Goal: Task Accomplishment & Management: Complete application form

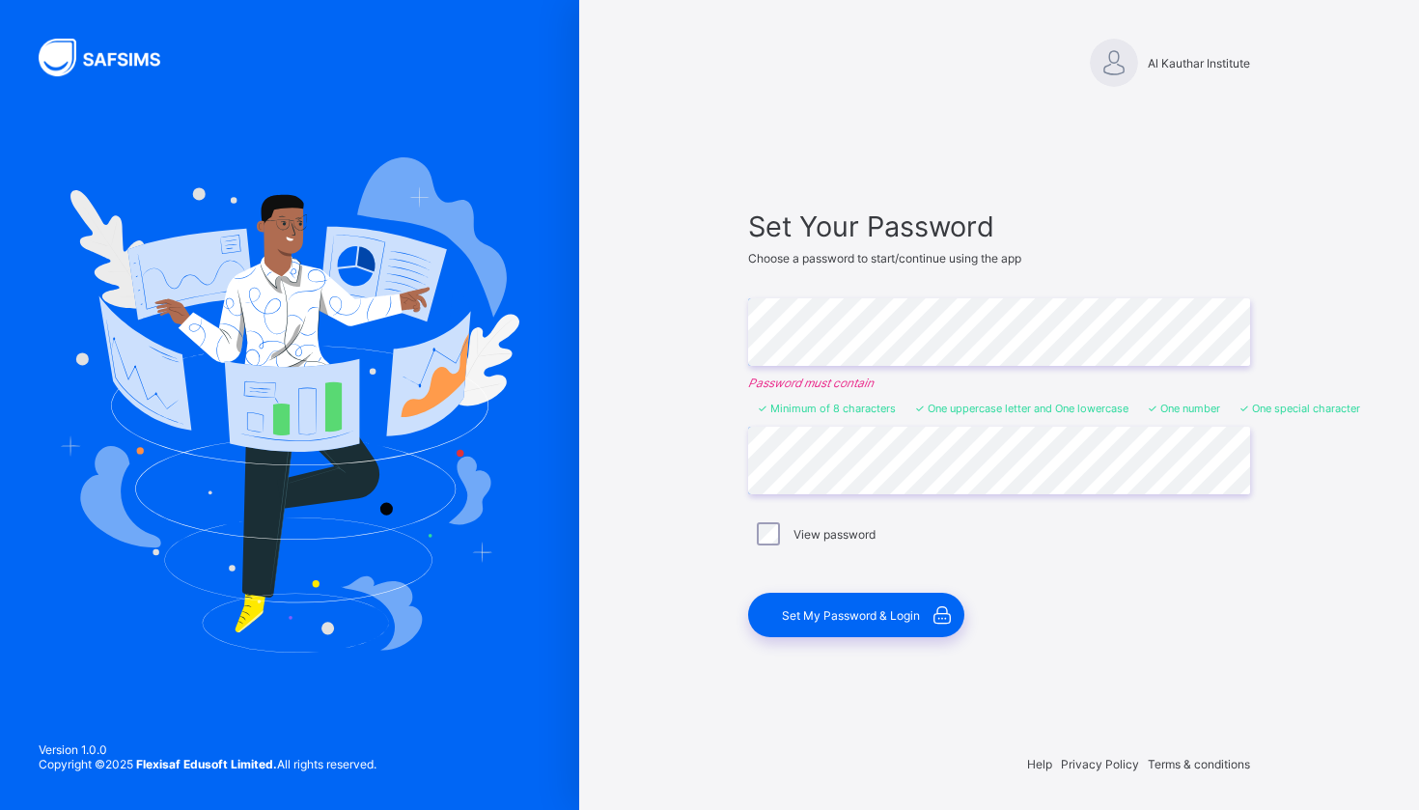
click at [804, 532] on label "View password" at bounding box center [835, 534] width 82 height 14
click at [872, 617] on span "Set My Password & Login" at bounding box center [851, 615] width 138 height 14
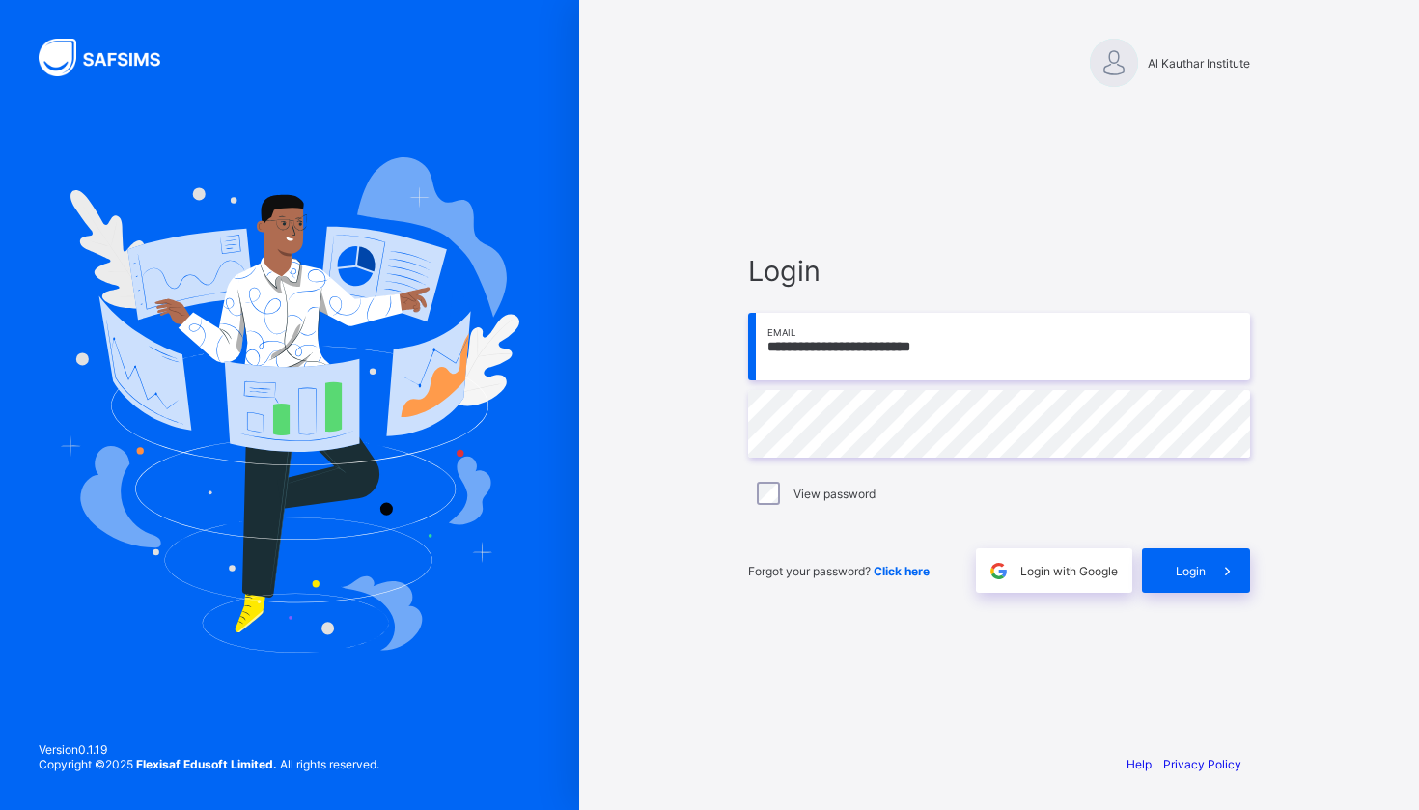
click at [1226, 347] on input "**********" at bounding box center [999, 347] width 502 height 68
type input "**********"
click at [1162, 569] on div "Login" at bounding box center [1196, 570] width 108 height 44
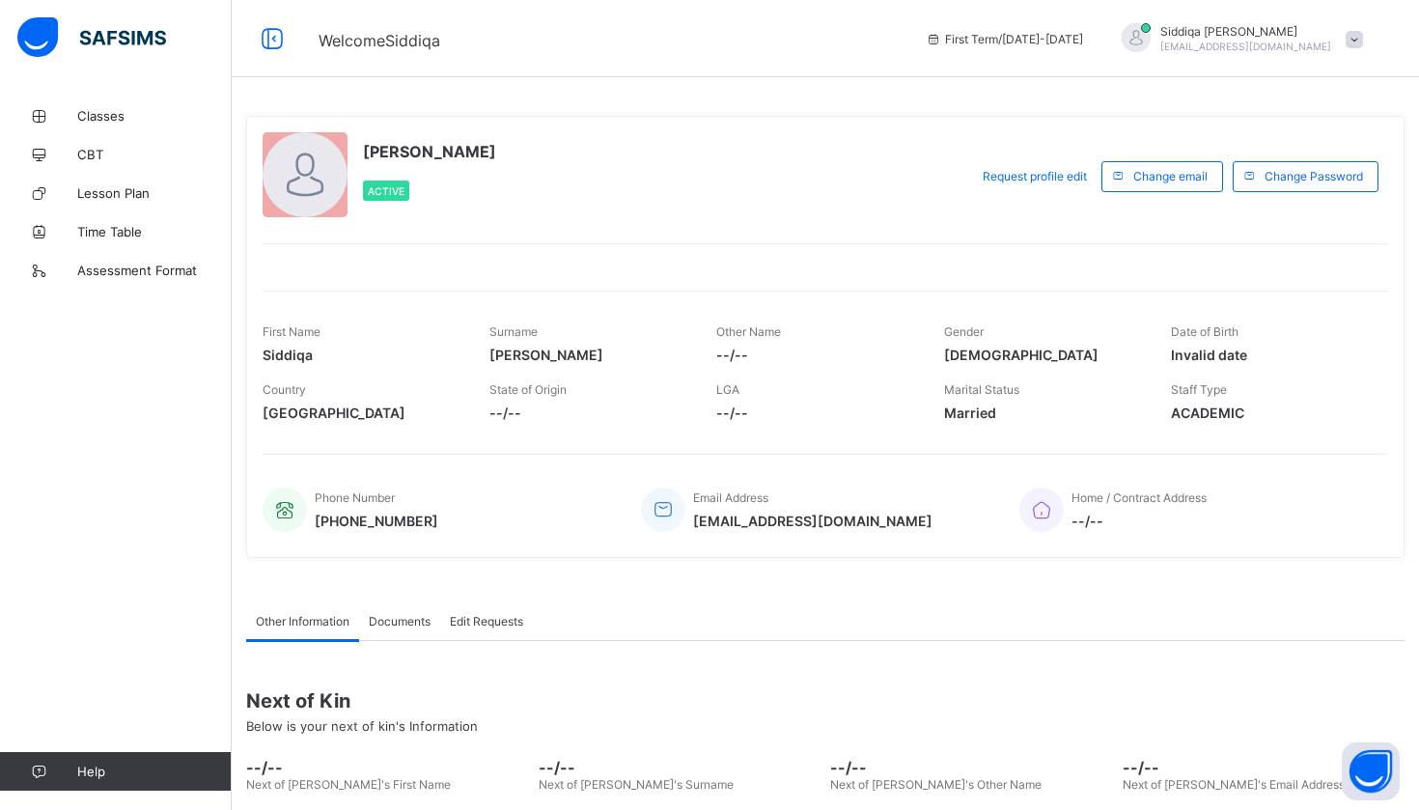
click at [954, 415] on span "Married" at bounding box center [1043, 413] width 198 height 16
click at [980, 395] on span "Marital Status" at bounding box center [981, 389] width 75 height 14
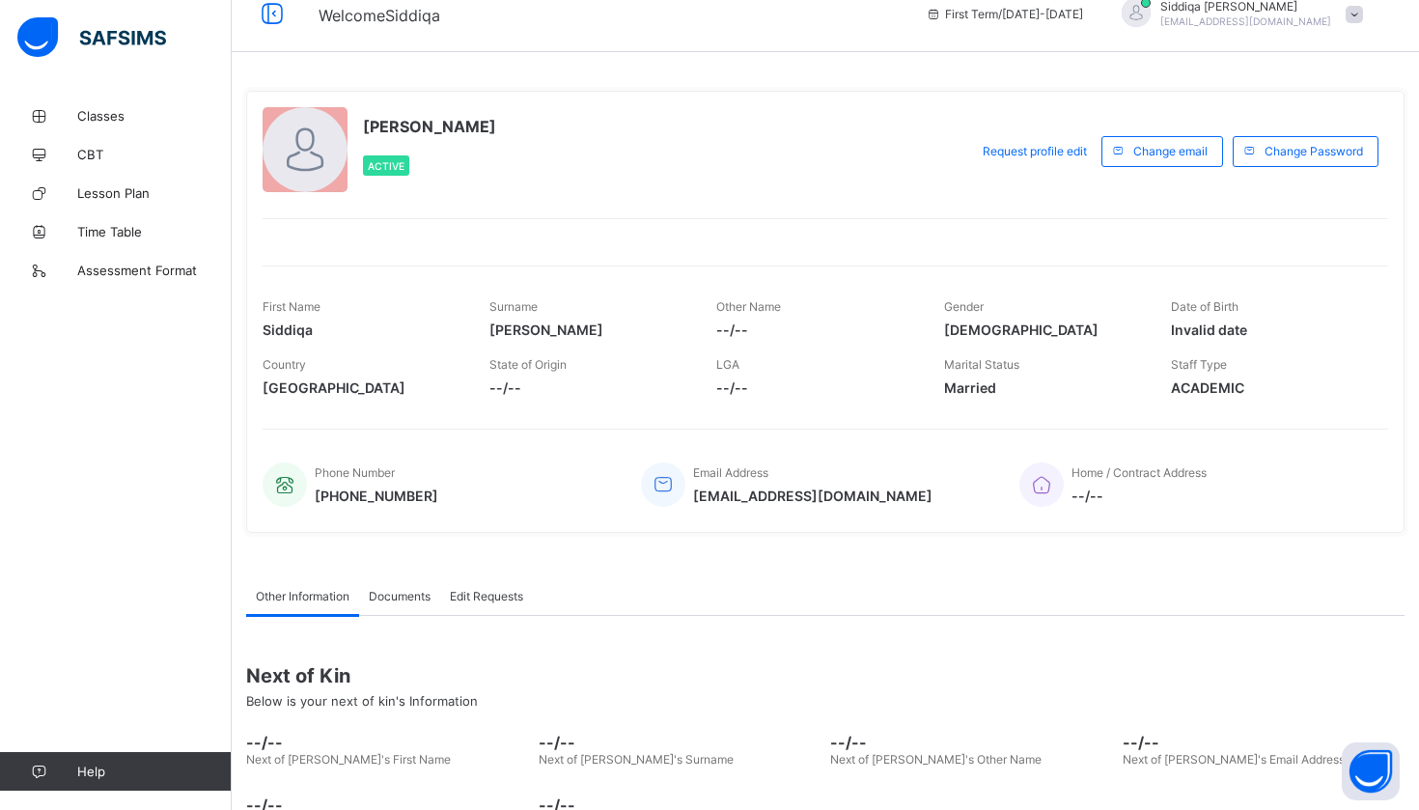
scroll to position [25, 0]
click at [991, 387] on span "Married" at bounding box center [1043, 387] width 198 height 16
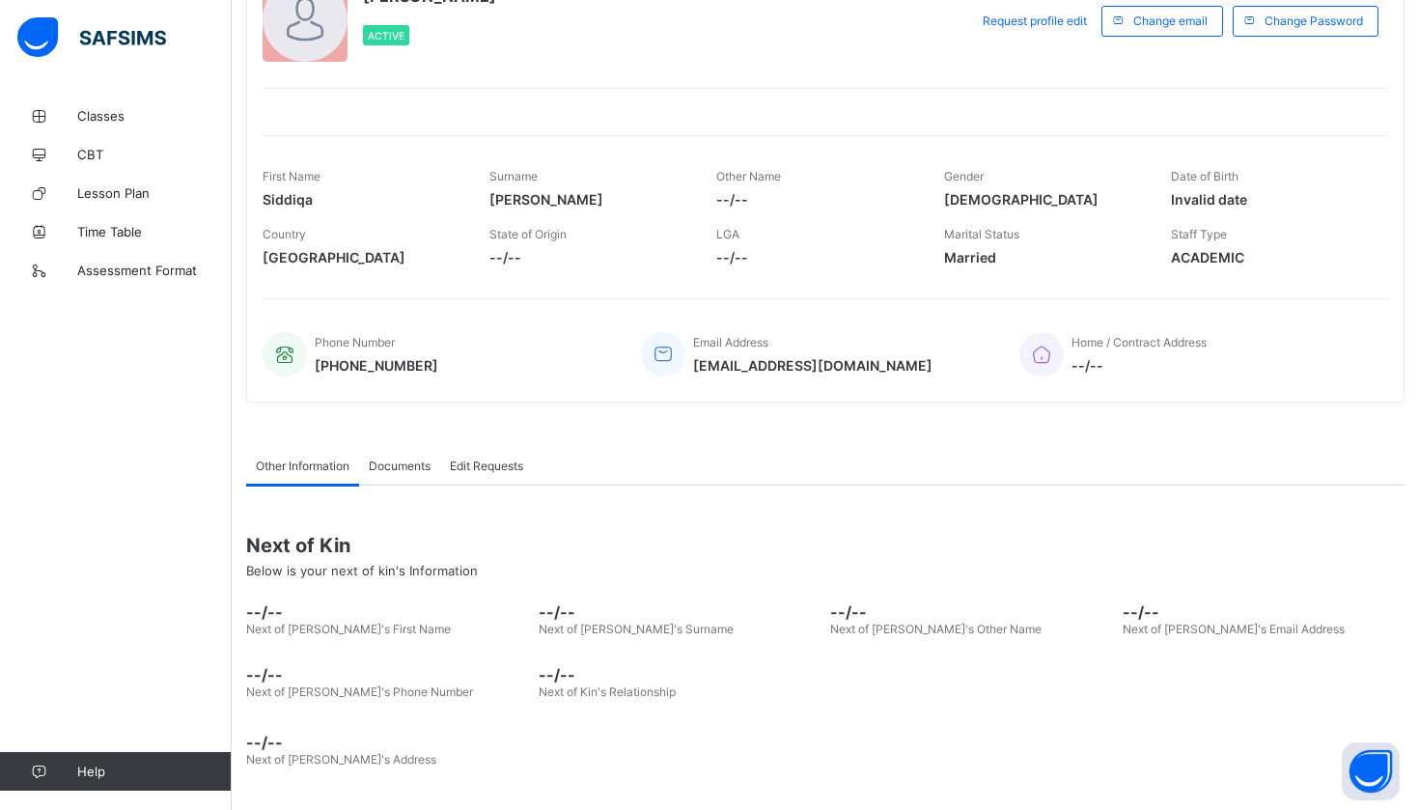
scroll to position [155, 0]
click at [419, 459] on span "Documents" at bounding box center [400, 466] width 62 height 14
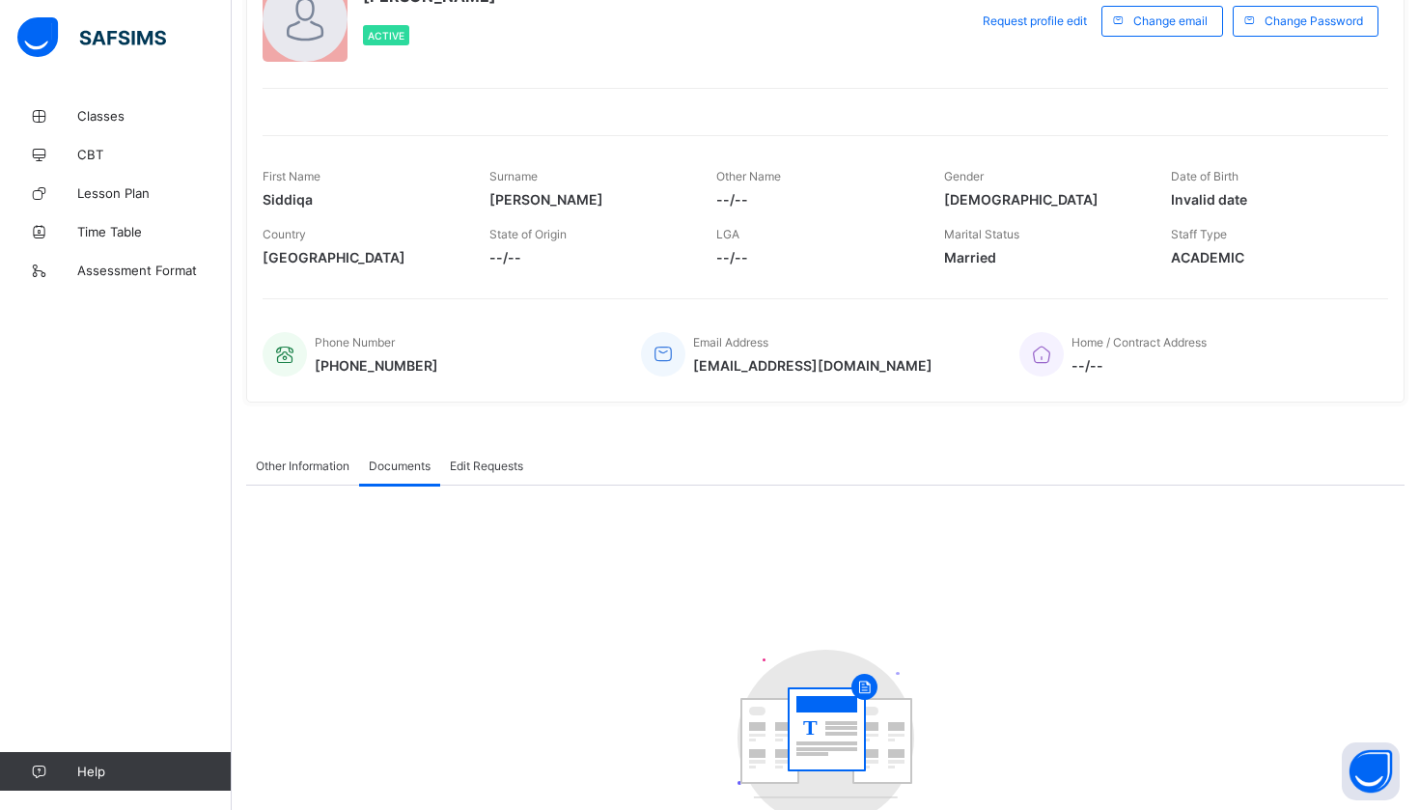
click at [476, 475] on div "Edit Requests" at bounding box center [486, 465] width 93 height 39
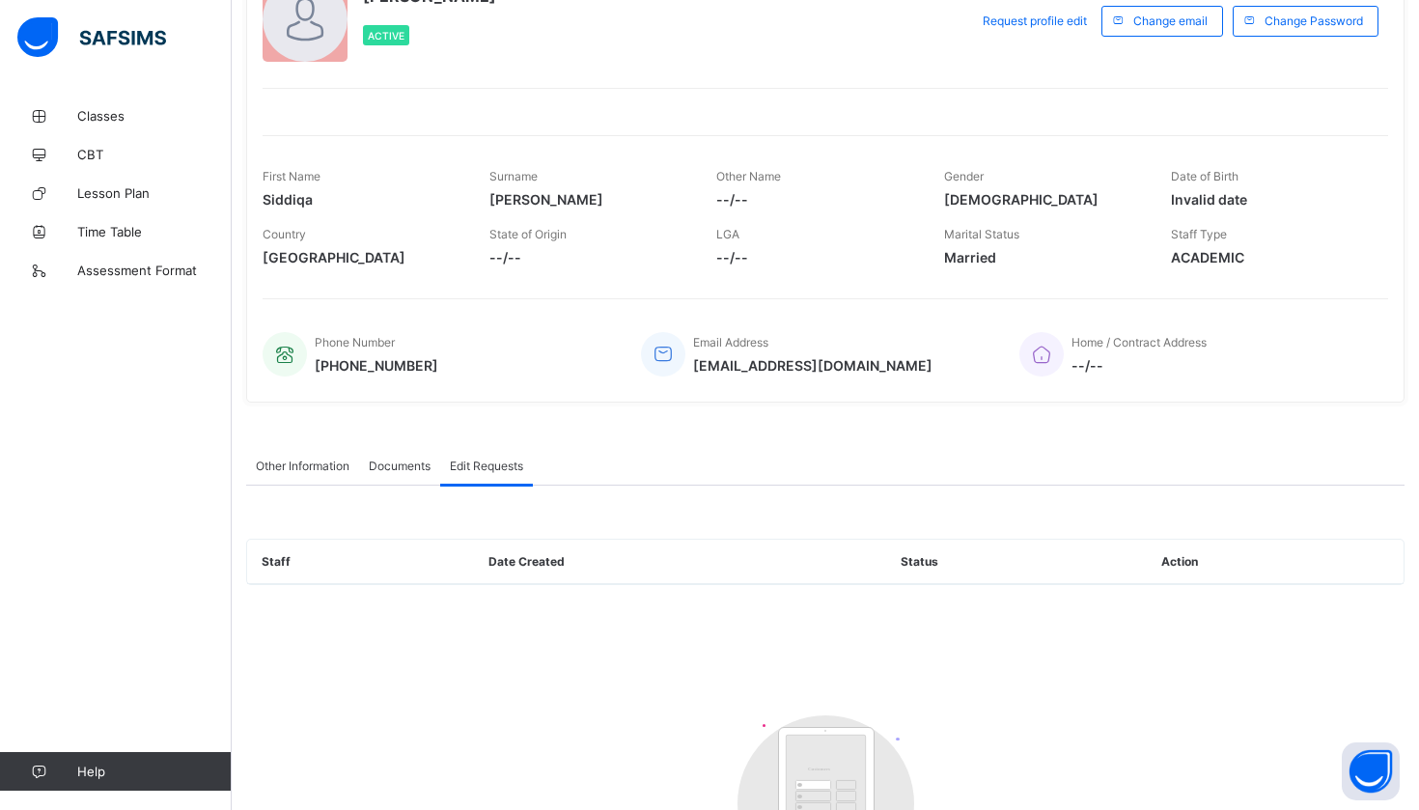
click at [298, 461] on span "Other Information" at bounding box center [303, 466] width 94 height 14
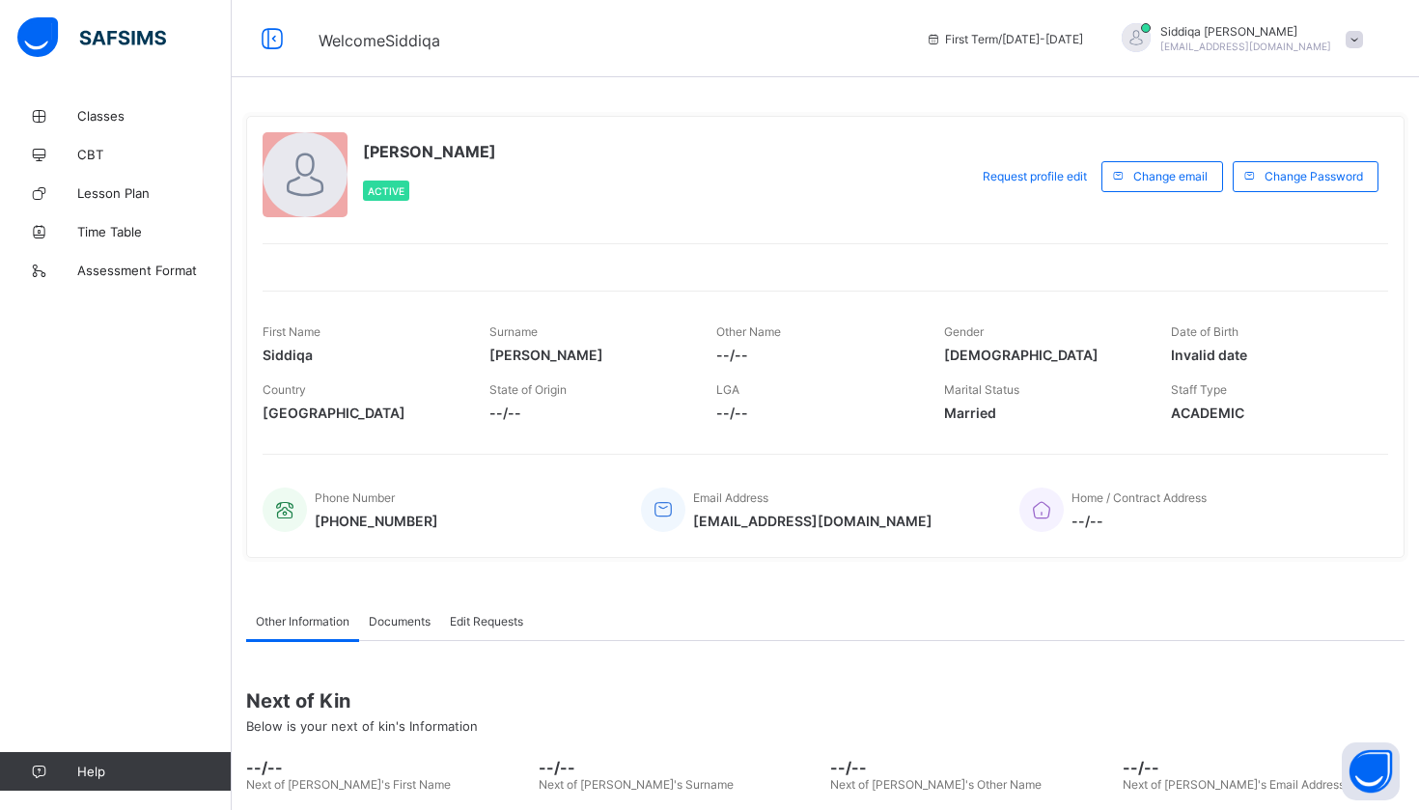
scroll to position [0, 0]
click at [1160, 51] on div at bounding box center [1136, 39] width 48 height 32
click at [116, 156] on span "CBT" at bounding box center [154, 154] width 154 height 15
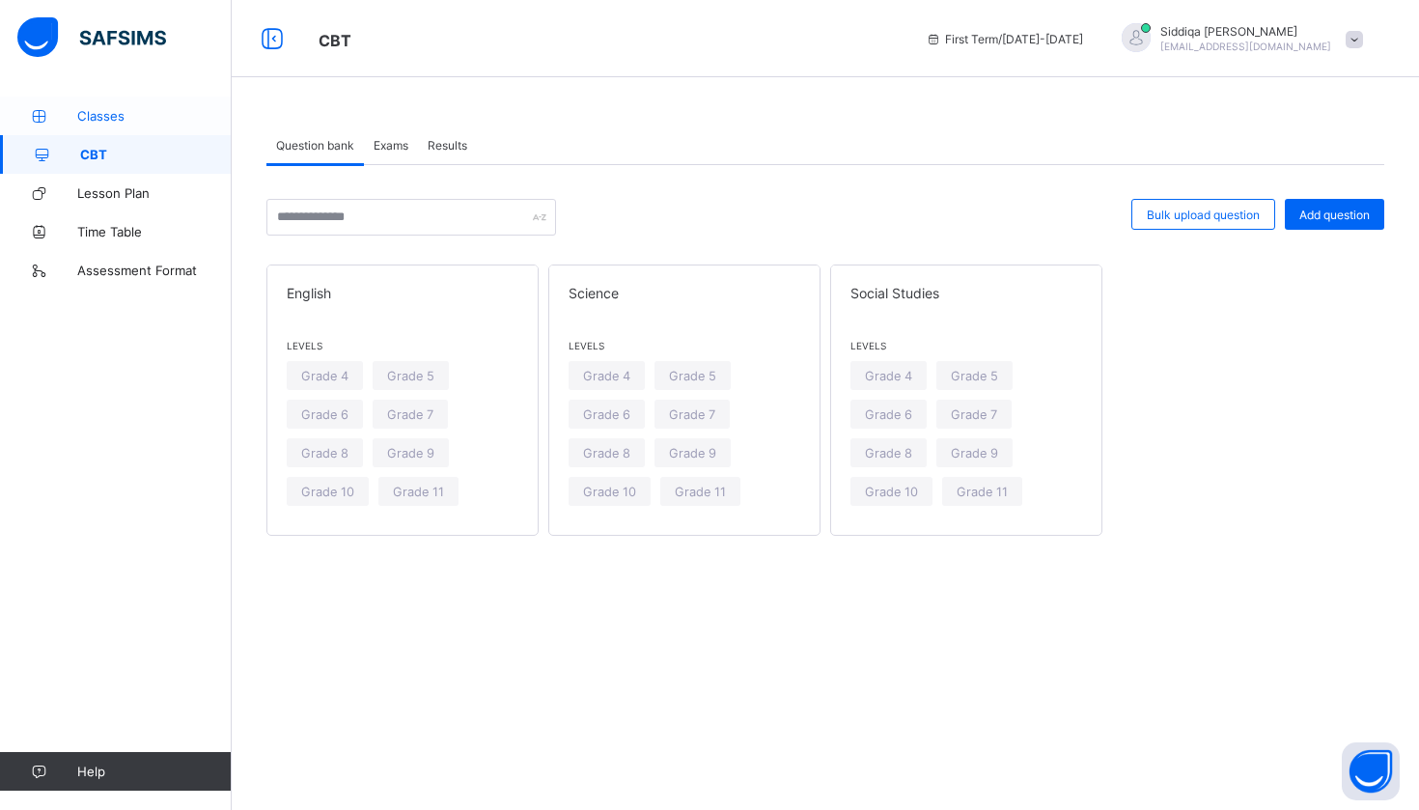
click at [172, 121] on span "Classes" at bounding box center [154, 115] width 154 height 15
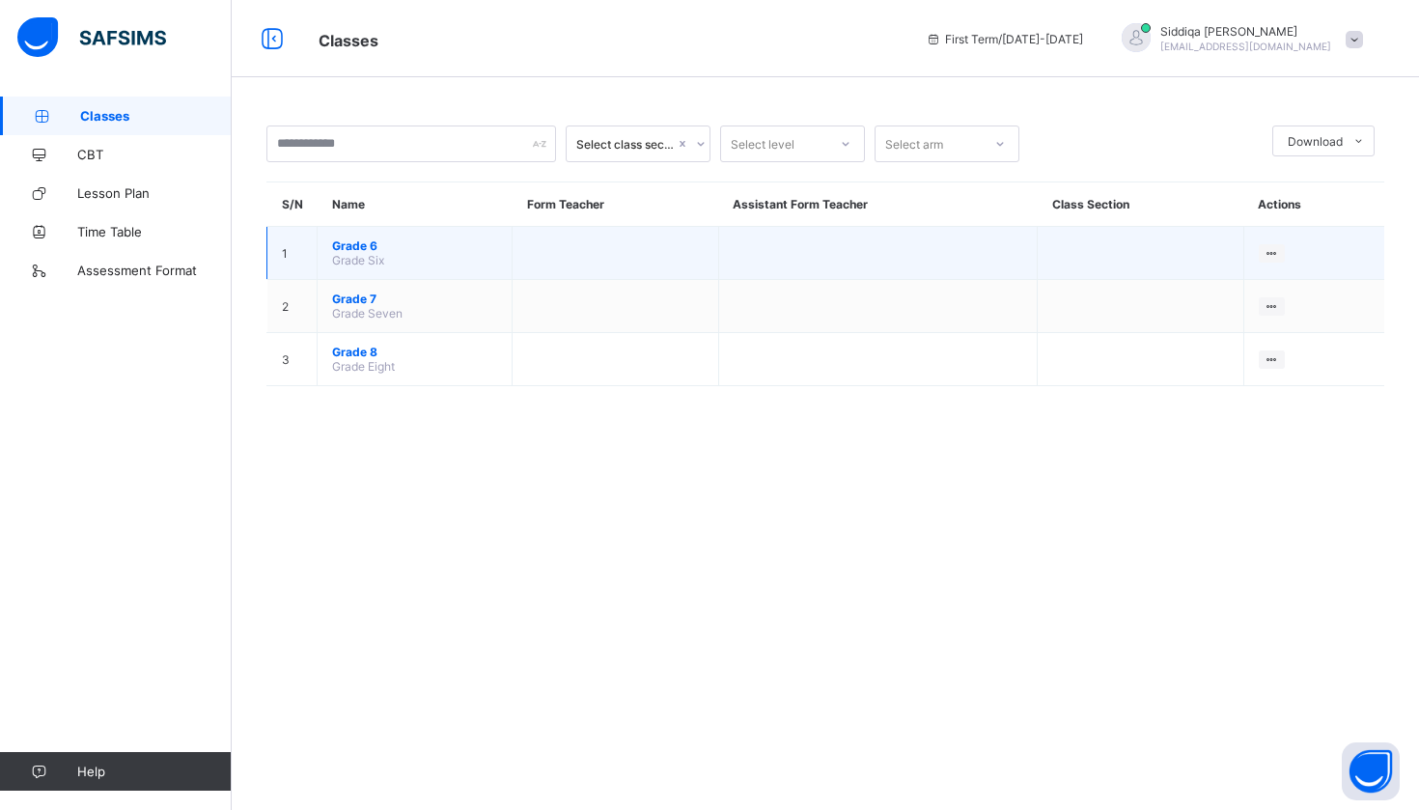
click at [359, 242] on span "Grade 6" at bounding box center [414, 245] width 165 height 14
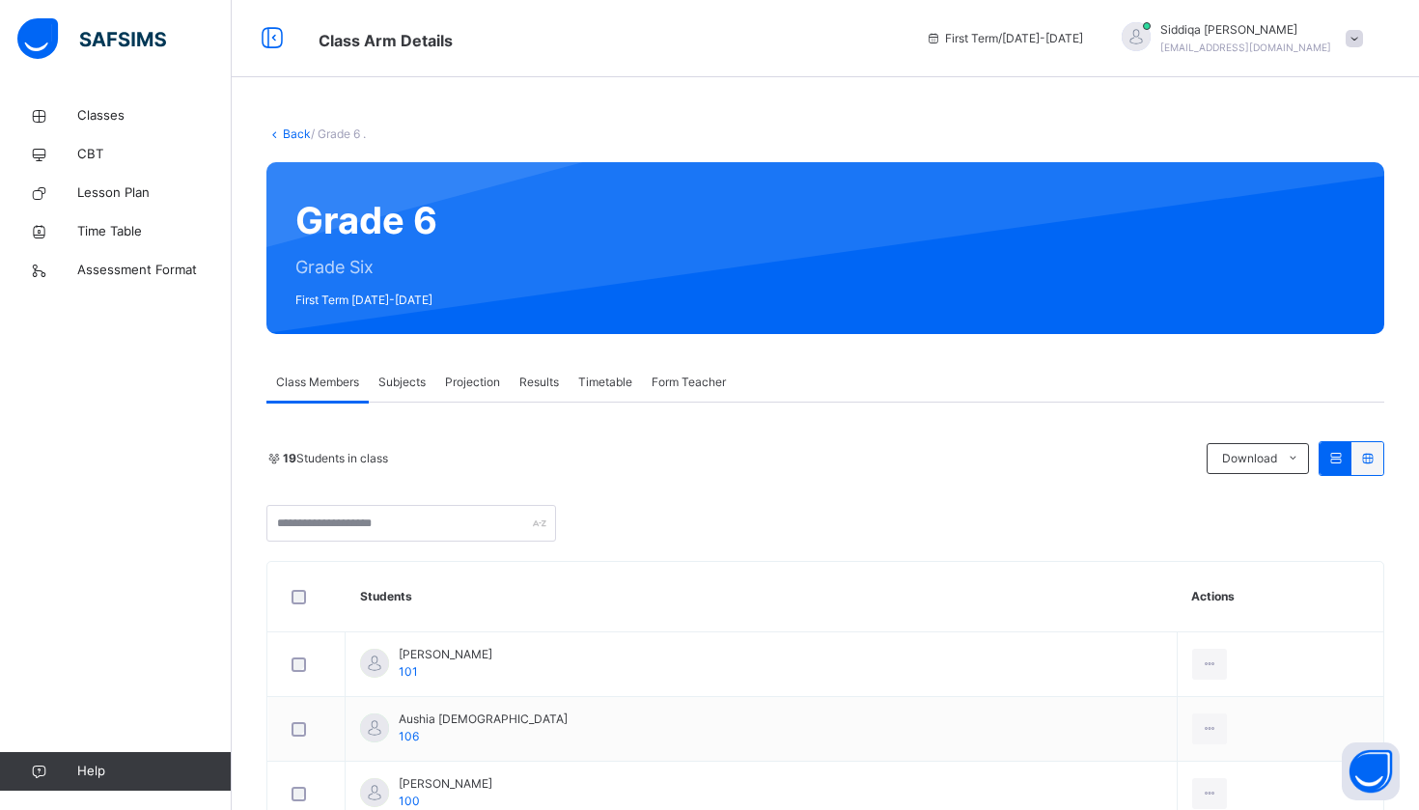
click at [403, 376] on span "Subjects" at bounding box center [401, 382] width 47 height 17
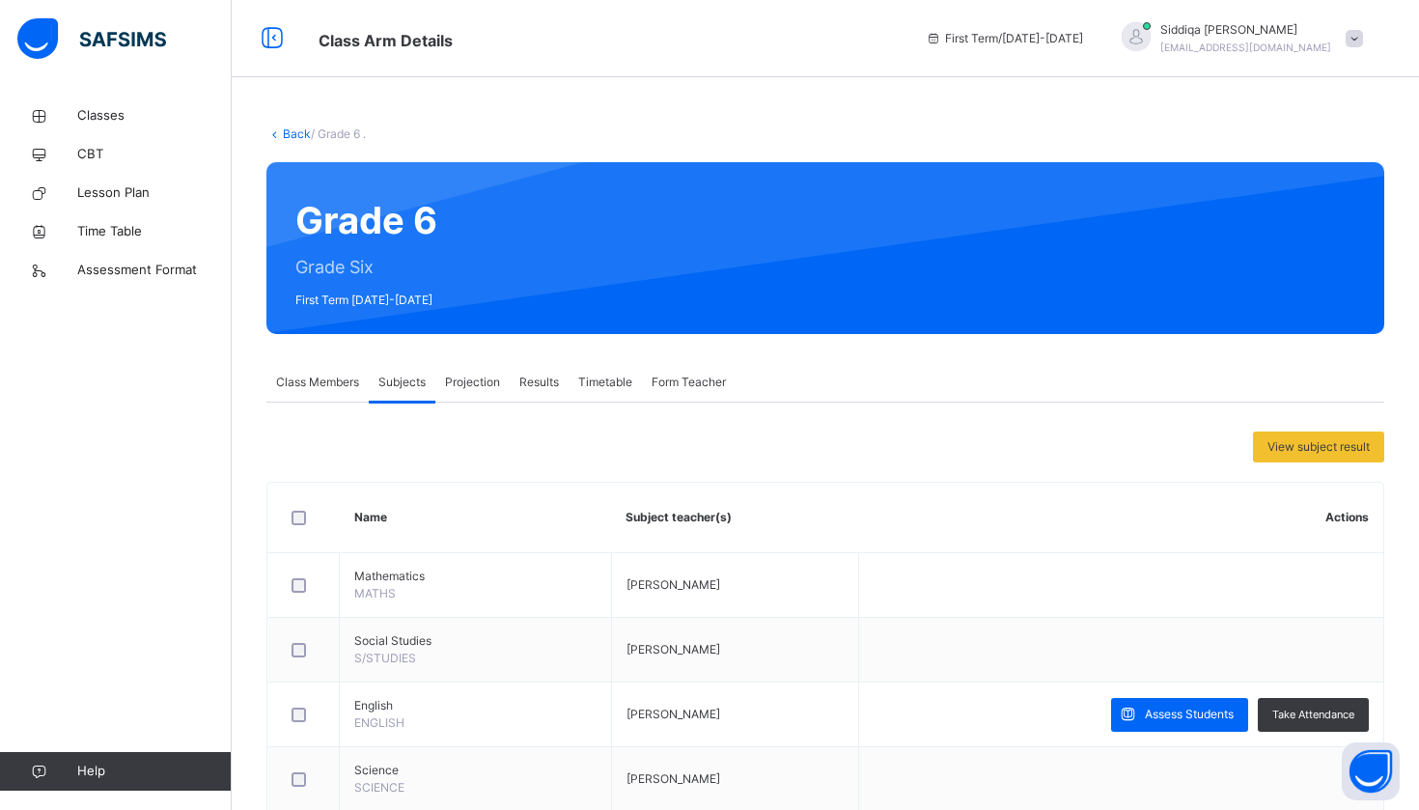
click at [477, 383] on span "Projection" at bounding box center [472, 382] width 55 height 17
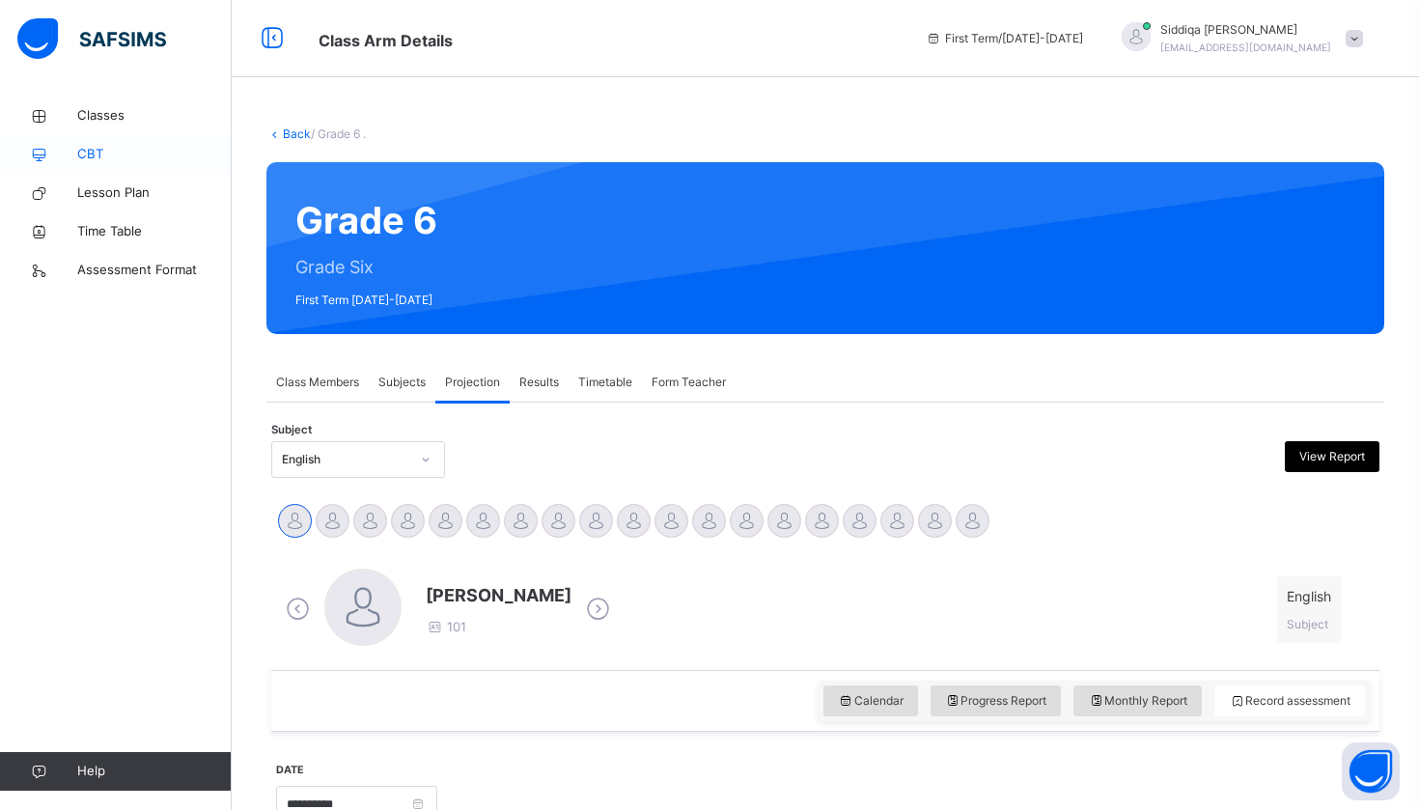
click at [126, 163] on span "CBT" at bounding box center [154, 154] width 154 height 19
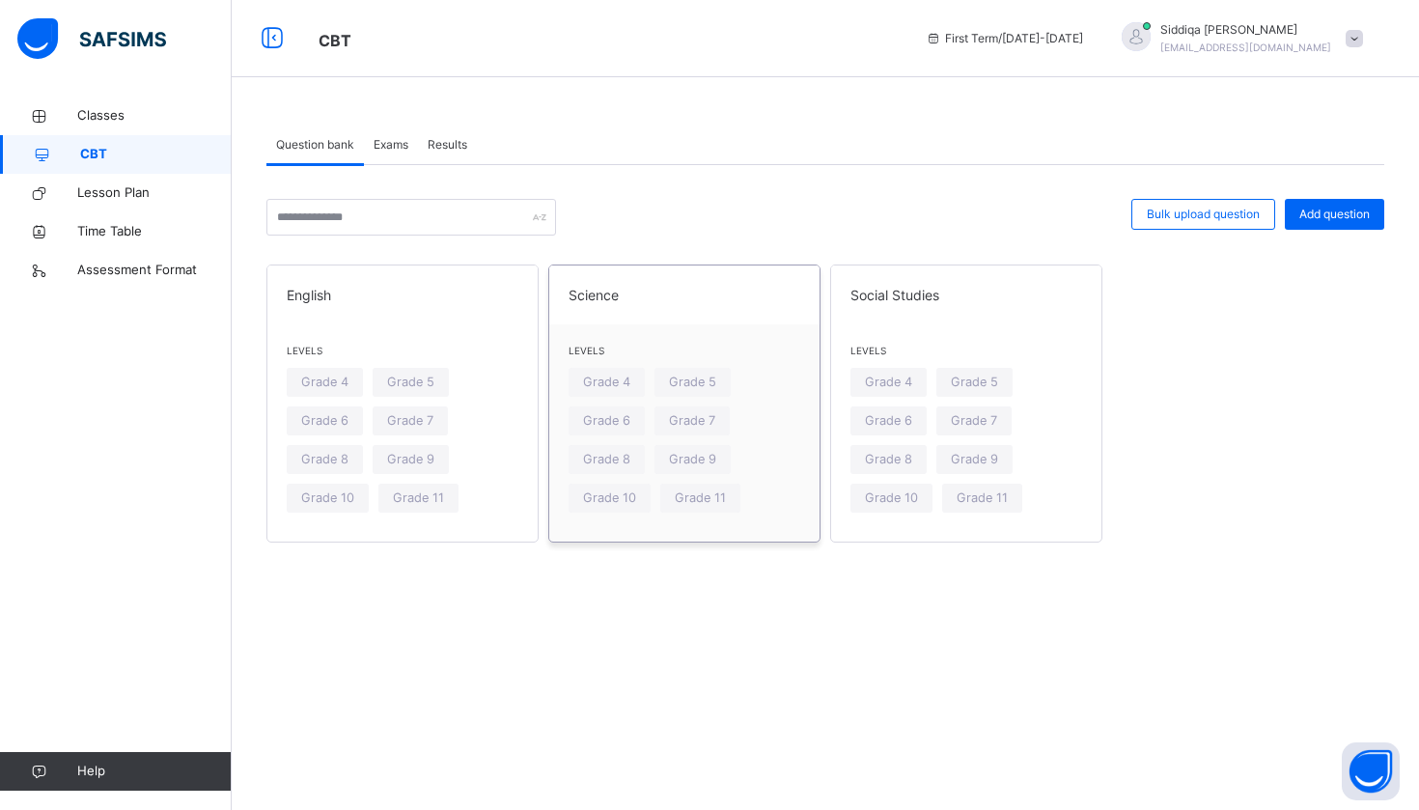
click at [585, 310] on span at bounding box center [685, 310] width 232 height 10
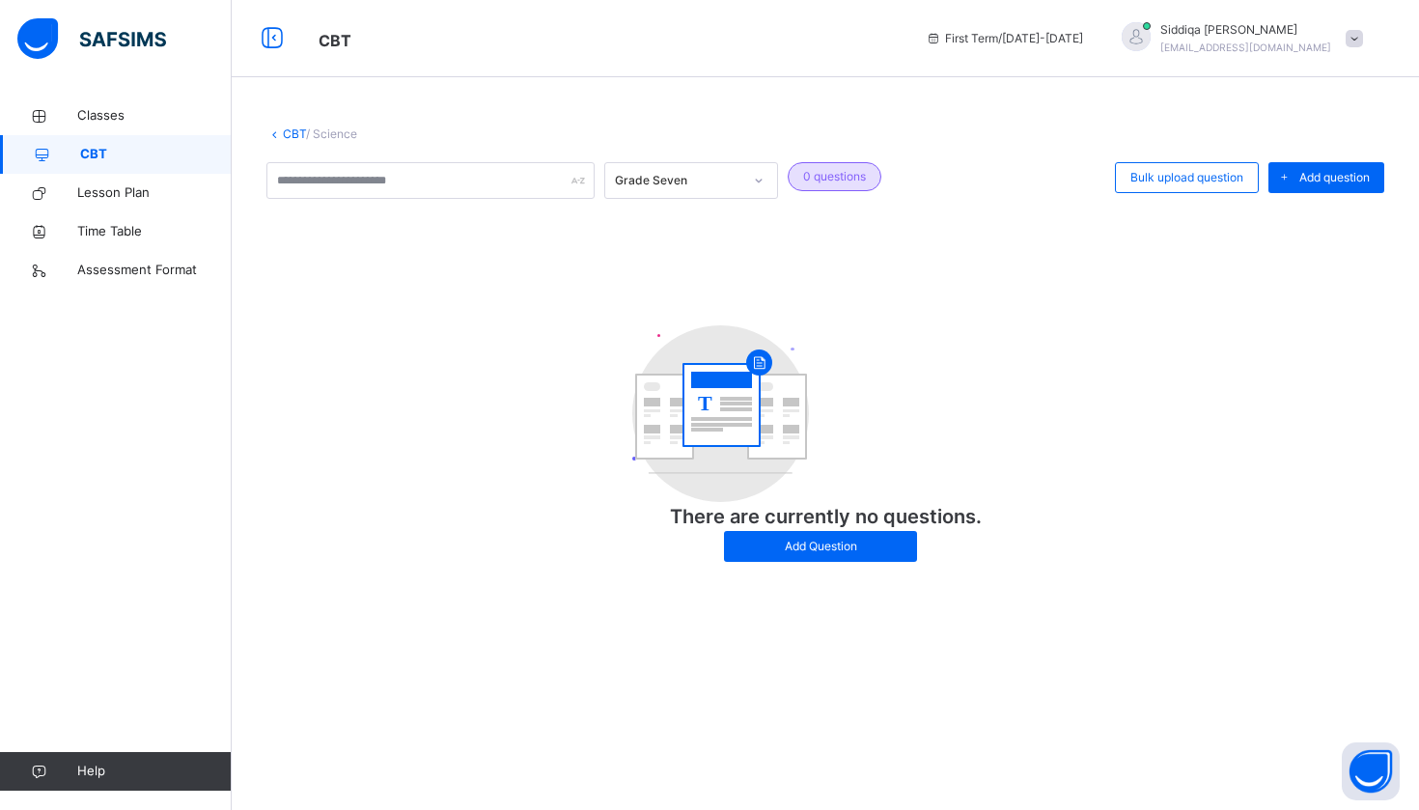
click at [199, 146] on span "CBT" at bounding box center [156, 154] width 152 height 19
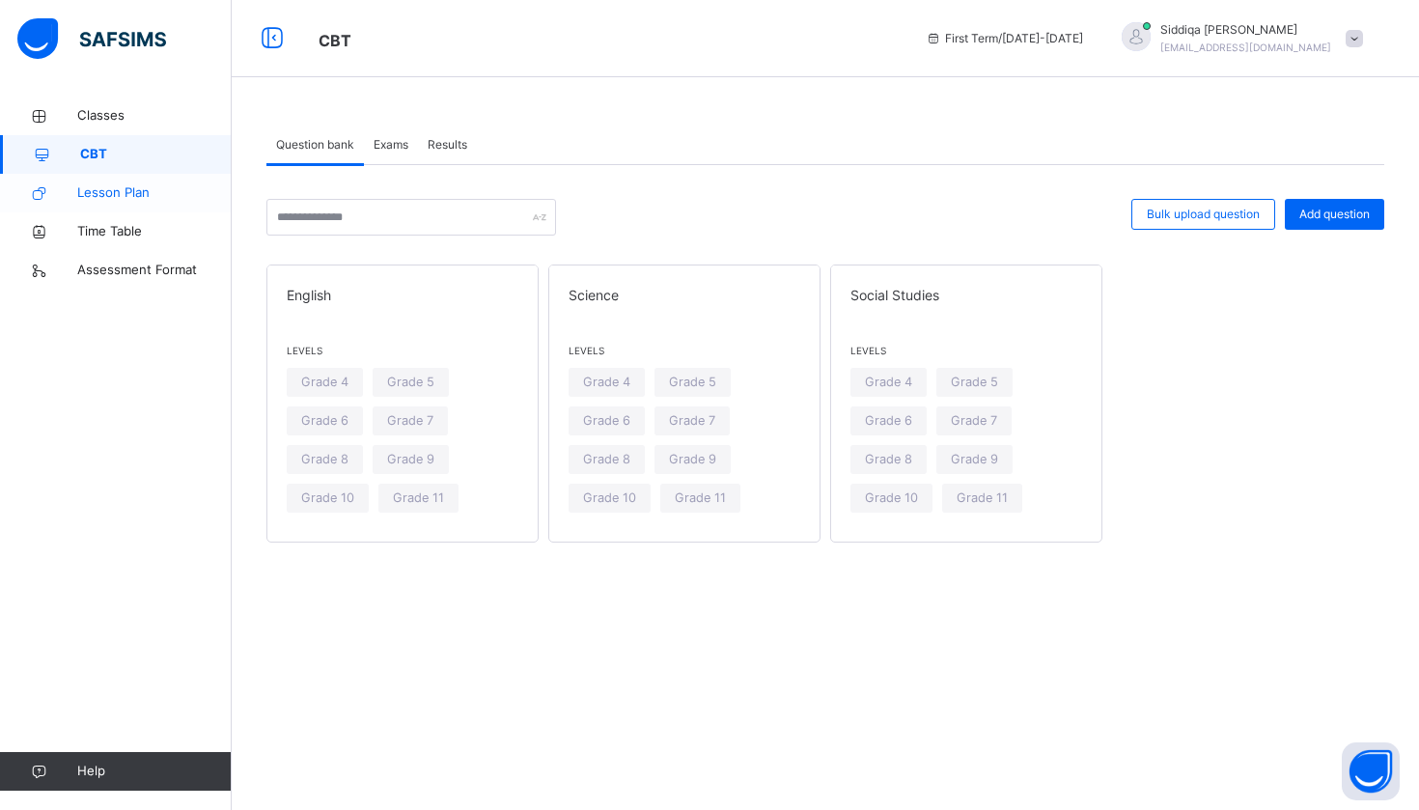
click at [154, 194] on span "Lesson Plan" at bounding box center [154, 192] width 154 height 19
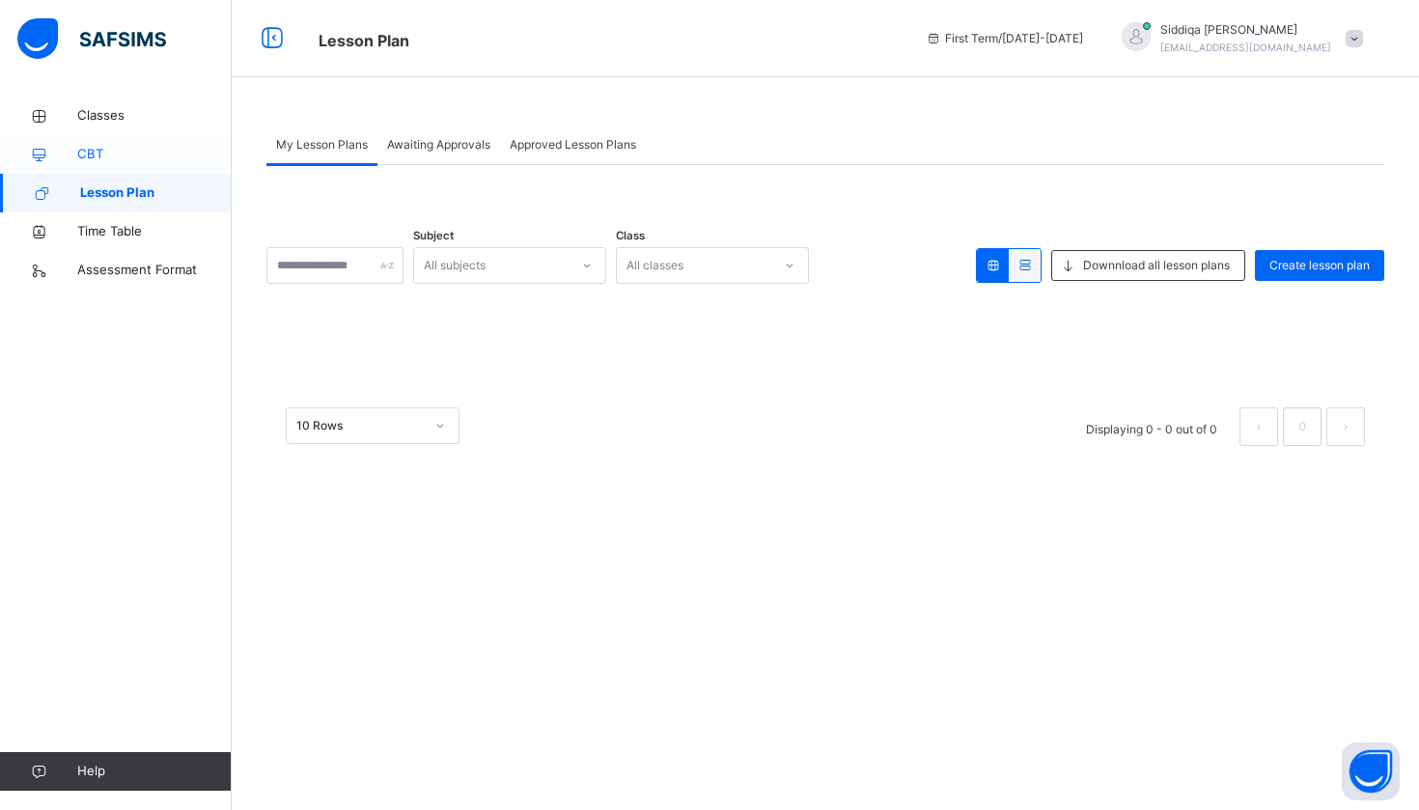
click at [120, 152] on span "CBT" at bounding box center [154, 154] width 154 height 19
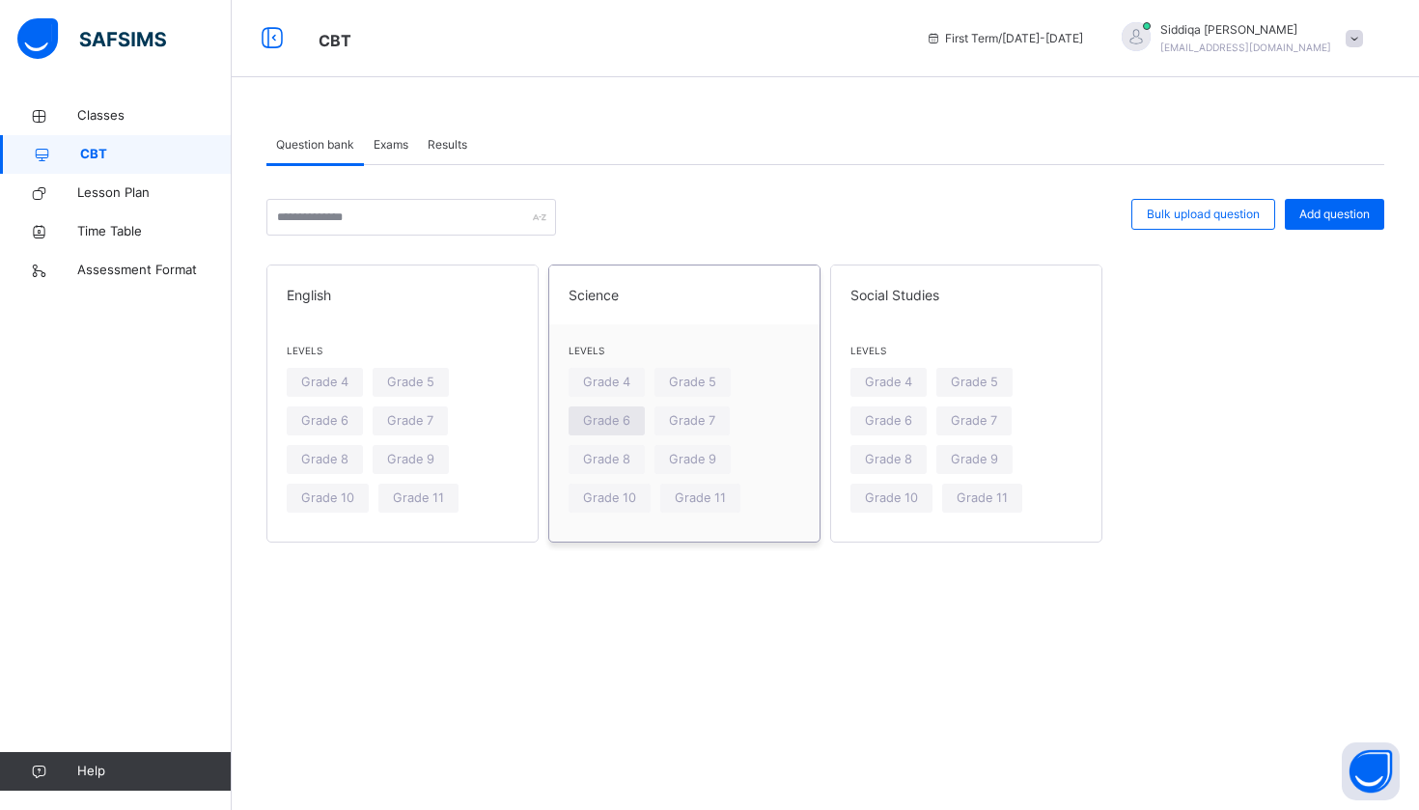
click at [619, 418] on span "Grade 6" at bounding box center [606, 420] width 47 height 18
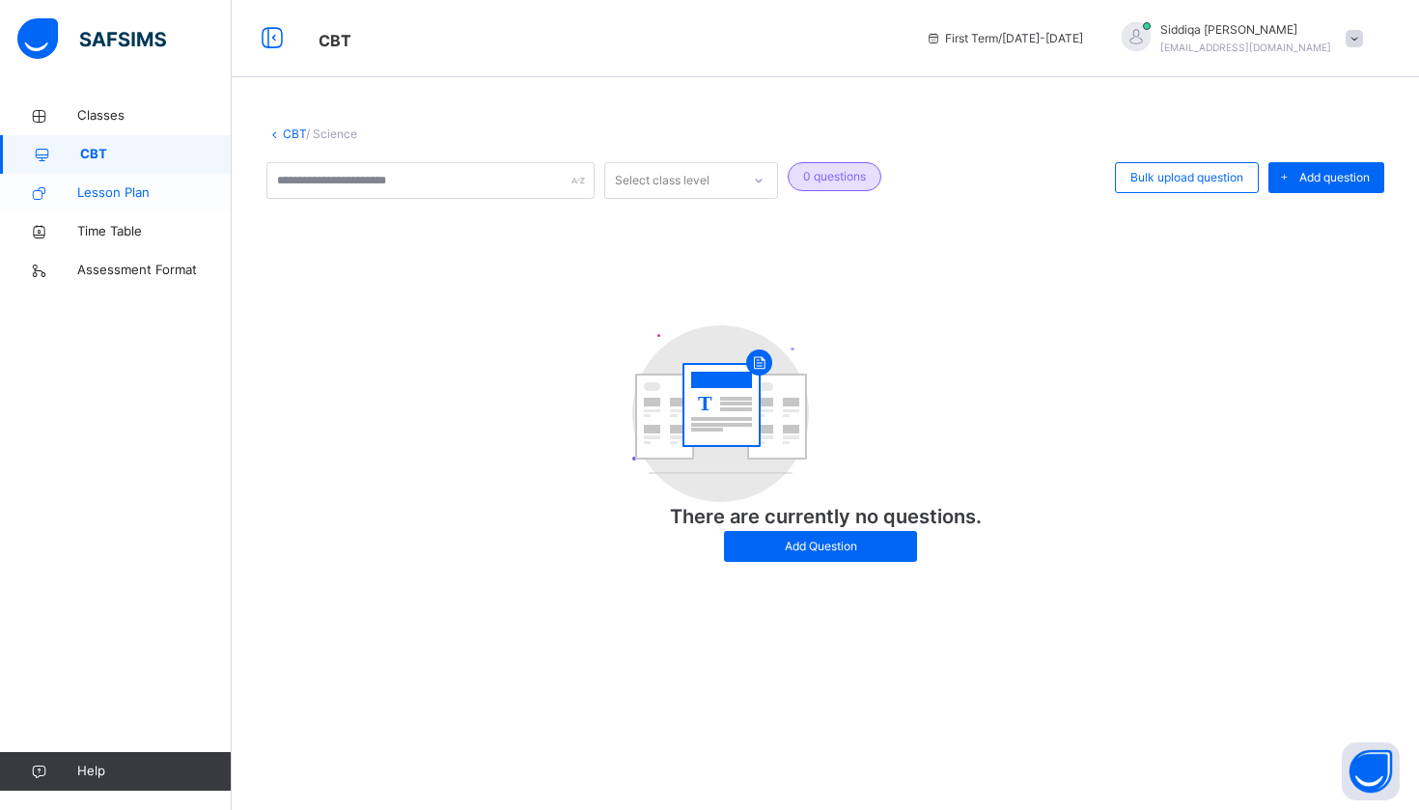
click at [157, 194] on span "Lesson Plan" at bounding box center [154, 192] width 154 height 19
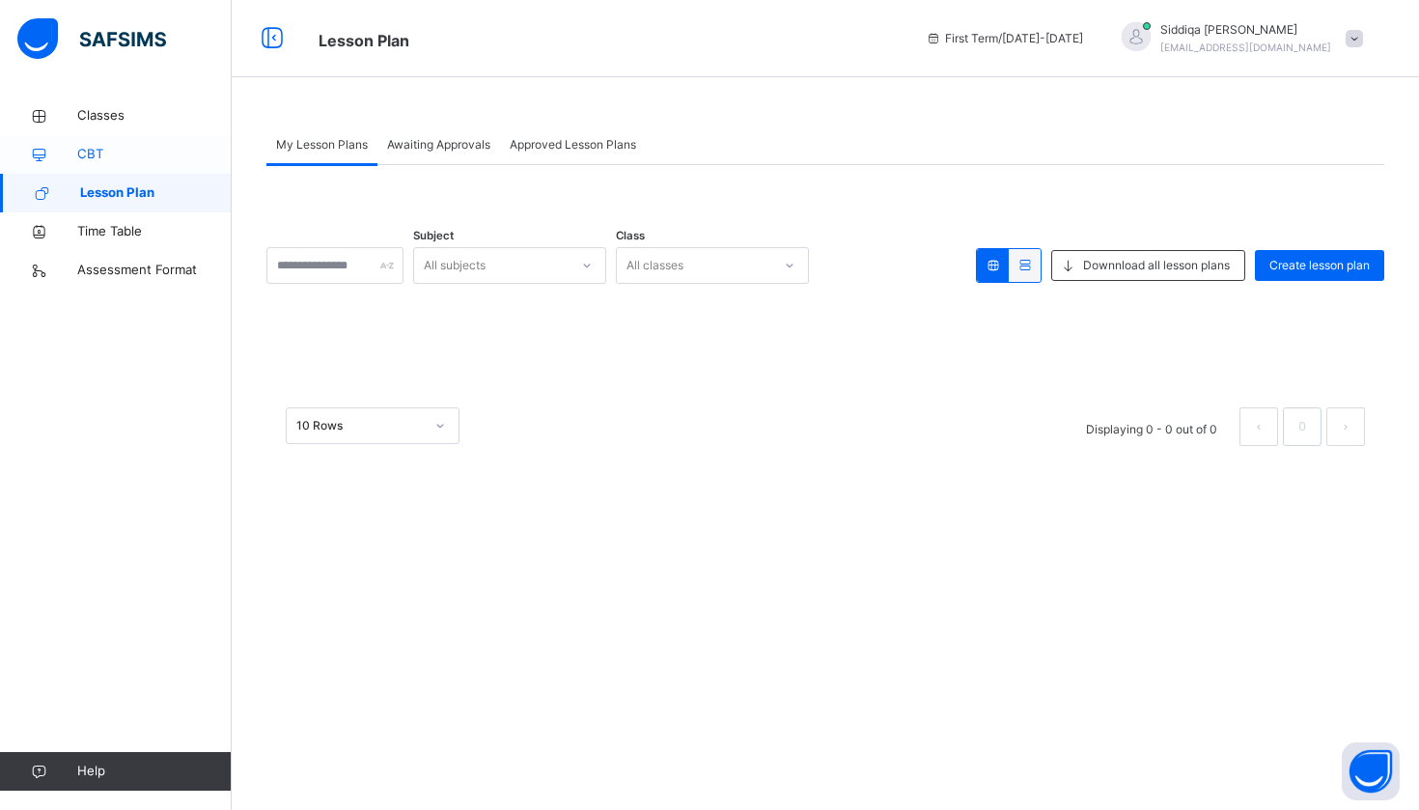
click at [150, 149] on span "CBT" at bounding box center [154, 154] width 154 height 19
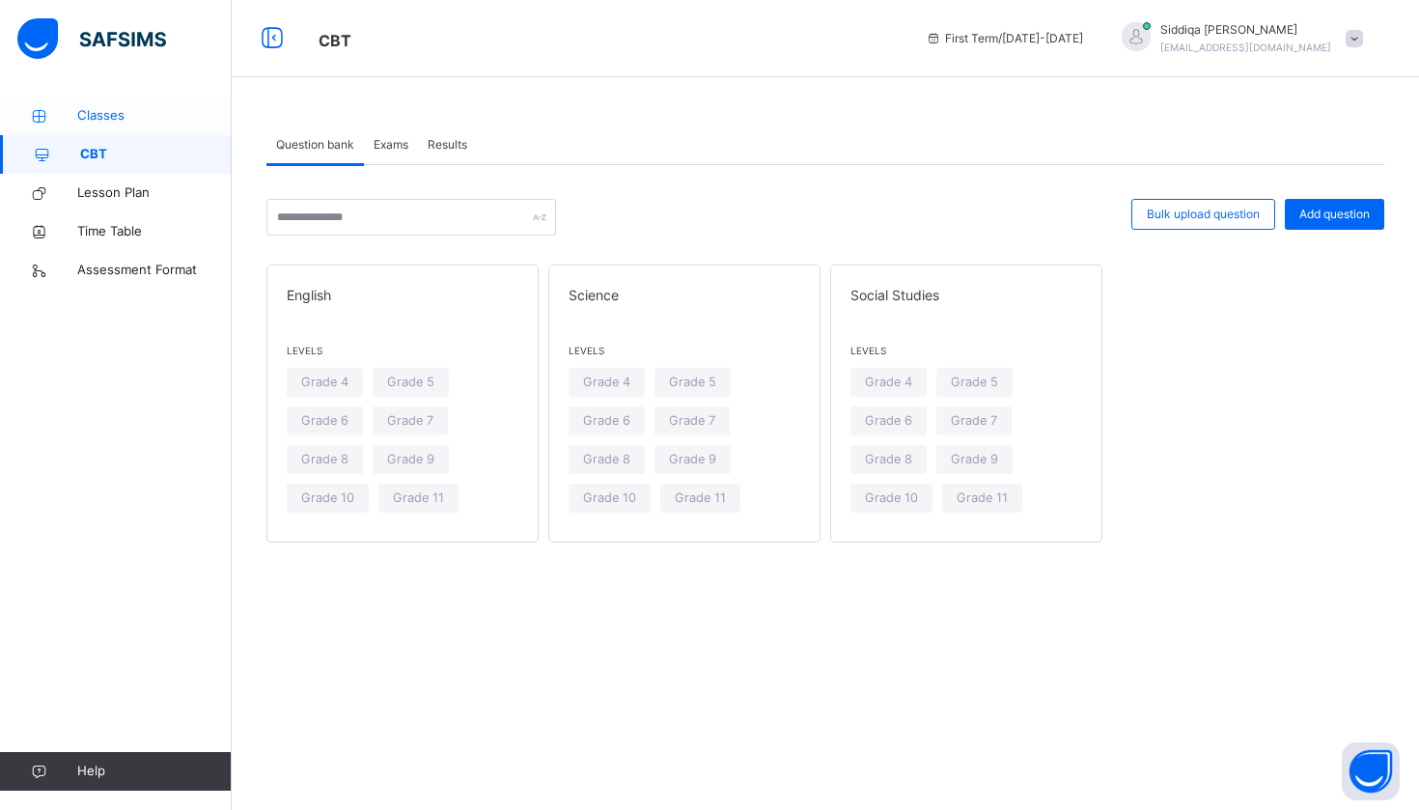
click at [135, 111] on span "Classes" at bounding box center [154, 115] width 154 height 19
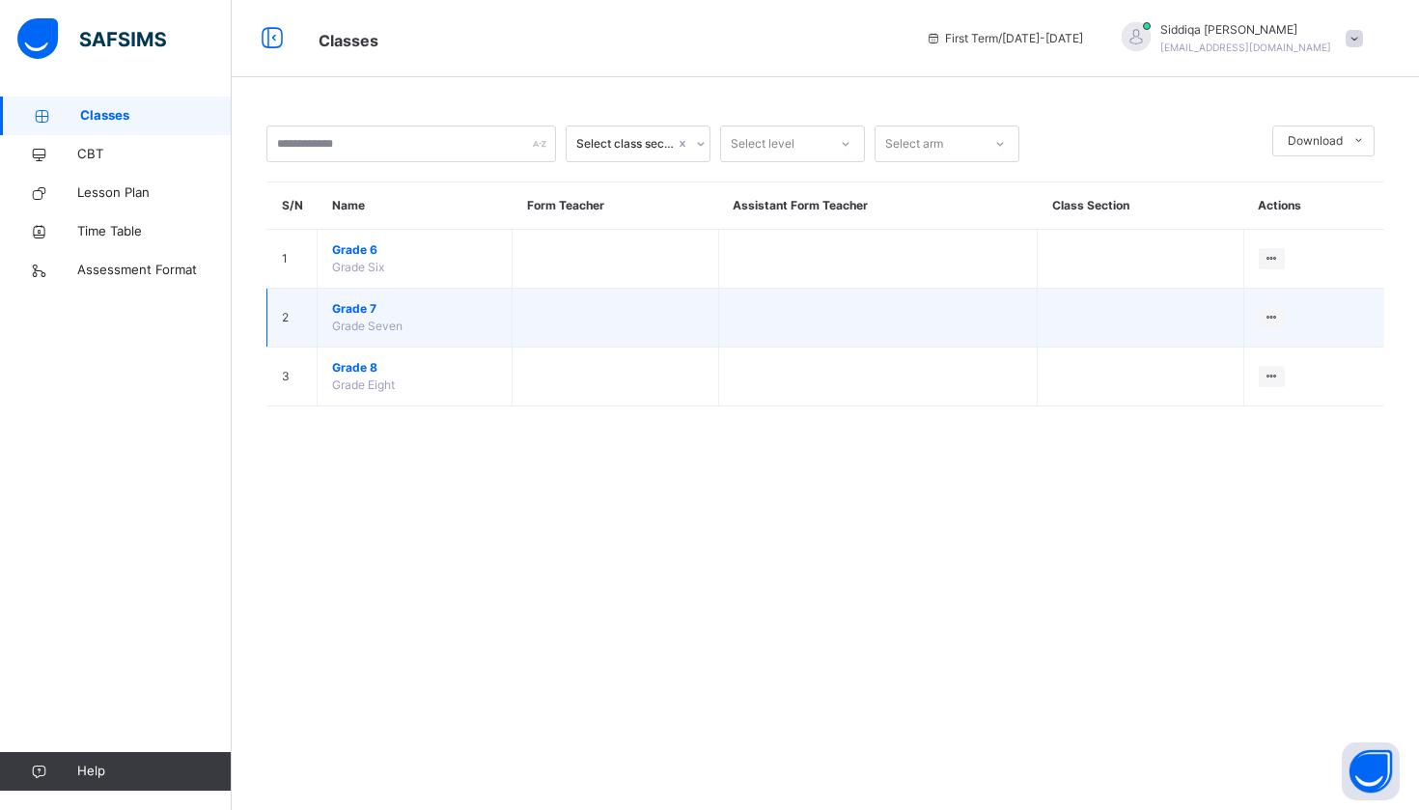
click at [361, 312] on span "Grade 7" at bounding box center [414, 308] width 165 height 17
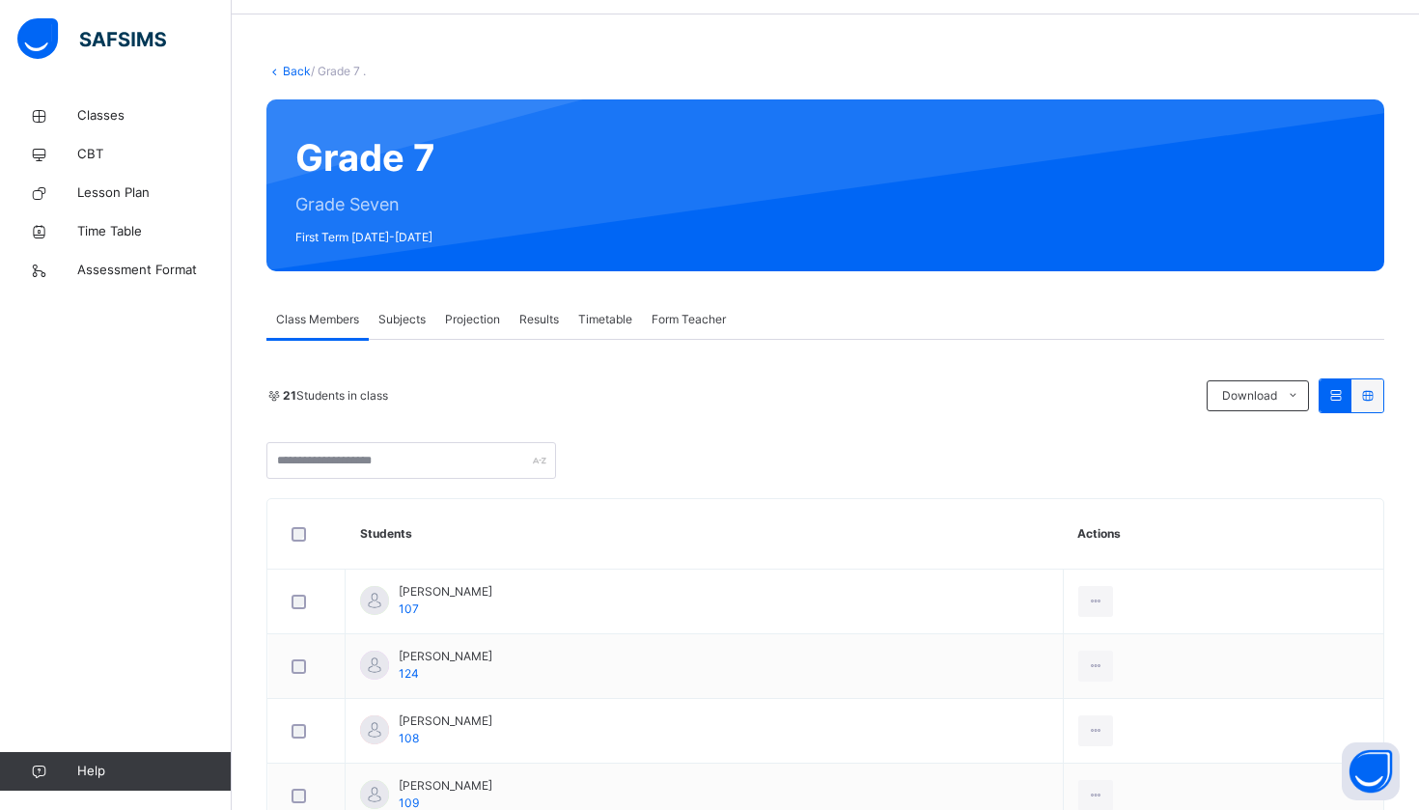
scroll to position [62, 0]
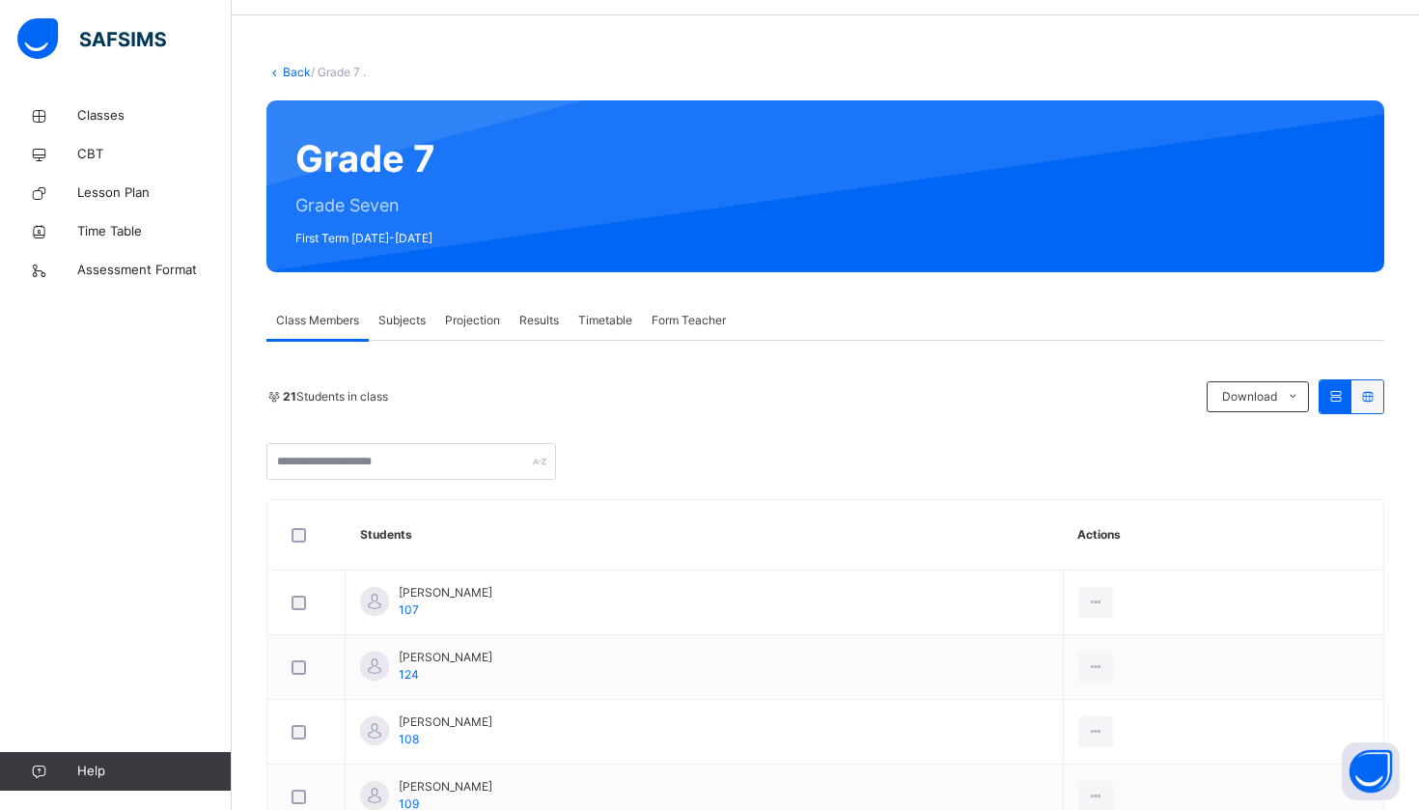
click at [414, 321] on span "Subjects" at bounding box center [401, 320] width 47 height 17
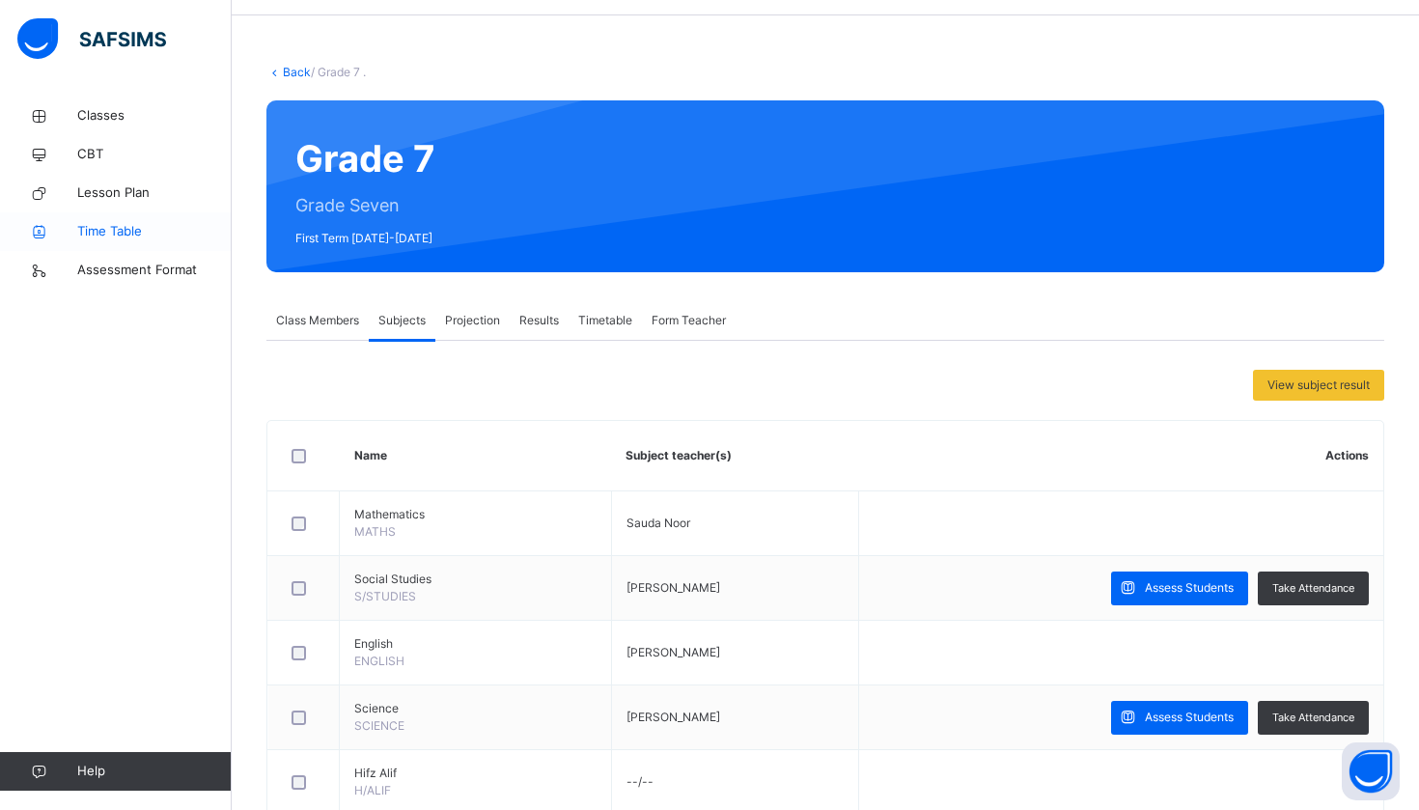
click at [160, 225] on span "Time Table" at bounding box center [154, 231] width 154 height 19
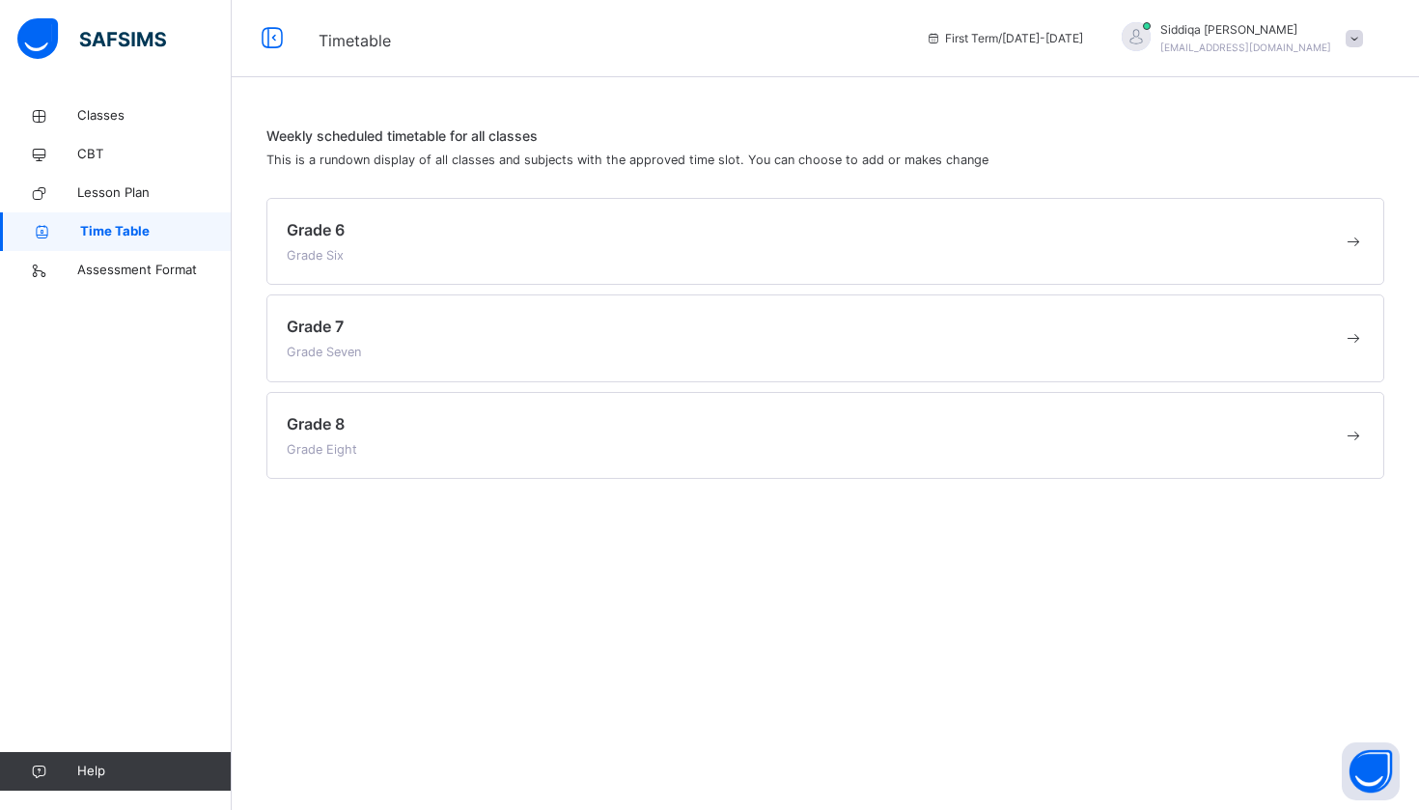
click at [295, 438] on span at bounding box center [815, 437] width 1056 height 5
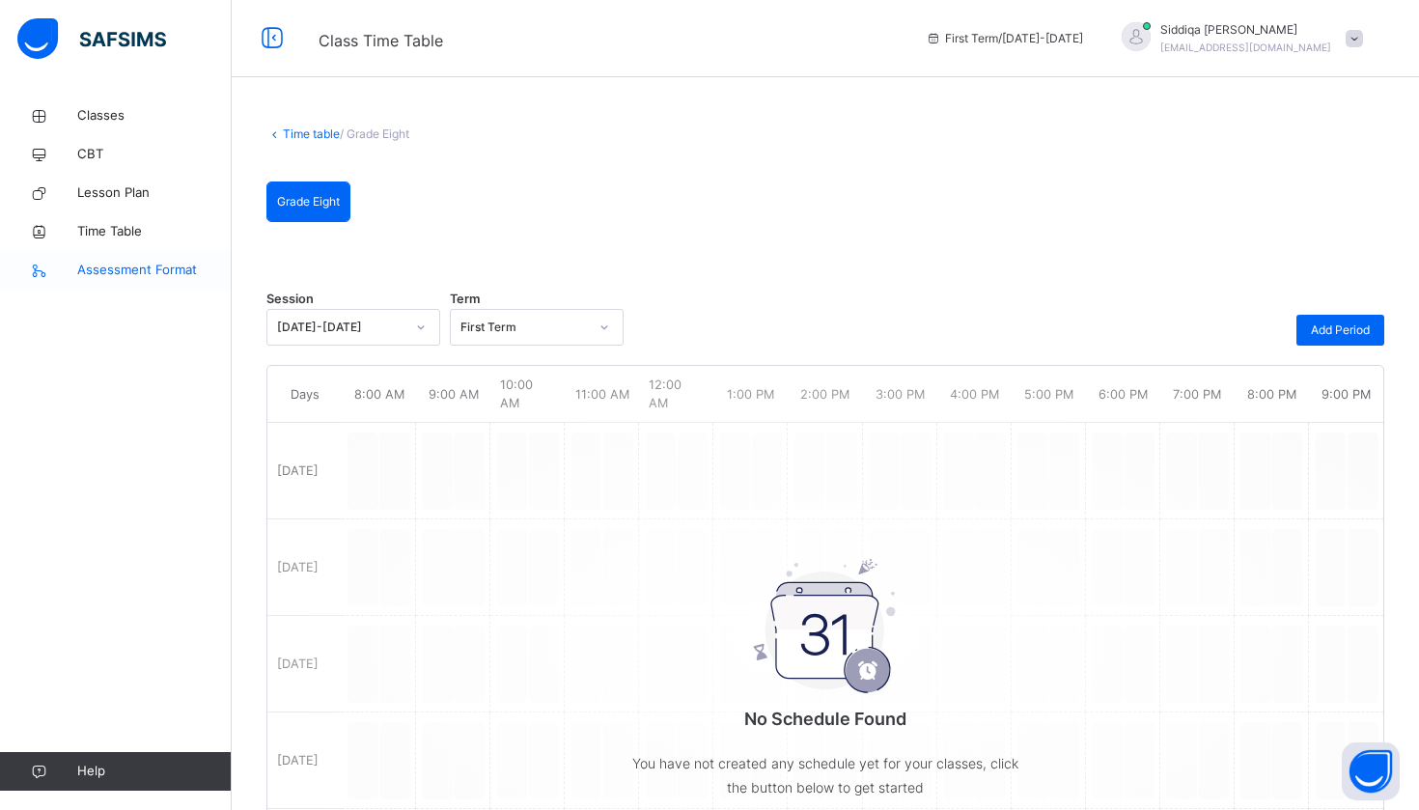
click at [170, 259] on link "Assessment Format" at bounding box center [116, 270] width 232 height 39
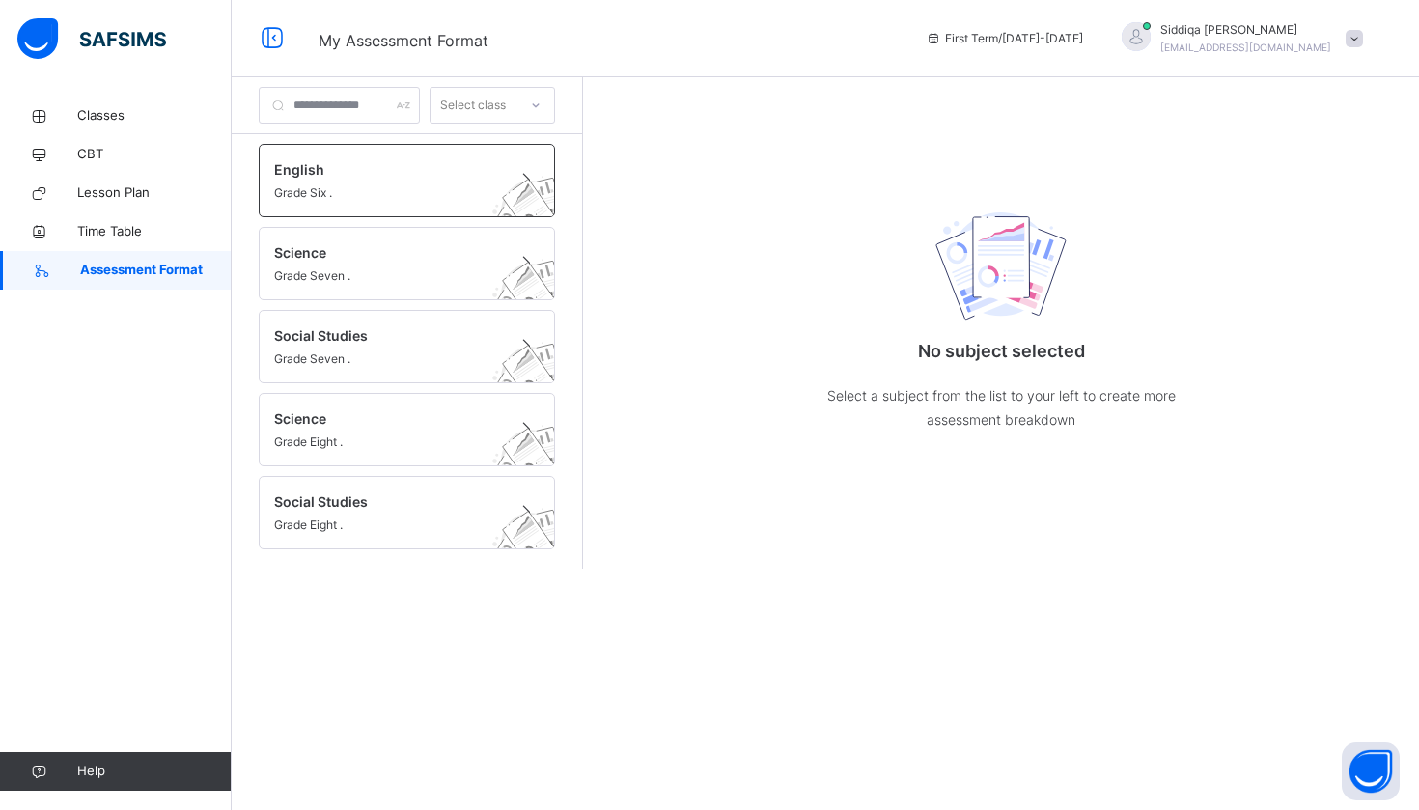
click at [308, 177] on span "English" at bounding box center [388, 169] width 229 height 20
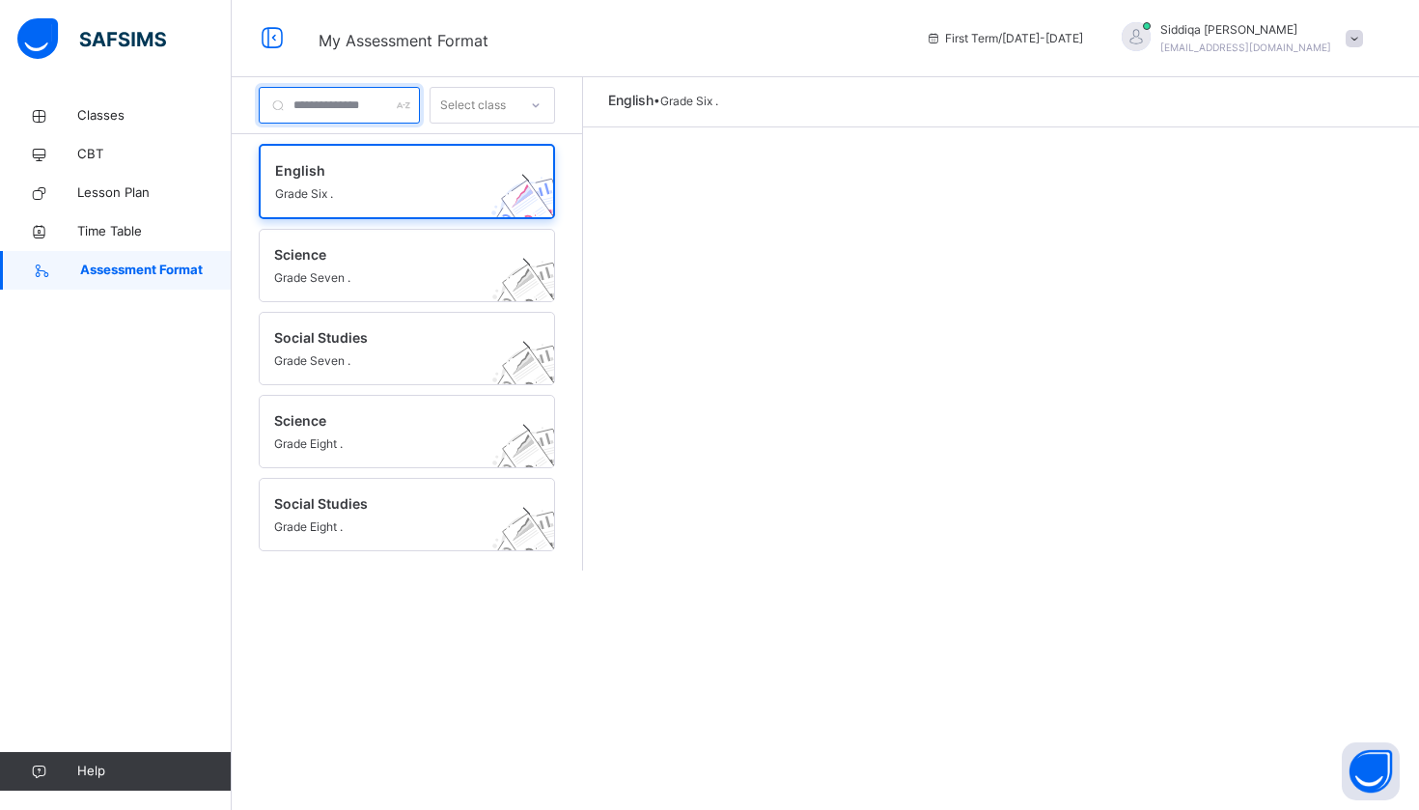
click at [420, 109] on input "text" at bounding box center [339, 105] width 161 height 37
click at [455, 177] on span "English" at bounding box center [388, 170] width 227 height 20
click at [506, 112] on div "Select class" at bounding box center [473, 105] width 66 height 37
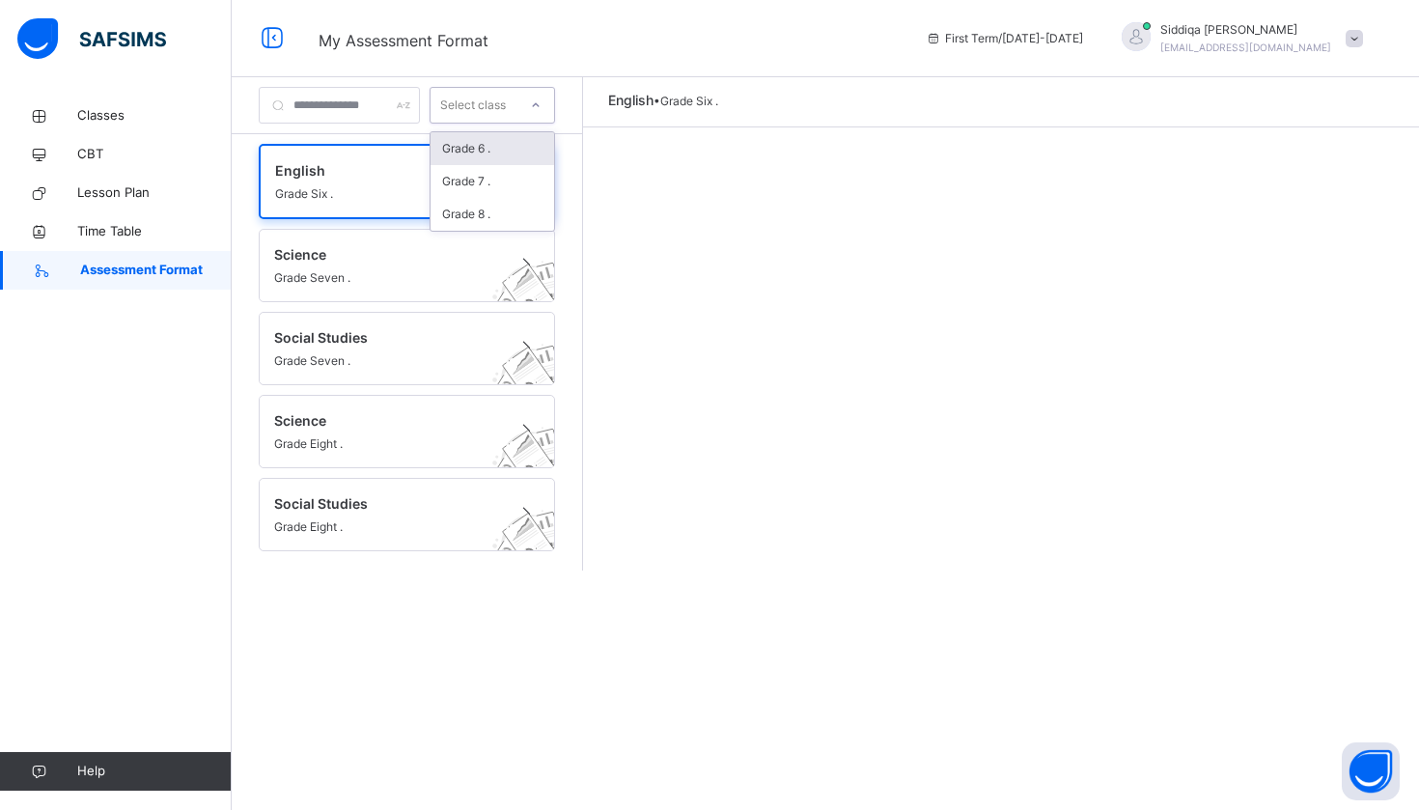
click at [554, 151] on div "Grade 6 ." at bounding box center [493, 148] width 124 height 33
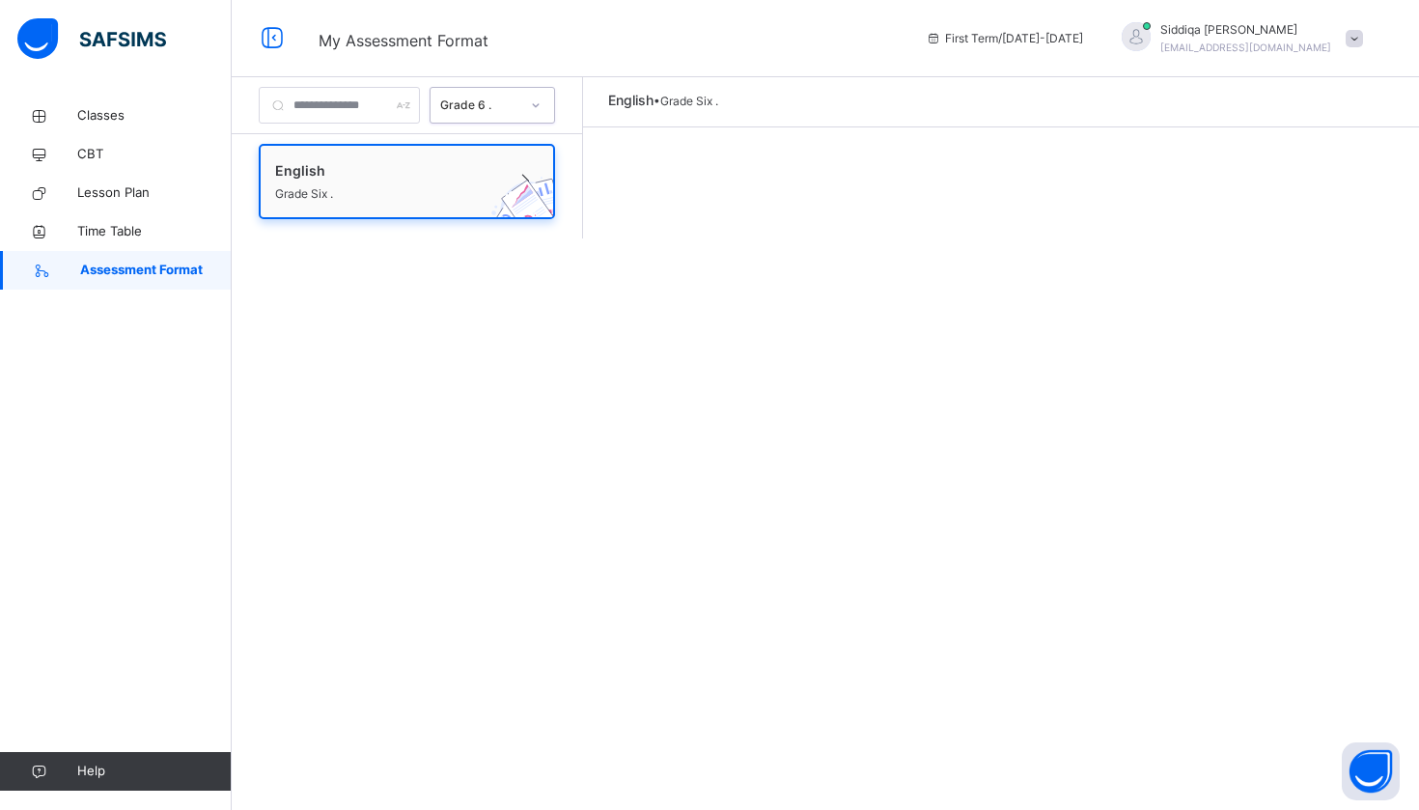
click at [539, 188] on div "English Grade Six ." at bounding box center [407, 181] width 264 height 42
click at [900, 107] on div at bounding box center [1061, 102] width 666 height 24
click at [654, 99] on span "English" at bounding box center [630, 100] width 45 height 16
click at [1040, 246] on div "Grade 6 . English Grade Six . English • Grade Six ." at bounding box center [826, 405] width 1188 height 810
click at [1371, 741] on div "Grade 6 . English Grade Six . English • Grade Six ." at bounding box center [826, 405] width 1188 height 810
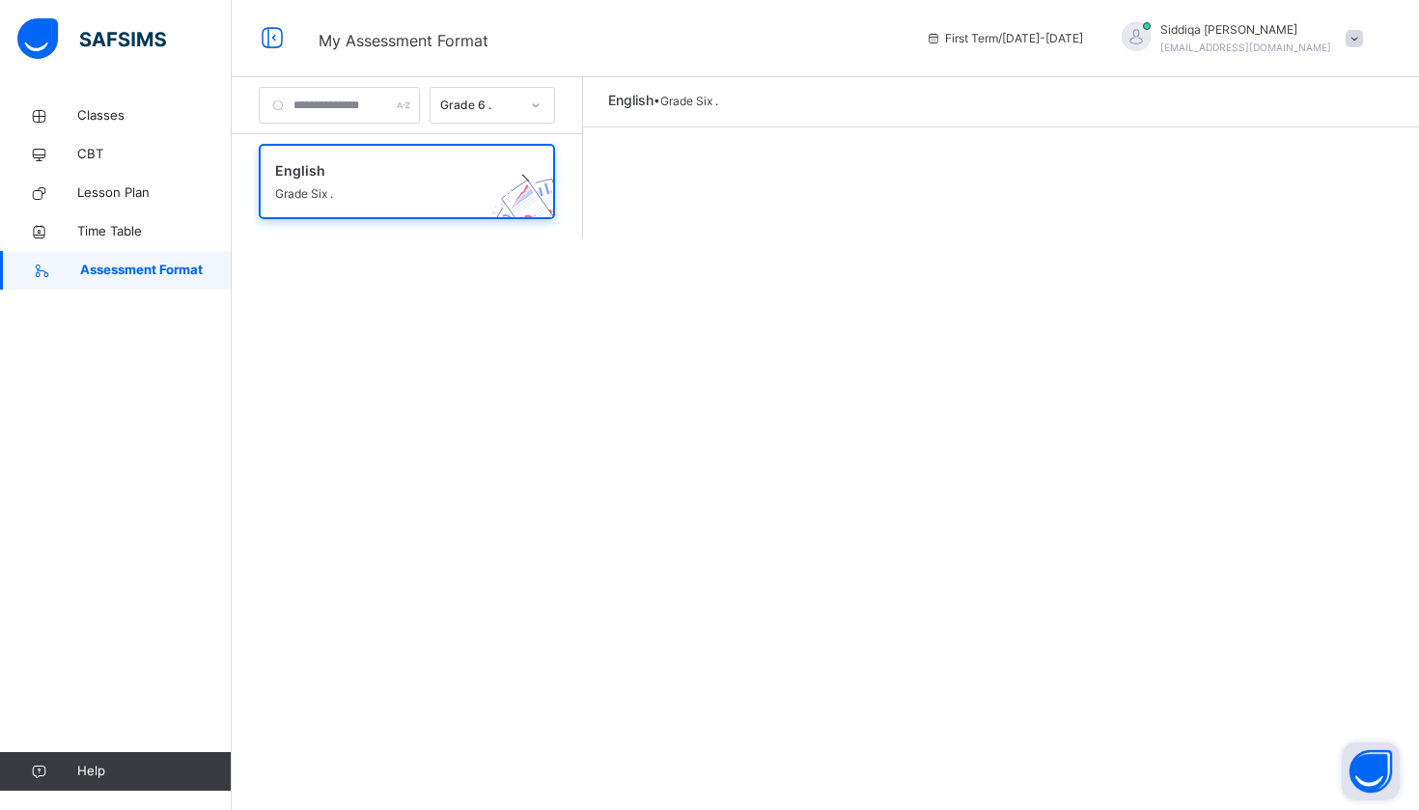
click at [1371, 774] on button "Open asap" at bounding box center [1371, 771] width 58 height 58
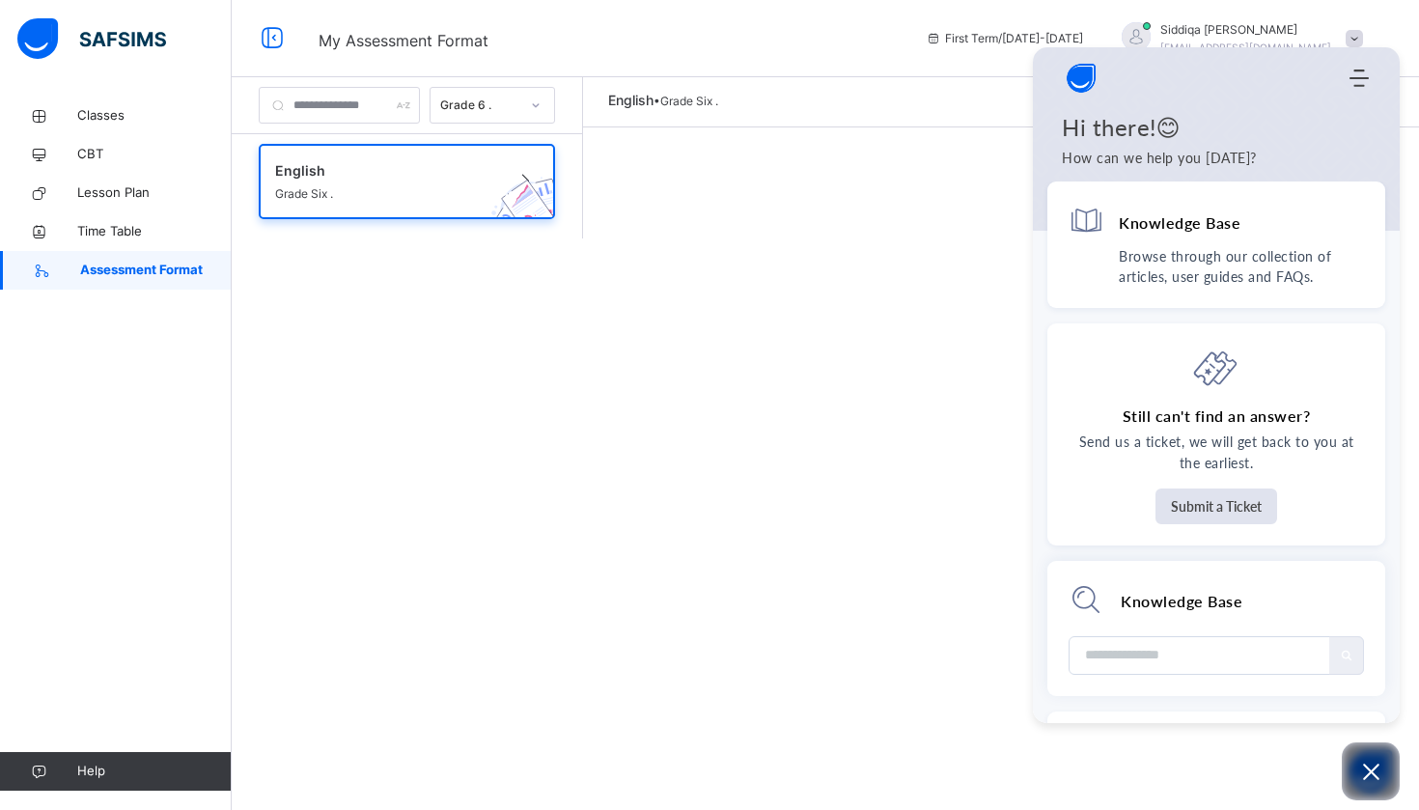
click at [911, 417] on div "Grade 6 . English Grade Six . English • Grade Six ." at bounding box center [826, 405] width 1188 height 810
click at [1369, 89] on div "Home Knowledge Base Submit Ticket" at bounding box center [1216, 78] width 367 height 39
click at [1363, 89] on div "Home Knowledge Base Submit Ticket" at bounding box center [1216, 78] width 367 height 39
click at [1357, 90] on div "Home Knowledge Base Submit Ticket" at bounding box center [1216, 78] width 367 height 39
click at [1357, 83] on icon "Modules Menu" at bounding box center [1359, 78] width 19 height 19
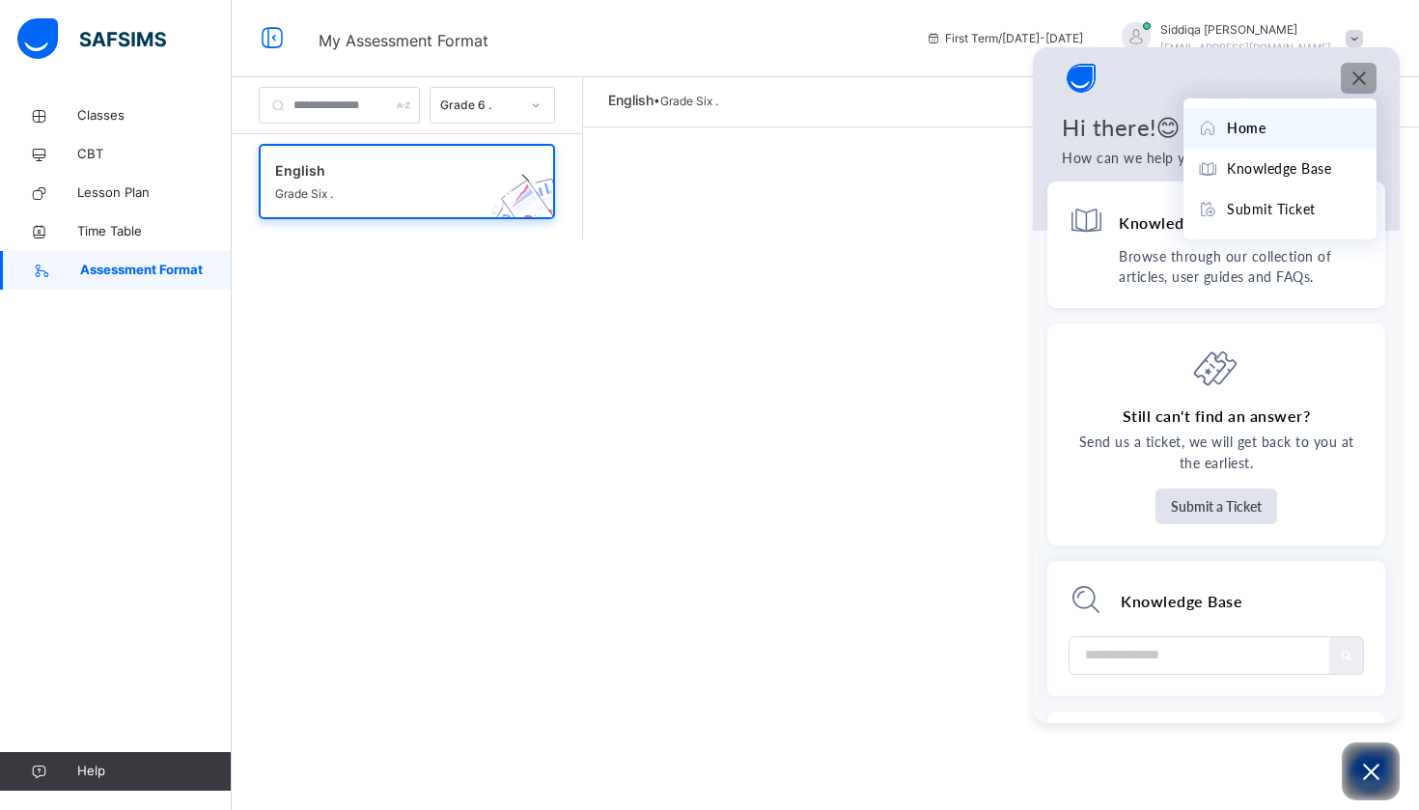
click at [993, 204] on div "English • Grade Six ." at bounding box center [1001, 157] width 836 height 161
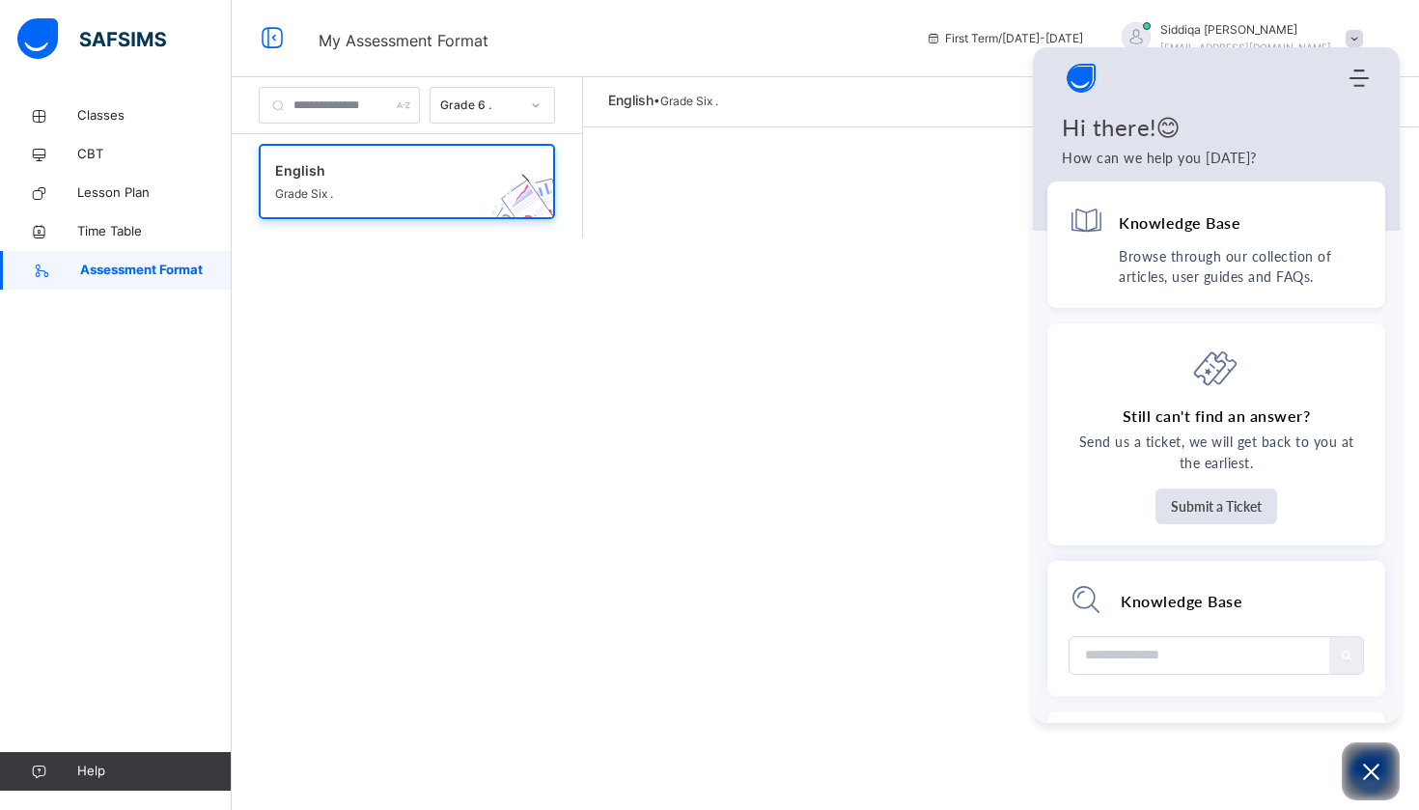
click at [993, 204] on div "English • Grade Six ." at bounding box center [1001, 157] width 836 height 161
click at [697, 119] on div "English • Grade Six ." at bounding box center [1001, 102] width 836 height 50
click at [519, 111] on div "Grade 6 ." at bounding box center [479, 105] width 79 height 17
click at [554, 156] on div "Grade 6 ." at bounding box center [493, 148] width 124 height 33
click at [420, 121] on input "text" at bounding box center [339, 105] width 161 height 37
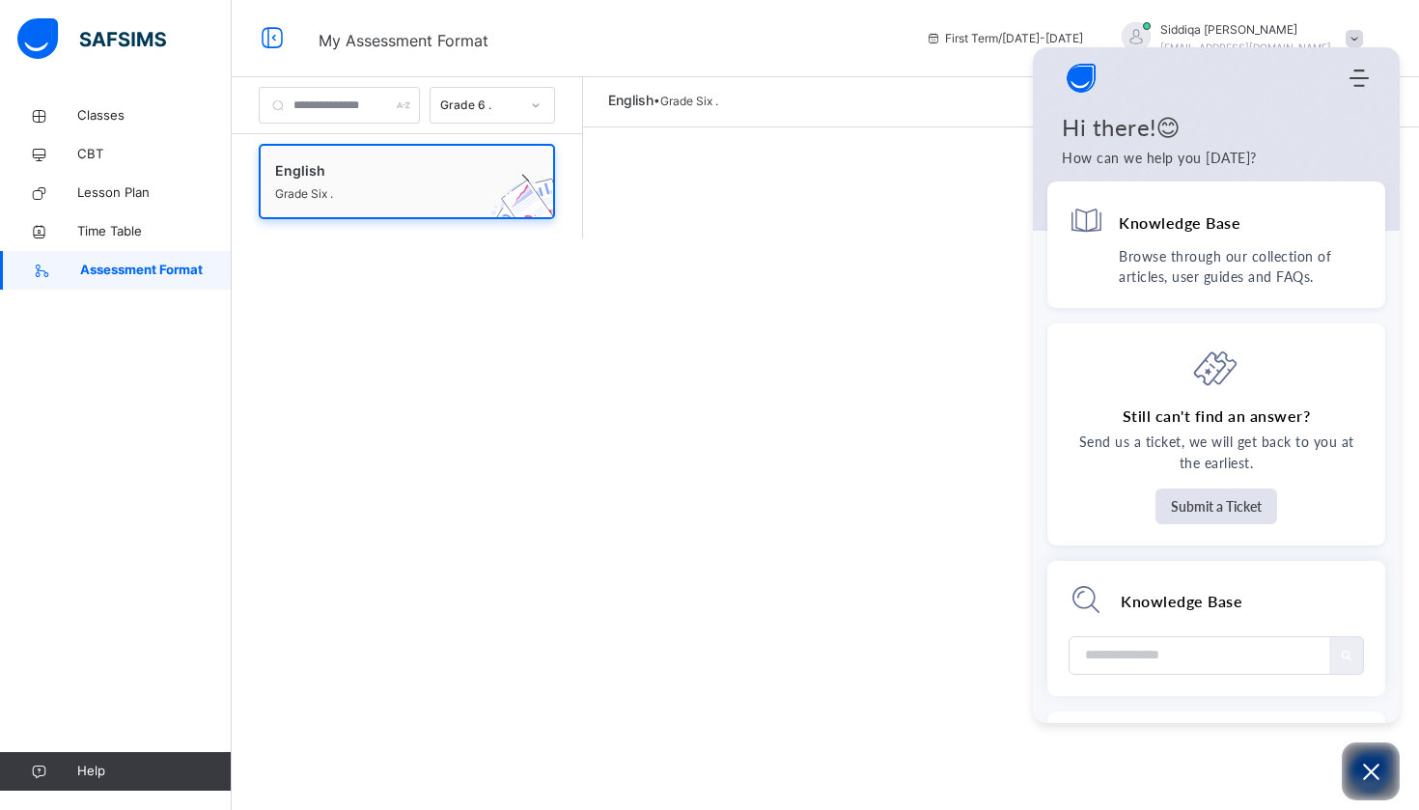
click at [417, 172] on span "English" at bounding box center [388, 170] width 227 height 20
click at [187, 224] on span "Time Table" at bounding box center [154, 231] width 154 height 19
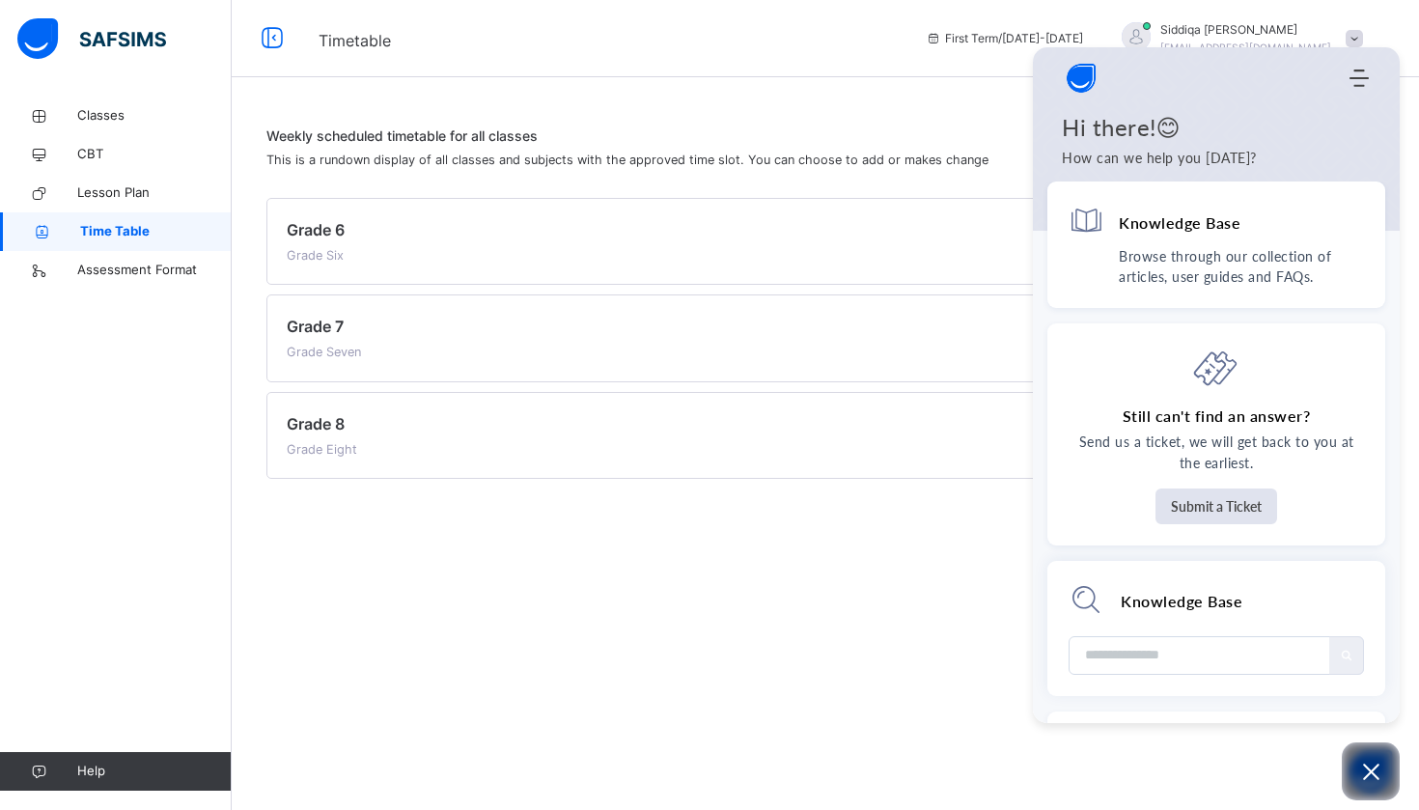
click at [182, 228] on span "Time Table" at bounding box center [156, 231] width 152 height 19
click at [320, 234] on span "Grade 6" at bounding box center [316, 229] width 58 height 19
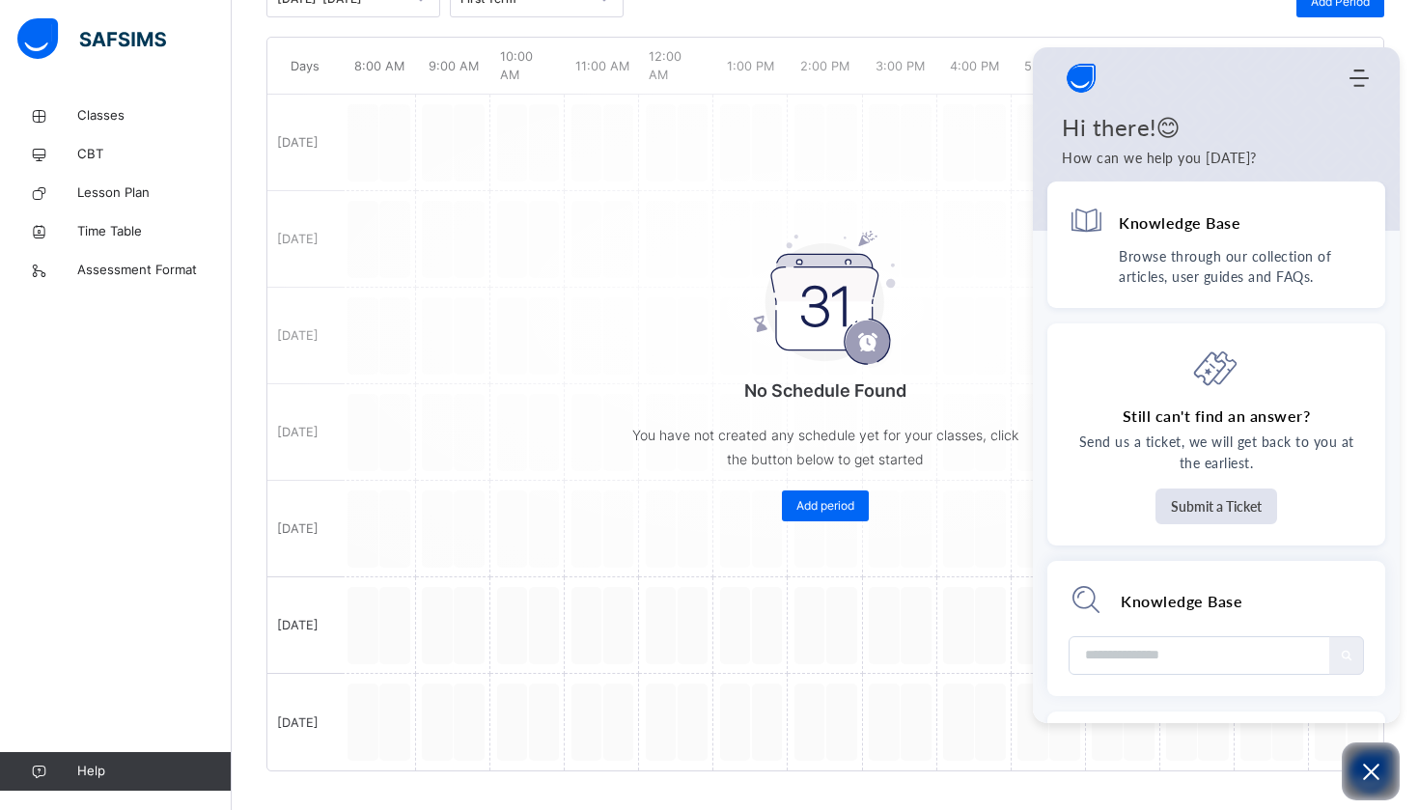
scroll to position [328, 0]
click at [400, 511] on div "No Schedule Found You have not created any schedule yet for your classes, click…" at bounding box center [825, 308] width 1116 height 522
click at [142, 134] on link "Classes" at bounding box center [116, 116] width 232 height 39
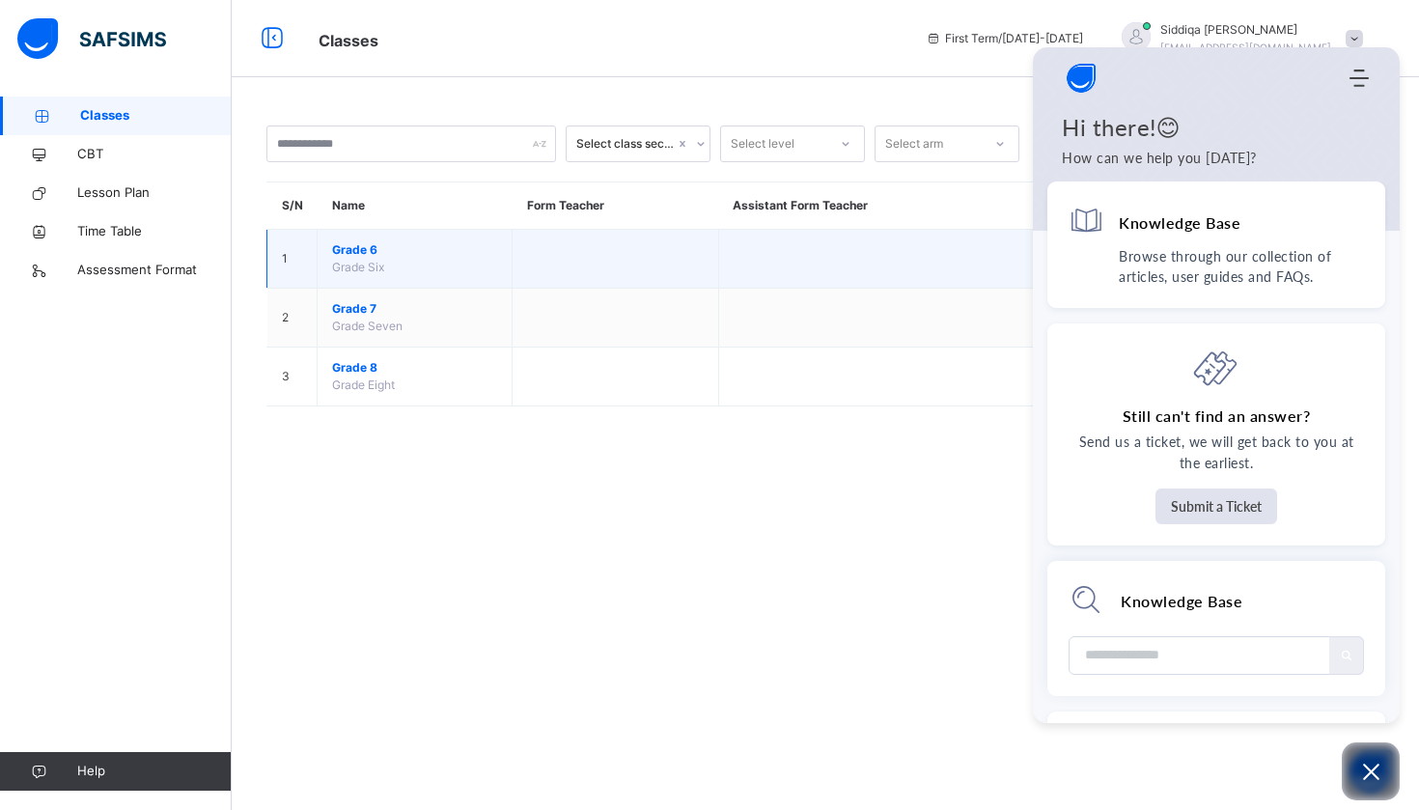
click at [361, 248] on span "Grade 6" at bounding box center [414, 249] width 165 height 17
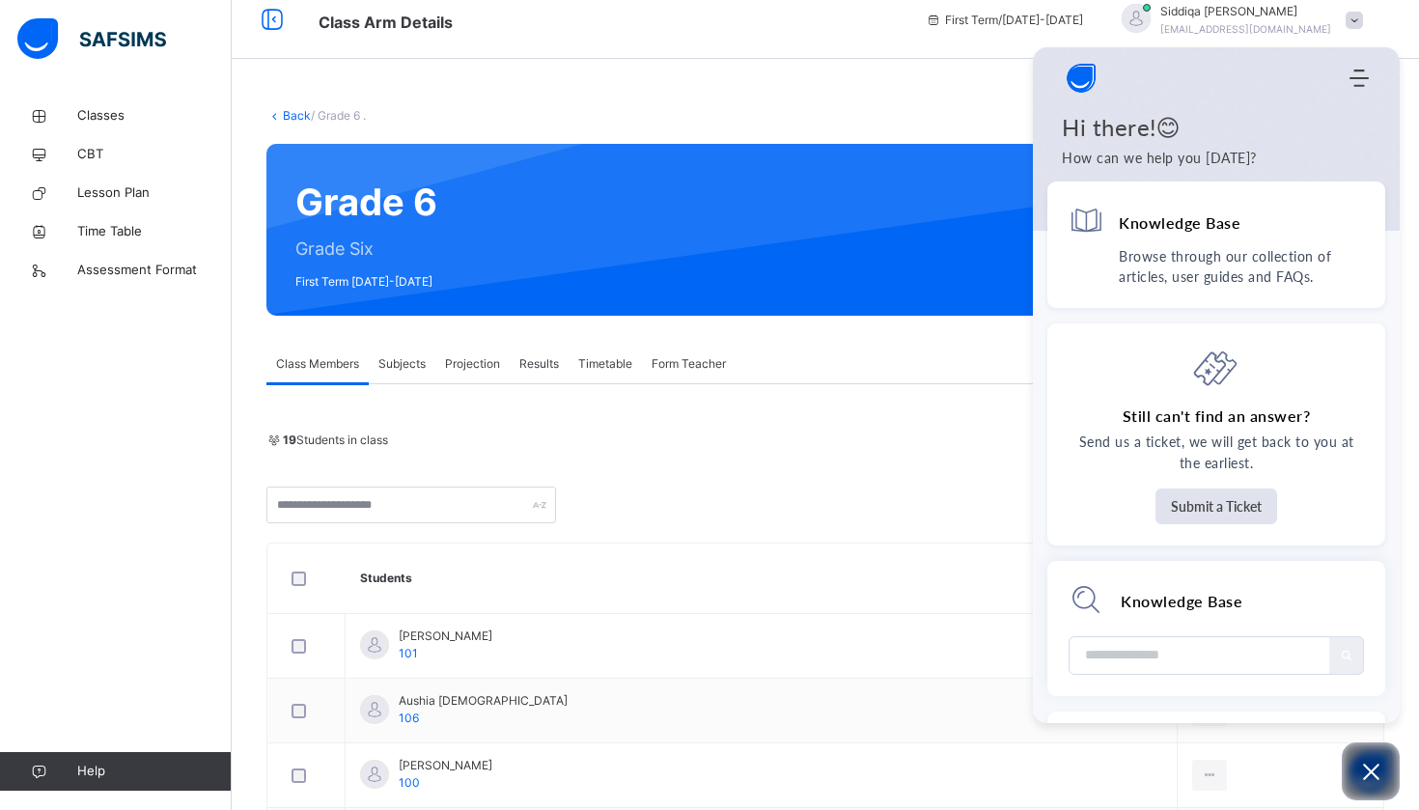
scroll to position [20, 0]
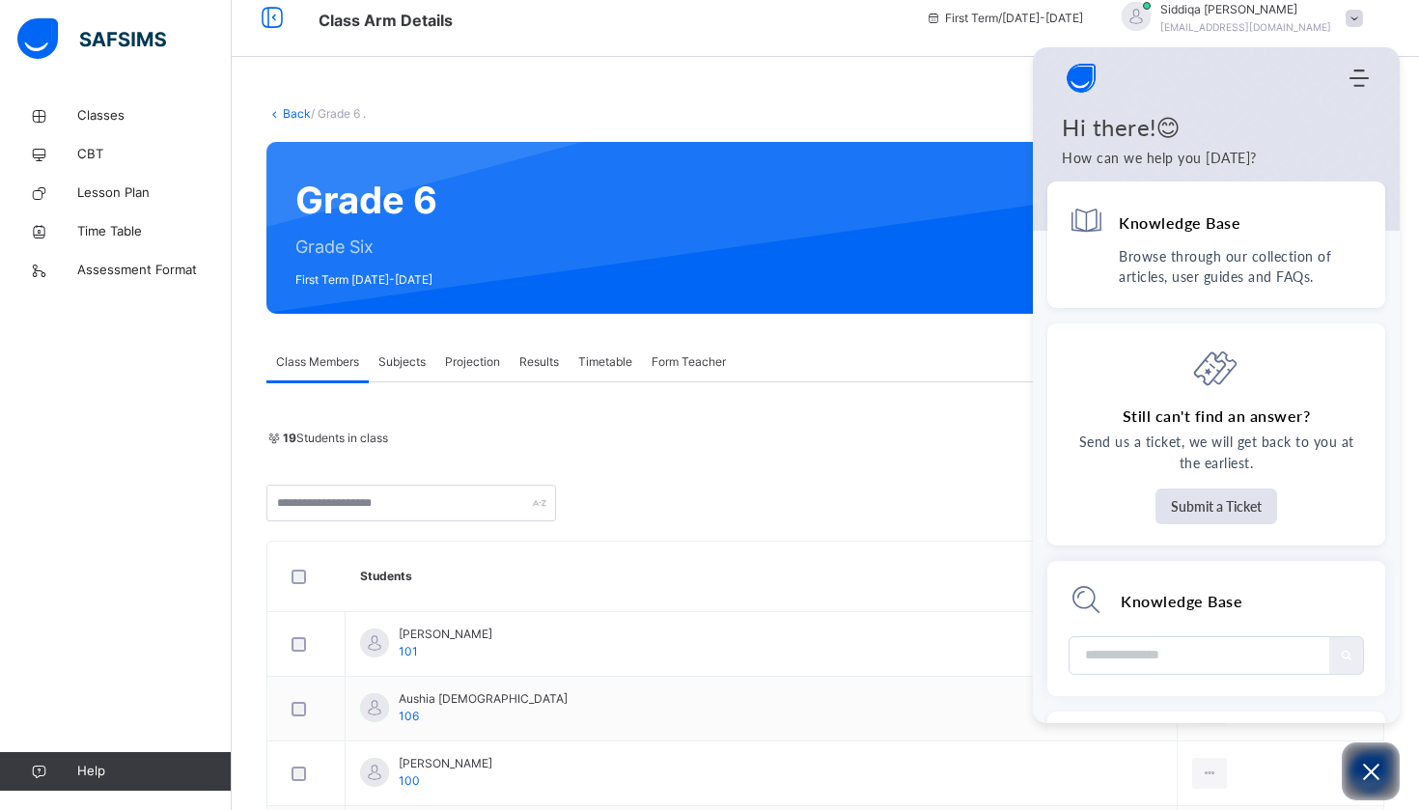
click at [406, 356] on span "Subjects" at bounding box center [401, 361] width 47 height 17
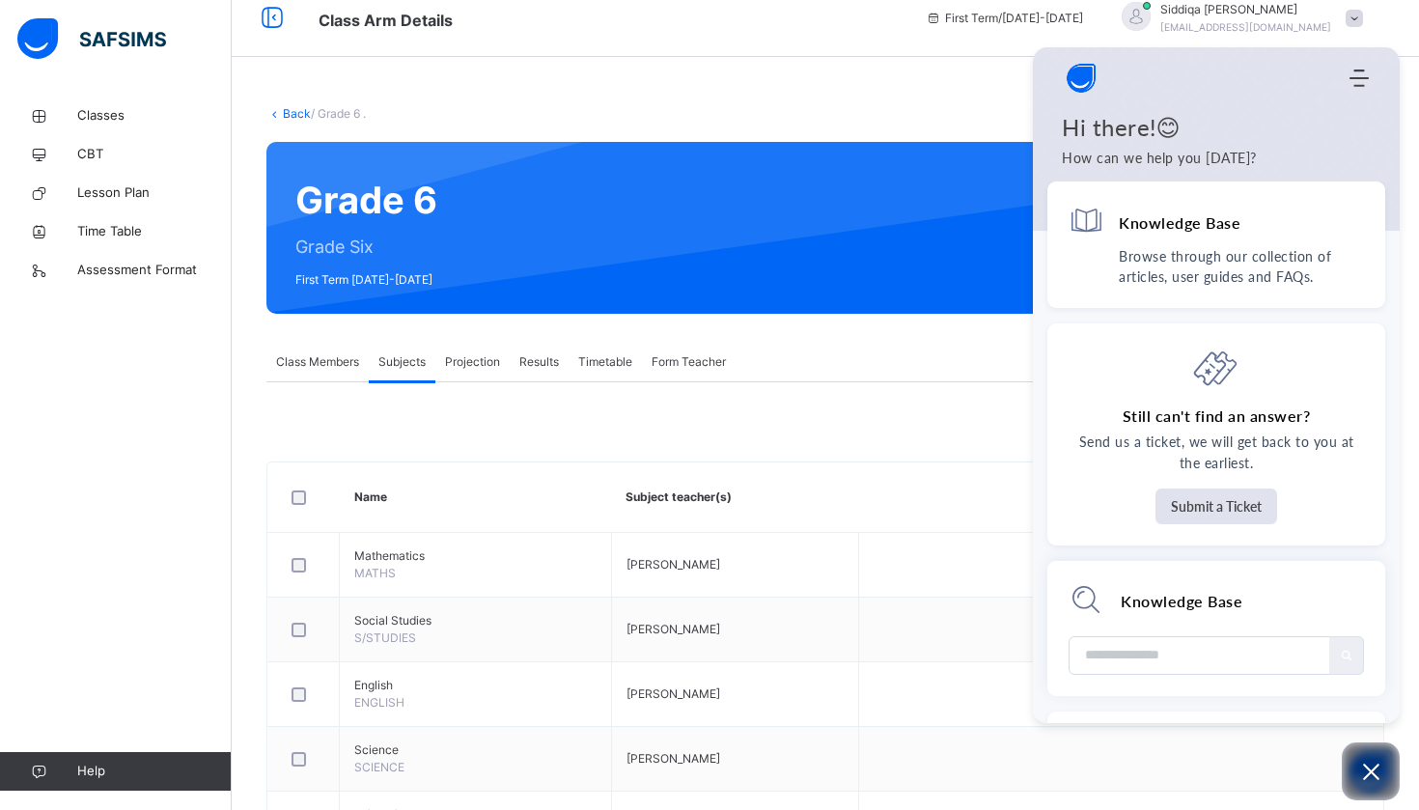
click at [605, 361] on span "Timetable" at bounding box center [605, 361] width 54 height 17
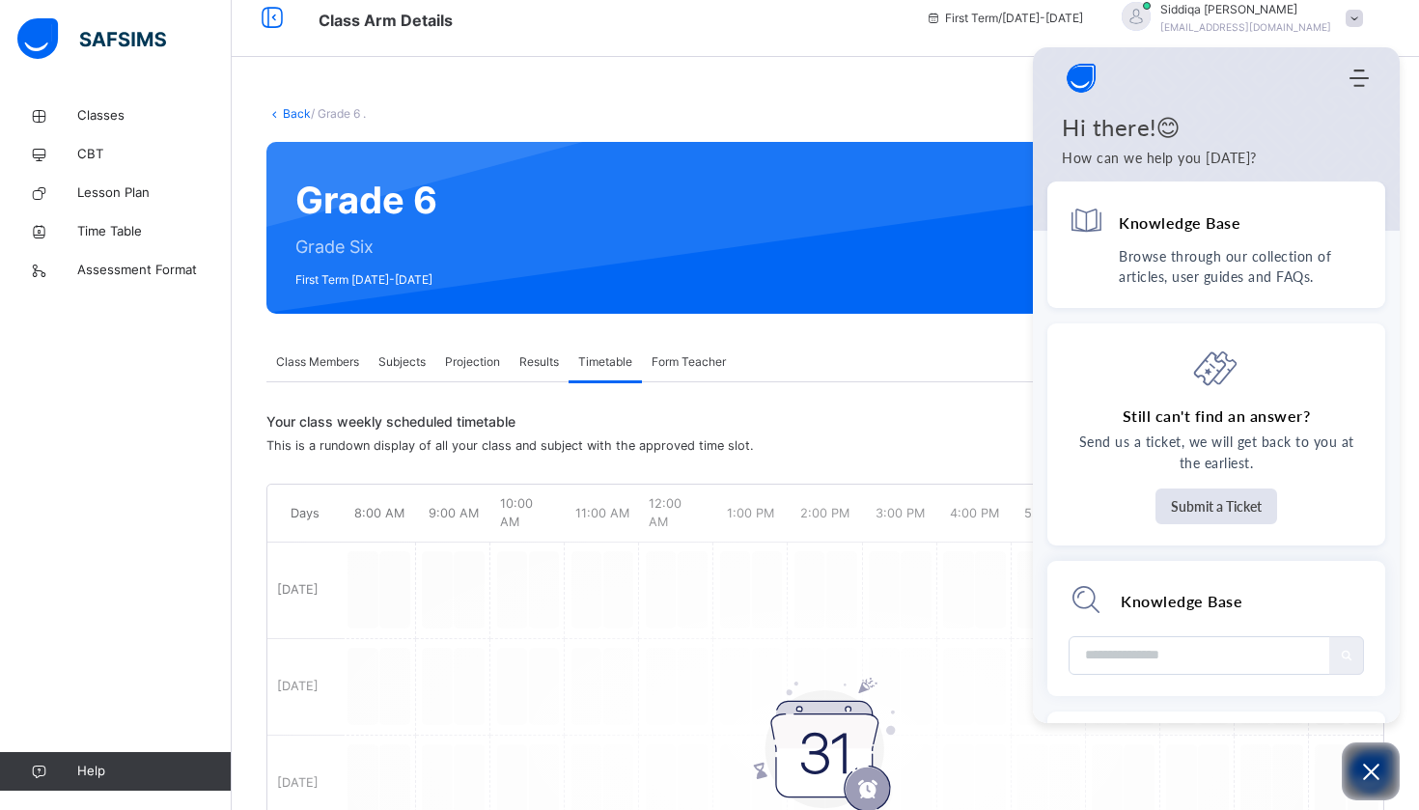
click at [546, 366] on span "Results" at bounding box center [539, 361] width 40 height 17
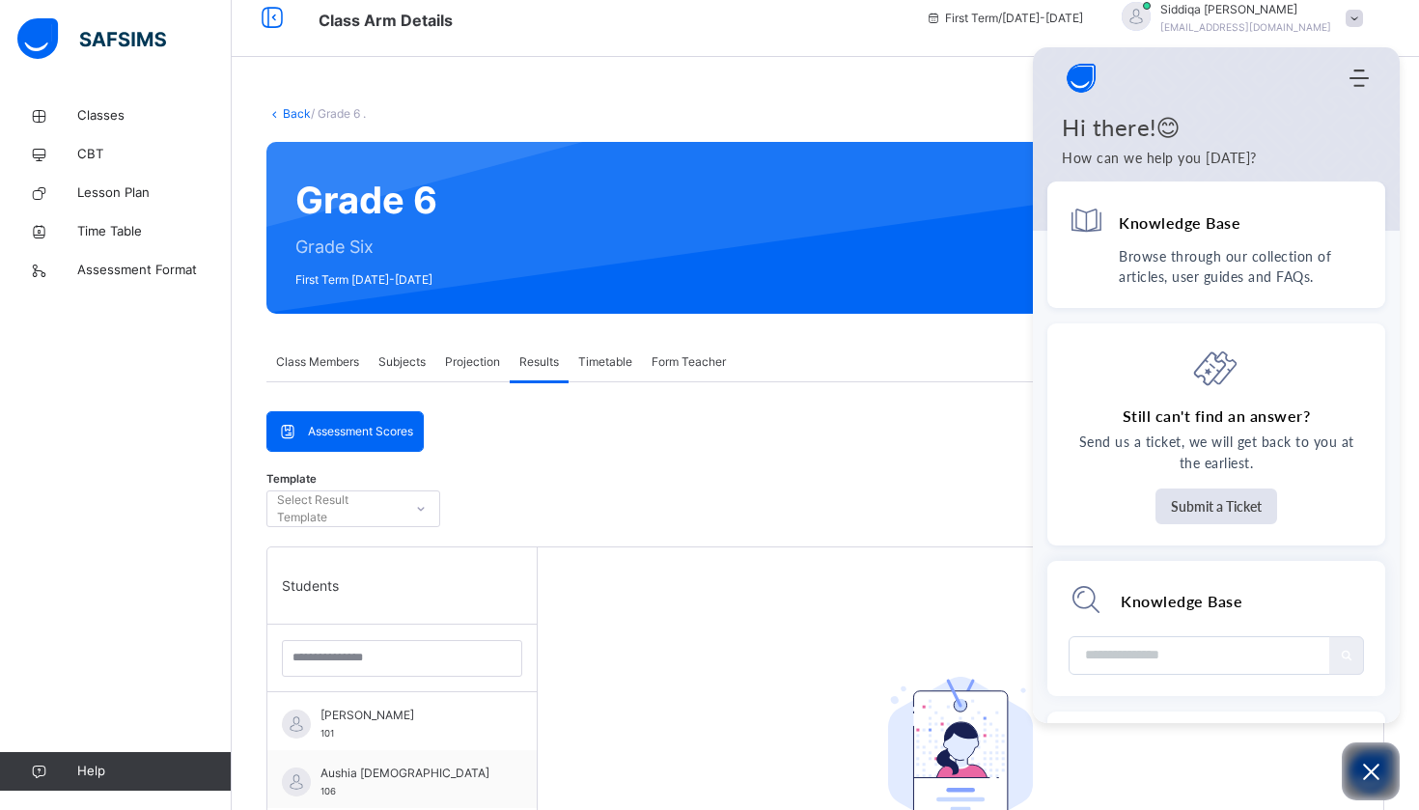
click at [466, 368] on span "Projection" at bounding box center [472, 361] width 55 height 17
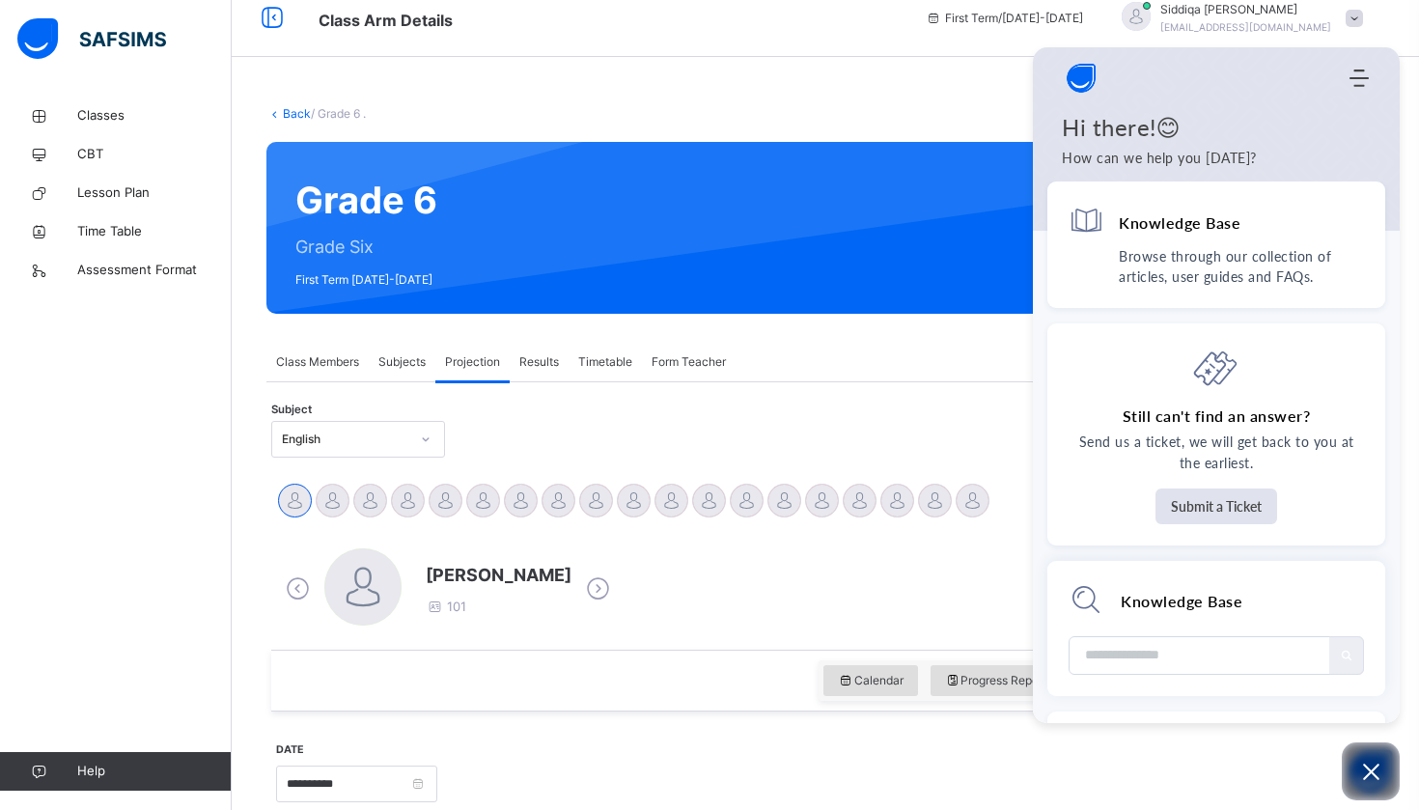
click at [404, 374] on div "Subjects" at bounding box center [402, 362] width 67 height 39
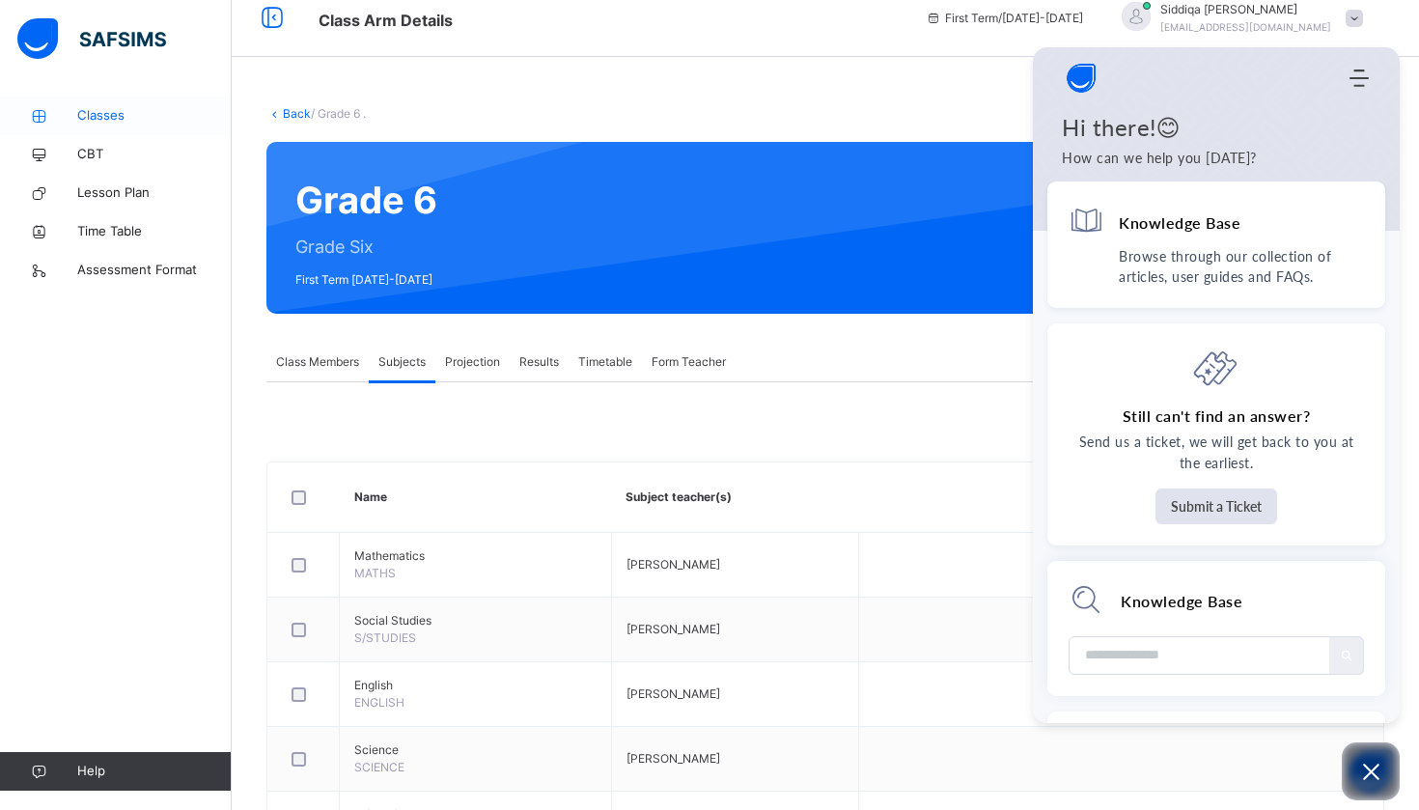
click at [138, 128] on link "Classes" at bounding box center [116, 116] width 232 height 39
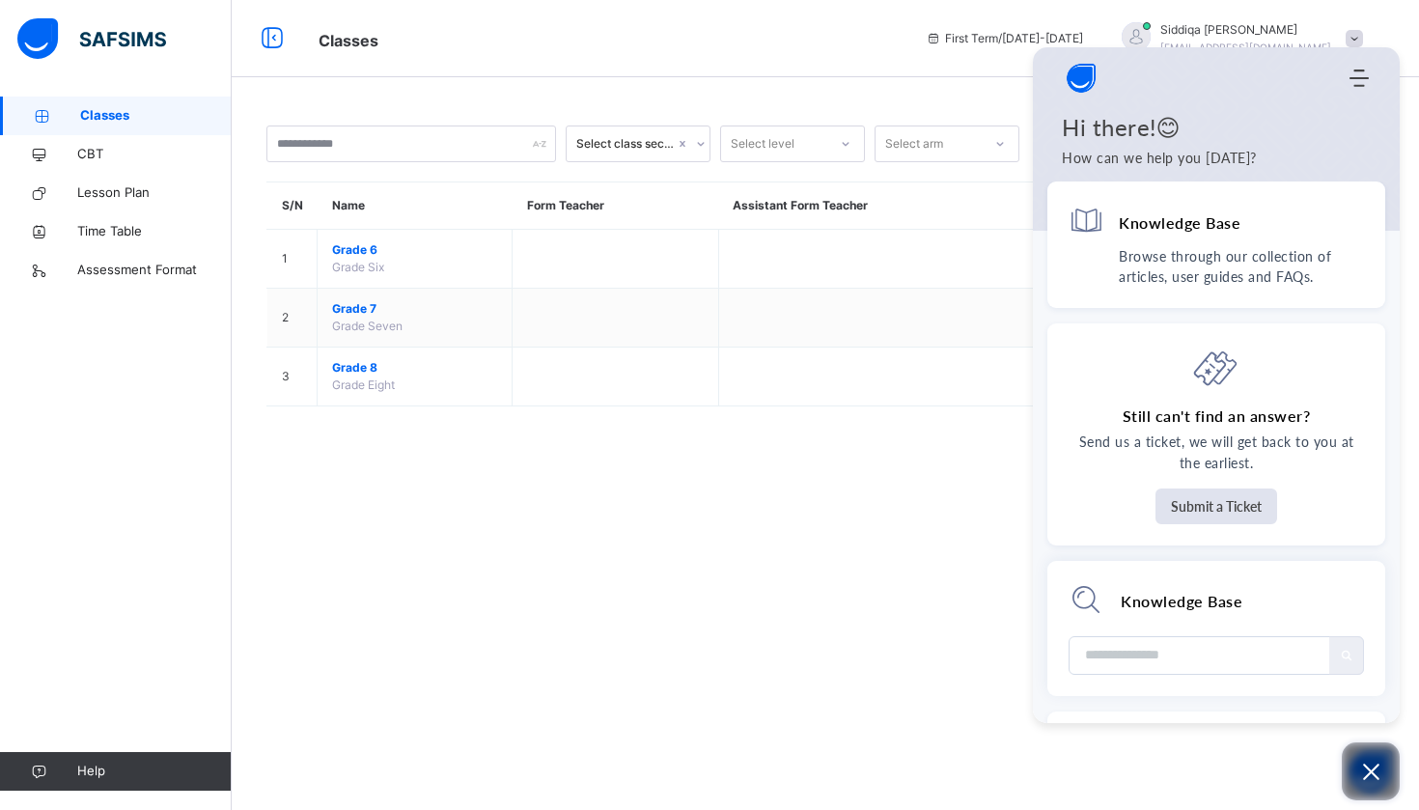
click at [1383, 761] on button "Open asap" at bounding box center [1371, 771] width 58 height 58
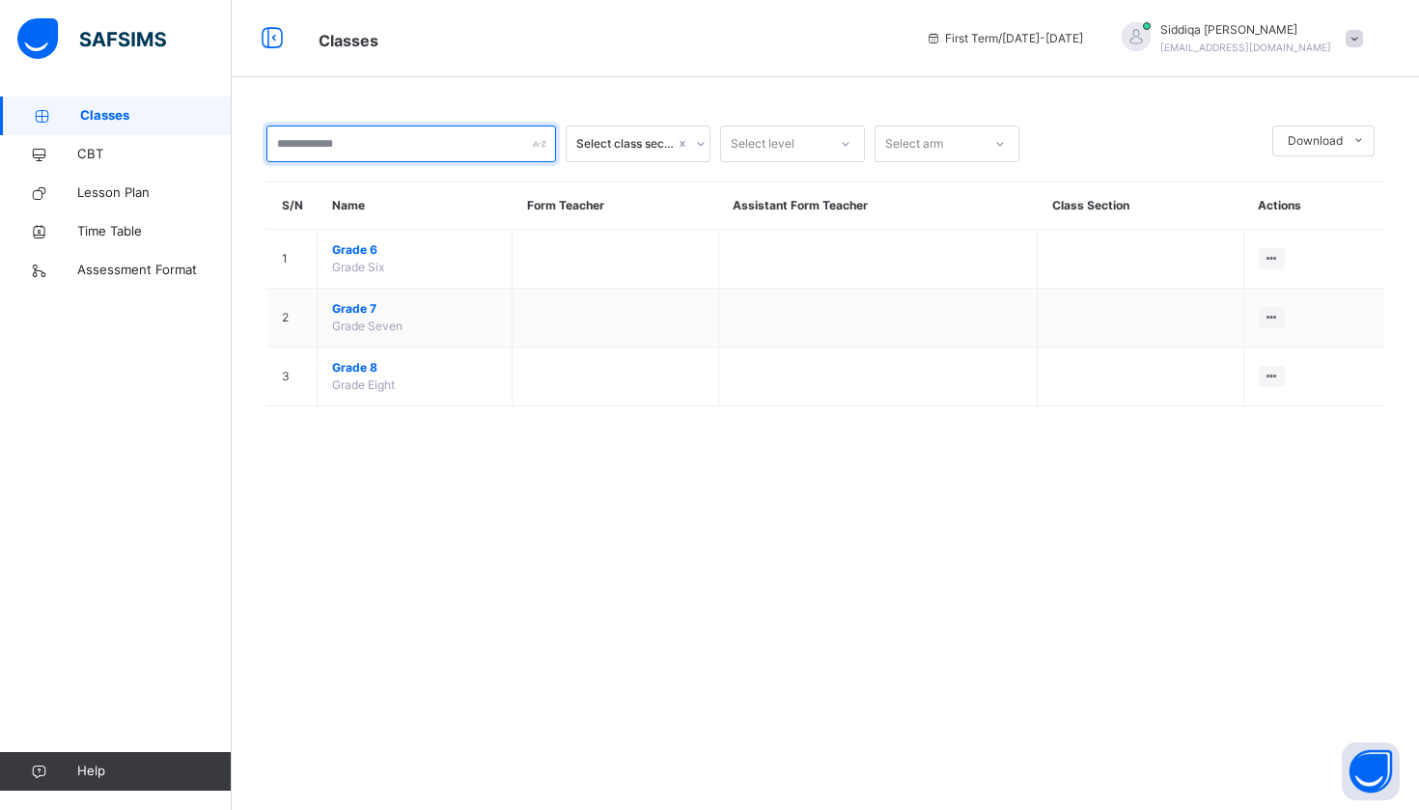
click at [505, 149] on input "text" at bounding box center [411, 144] width 290 height 37
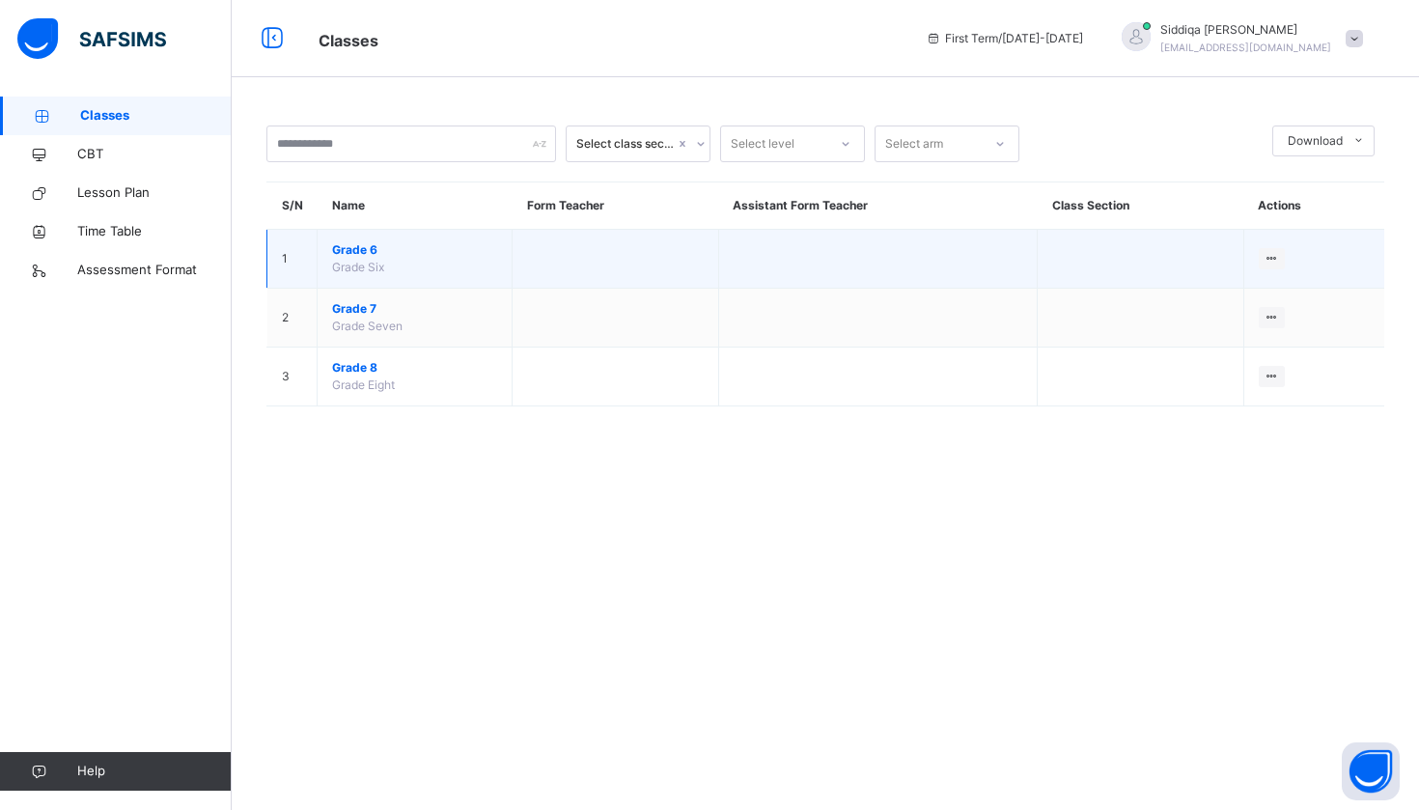
click at [372, 252] on span "Grade 6" at bounding box center [414, 249] width 165 height 17
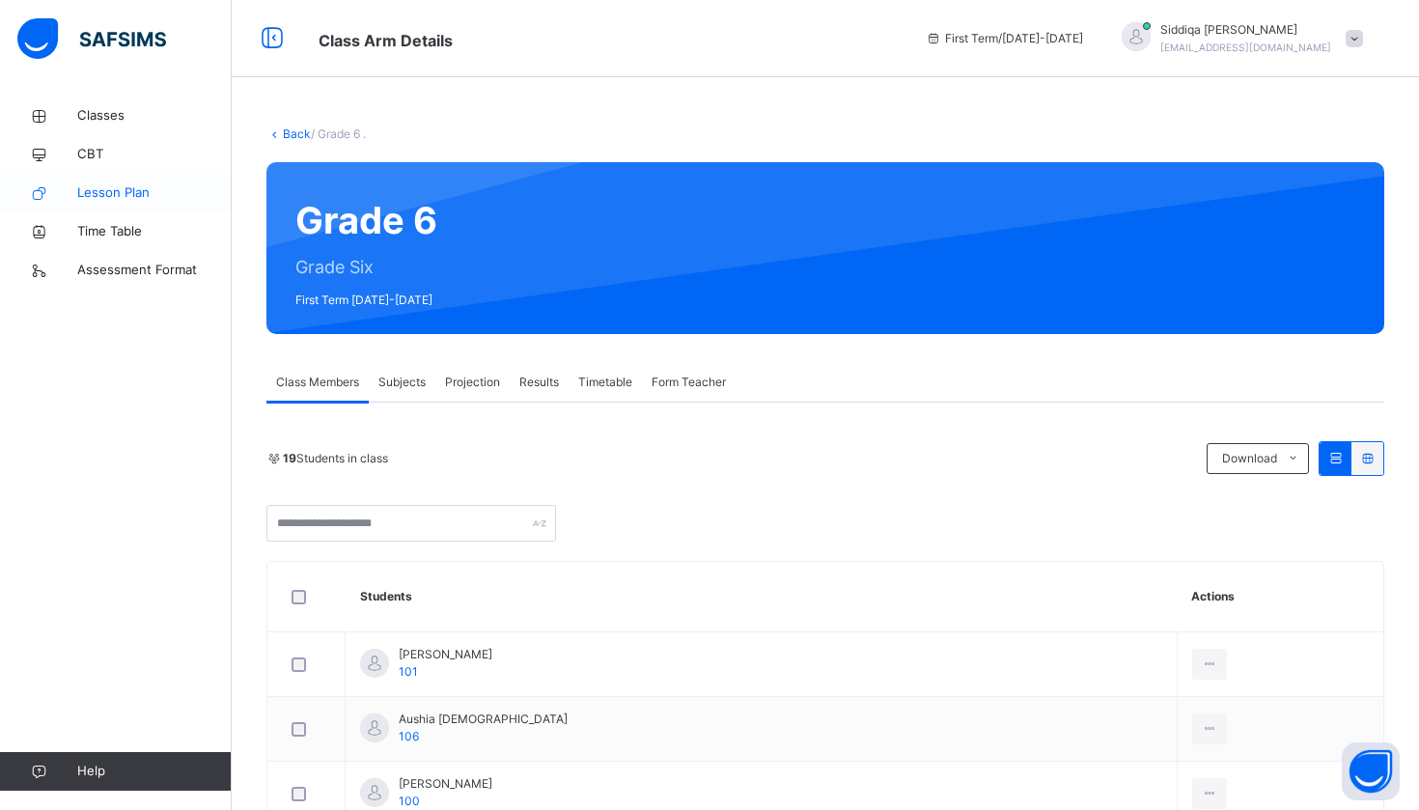
click at [165, 190] on span "Lesson Plan" at bounding box center [154, 192] width 154 height 19
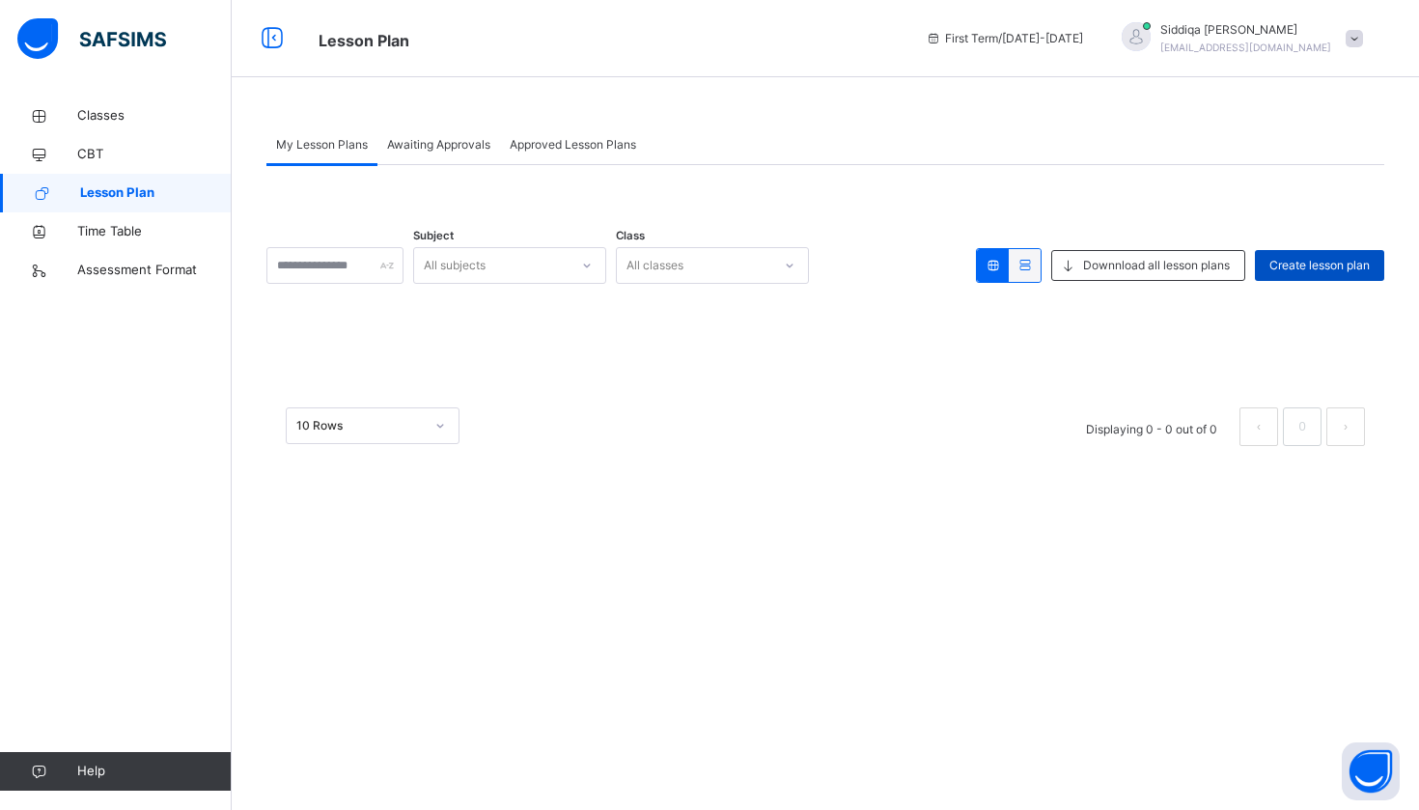
click at [1305, 257] on span "Create lesson plan" at bounding box center [1320, 265] width 100 height 17
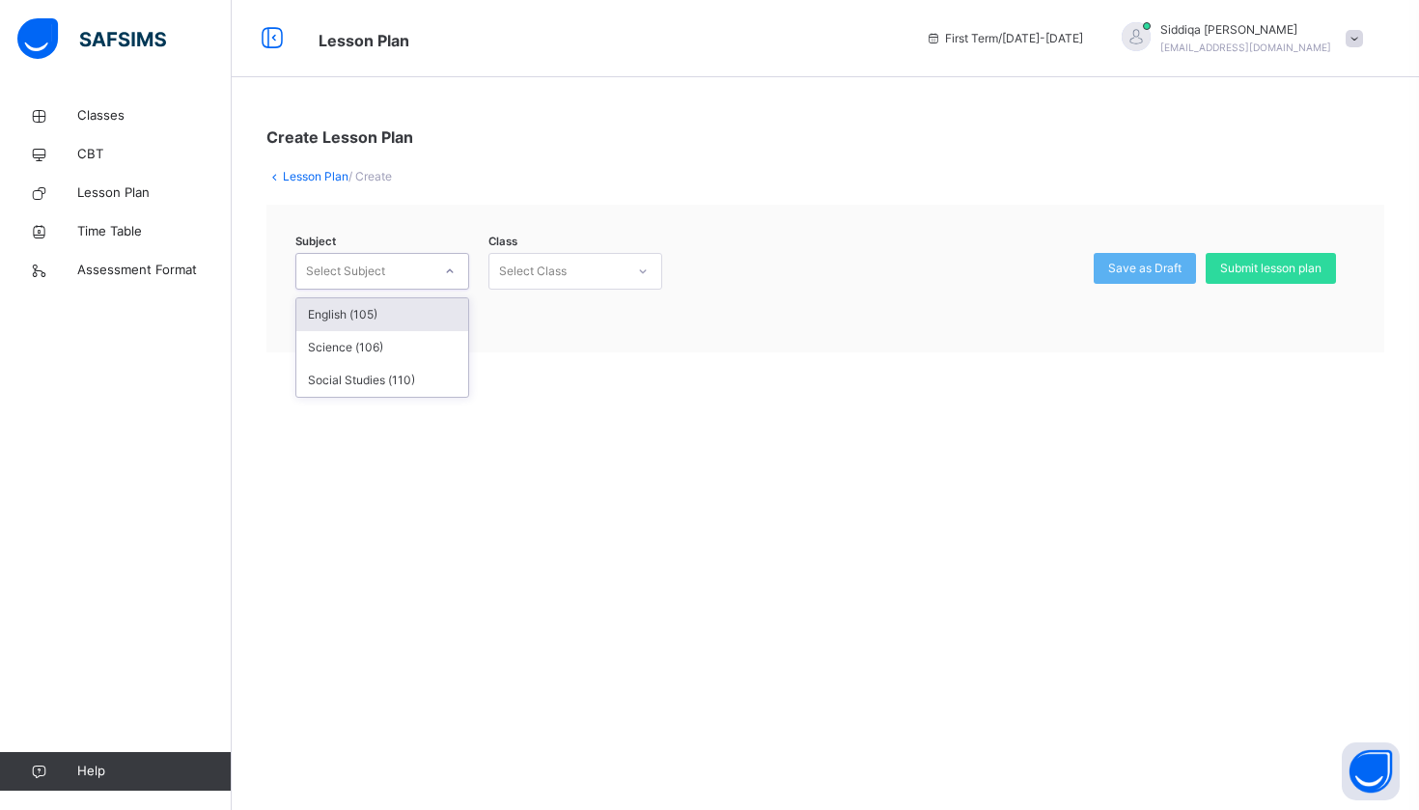
click at [460, 265] on div at bounding box center [449, 271] width 33 height 31
click at [444, 310] on div "English (105)" at bounding box center [382, 314] width 172 height 33
click at [542, 277] on div "Select Class" at bounding box center [533, 271] width 68 height 37
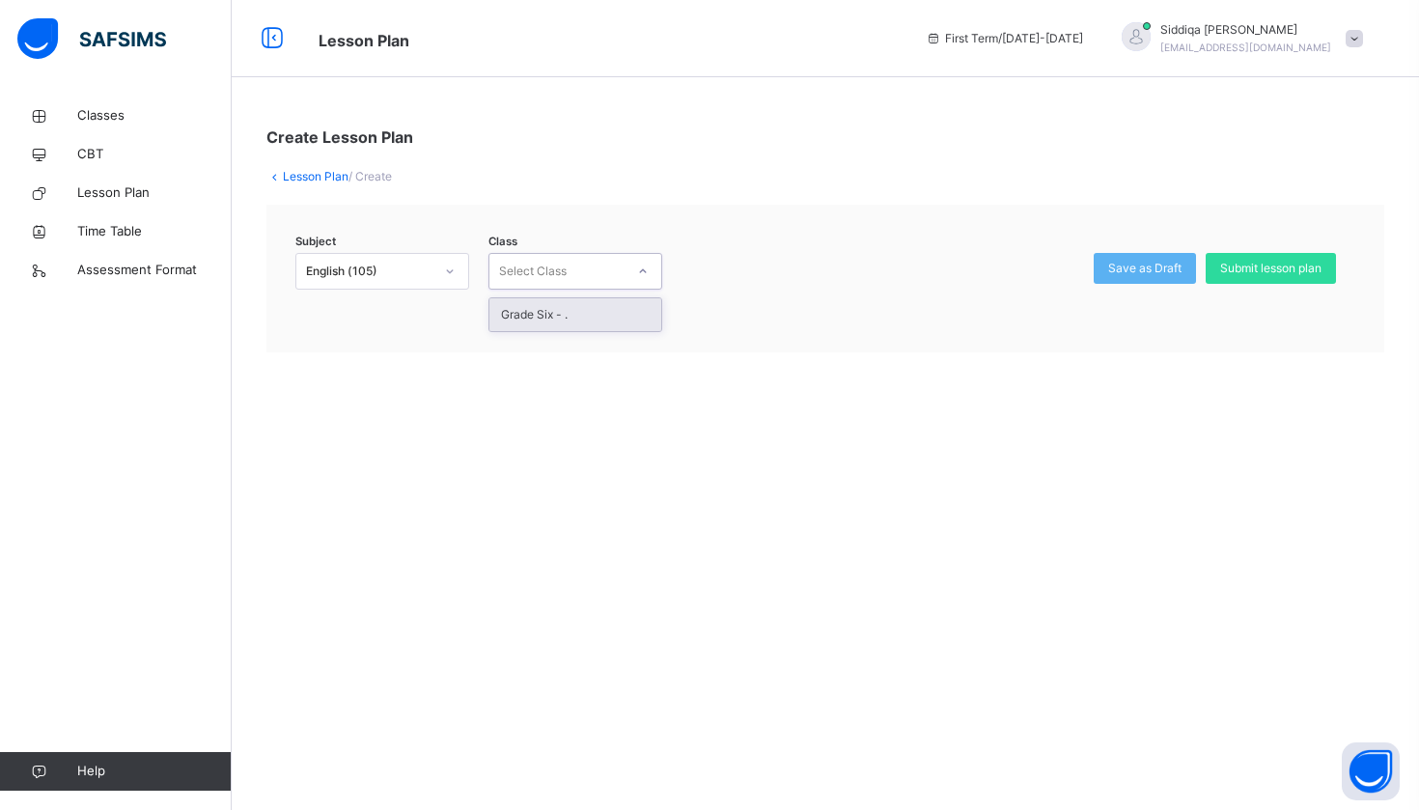
click at [556, 318] on div "Grade Six - ." at bounding box center [575, 314] width 172 height 33
click at [1250, 260] on span "Submit lesson plan" at bounding box center [1270, 268] width 101 height 17
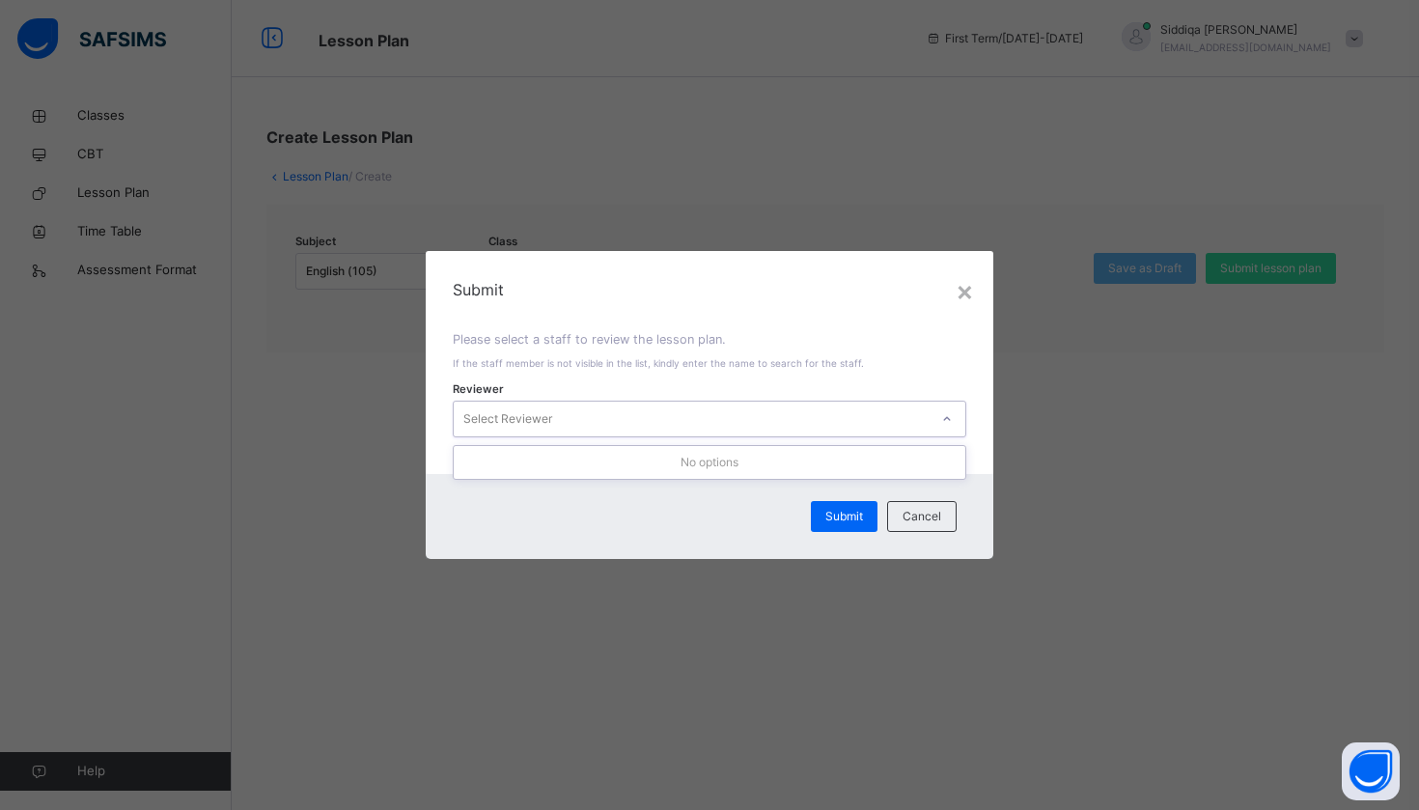
click at [708, 423] on div "Select Reviewer" at bounding box center [691, 419] width 475 height 30
click at [697, 467] on div "No options" at bounding box center [710, 462] width 512 height 33
click at [835, 514] on span "Submit" at bounding box center [844, 516] width 38 height 17
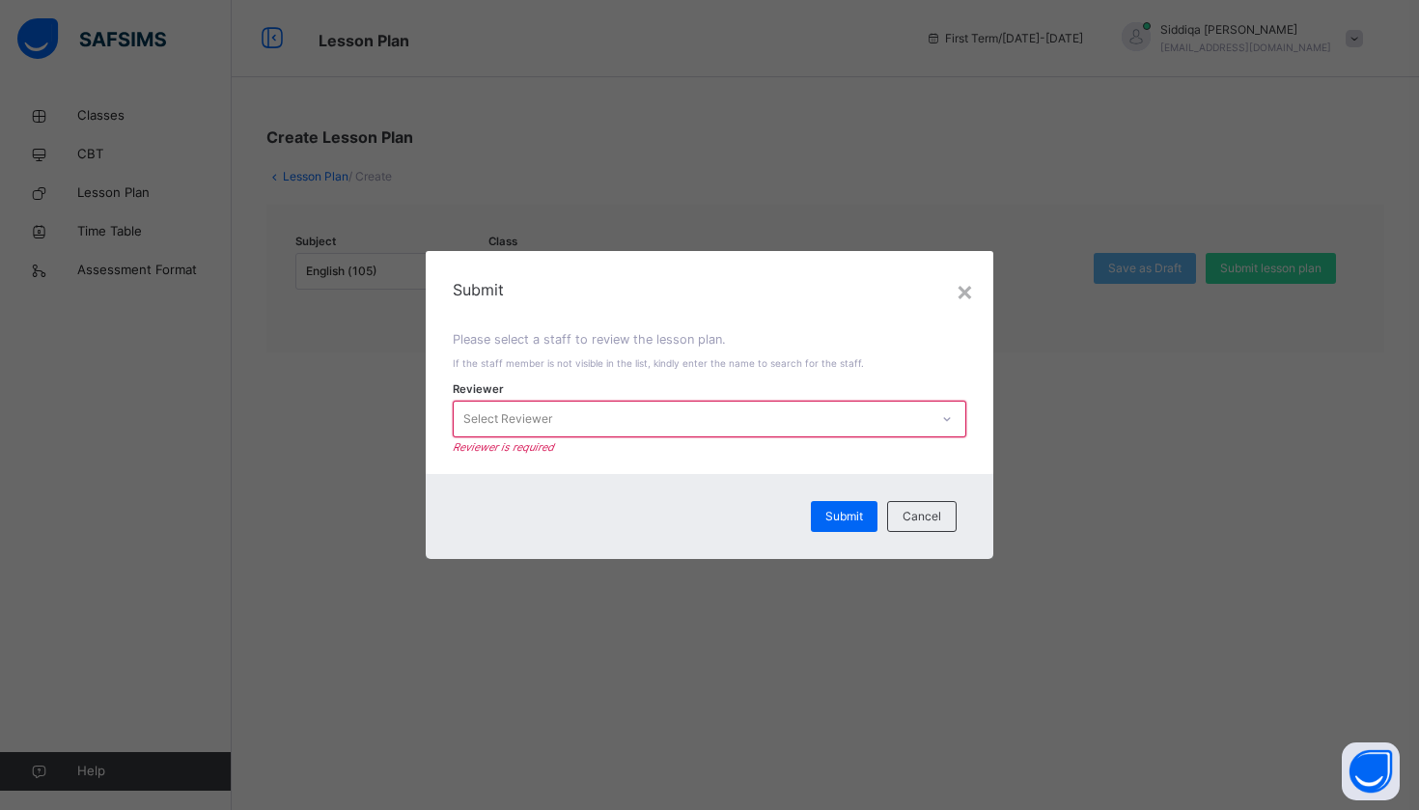
click at [712, 427] on div "Select Reviewer" at bounding box center [691, 419] width 475 height 30
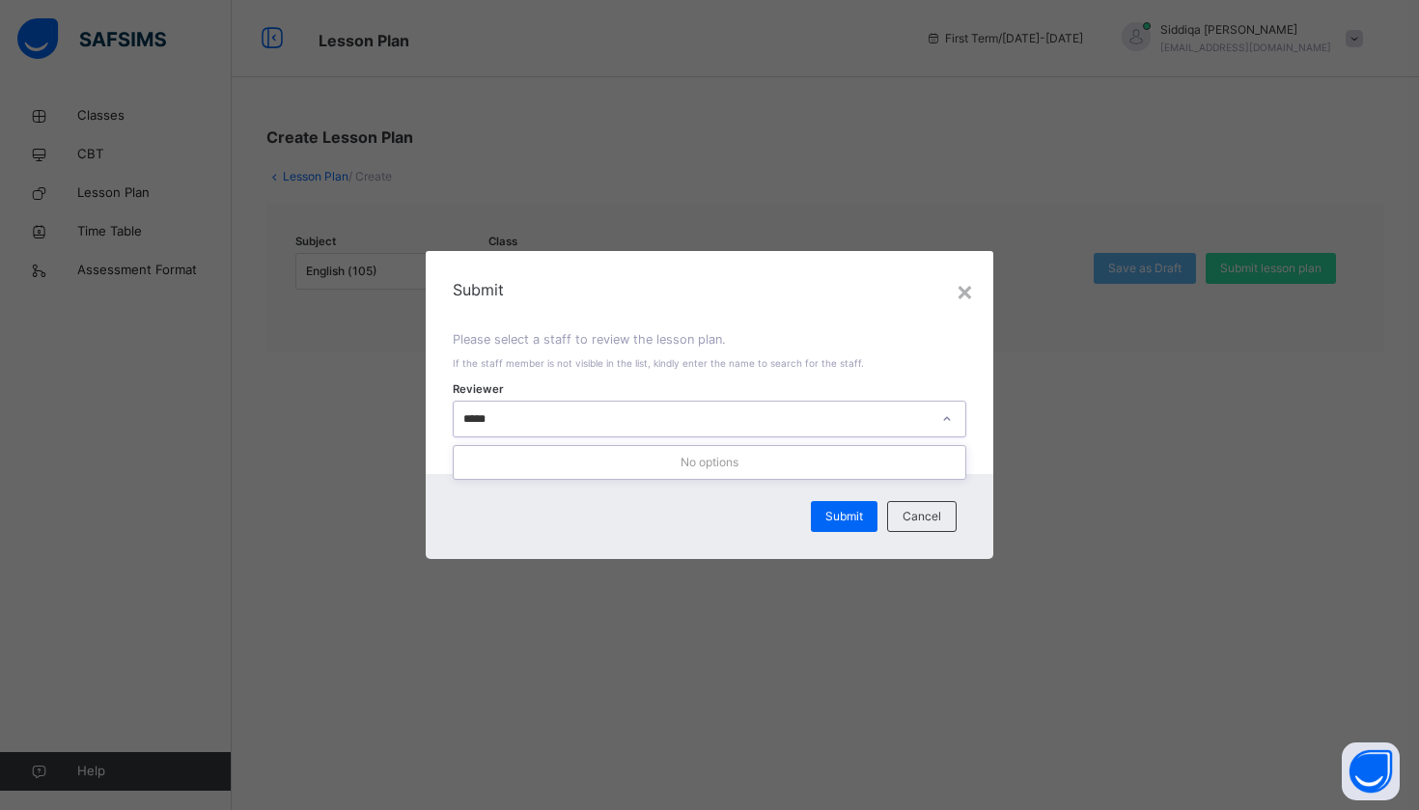
click at [463, 418] on input "*****" at bounding box center [481, 418] width 37 height 17
type input "*********"
click at [831, 516] on span "Submit" at bounding box center [844, 516] width 38 height 17
click at [862, 518] on span "Submit" at bounding box center [844, 516] width 38 height 17
click at [964, 293] on div "×" at bounding box center [965, 290] width 18 height 41
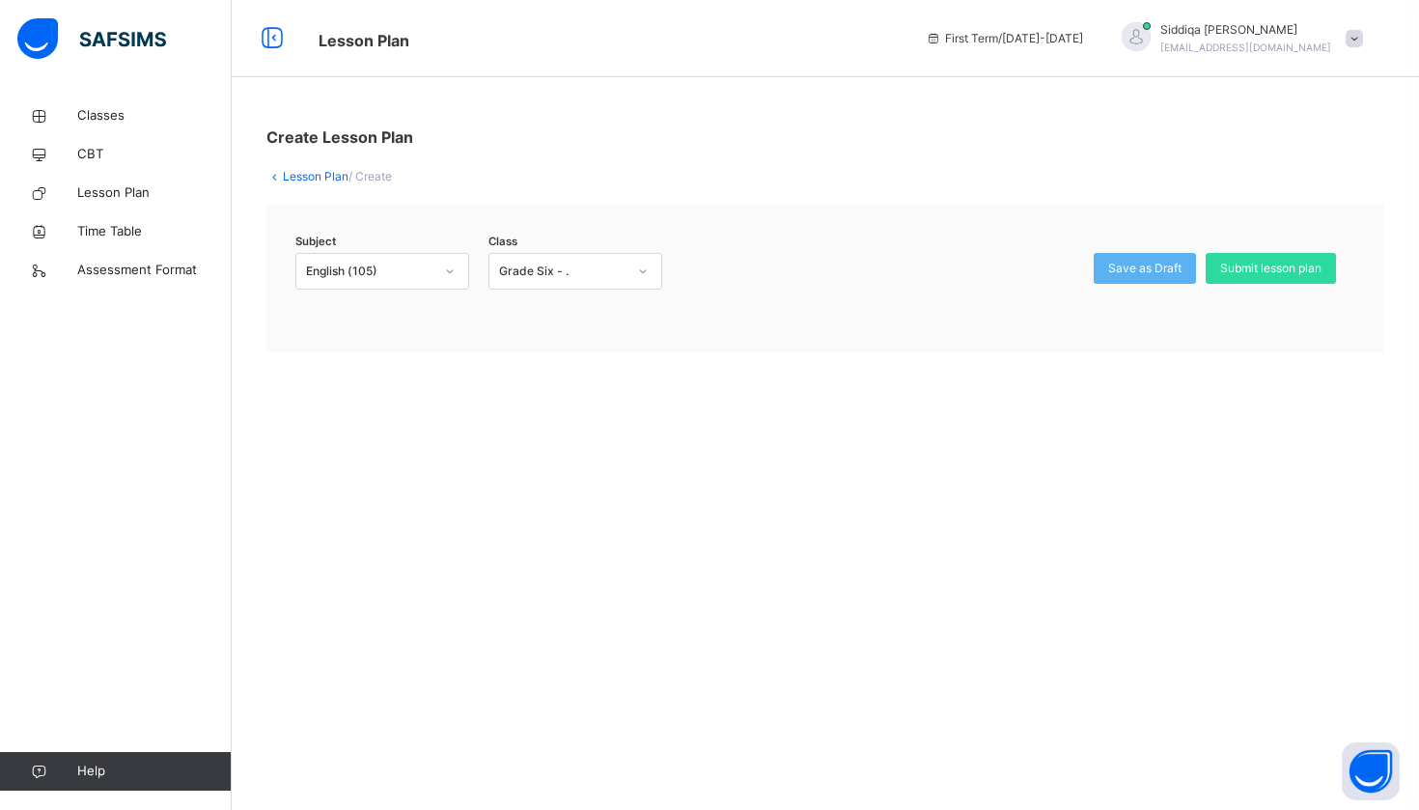
click at [373, 180] on span "/ Create" at bounding box center [370, 176] width 43 height 14
click at [308, 175] on link "Lesson Plan" at bounding box center [316, 176] width 66 height 14
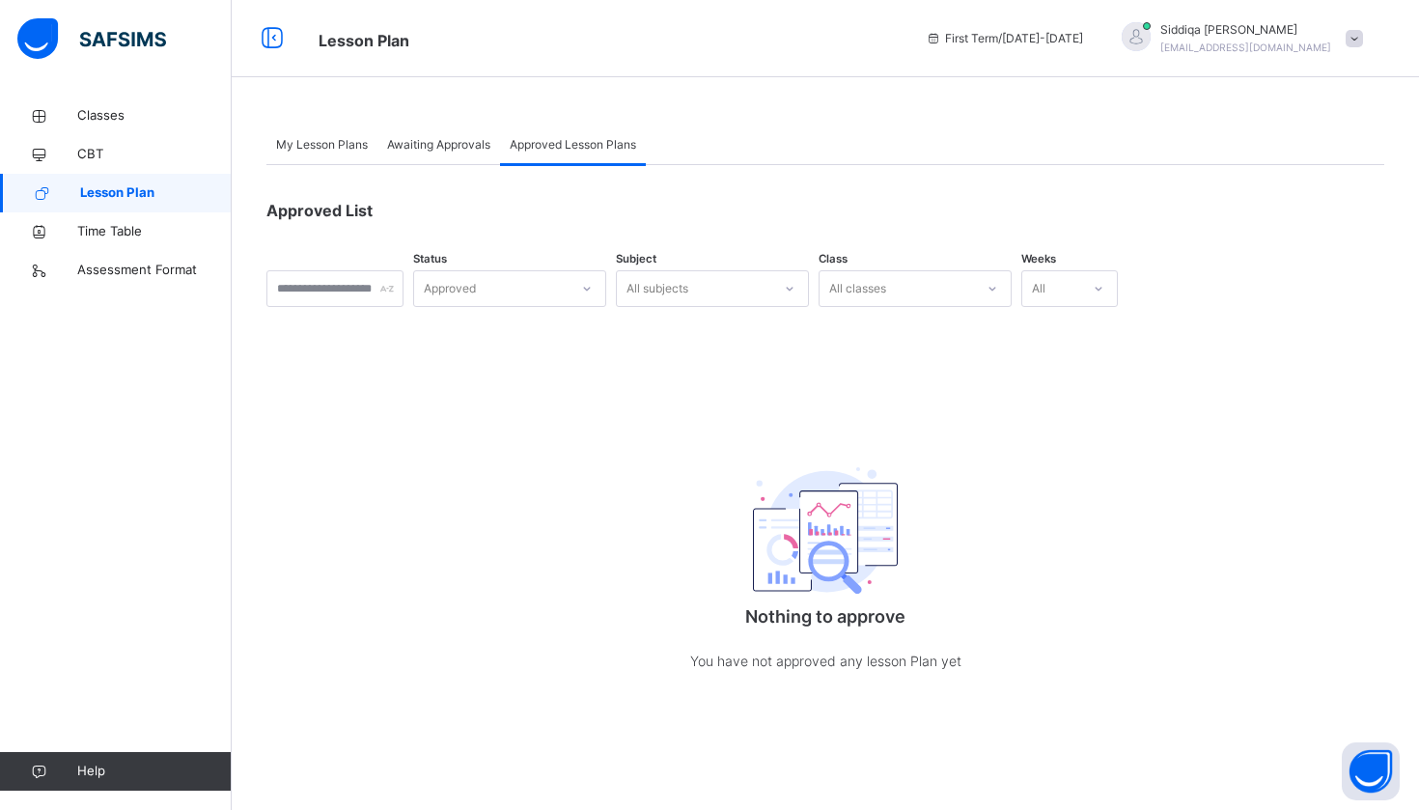
click at [342, 136] on span "My Lesson Plans" at bounding box center [322, 144] width 92 height 17
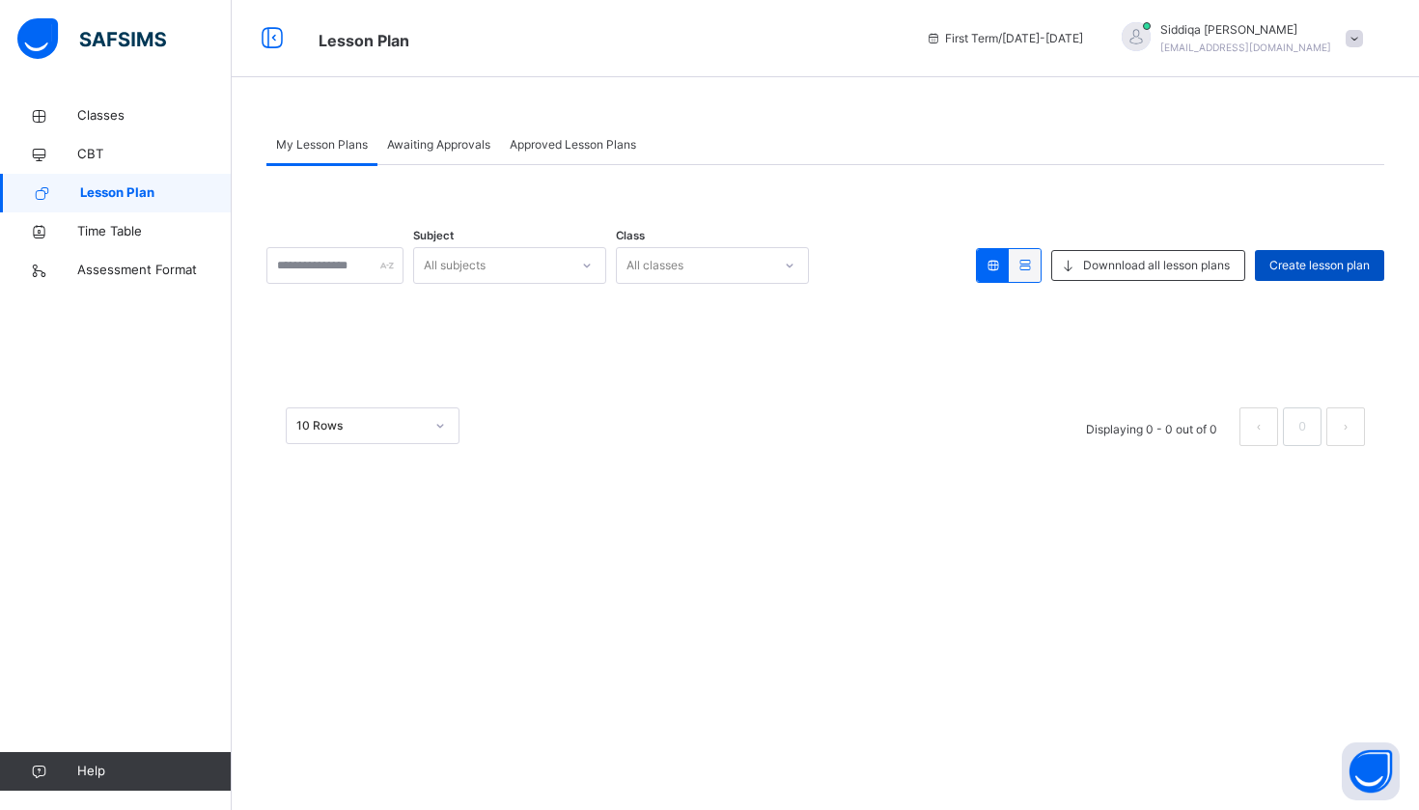
click at [1257, 265] on div "Create lesson plan" at bounding box center [1319, 265] width 129 height 31
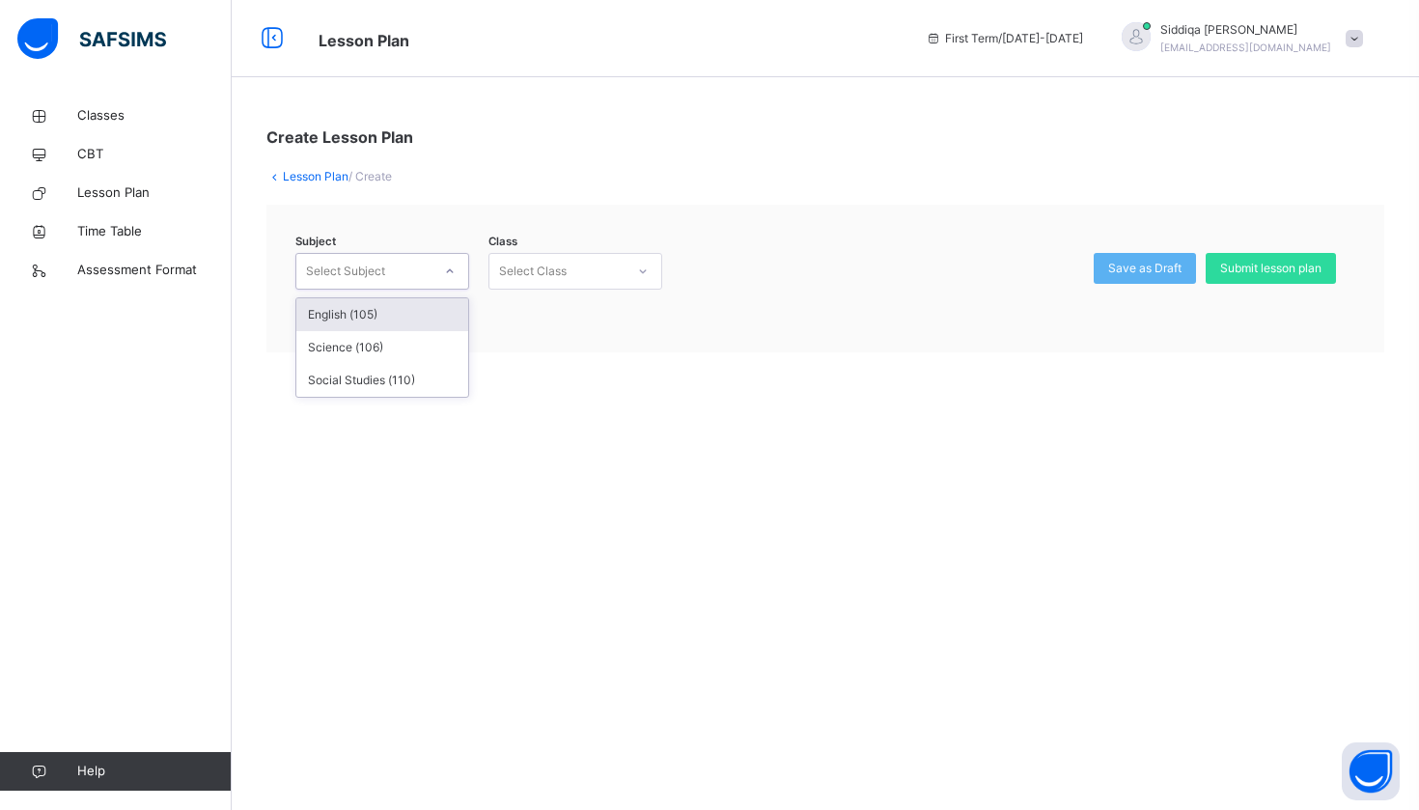
click at [338, 275] on div "Select Subject" at bounding box center [345, 271] width 79 height 37
click at [361, 321] on div "English (105)" at bounding box center [382, 314] width 172 height 33
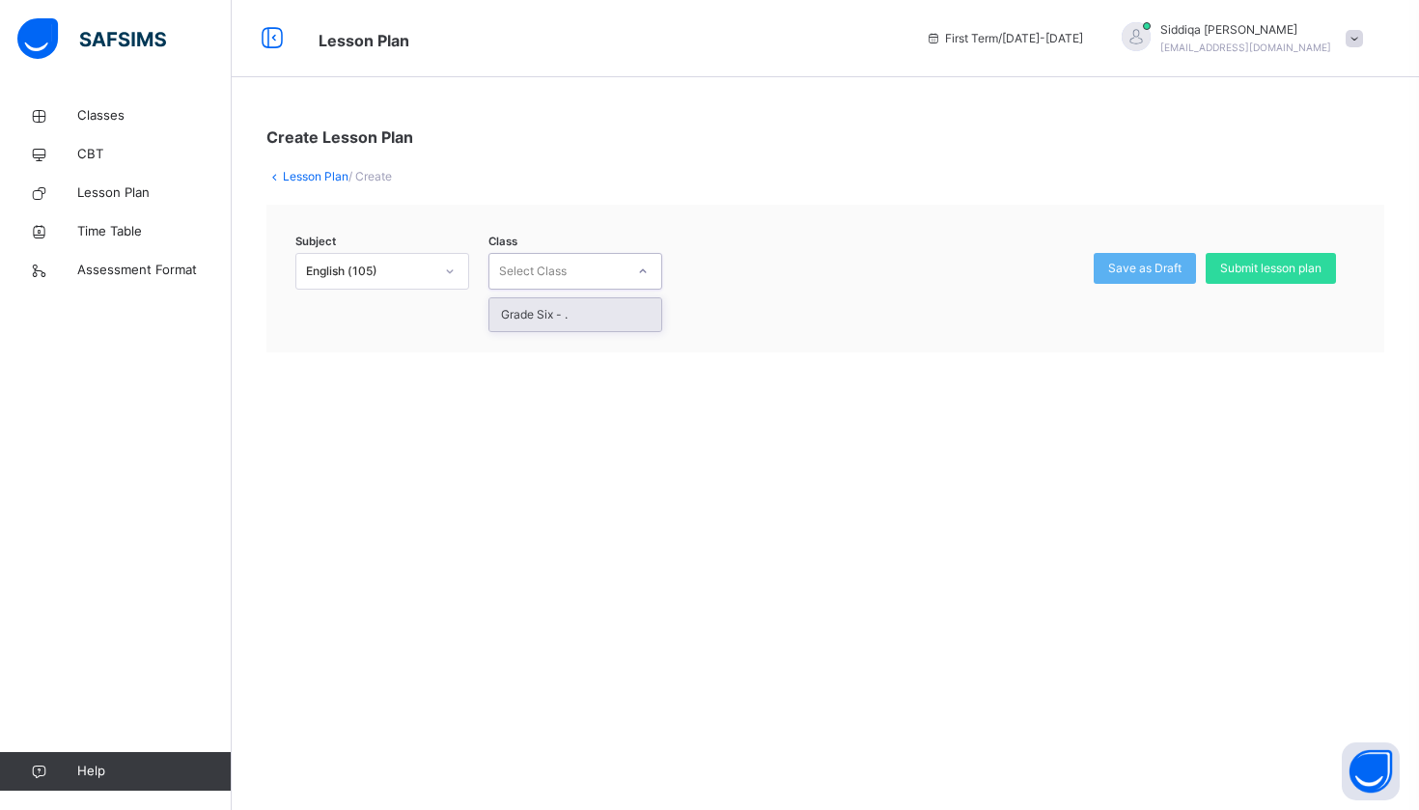
click at [538, 273] on div "Select Class" at bounding box center [533, 271] width 68 height 37
click at [551, 314] on div "Grade Six - ." at bounding box center [575, 314] width 172 height 33
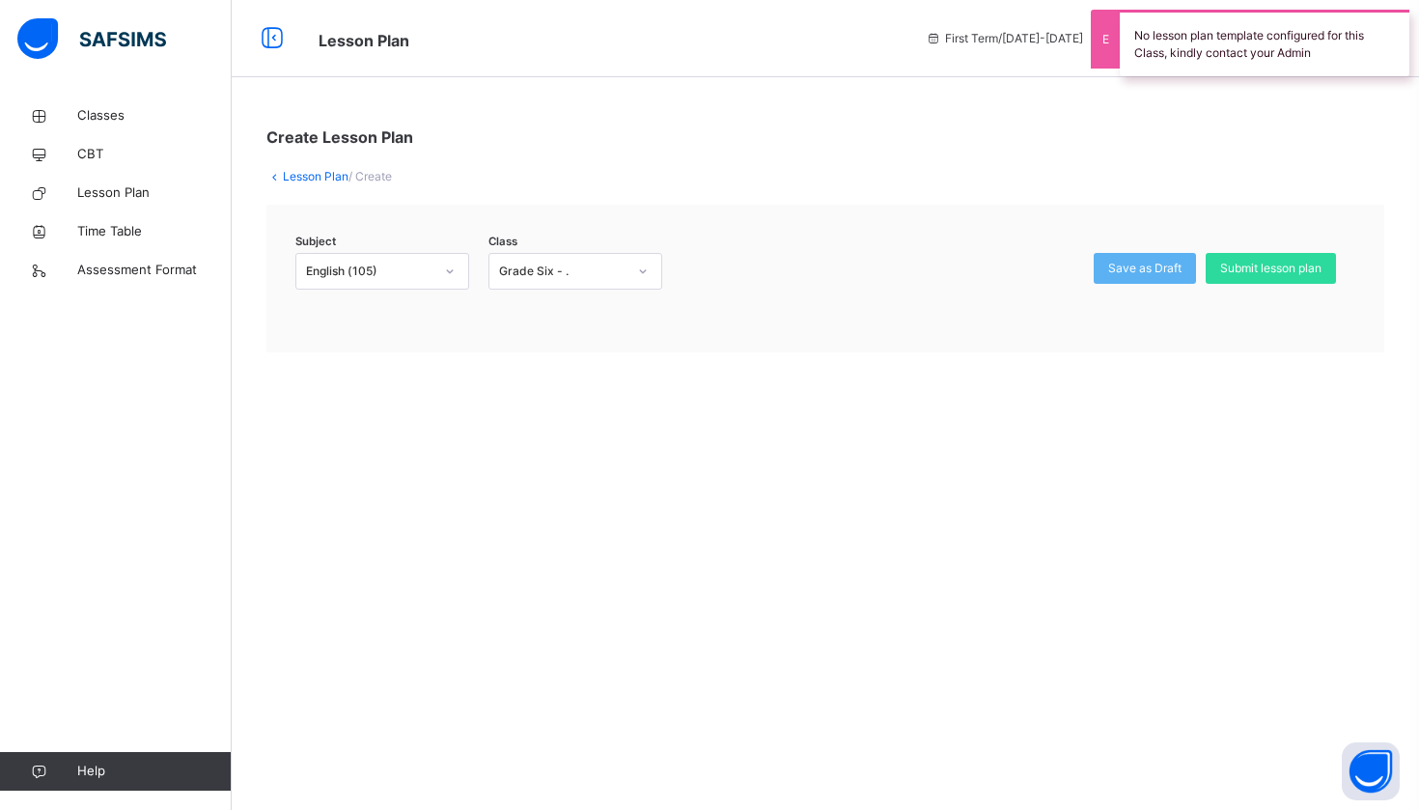
click at [1178, 59] on div "No lesson plan template configured for this Class, kindly contact your Admin" at bounding box center [1265, 43] width 290 height 67
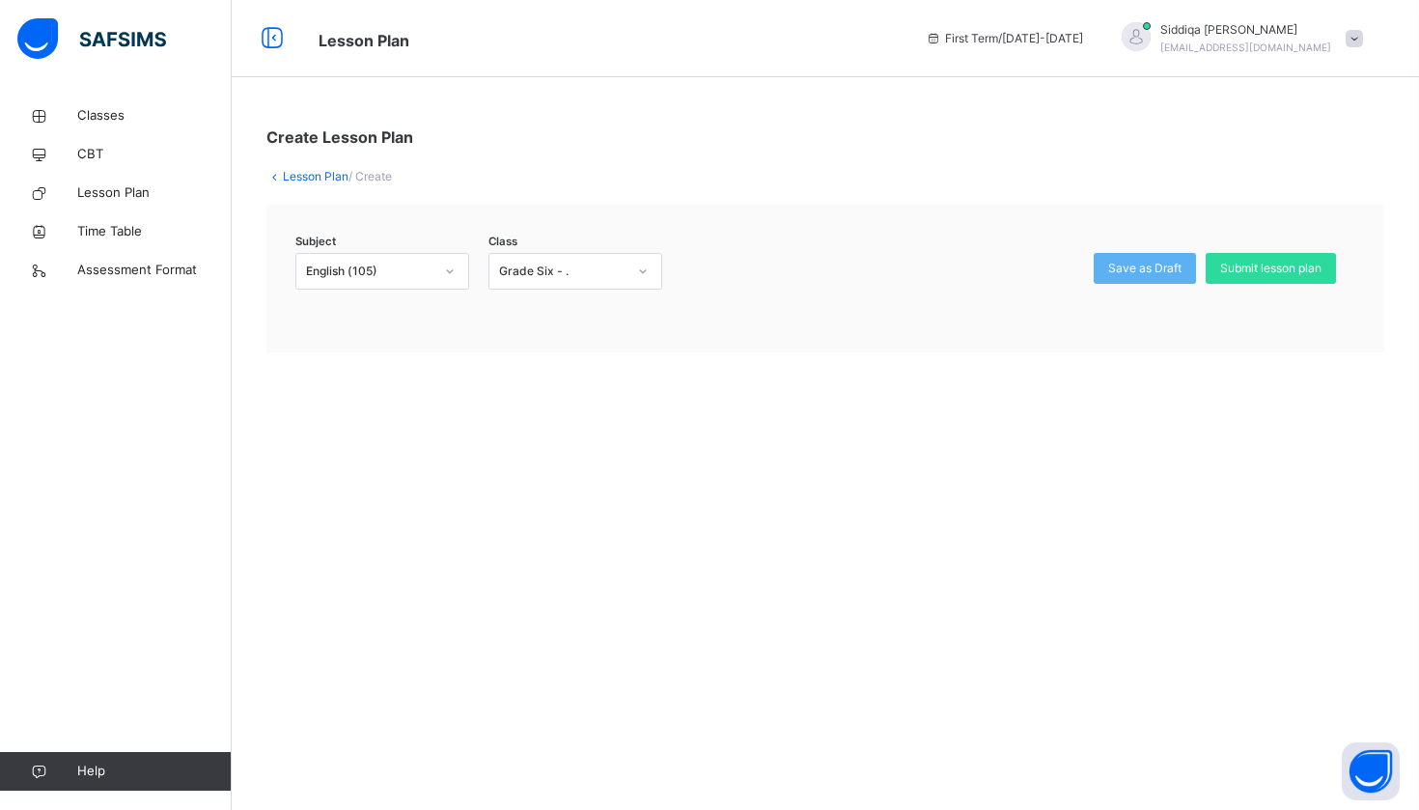
click at [878, 277] on div at bounding box center [882, 283] width 383 height 61
click at [1145, 272] on span "Save as Draft" at bounding box center [1144, 268] width 73 height 17
click at [139, 121] on span "Classes" at bounding box center [154, 115] width 154 height 19
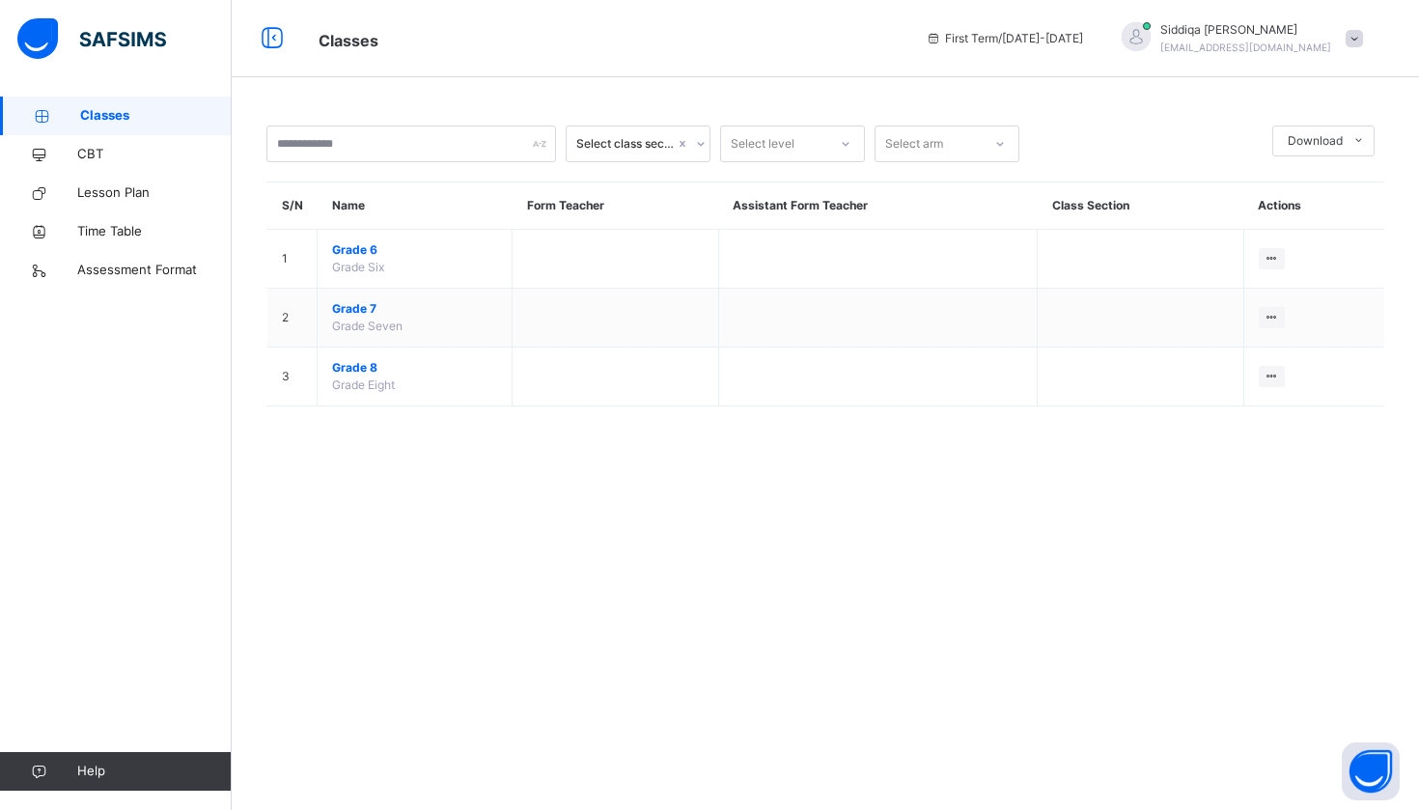
click at [658, 145] on div "Select class section" at bounding box center [625, 143] width 98 height 17
click at [734, 156] on div "Select level" at bounding box center [763, 144] width 64 height 37
click at [745, 242] on div "Grade 6" at bounding box center [792, 253] width 143 height 33
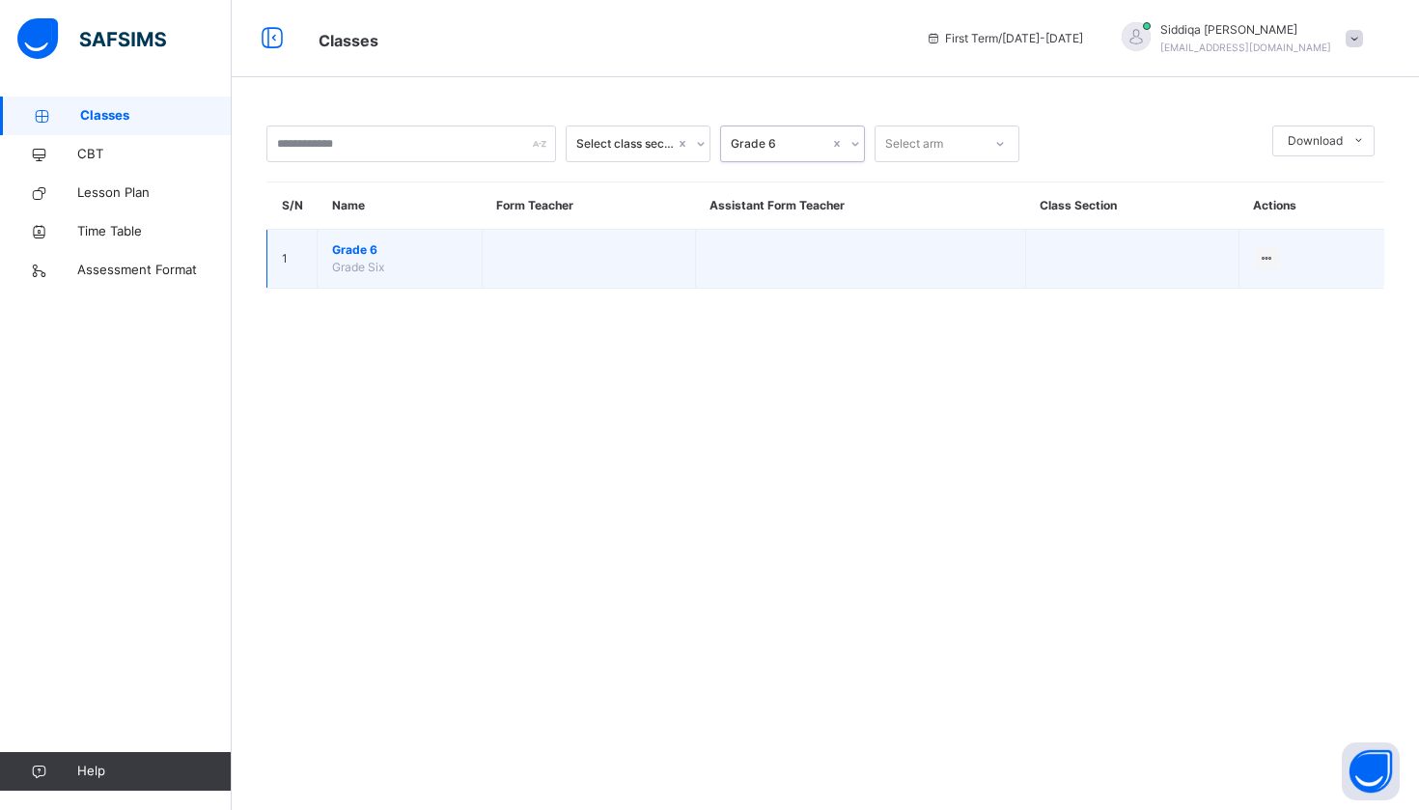
click at [425, 260] on td "Grade 6 Grade Six" at bounding box center [400, 259] width 165 height 59
click at [368, 254] on span "Grade 6" at bounding box center [399, 249] width 135 height 17
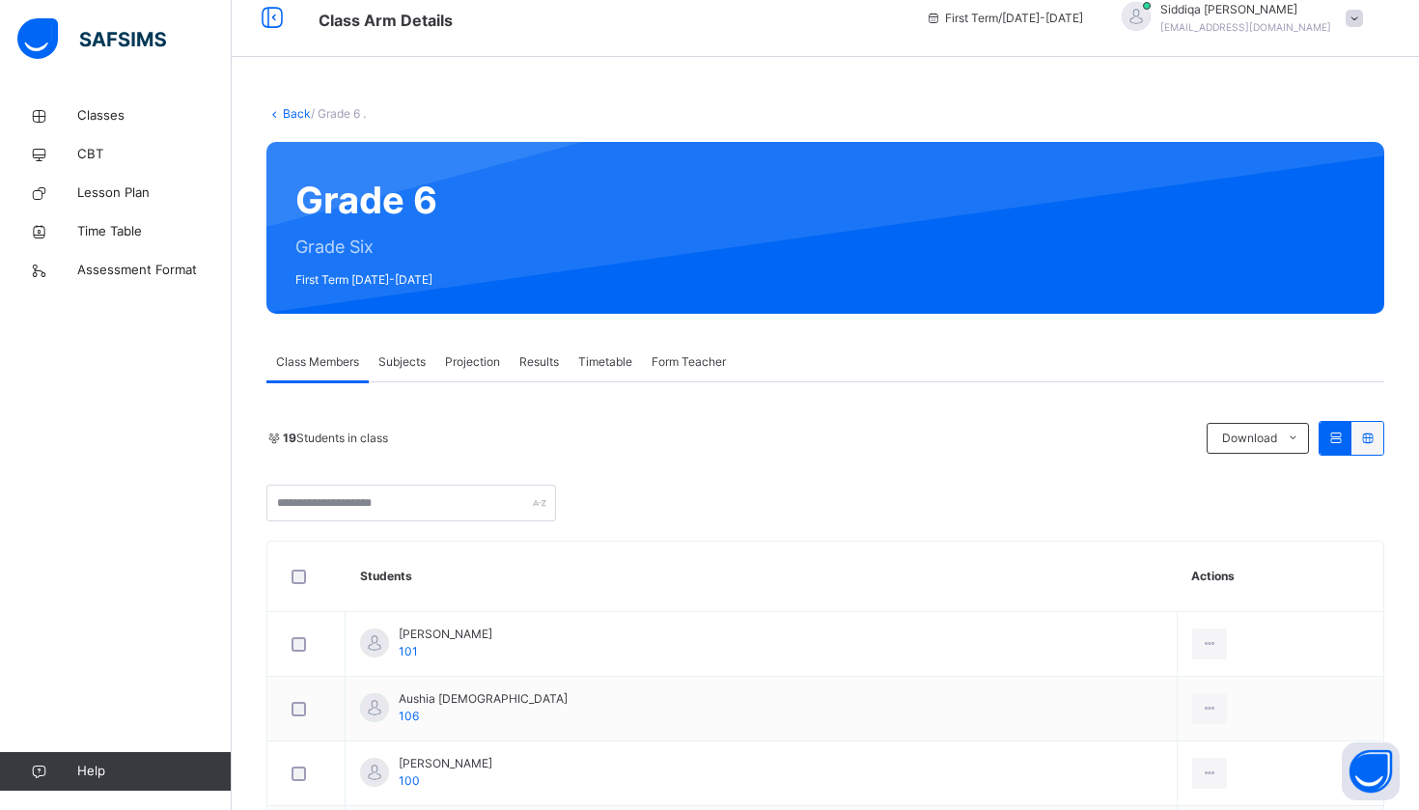
scroll to position [18, 0]
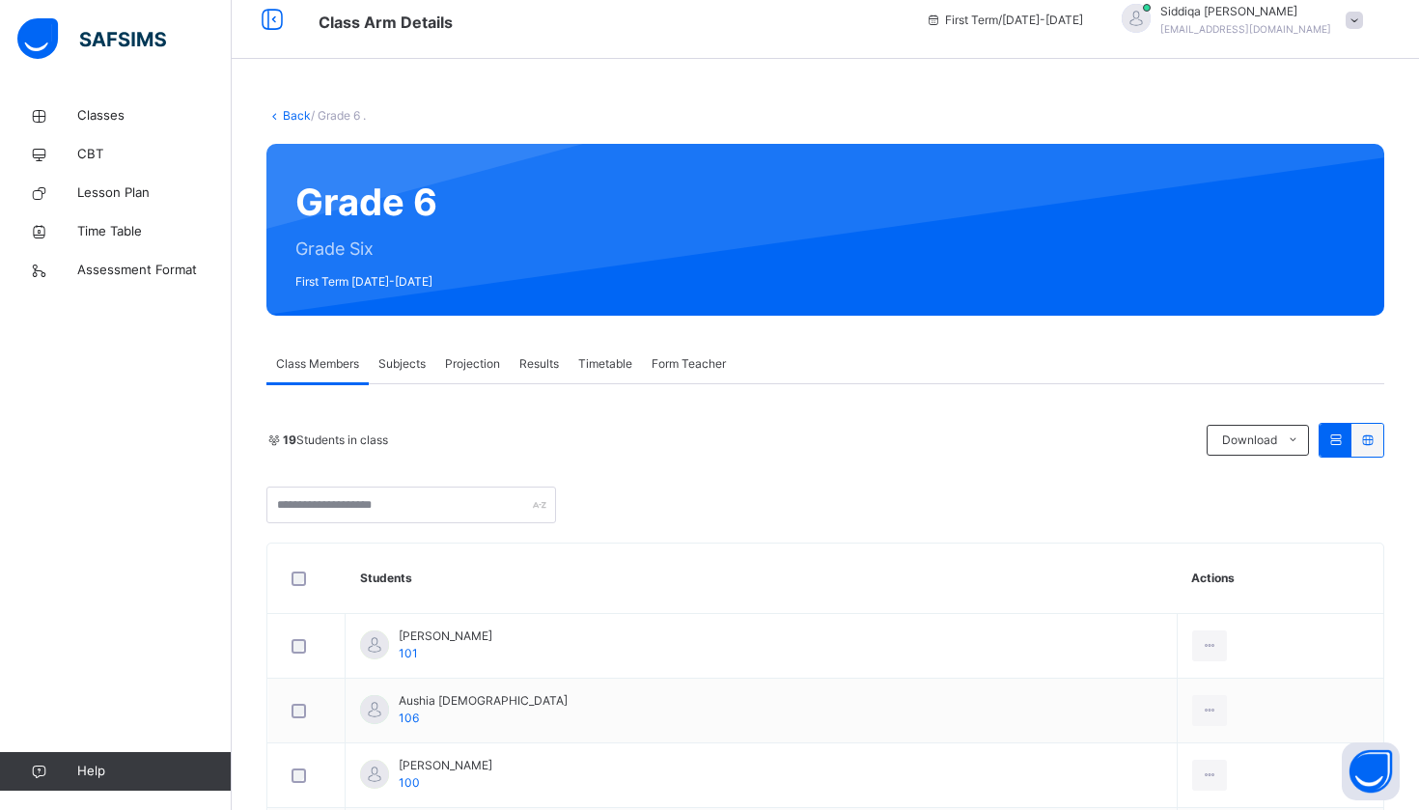
click at [411, 367] on span "Subjects" at bounding box center [401, 363] width 47 height 17
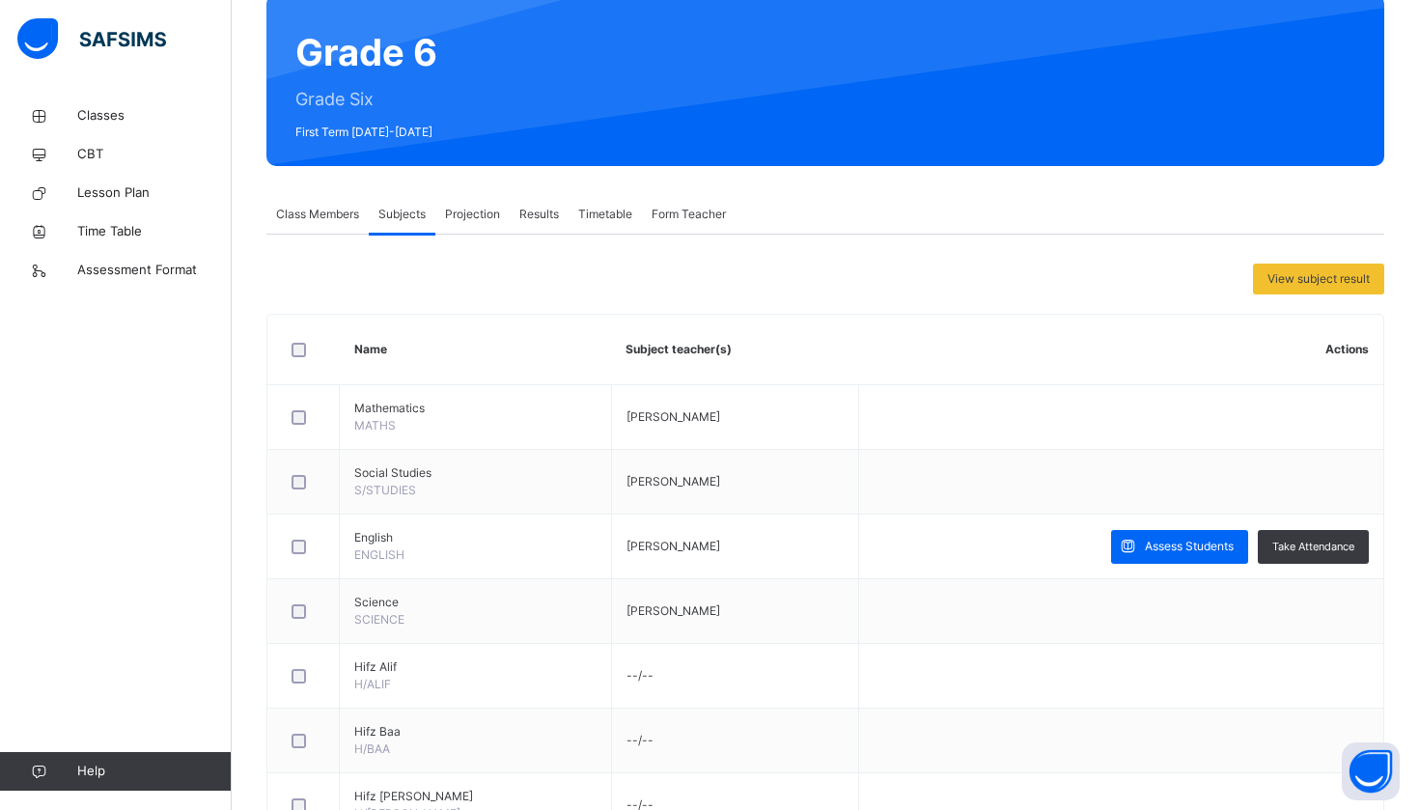
scroll to position [169, 0]
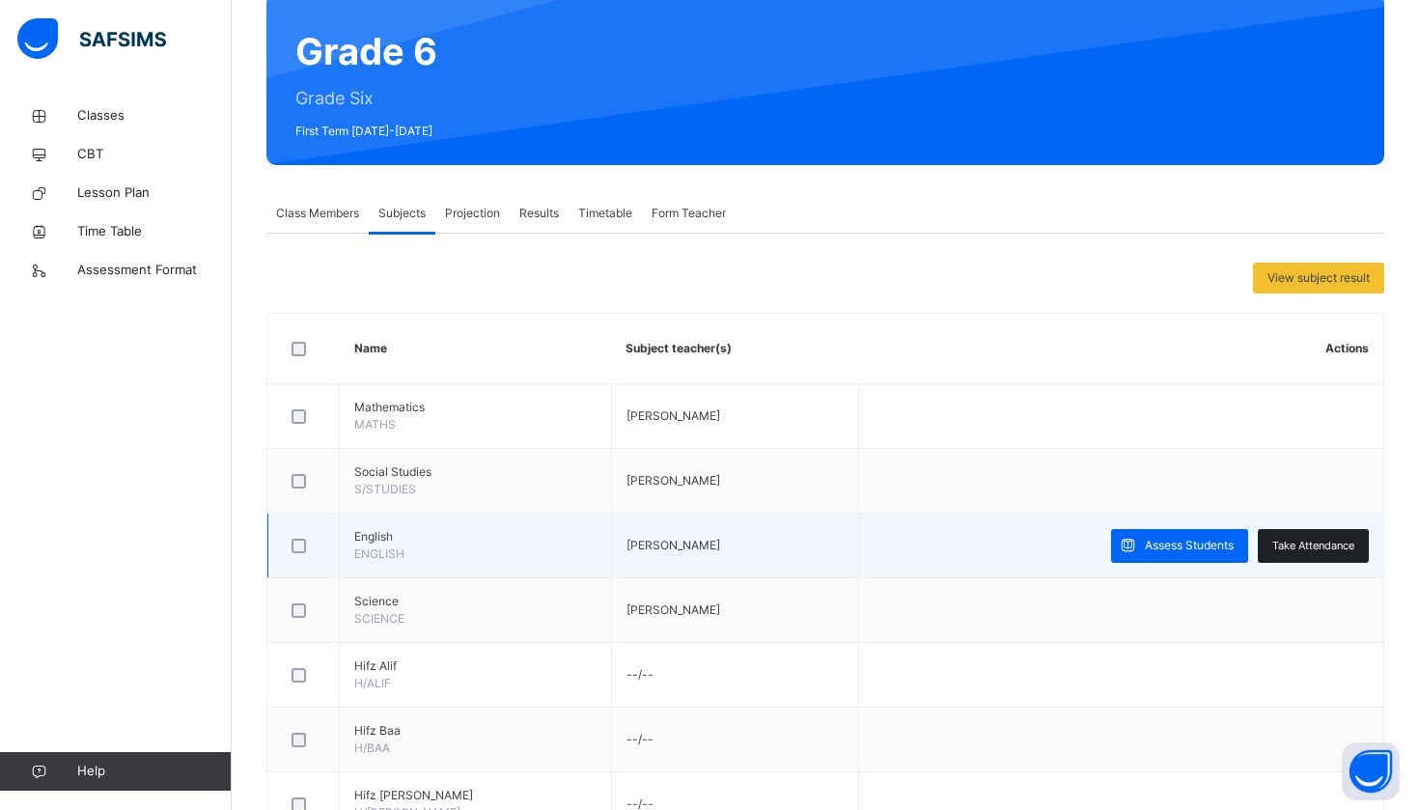
click at [1344, 537] on div "Take Attendance" at bounding box center [1313, 546] width 111 height 34
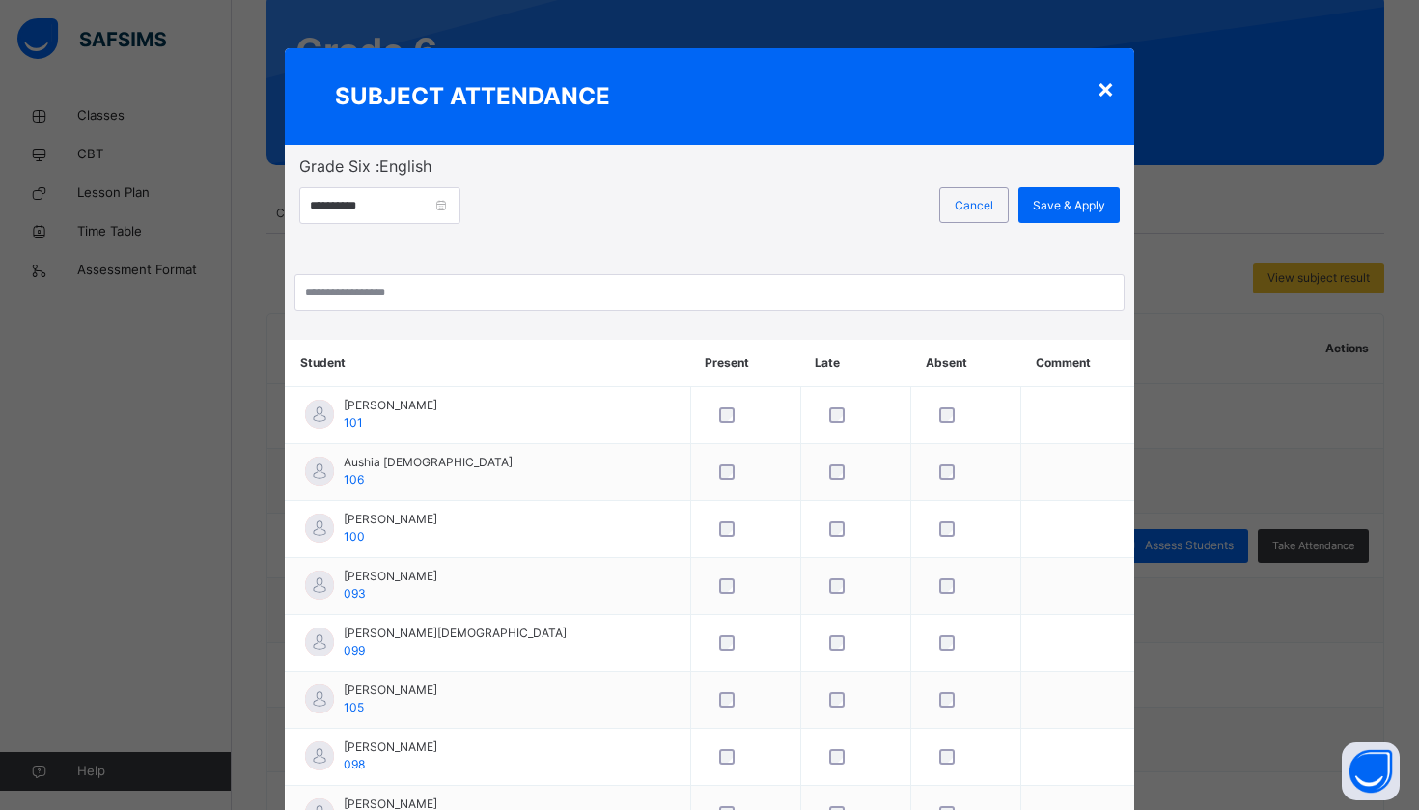
scroll to position [0, 0]
click at [1104, 96] on div "×" at bounding box center [1106, 88] width 18 height 41
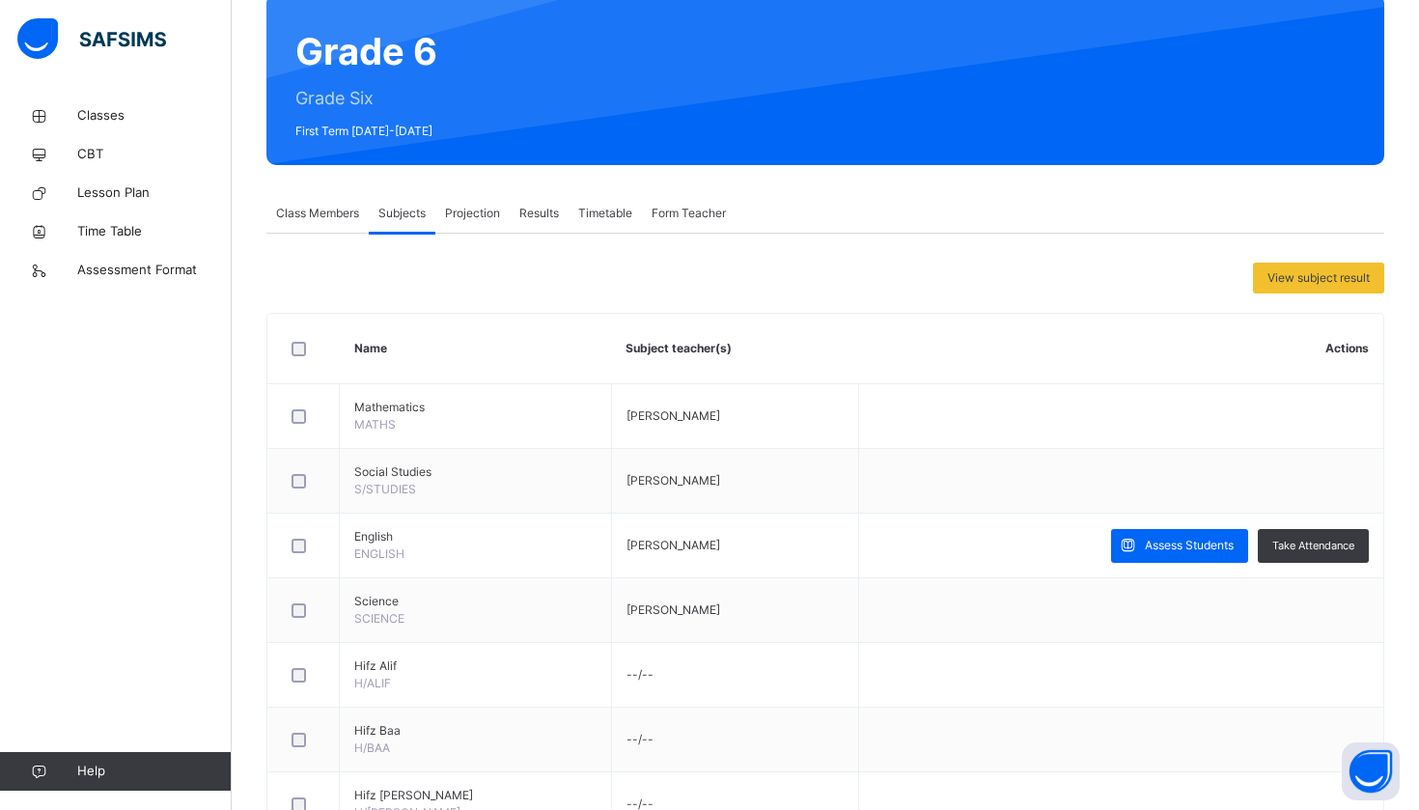
click at [490, 213] on span "Projection" at bounding box center [472, 213] width 55 height 17
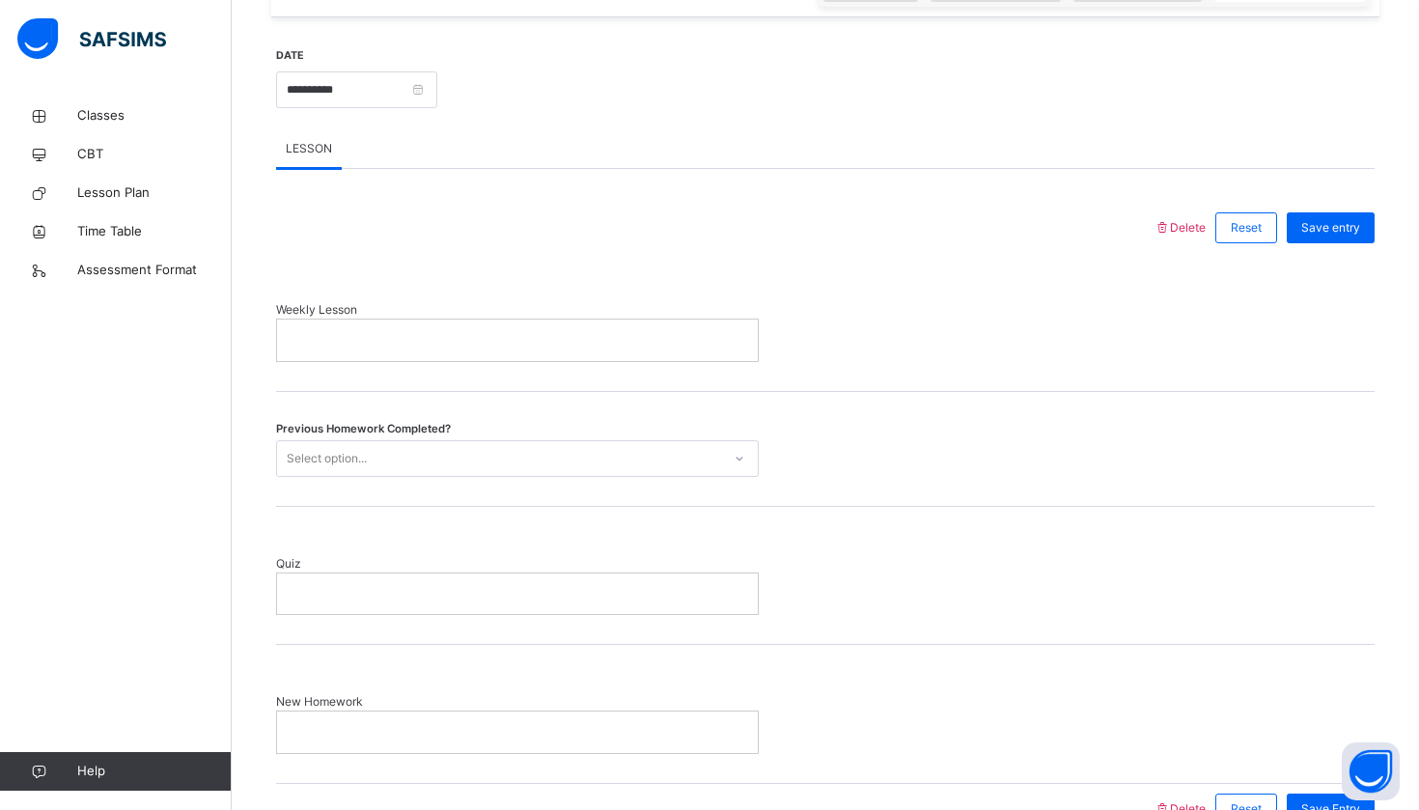
scroll to position [714, 0]
click at [530, 347] on p at bounding box center [518, 339] width 452 height 17
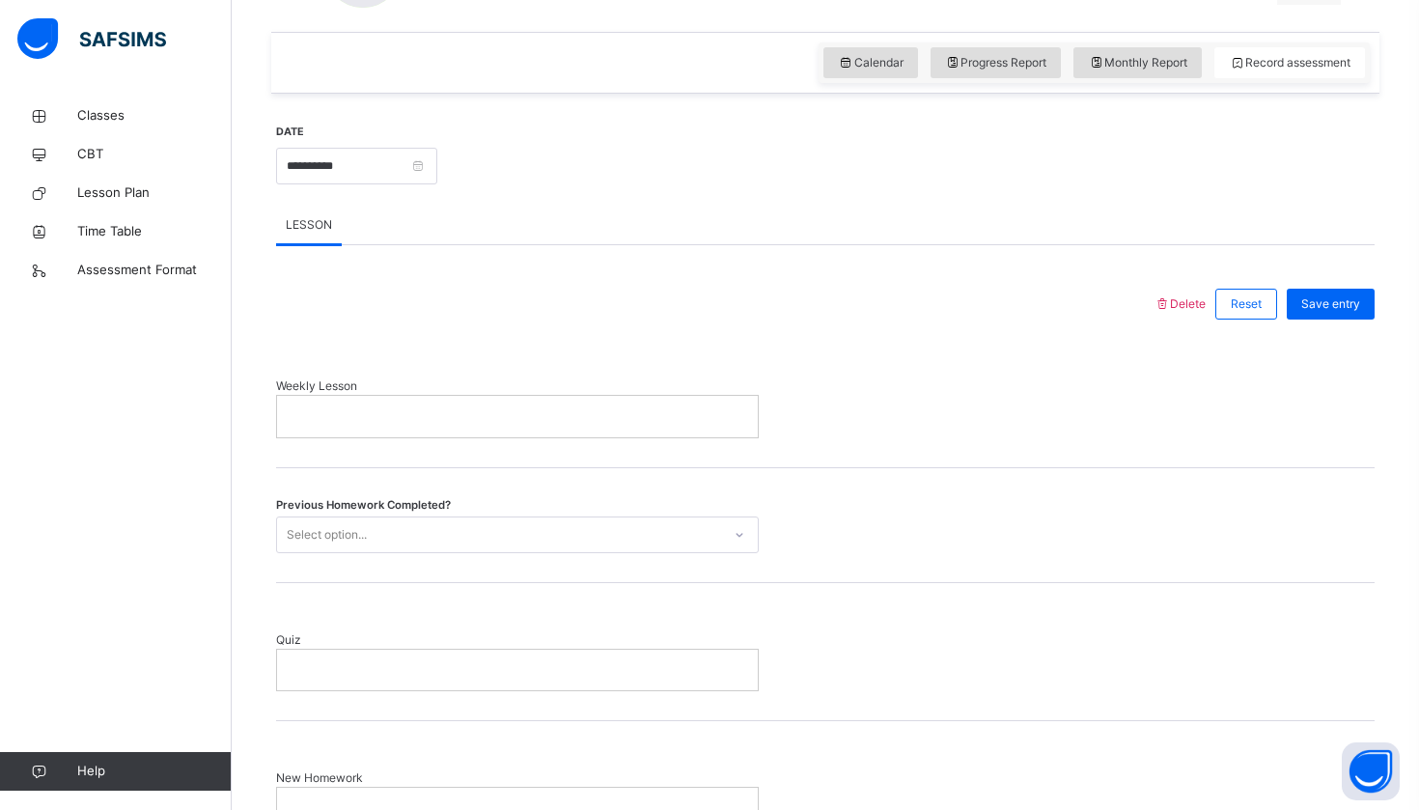
scroll to position [649, 0]
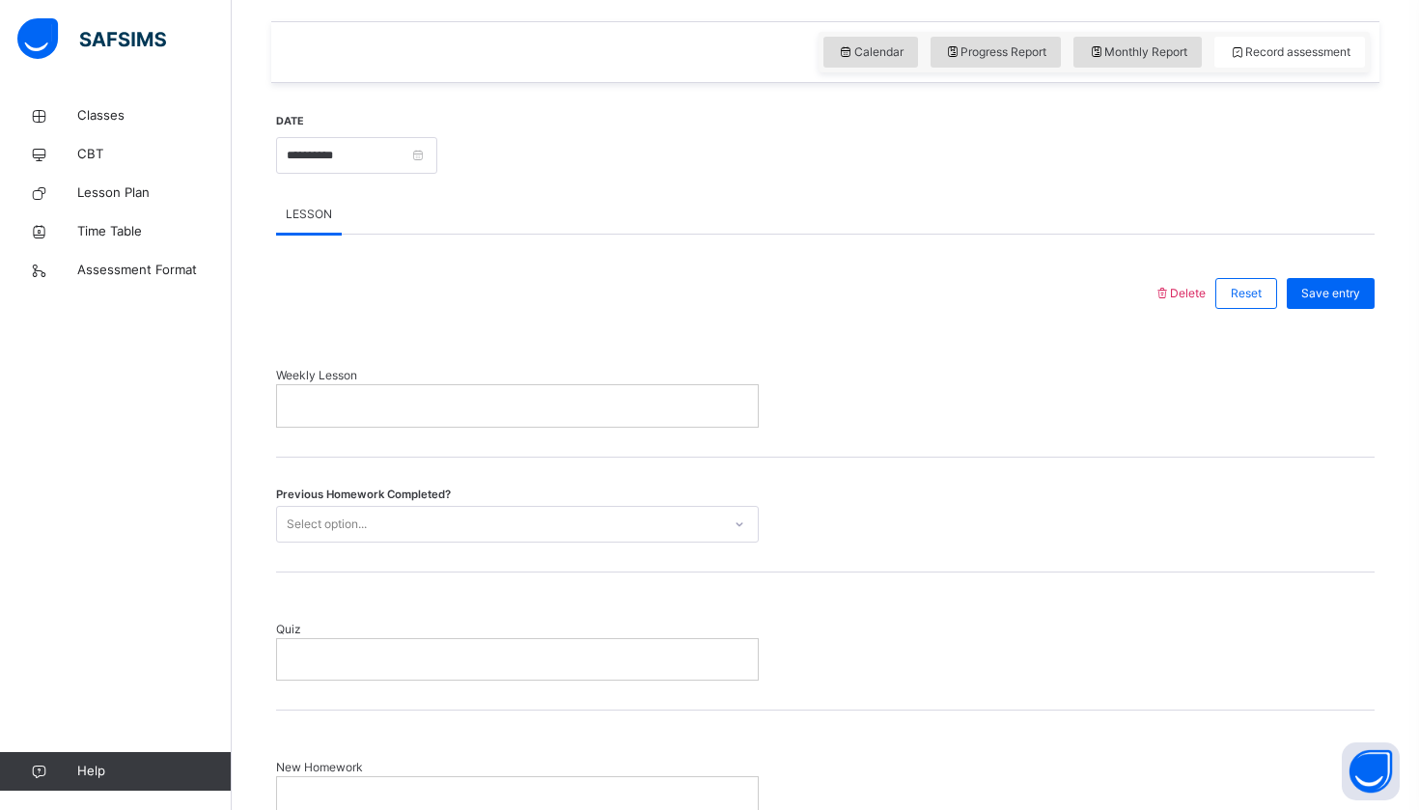
click at [394, 405] on p at bounding box center [518, 405] width 452 height 17
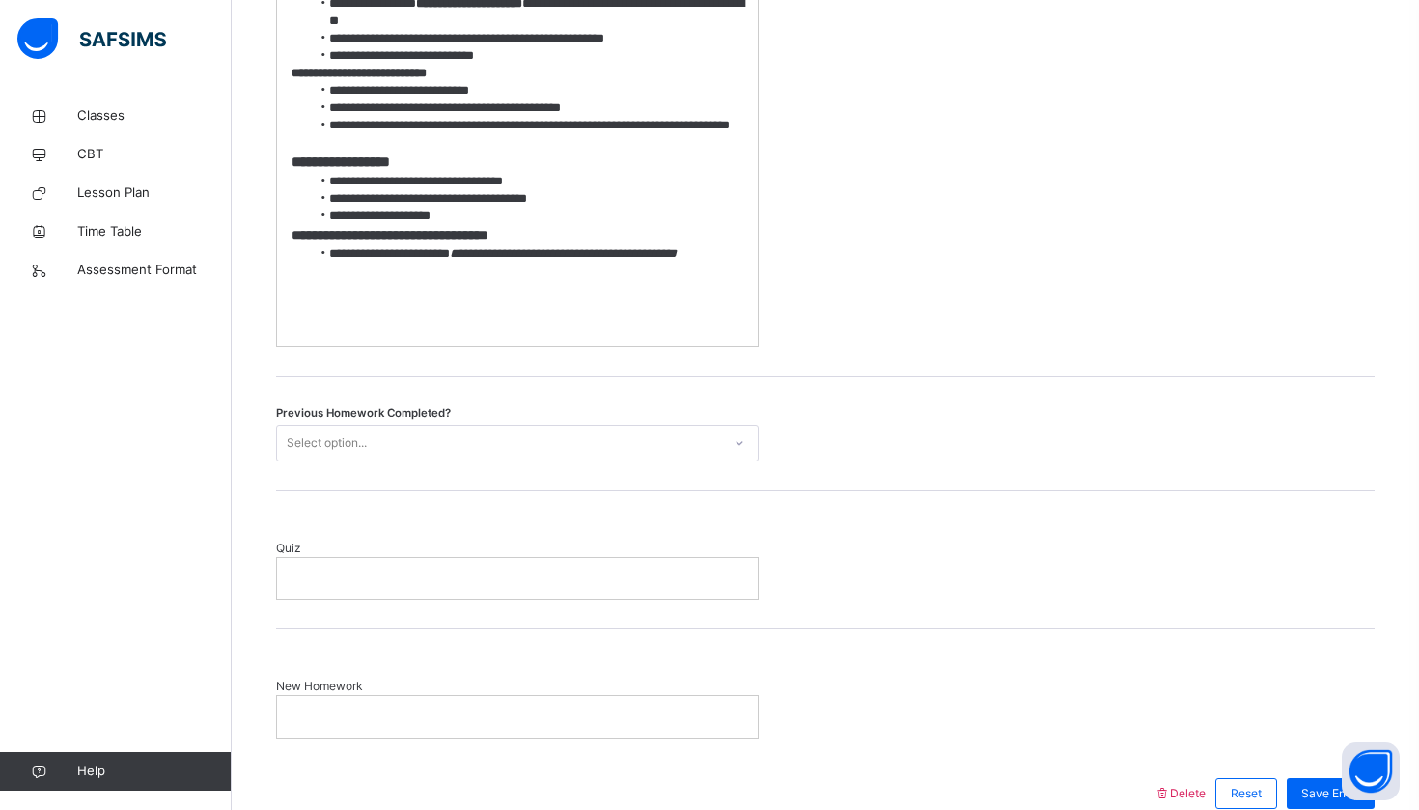
scroll to position [1430, 0]
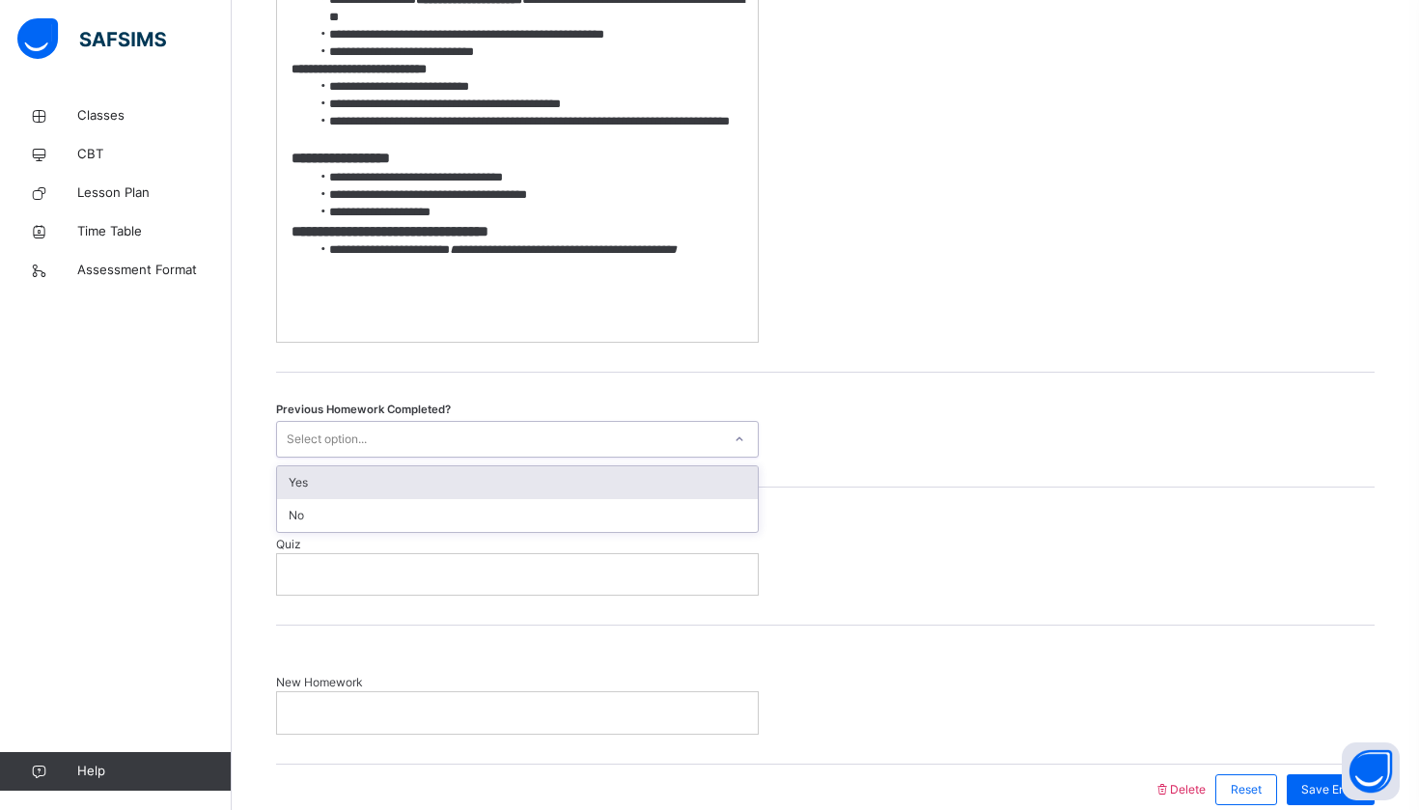
click at [559, 454] on div "Select option..." at bounding box center [499, 439] width 444 height 30
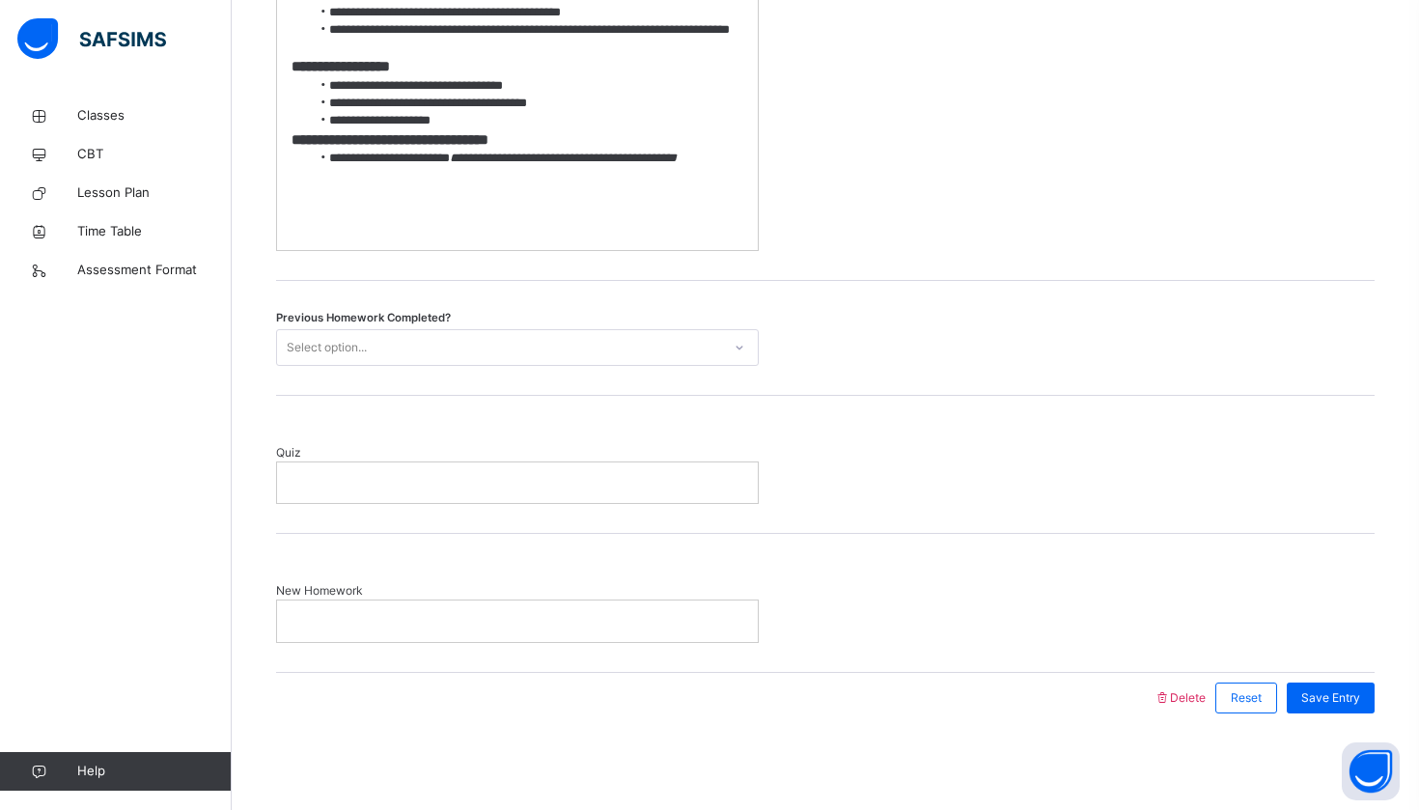
scroll to position [1548, 0]
click at [489, 141] on strong "**********" at bounding box center [390, 139] width 197 height 14
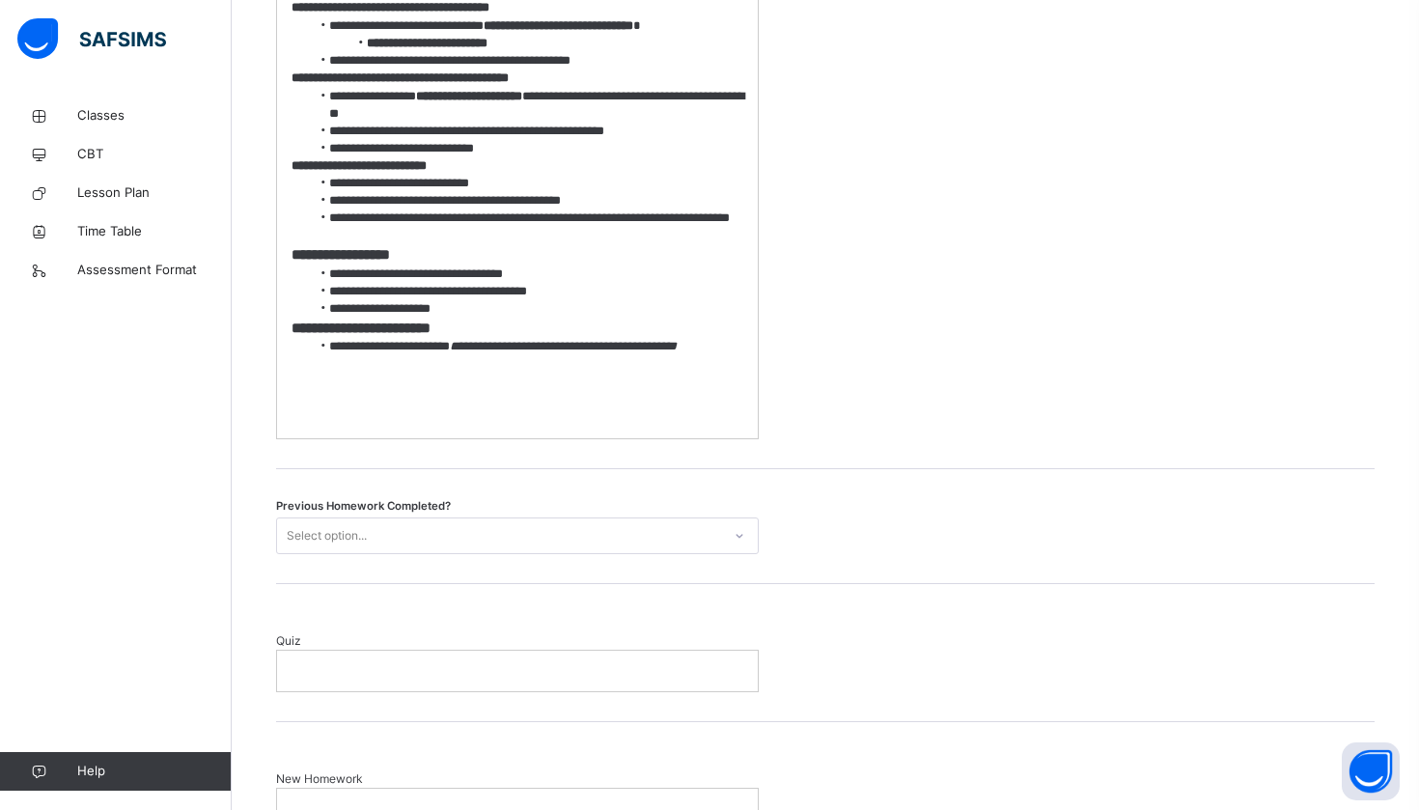
scroll to position [1322, 0]
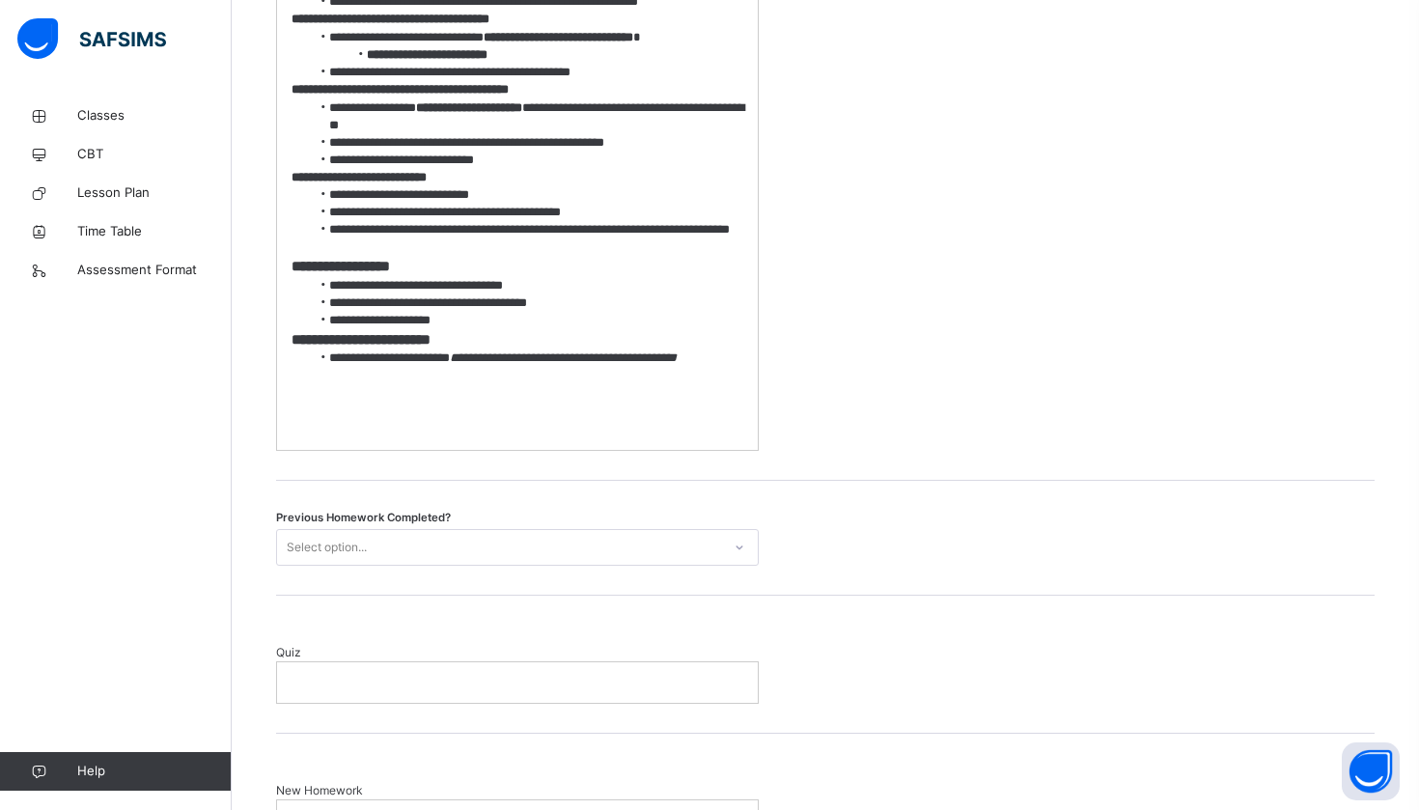
click at [593, 221] on li "**********" at bounding box center [527, 212] width 433 height 17
click at [596, 221] on li "**********" at bounding box center [527, 212] width 433 height 17
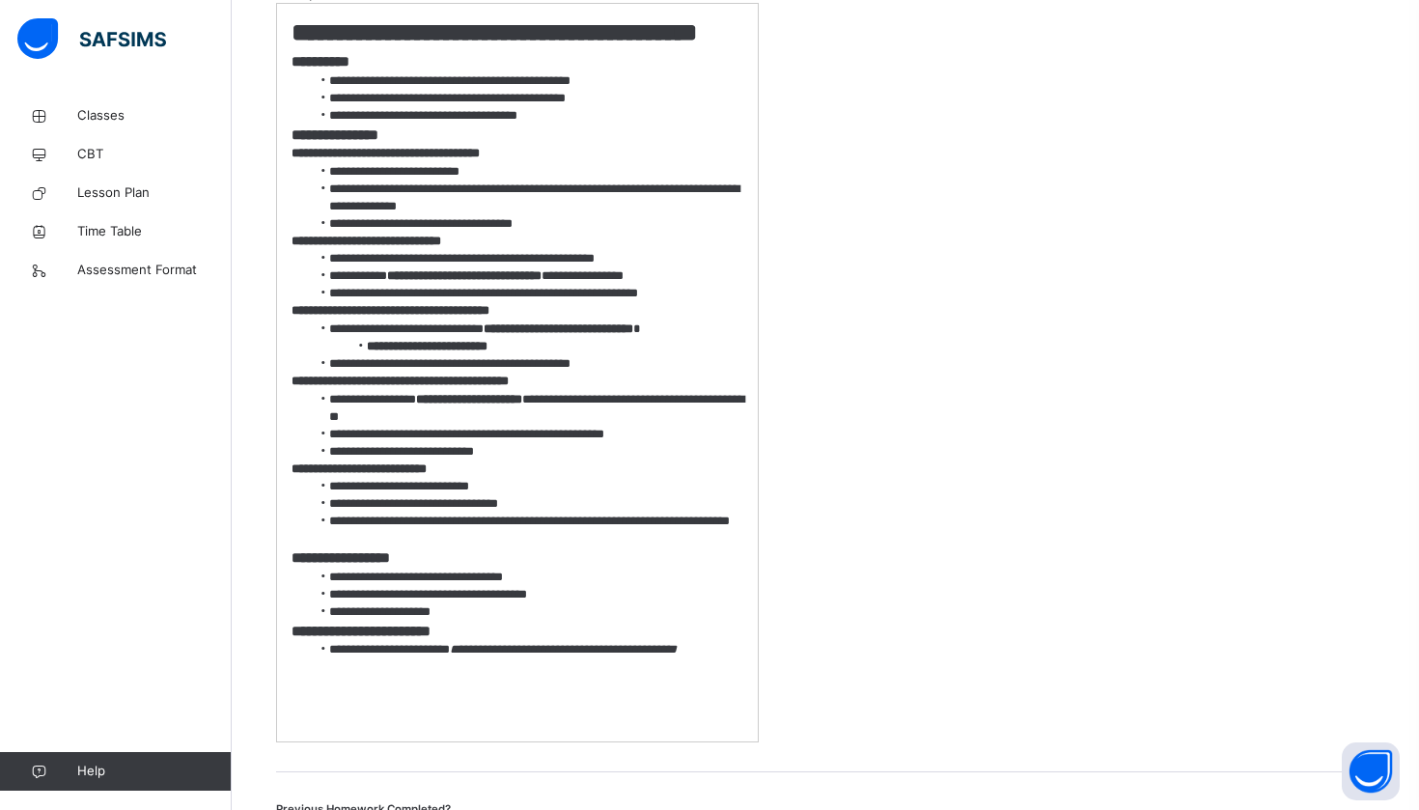
scroll to position [1033, 0]
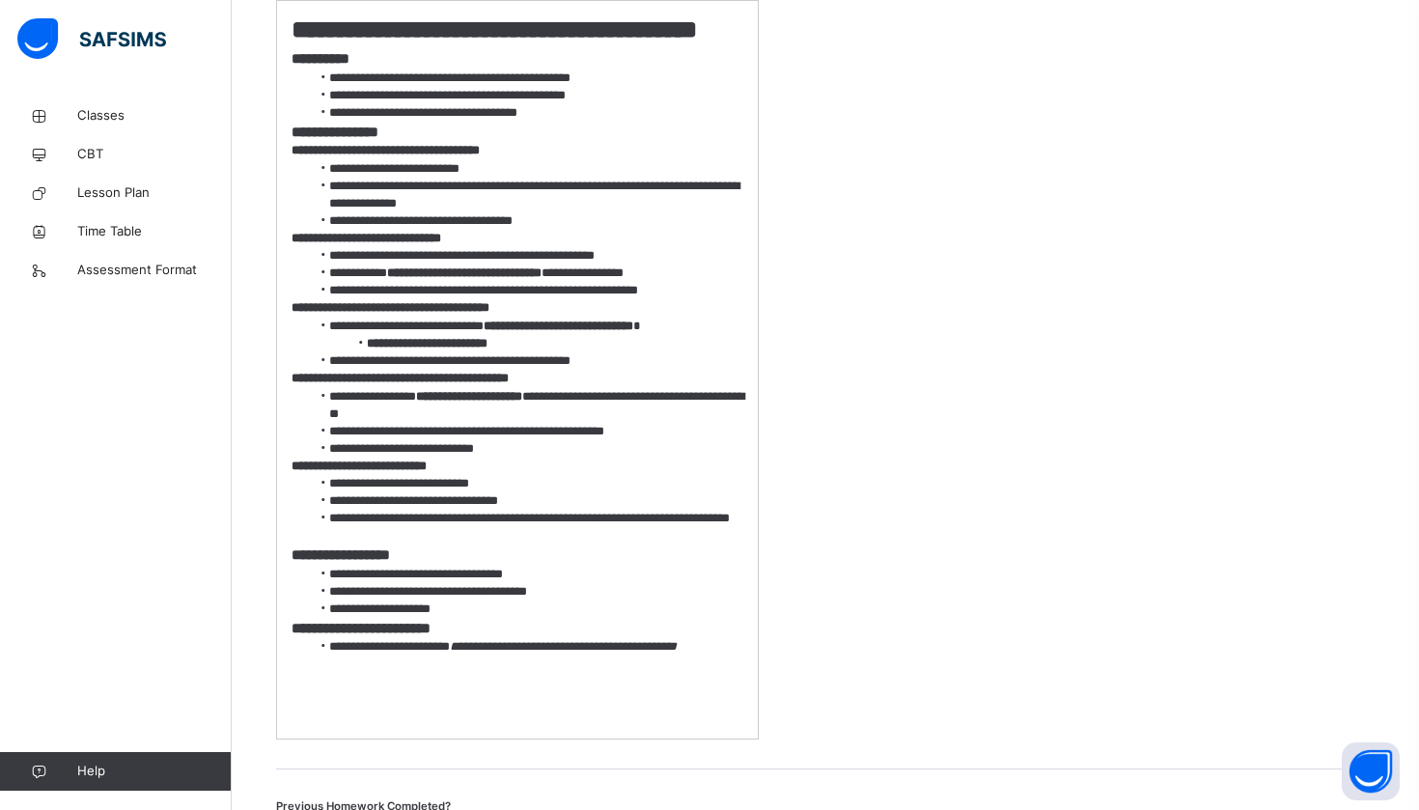
click at [571, 601] on li "**********" at bounding box center [527, 591] width 433 height 17
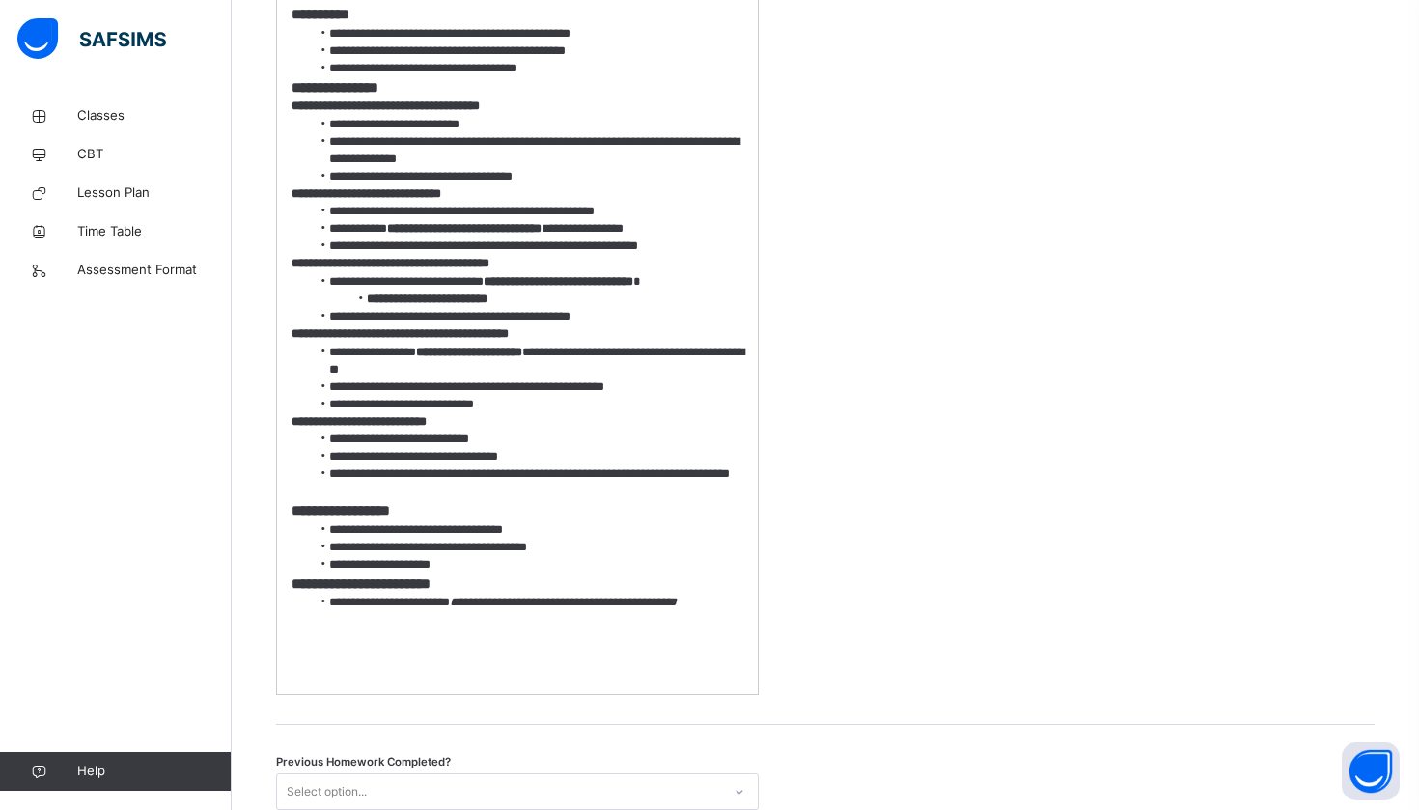
scroll to position [1077, 0]
click at [513, 539] on li "**********" at bounding box center [527, 529] width 433 height 17
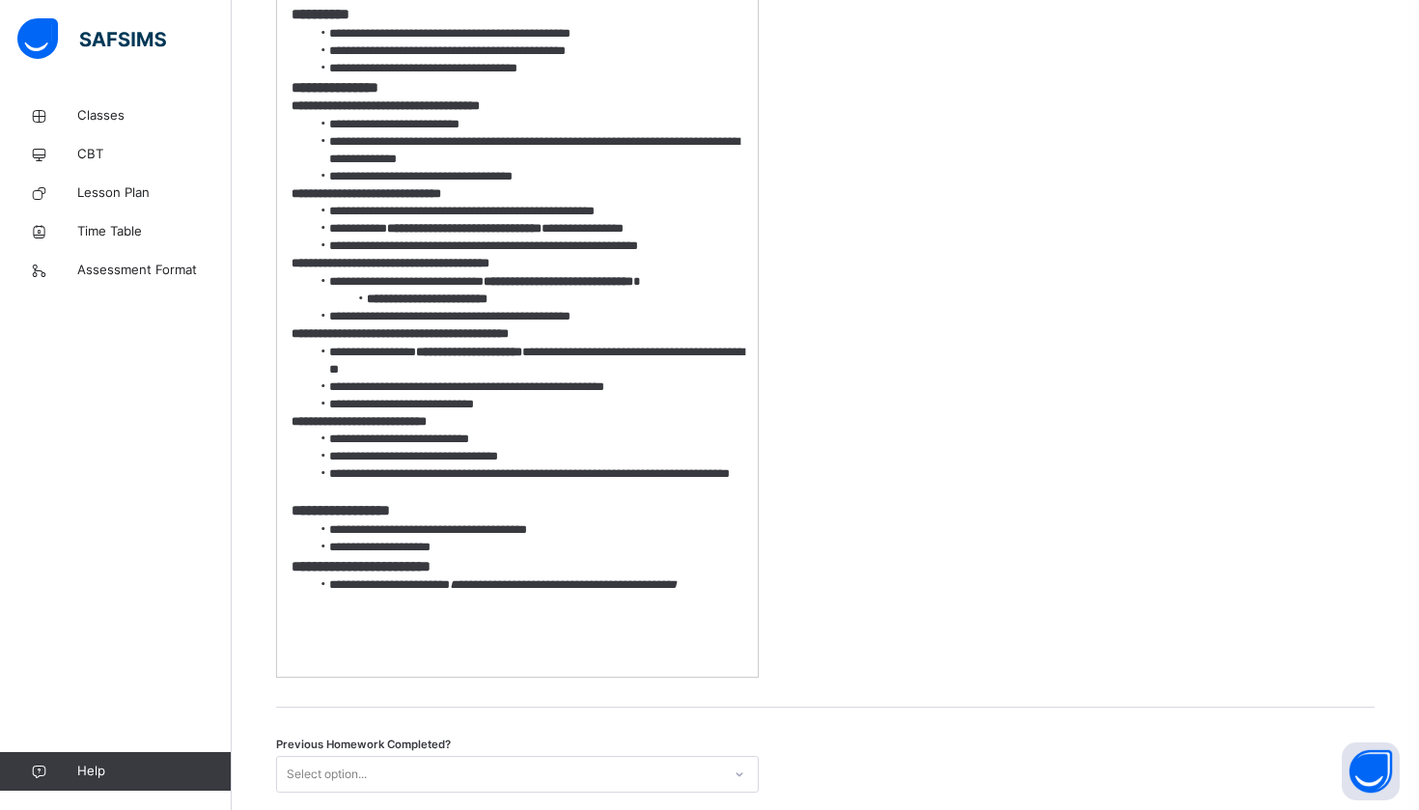
click at [535, 577] on h3 "**********" at bounding box center [518, 566] width 452 height 21
click at [526, 556] on li "**********" at bounding box center [527, 547] width 433 height 17
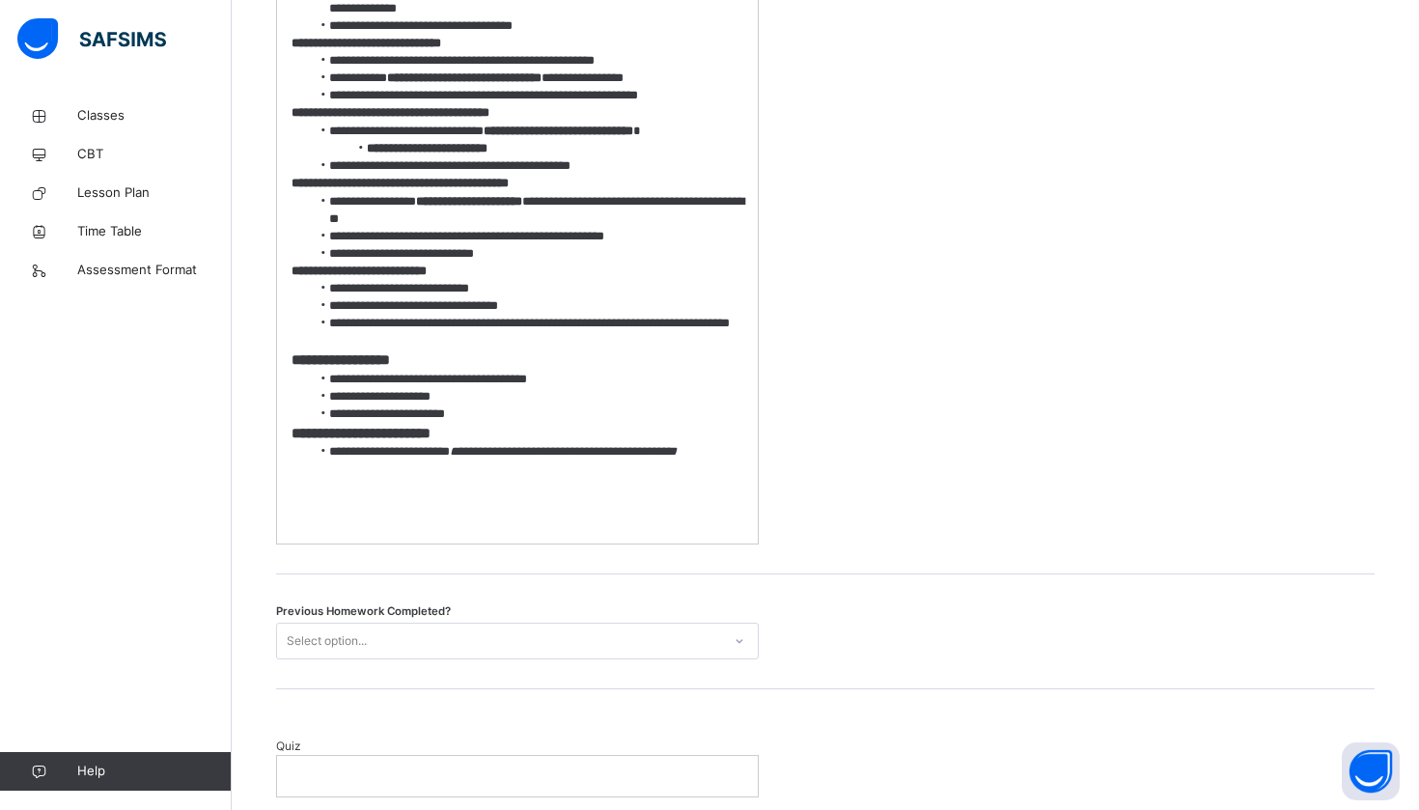
scroll to position [1230, 0]
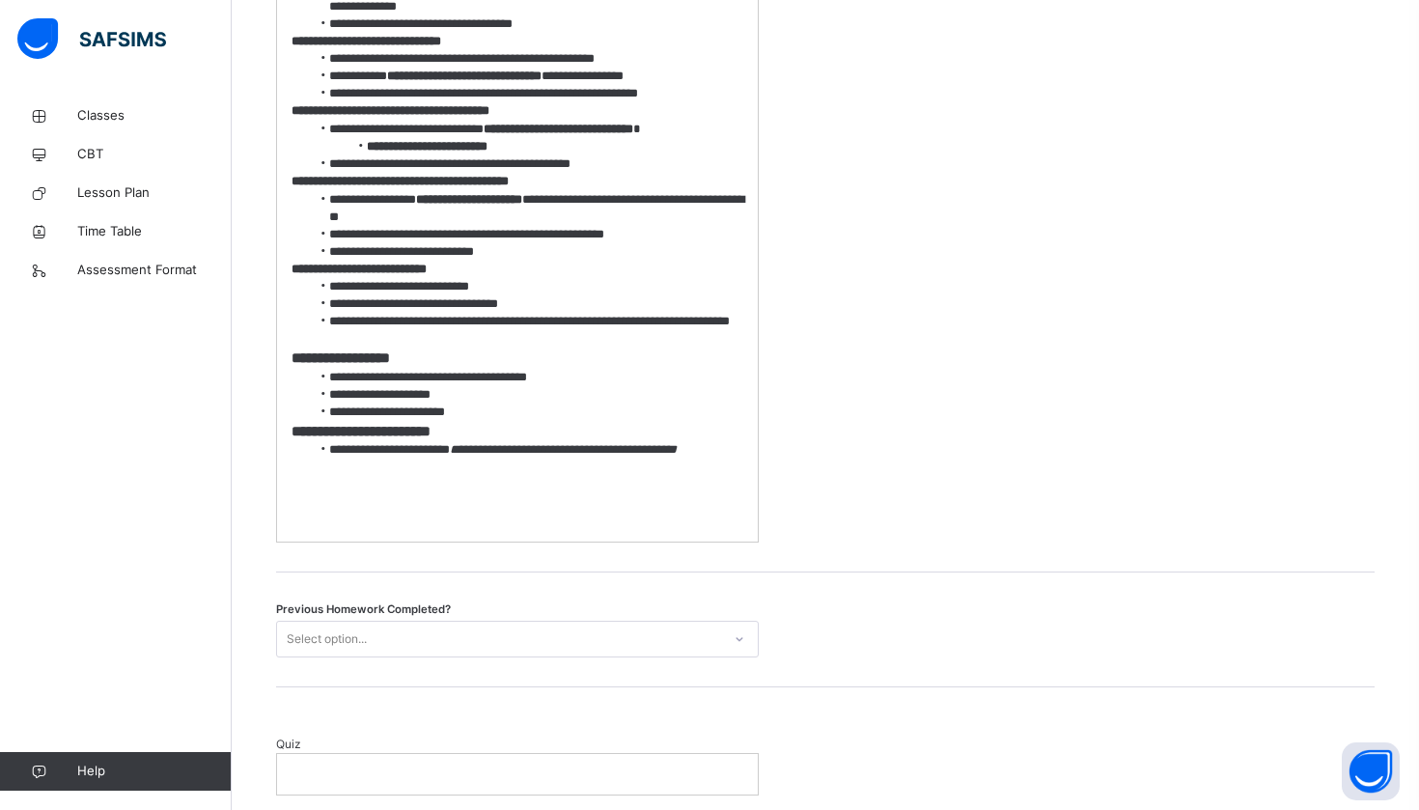
click at [642, 512] on p at bounding box center [518, 502] width 452 height 17
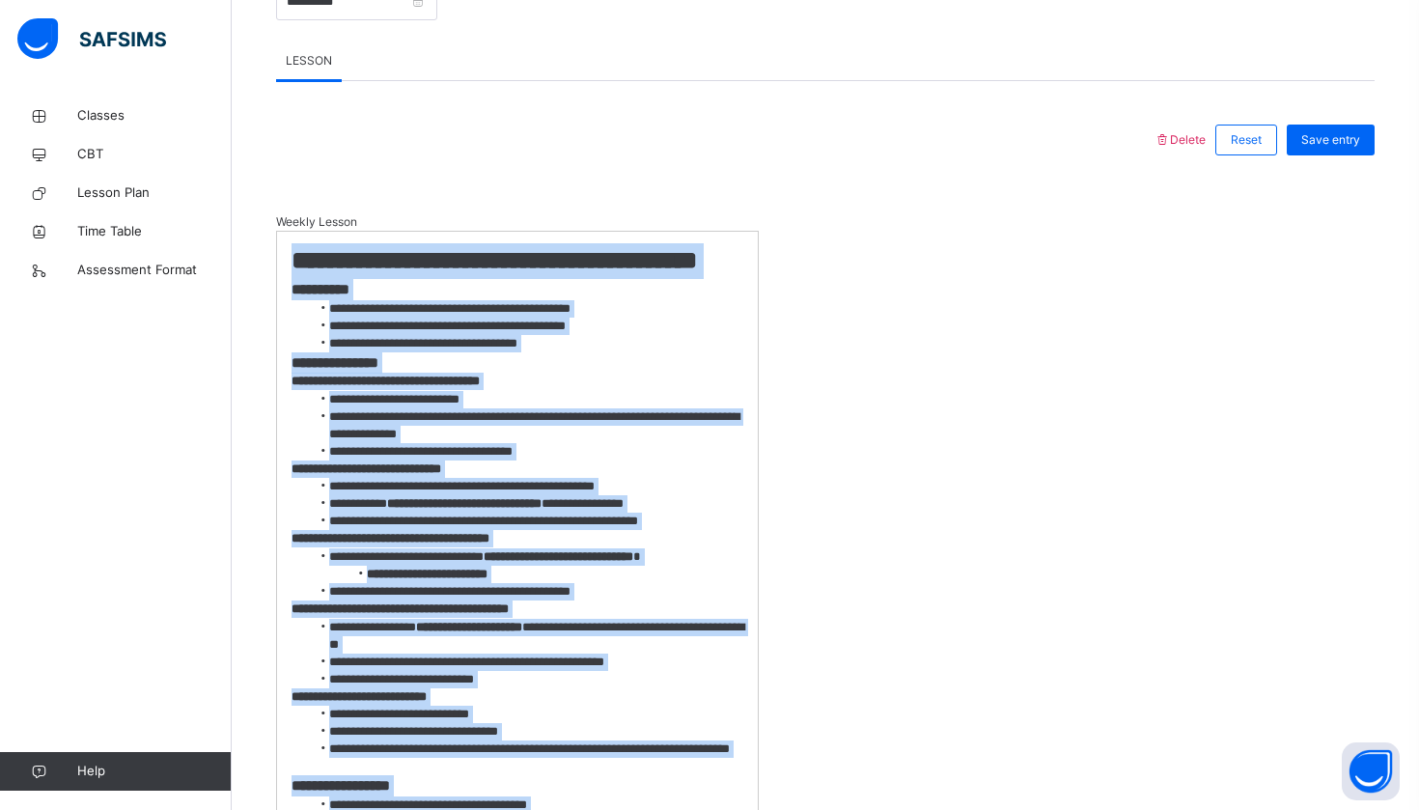
scroll to position [770, 0]
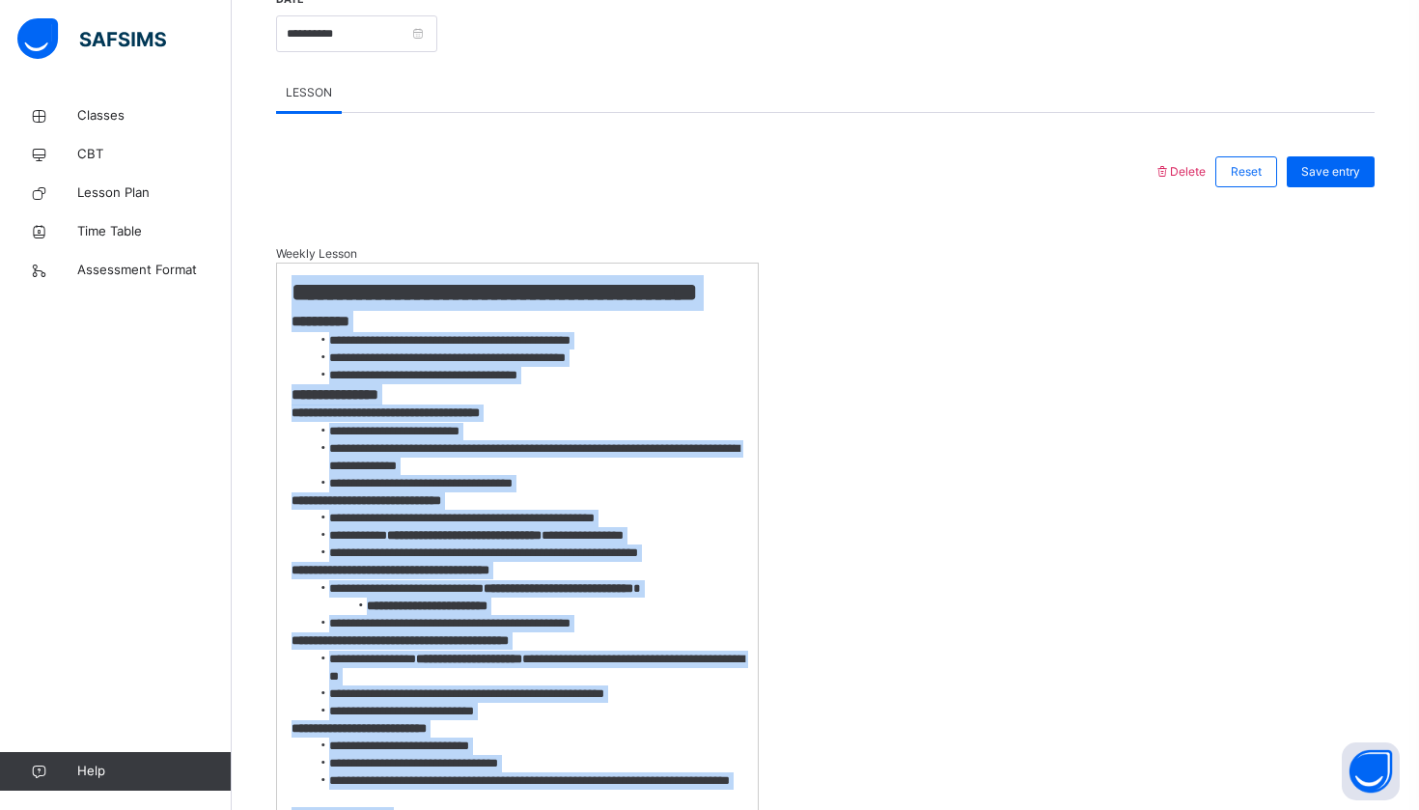
drag, startPoint x: 447, startPoint y: 223, endPoint x: 286, endPoint y: 290, distance: 174.5
copy div "**********"
click at [421, 311] on h1 "**********" at bounding box center [518, 293] width 452 height 36
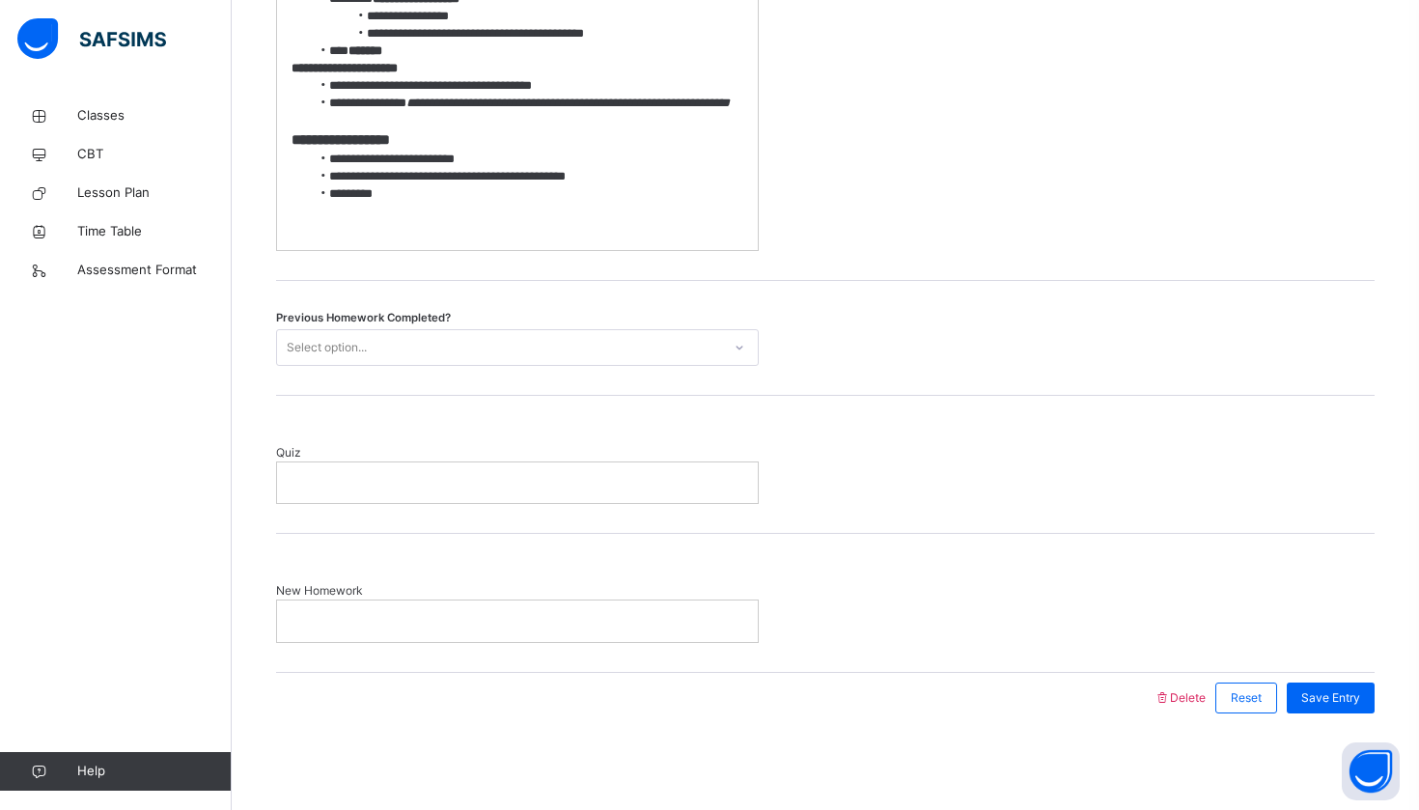
scroll to position [4027, 0]
click at [490, 356] on div "Select option..." at bounding box center [499, 347] width 444 height 30
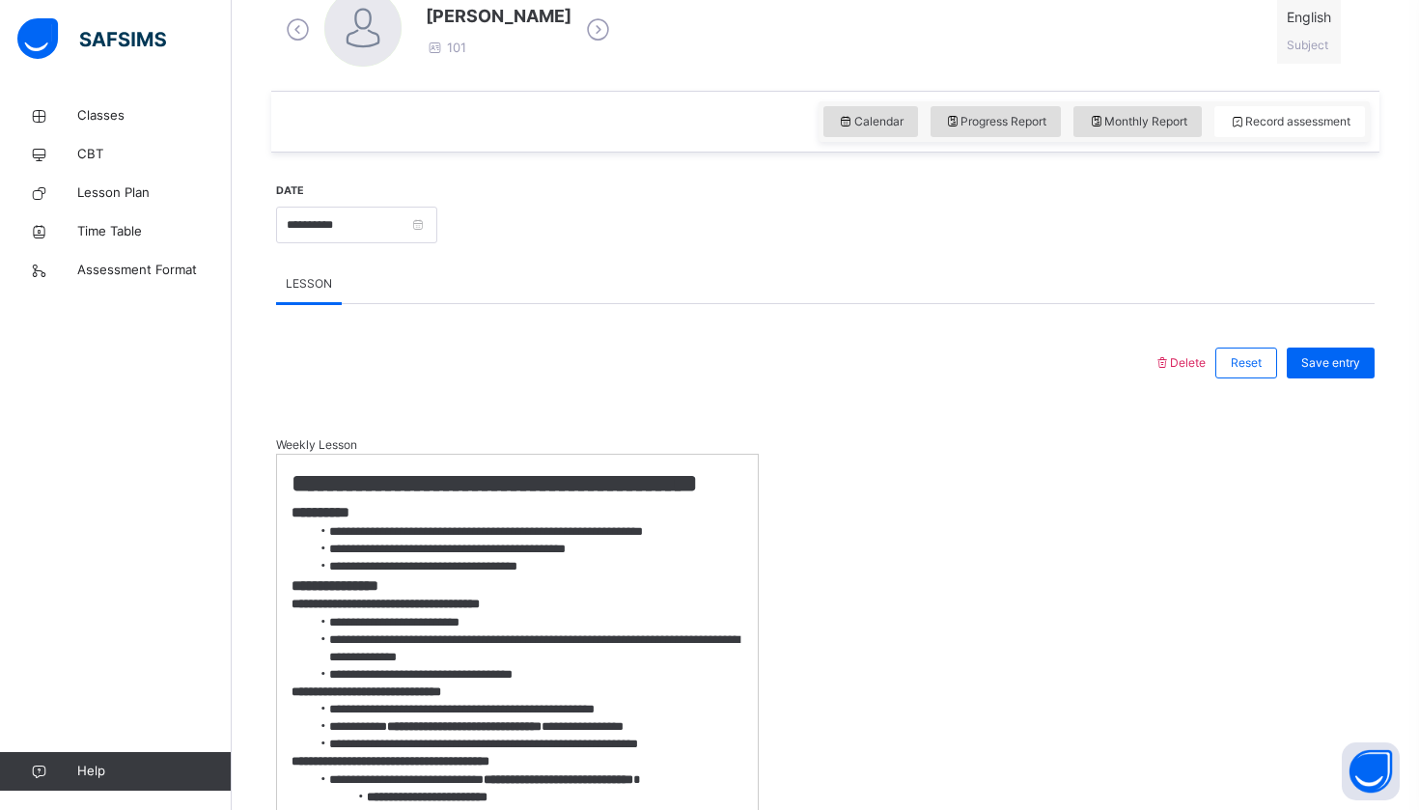
scroll to position [579, 0]
click at [1365, 353] on div "Save entry" at bounding box center [1331, 363] width 88 height 31
click at [1334, 367] on span "Save entry" at bounding box center [1330, 362] width 59 height 17
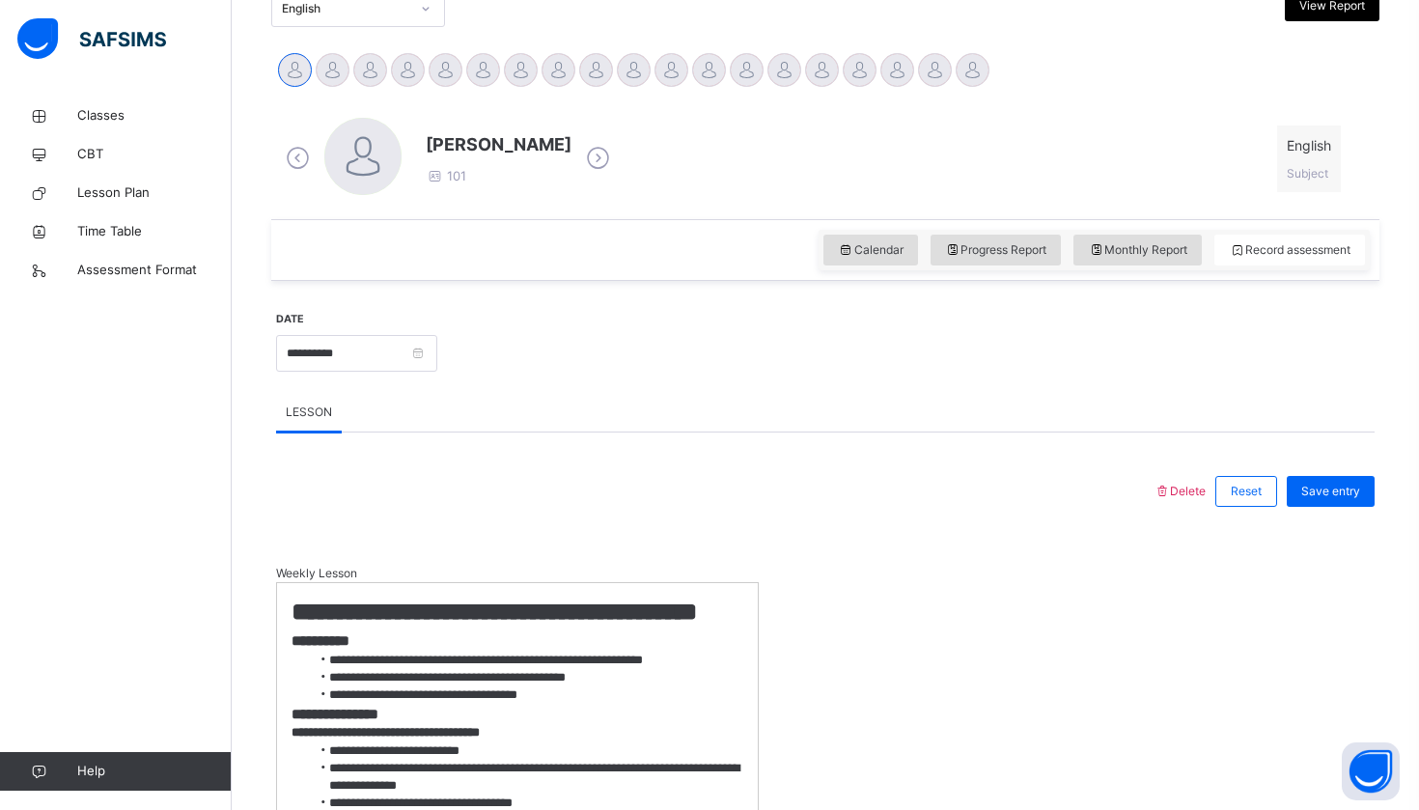
scroll to position [453, 0]
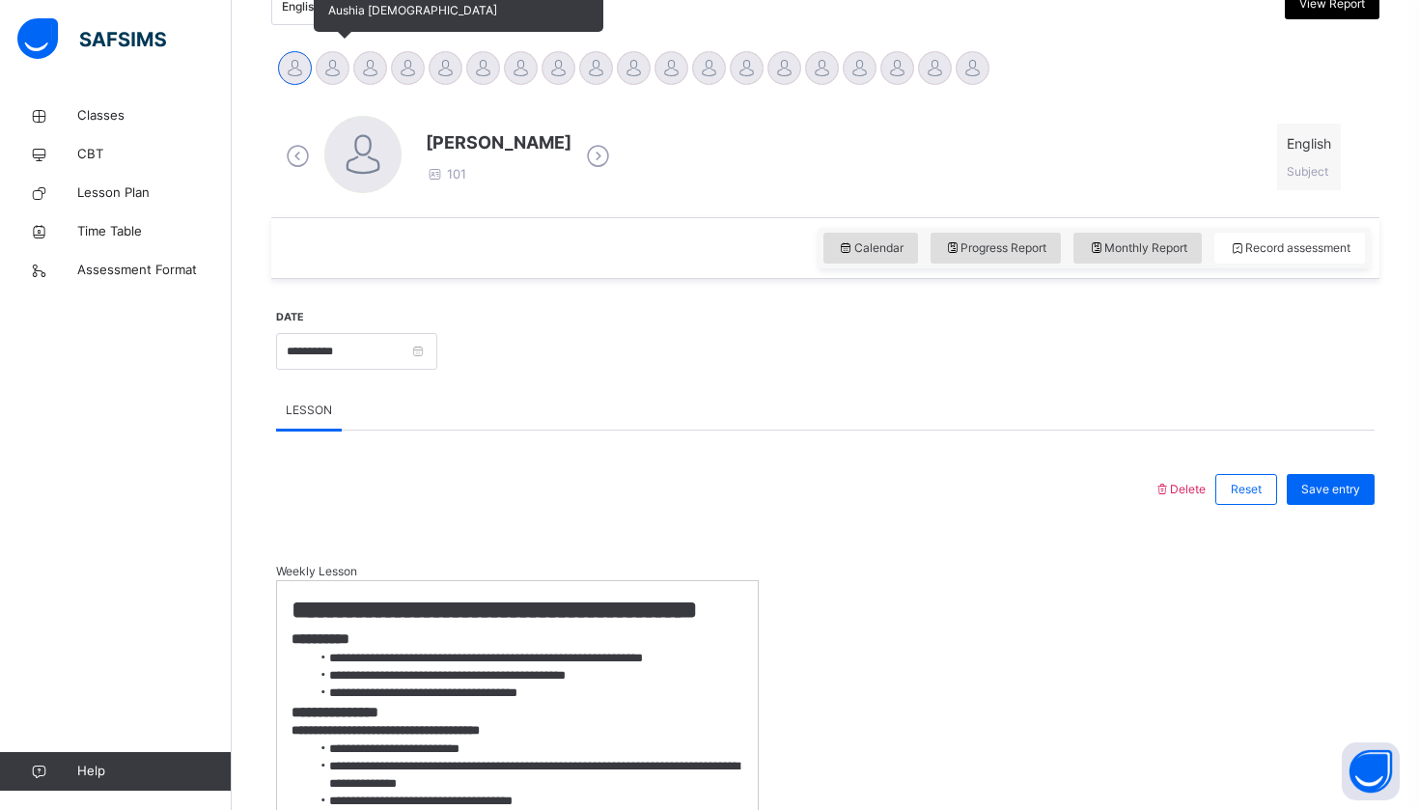
click at [337, 73] on div at bounding box center [333, 68] width 34 height 34
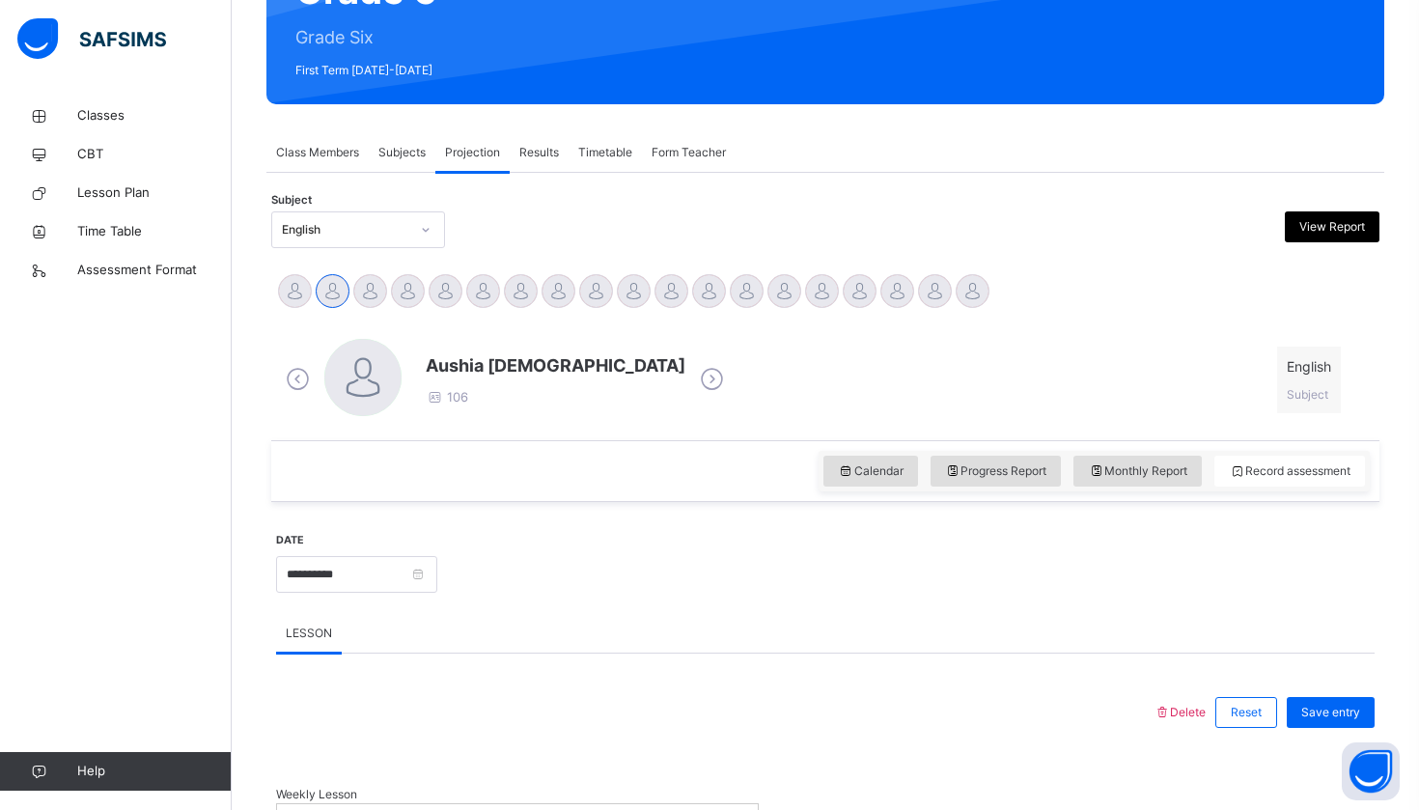
scroll to position [198, 0]
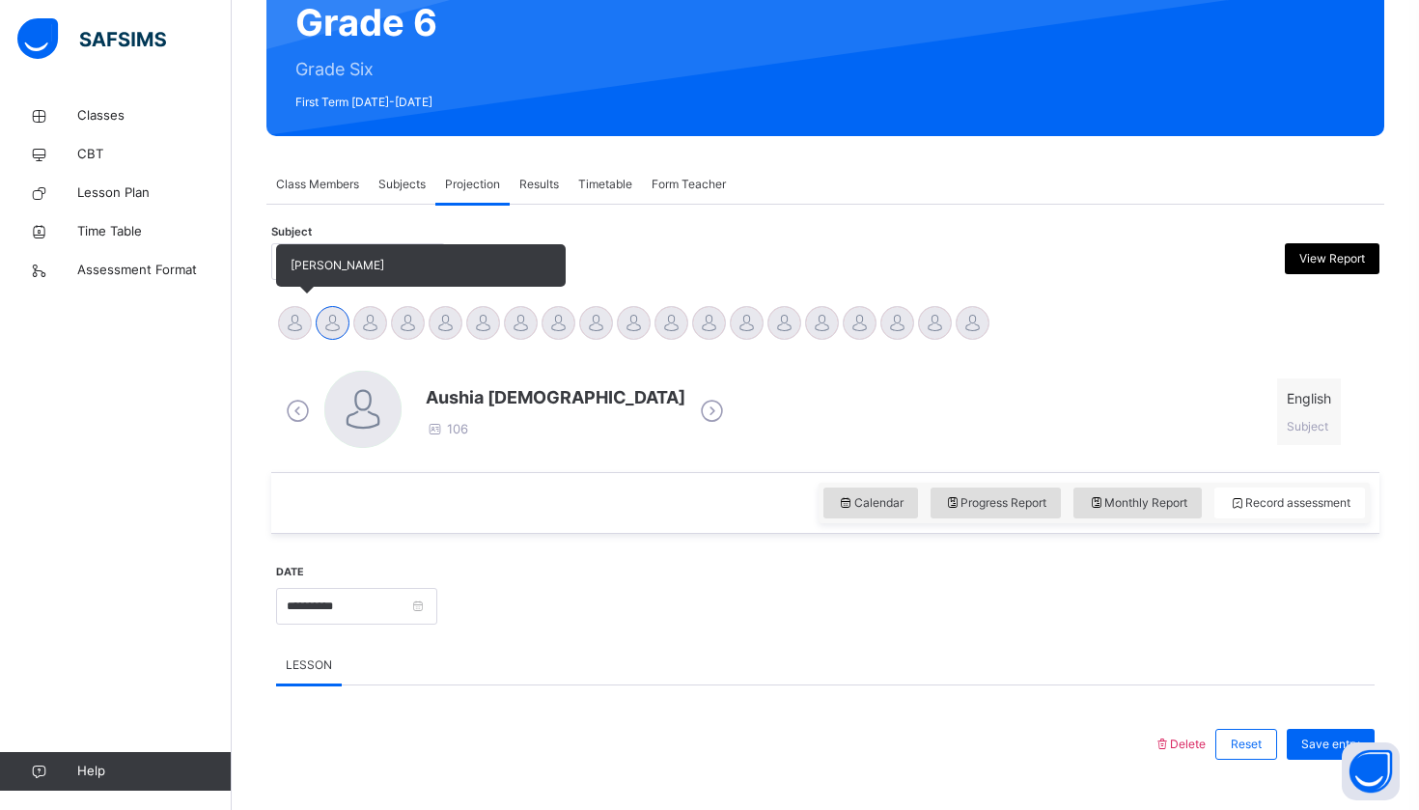
click at [293, 321] on div at bounding box center [295, 323] width 34 height 34
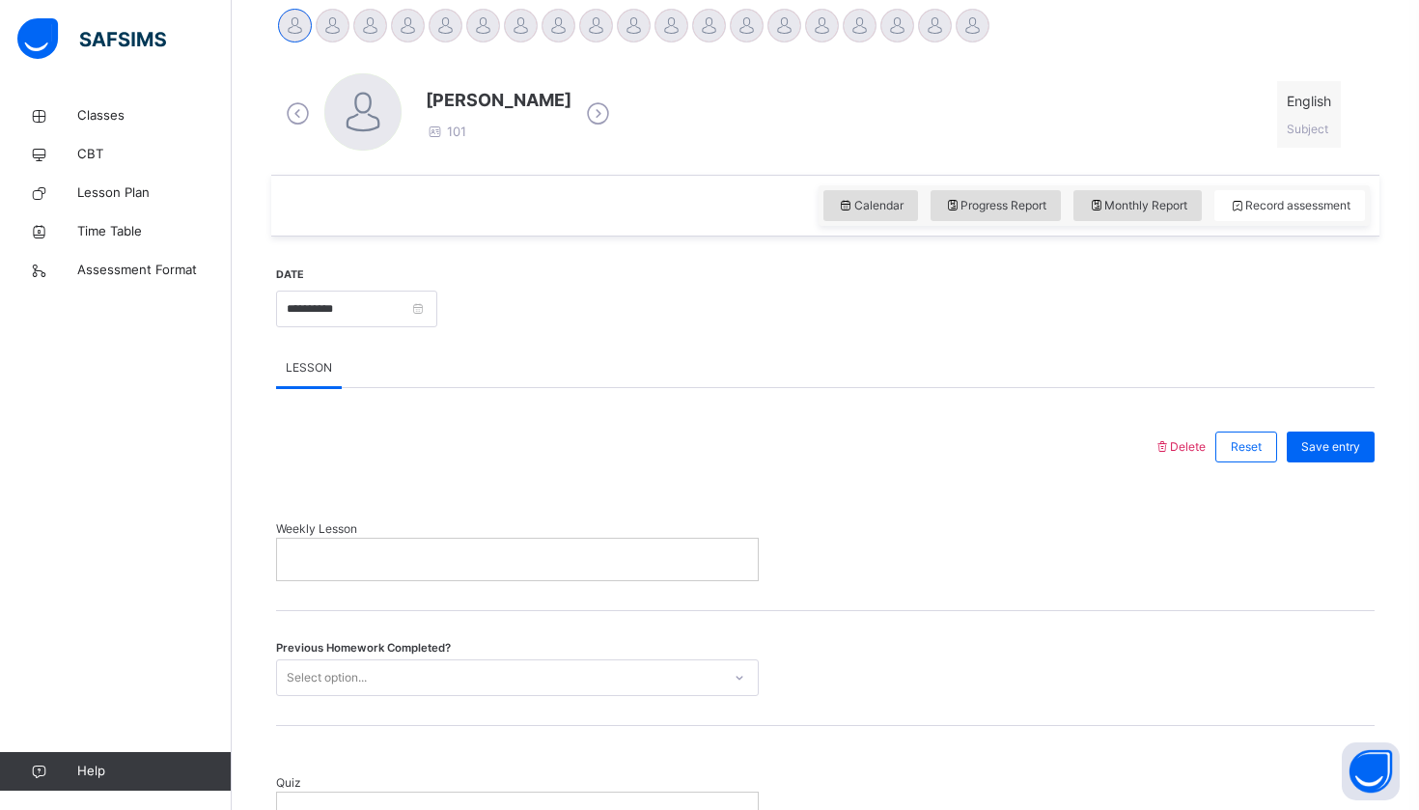
scroll to position [652, 0]
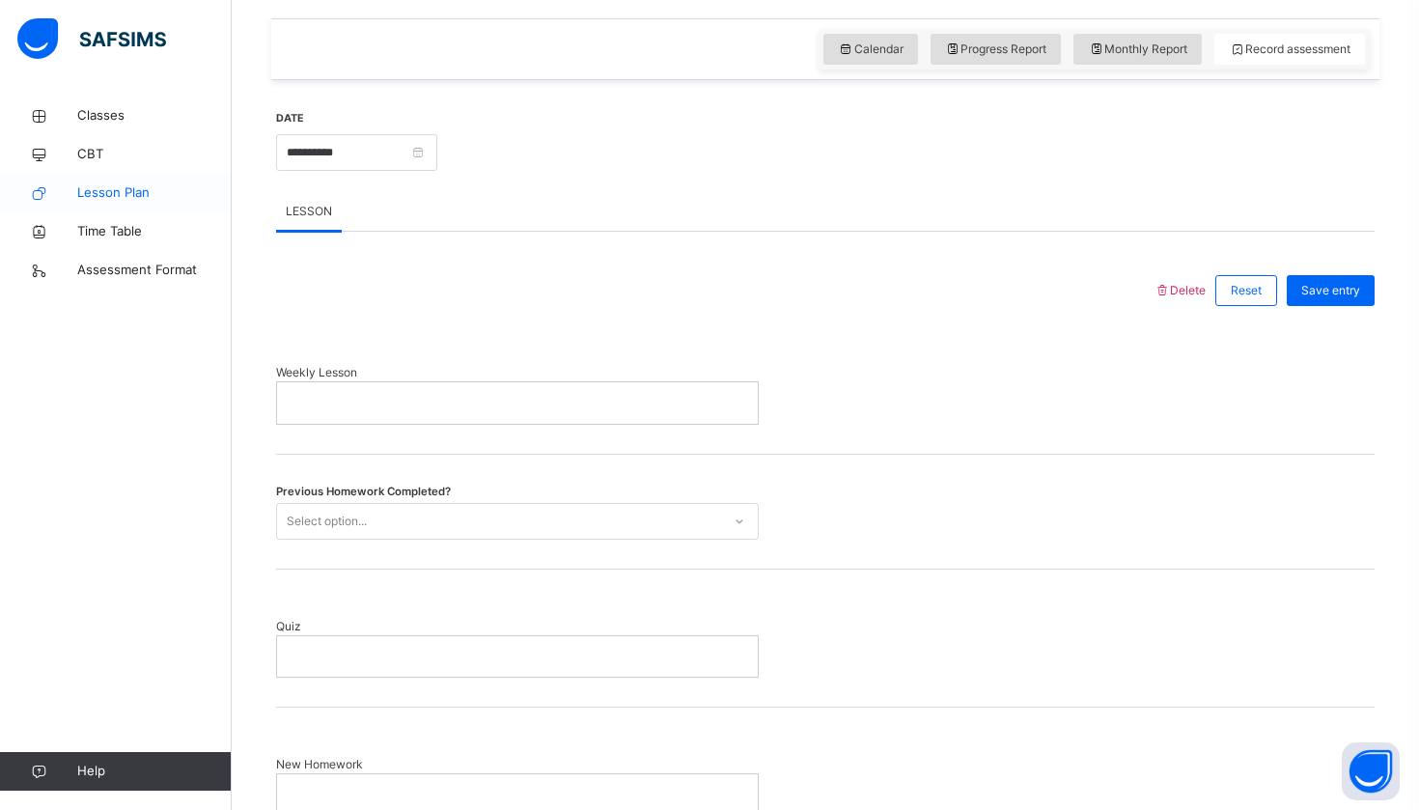
click at [168, 191] on span "Lesson Plan" at bounding box center [154, 192] width 154 height 19
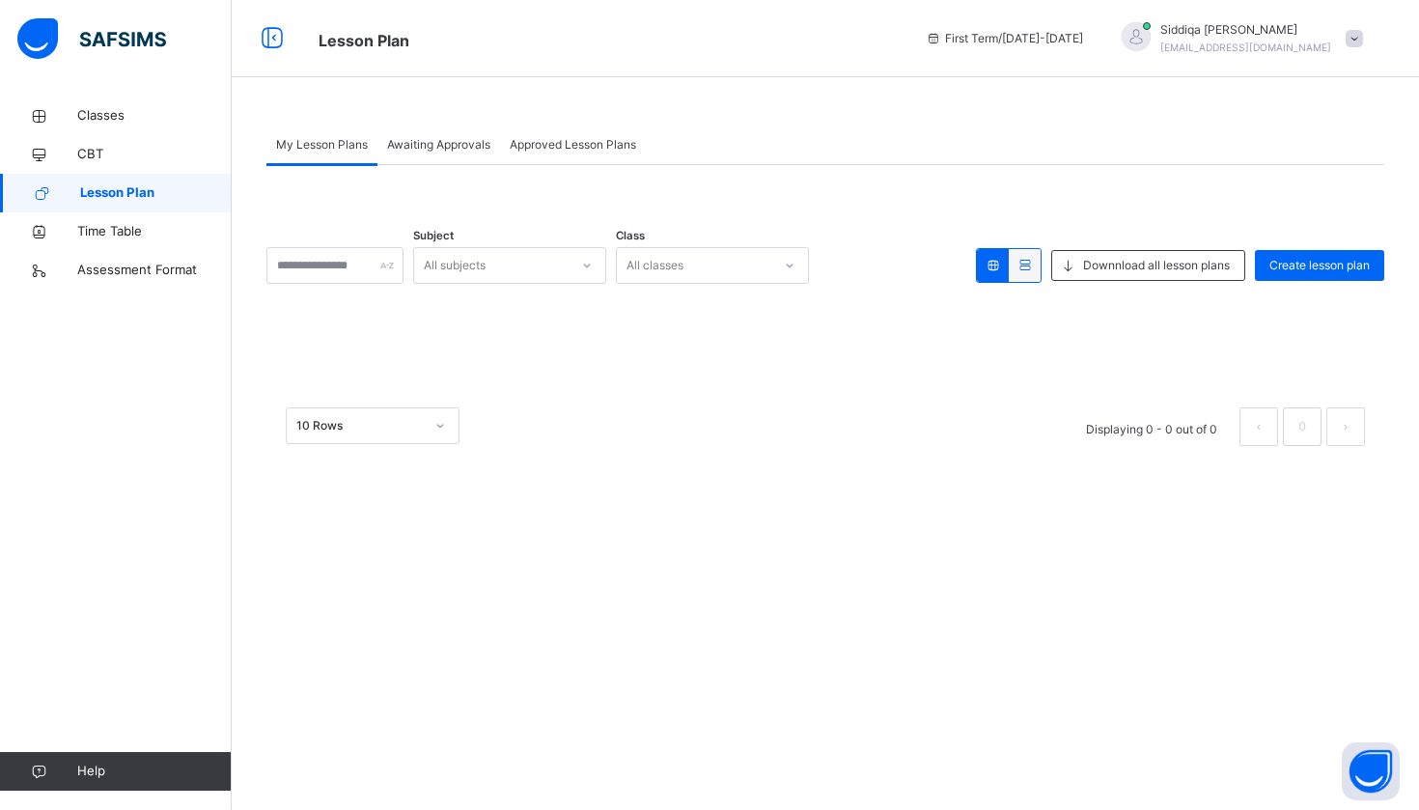
click at [999, 263] on div at bounding box center [993, 265] width 32 height 33
click at [1023, 265] on icon at bounding box center [1025, 265] width 16 height 14
click at [1278, 256] on div "Create lesson plan" at bounding box center [1319, 265] width 129 height 31
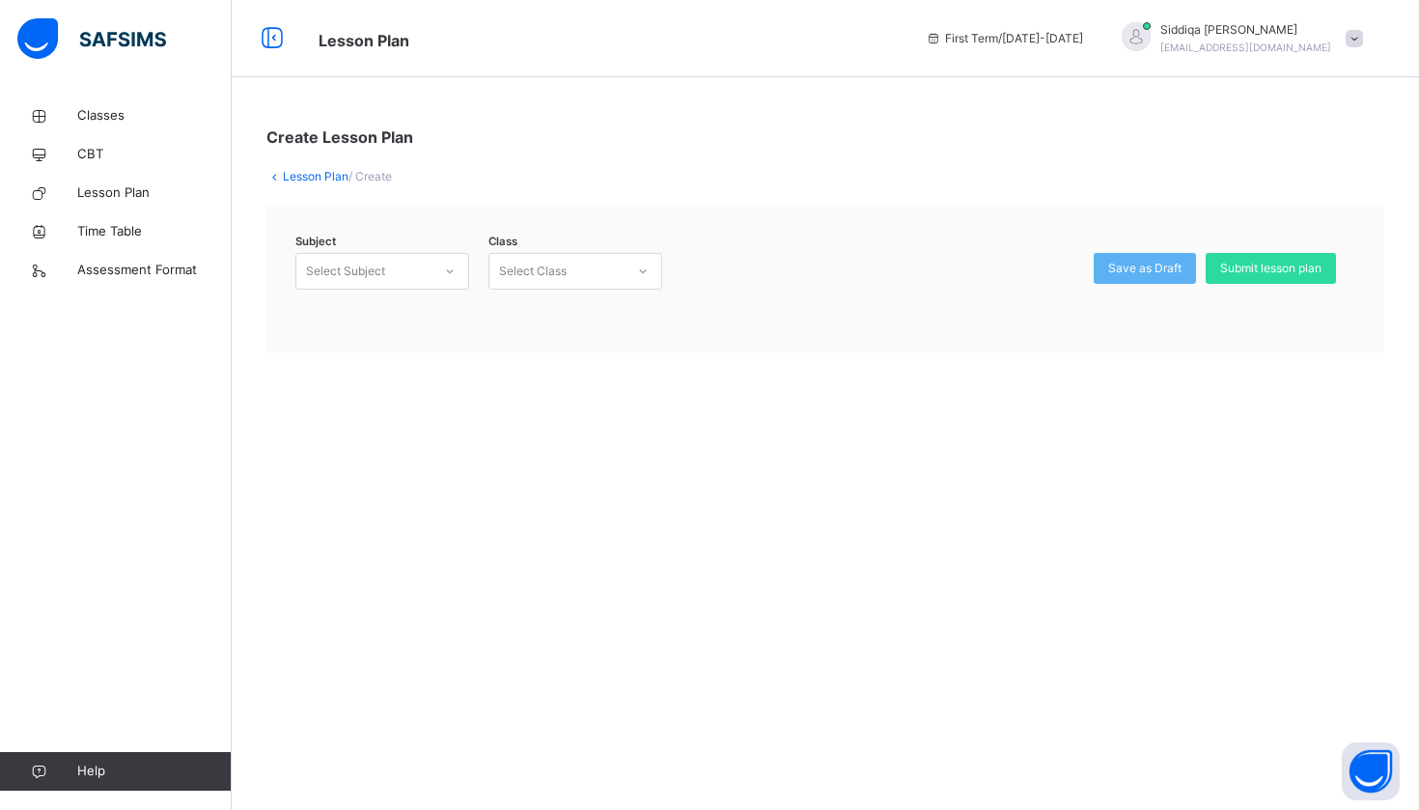
click at [413, 271] on div "Select Subject" at bounding box center [363, 272] width 135 height 30
click at [422, 312] on div "English (105)" at bounding box center [382, 314] width 172 height 33
click at [561, 255] on div "Select Class" at bounding box center [576, 271] width 174 height 37
click at [567, 321] on div "Grade Six - ." at bounding box center [575, 314] width 172 height 33
click at [1272, 267] on span "Submit lesson plan" at bounding box center [1270, 268] width 101 height 17
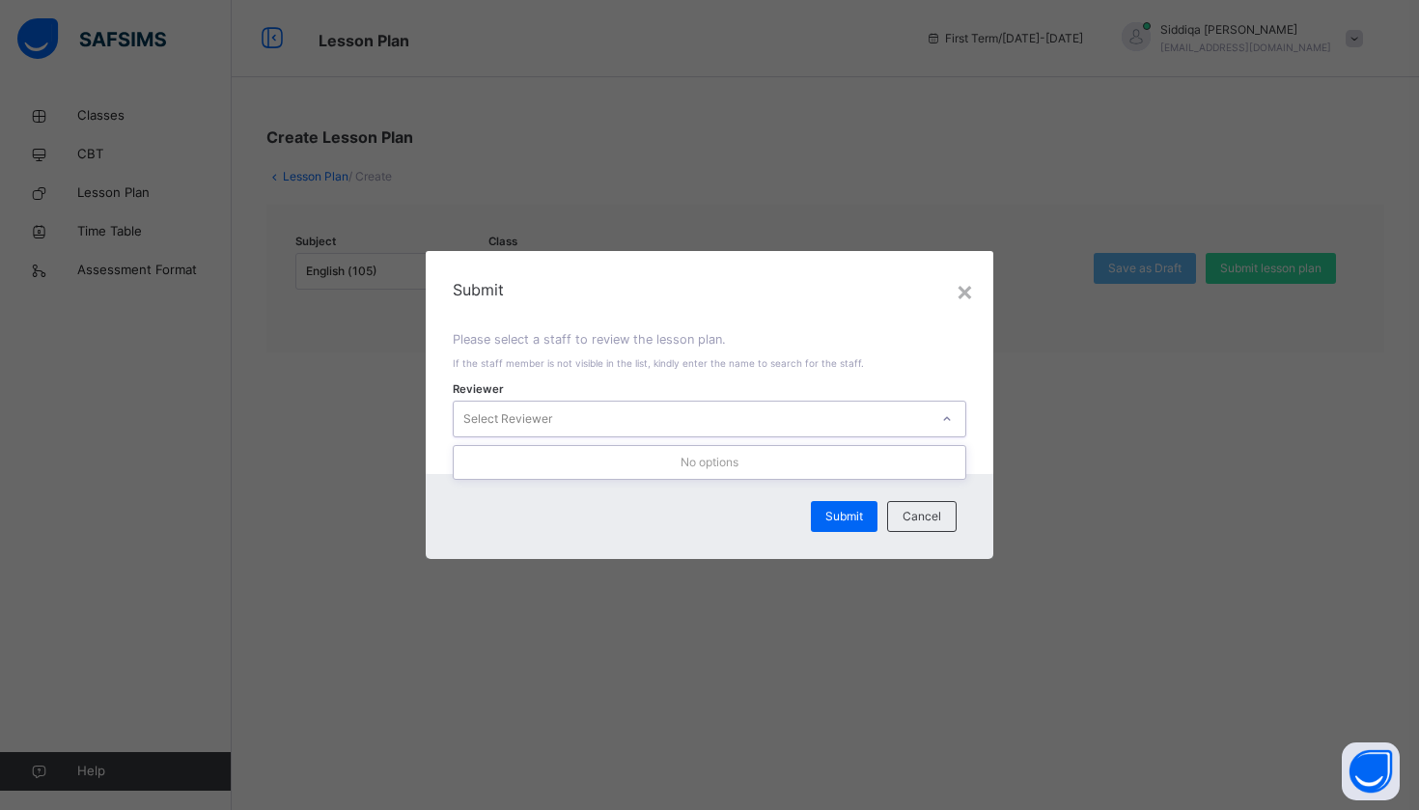
click at [862, 412] on div "Select Reviewer" at bounding box center [691, 419] width 475 height 30
click at [857, 472] on div "No options" at bounding box center [710, 462] width 512 height 33
click at [962, 308] on div "×" at bounding box center [965, 290] width 18 height 41
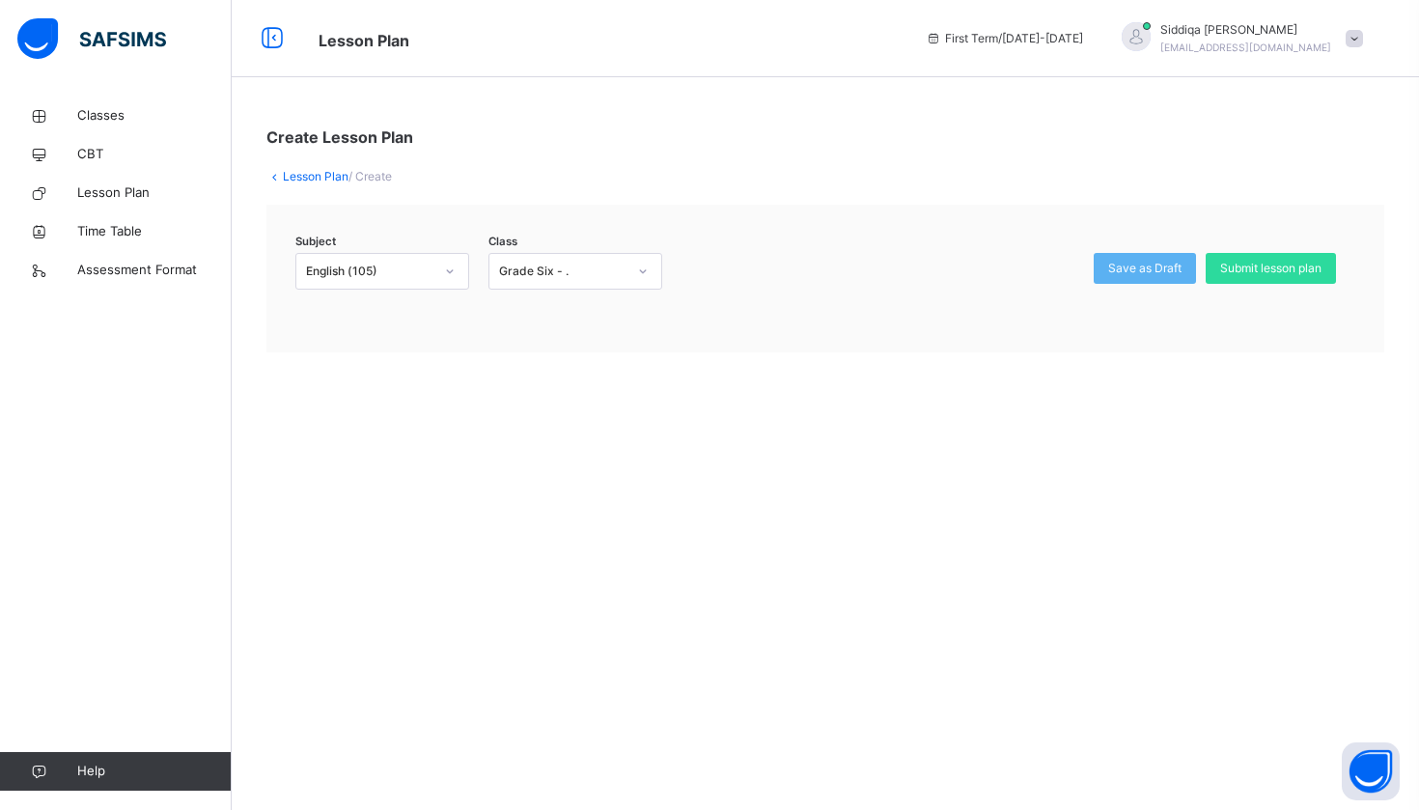
click at [380, 177] on span "/ Create" at bounding box center [370, 176] width 43 height 14
click at [323, 177] on link "Lesson Plan" at bounding box center [316, 176] width 66 height 14
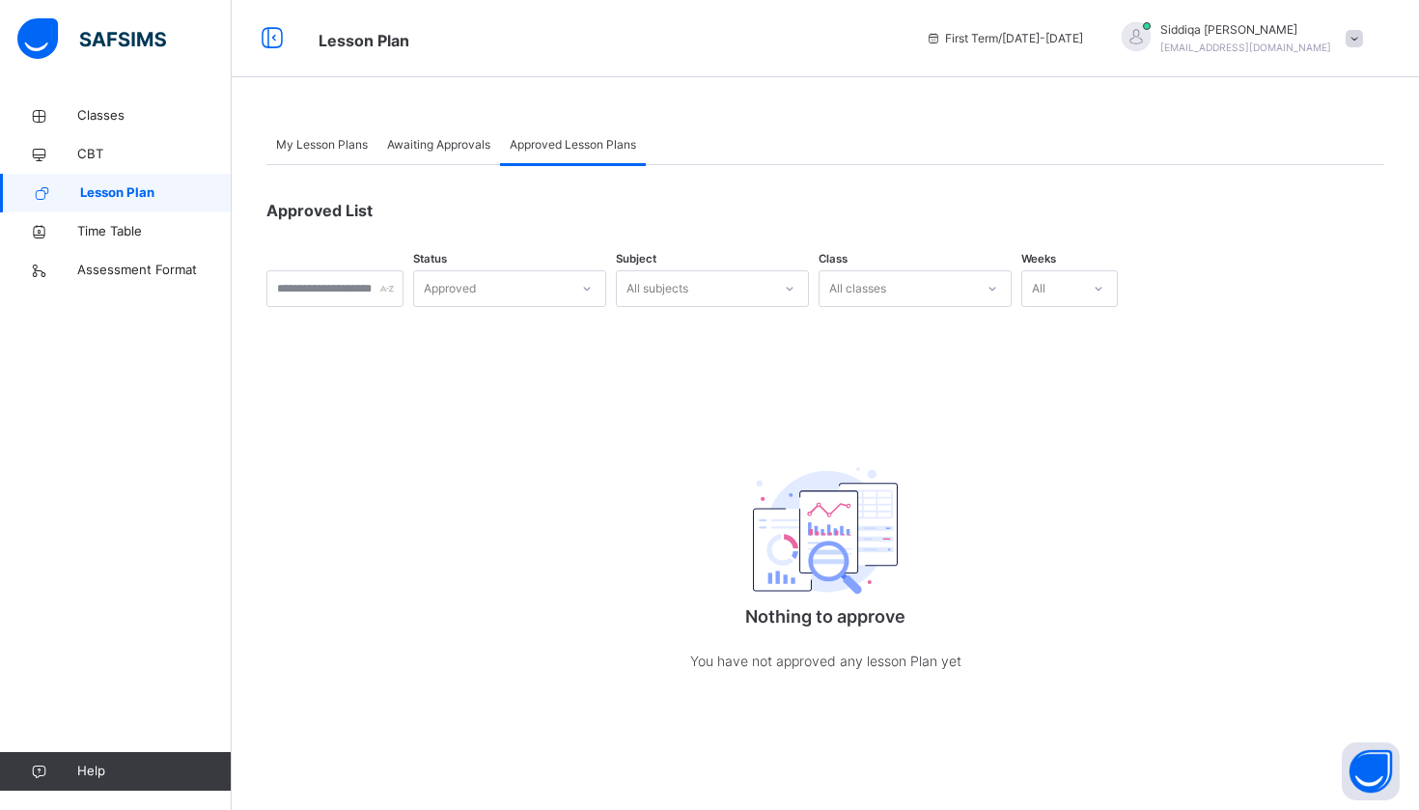
click at [316, 152] on span "My Lesson Plans" at bounding box center [322, 144] width 92 height 17
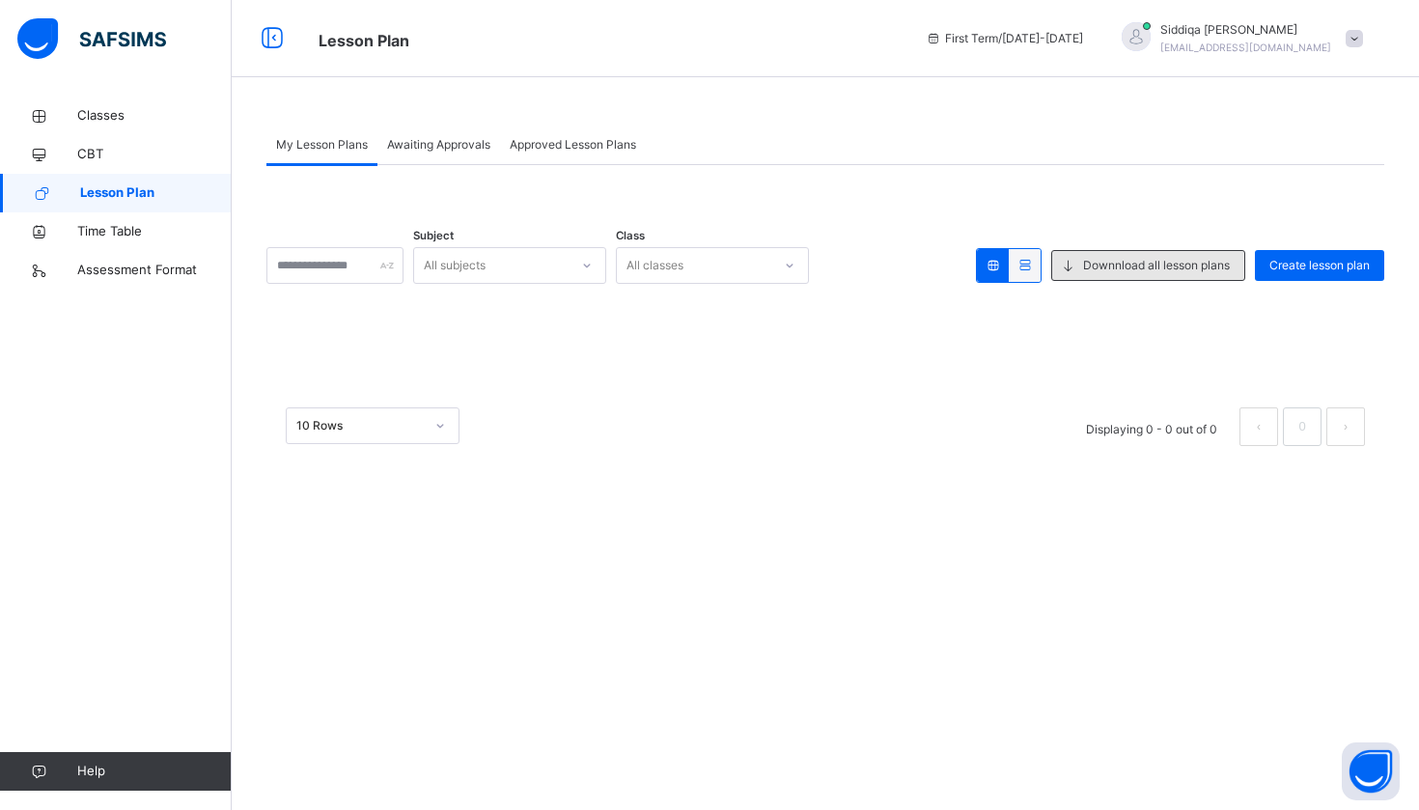
click at [1084, 265] on span "Downnload all lesson plans" at bounding box center [1156, 265] width 147 height 17
click at [1056, 280] on div "Downnload all lesson plans" at bounding box center [1148, 265] width 194 height 31
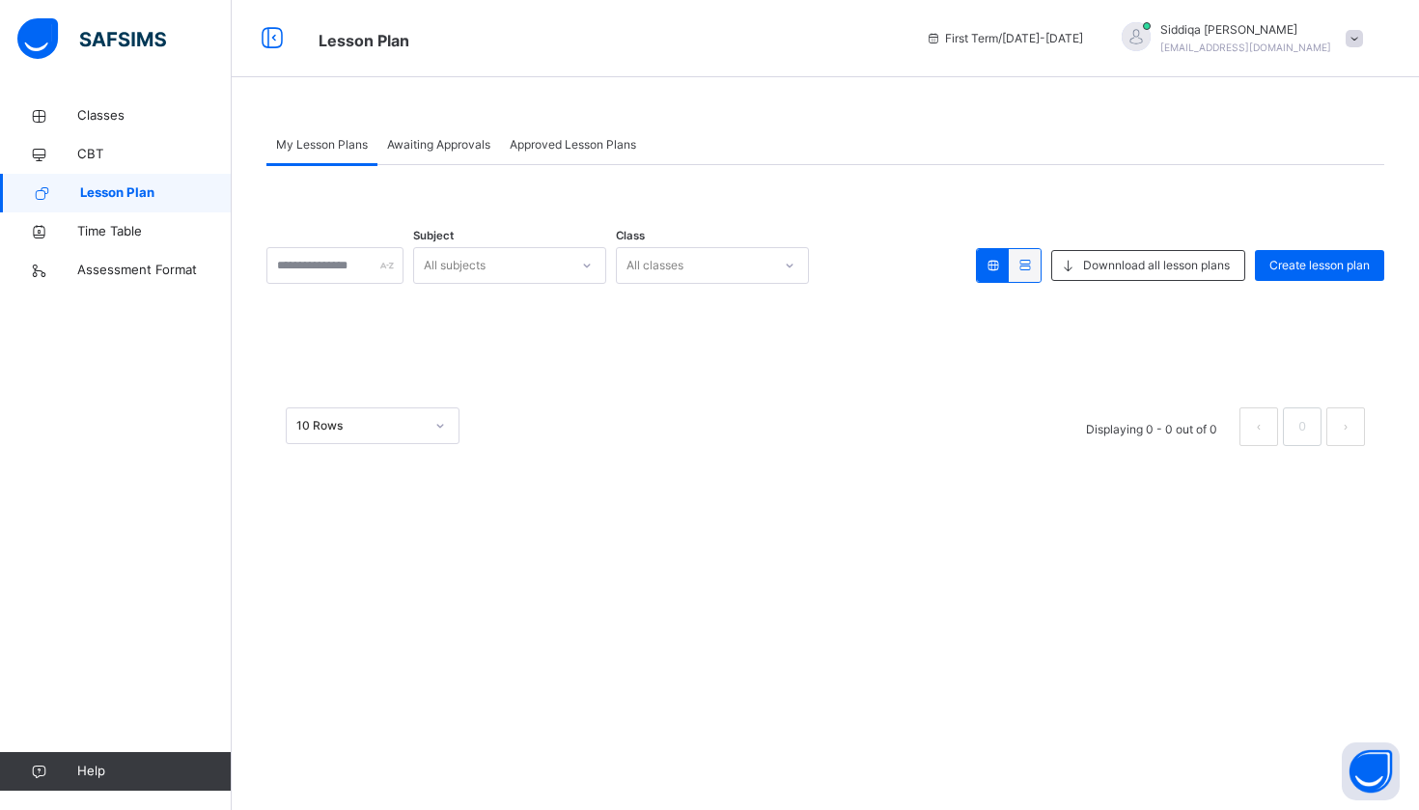
click at [1034, 274] on div at bounding box center [1025, 265] width 32 height 33
click at [1026, 271] on icon at bounding box center [1025, 265] width 16 height 14
click at [1119, 271] on span "Downnload all lesson plans" at bounding box center [1156, 265] width 147 height 17
click at [486, 265] on div "All subjects" at bounding box center [455, 265] width 62 height 37
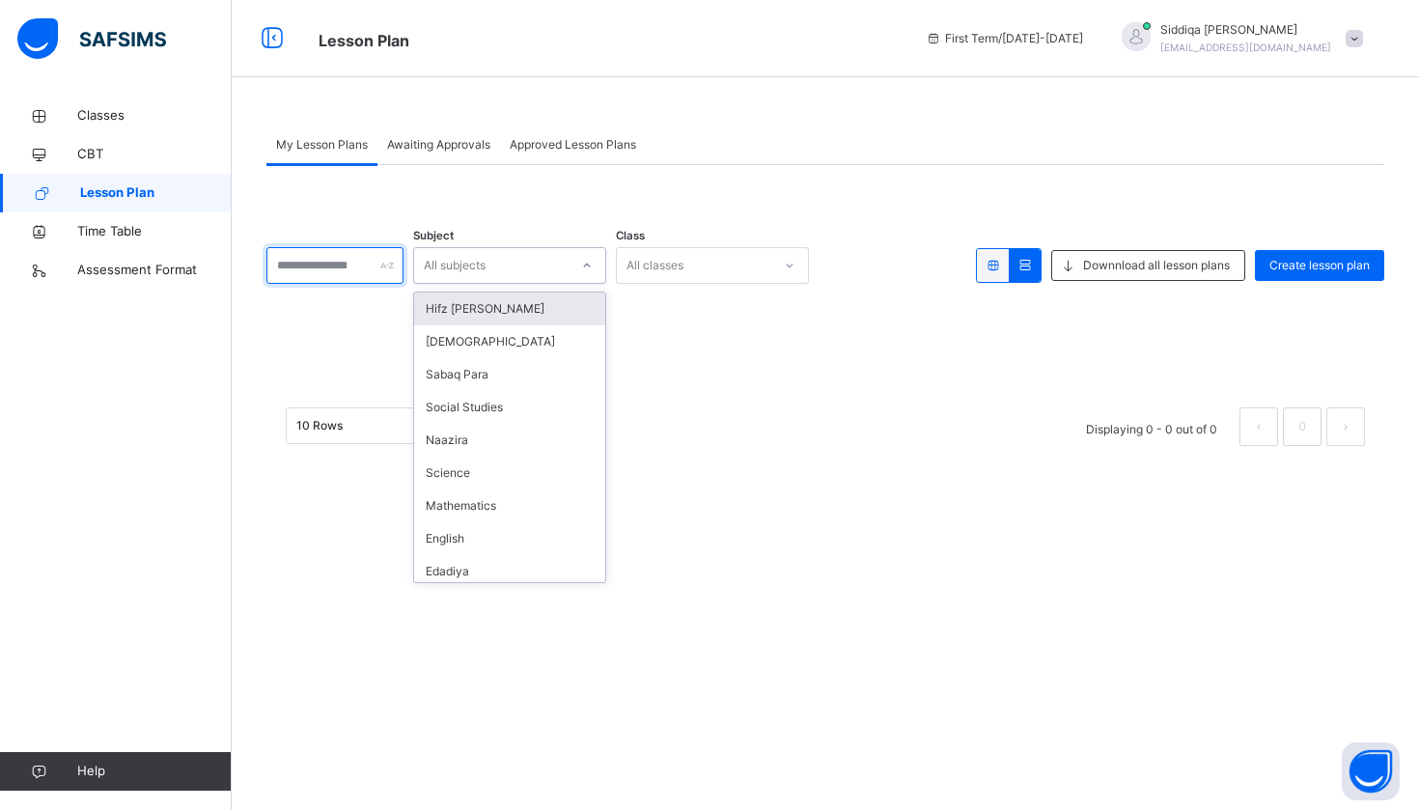
click at [404, 265] on input "text" at bounding box center [334, 265] width 137 height 37
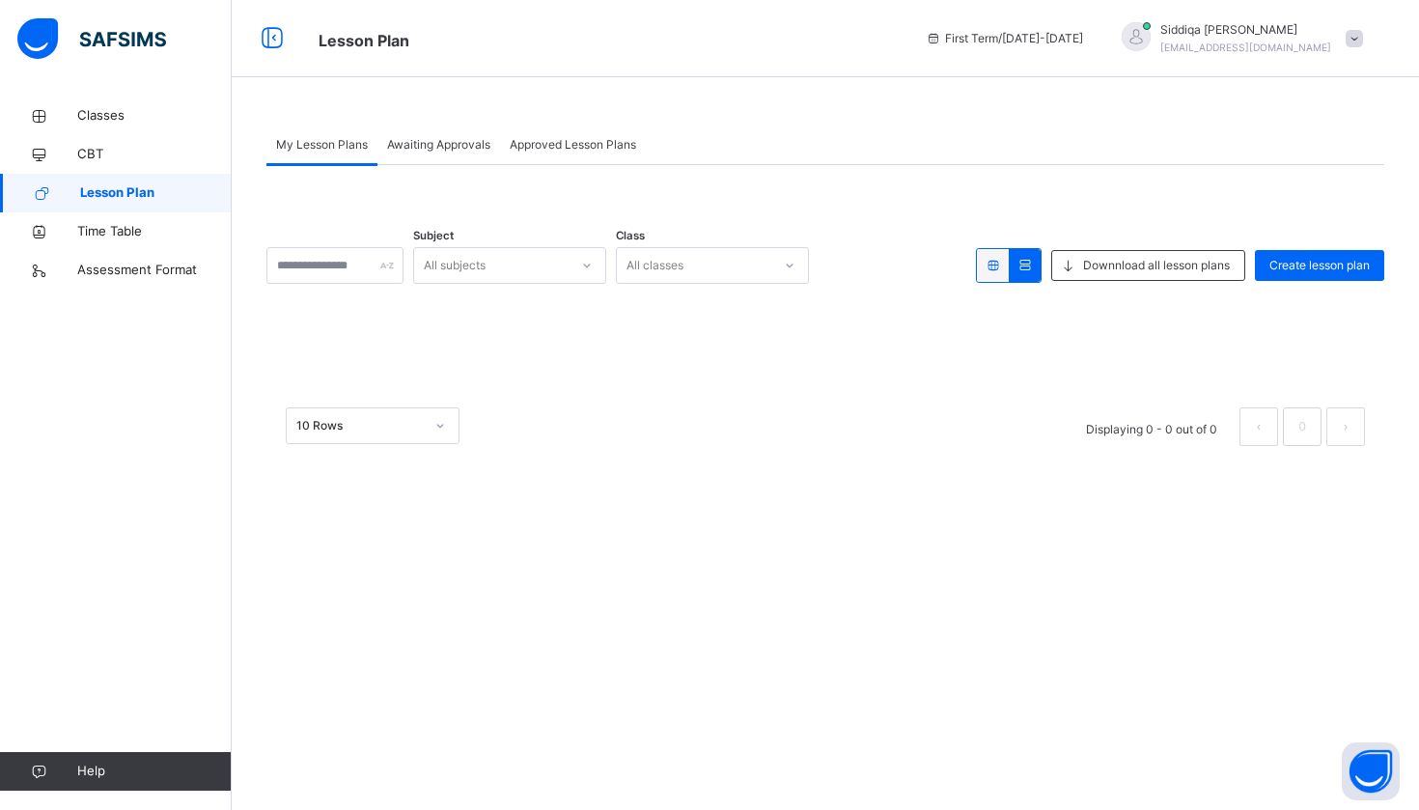
click at [553, 280] on div "All subjects" at bounding box center [509, 265] width 193 height 37
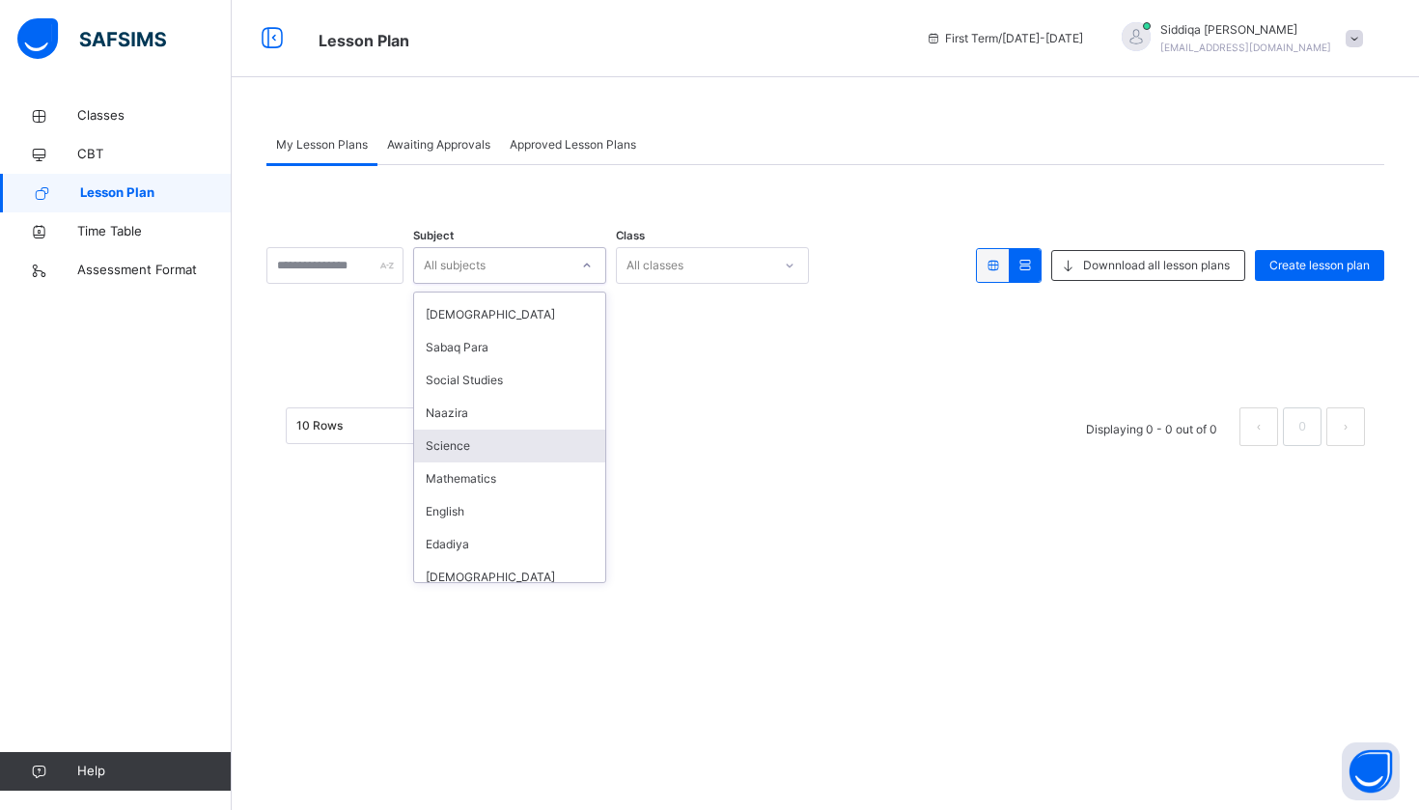
scroll to position [23, 0]
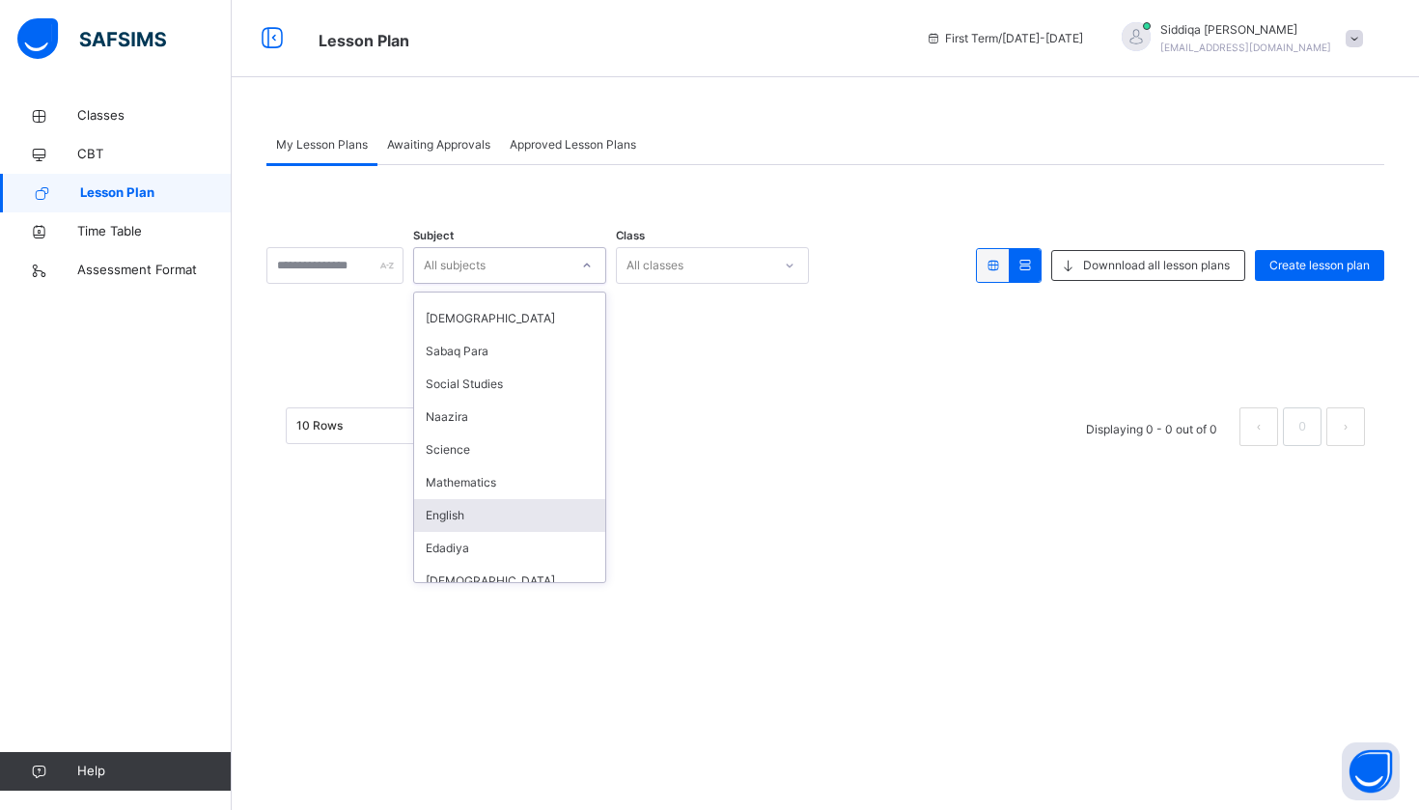
click at [532, 513] on div "English" at bounding box center [509, 515] width 191 height 33
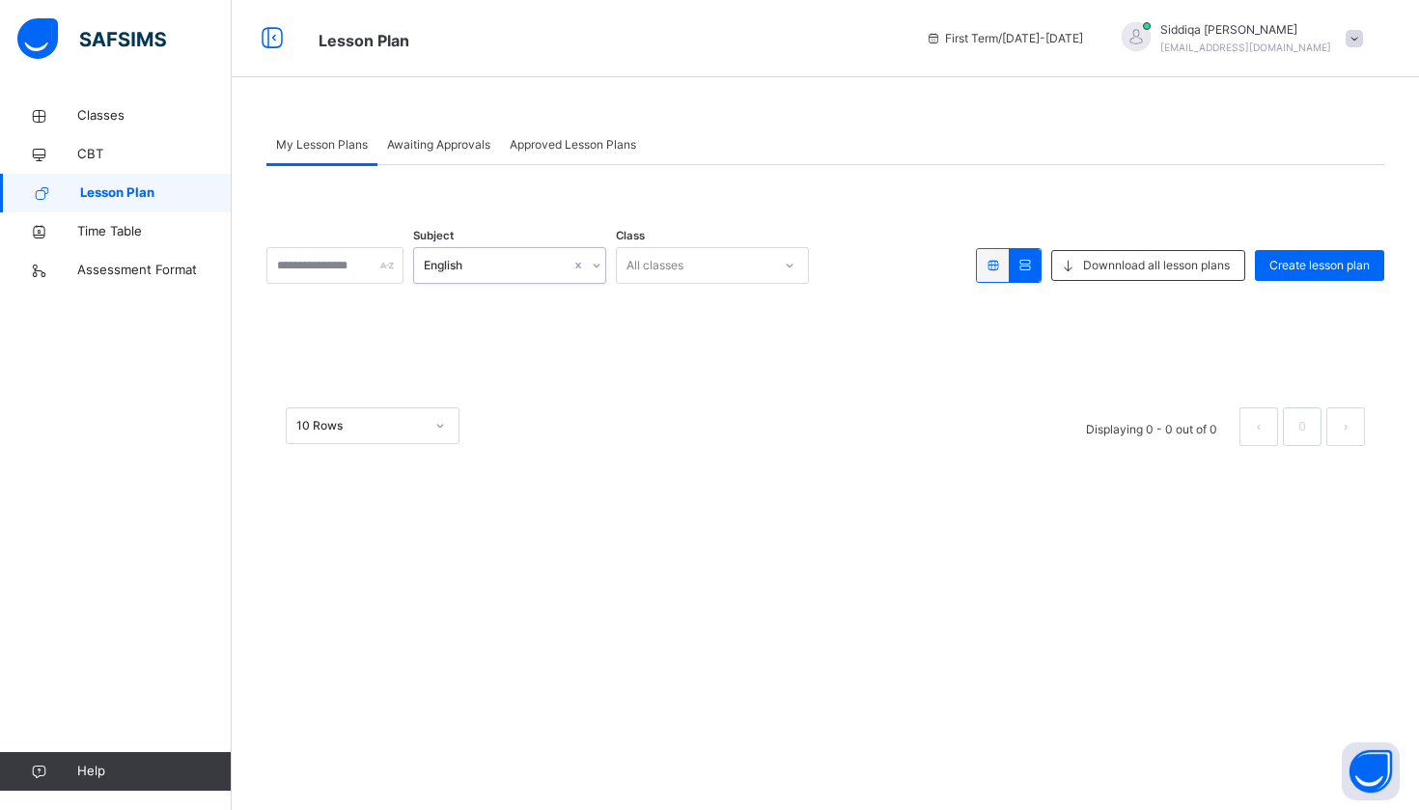
click at [771, 277] on div "All classes" at bounding box center [694, 266] width 154 height 30
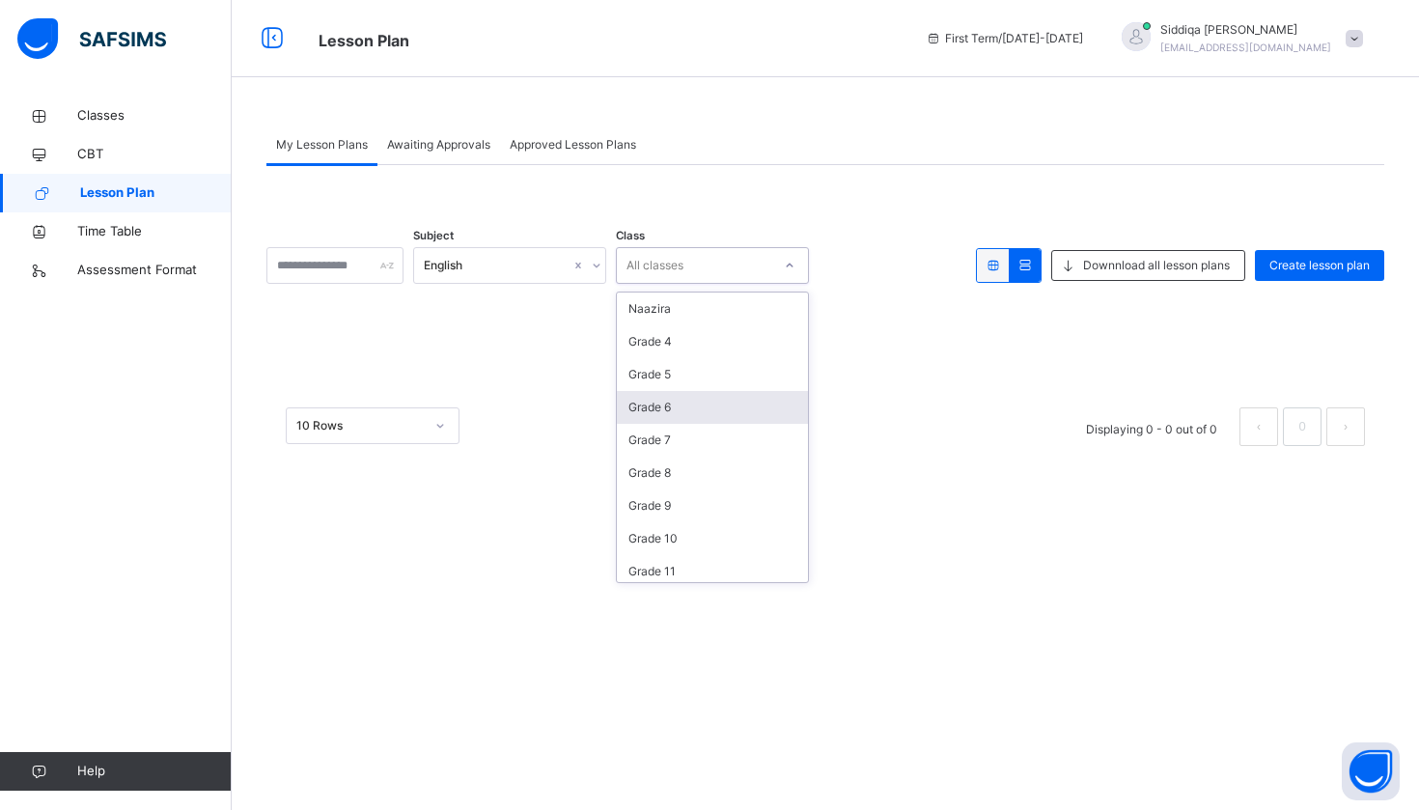
click at [774, 395] on div "Grade 6" at bounding box center [712, 407] width 191 height 33
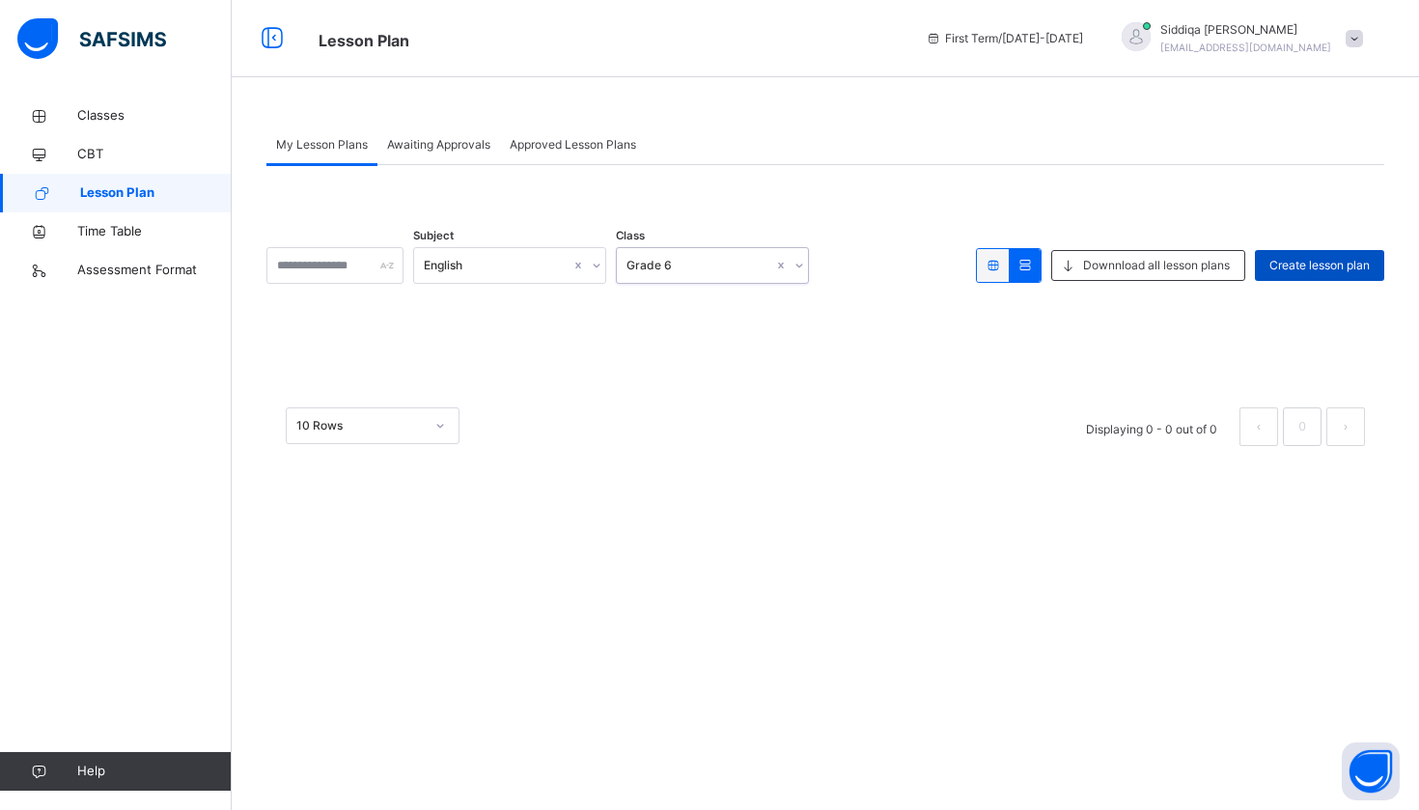
click at [1313, 252] on div "Create lesson plan" at bounding box center [1319, 265] width 129 height 31
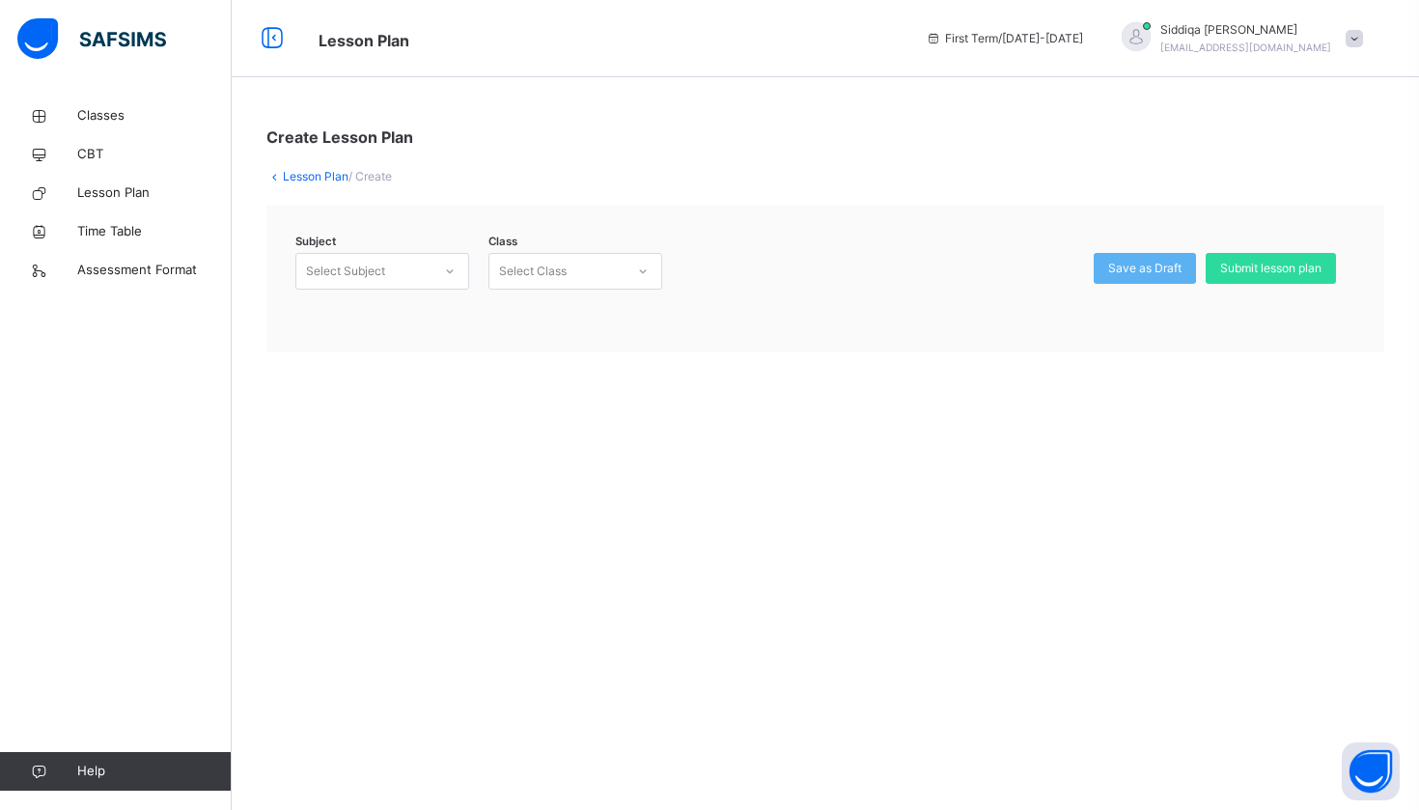
click at [403, 266] on div "Select Subject" at bounding box center [363, 272] width 135 height 30
click at [395, 315] on div "English (105)" at bounding box center [382, 314] width 172 height 33
click at [601, 259] on div "Select Class" at bounding box center [556, 272] width 135 height 30
click at [596, 318] on div "Grade Six - ." at bounding box center [575, 314] width 172 height 33
click at [1247, 265] on span "Submit lesson plan" at bounding box center [1270, 268] width 101 height 17
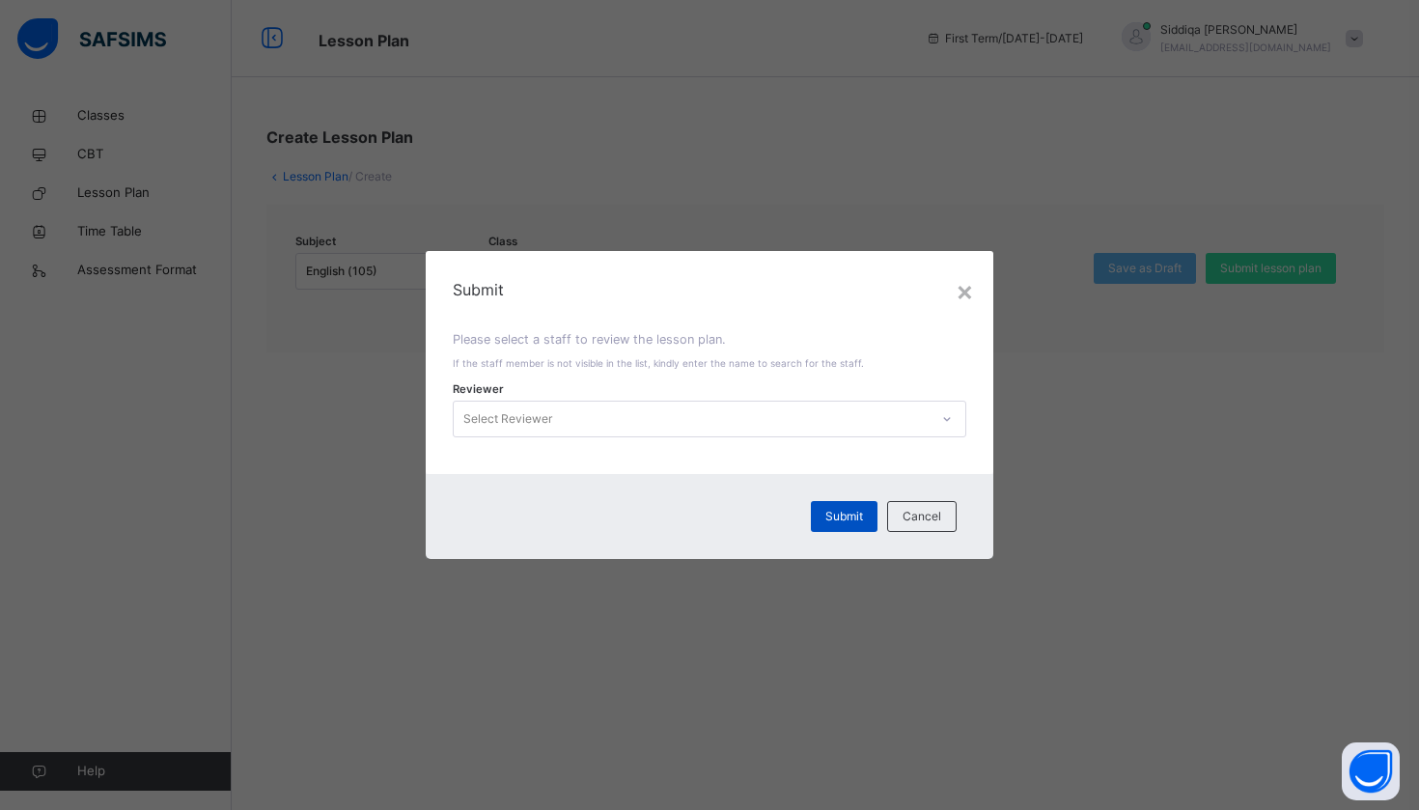
click at [863, 522] on span "Submit" at bounding box center [844, 516] width 38 height 17
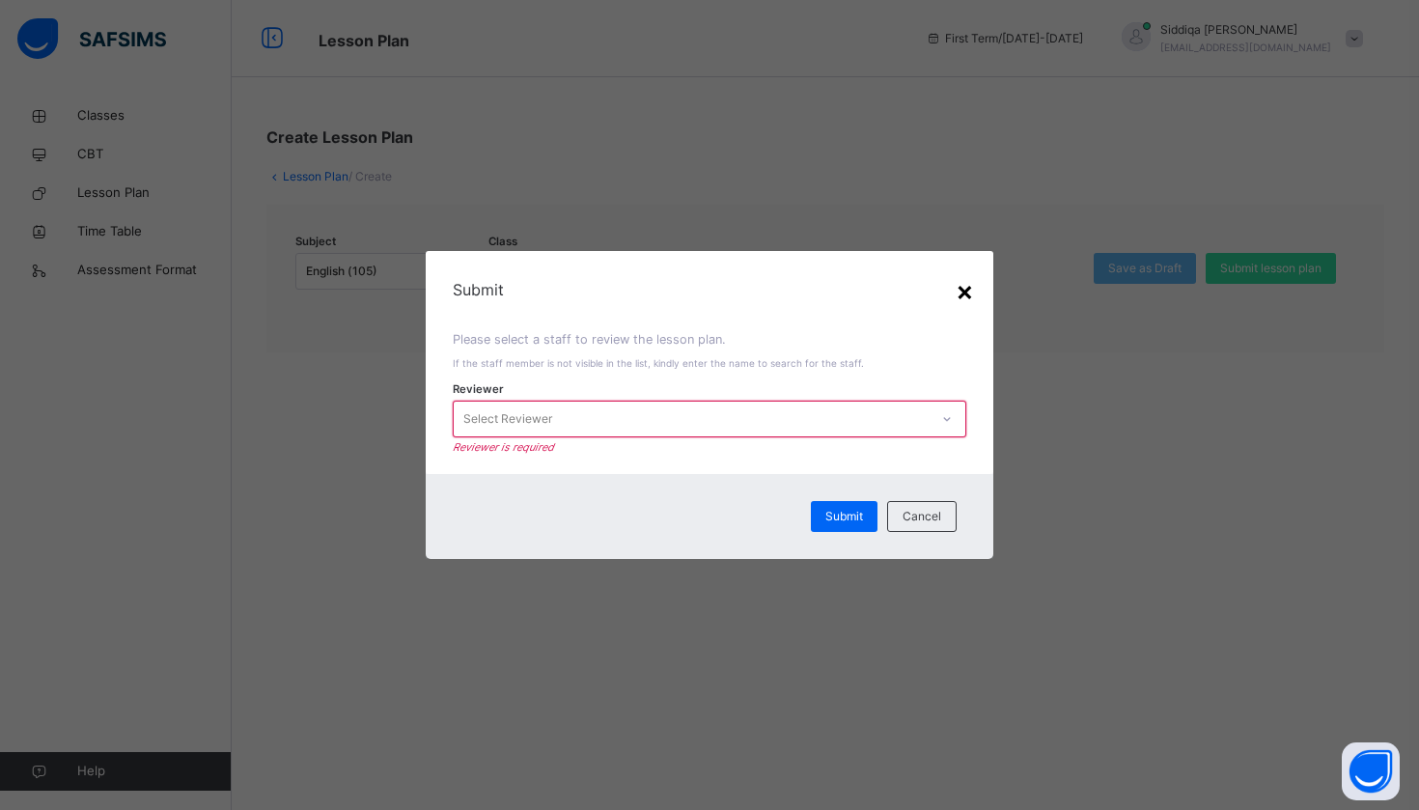
click at [962, 287] on div "×" at bounding box center [965, 290] width 18 height 41
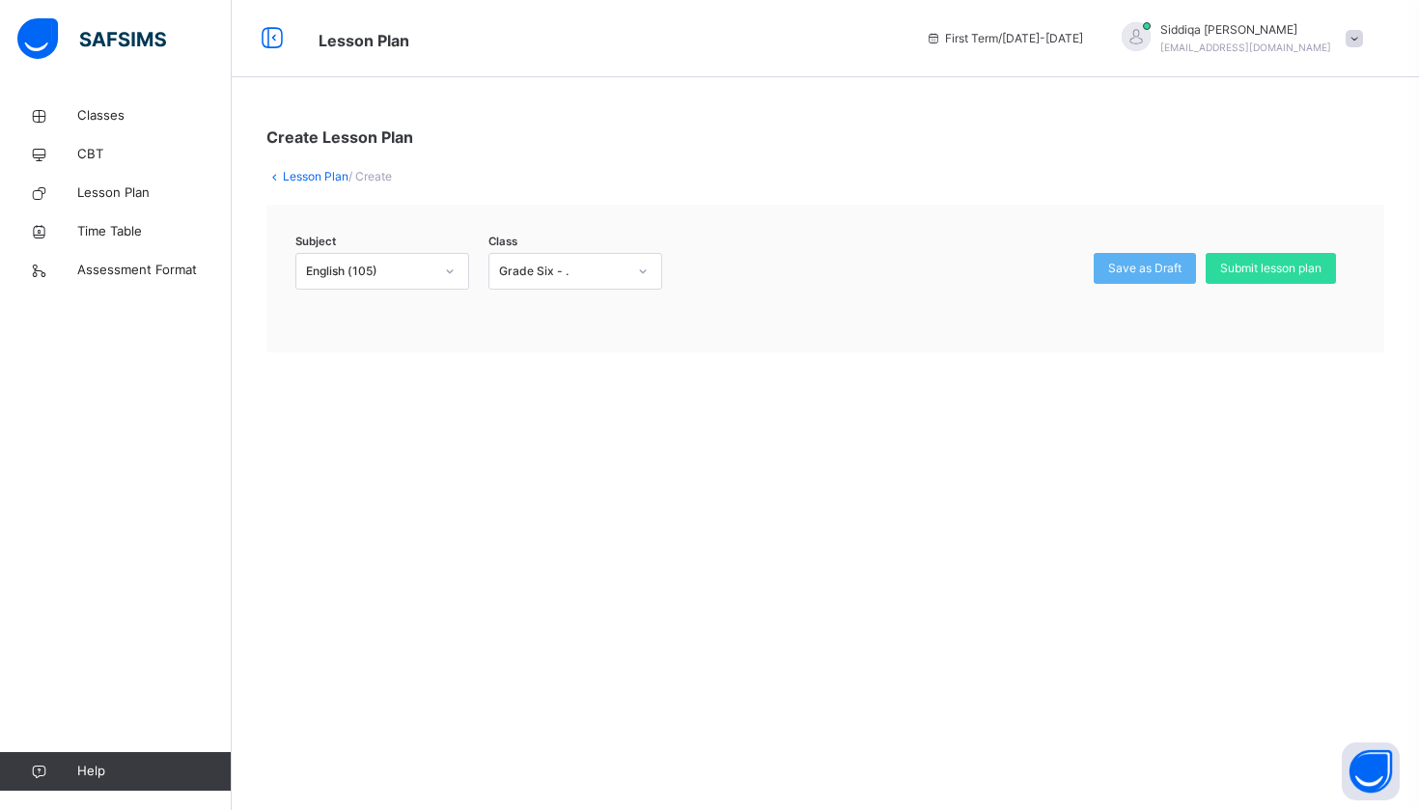
click at [276, 176] on icon at bounding box center [274, 176] width 16 height 14
click at [293, 174] on link "Lesson Plan" at bounding box center [316, 176] width 66 height 14
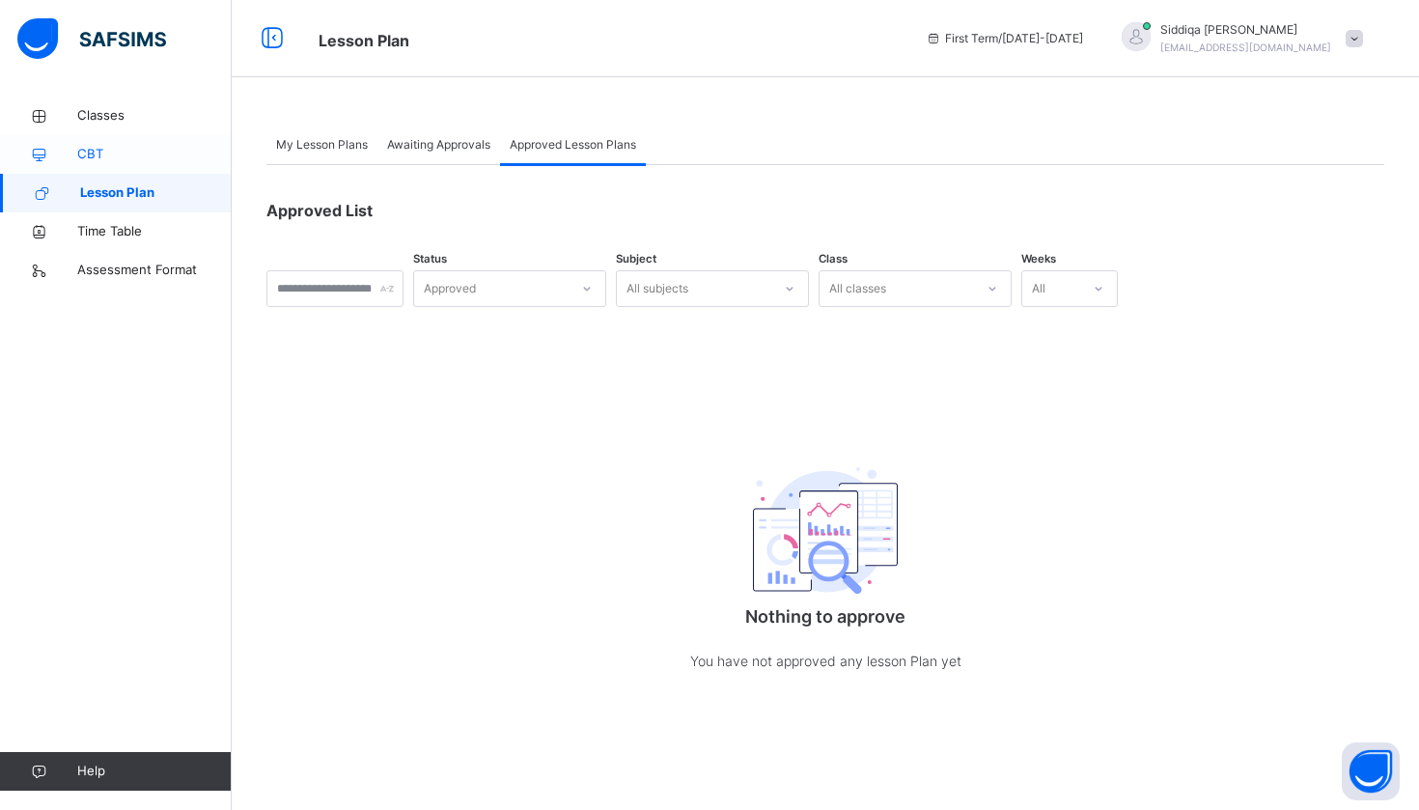
click at [147, 154] on span "CBT" at bounding box center [154, 154] width 154 height 19
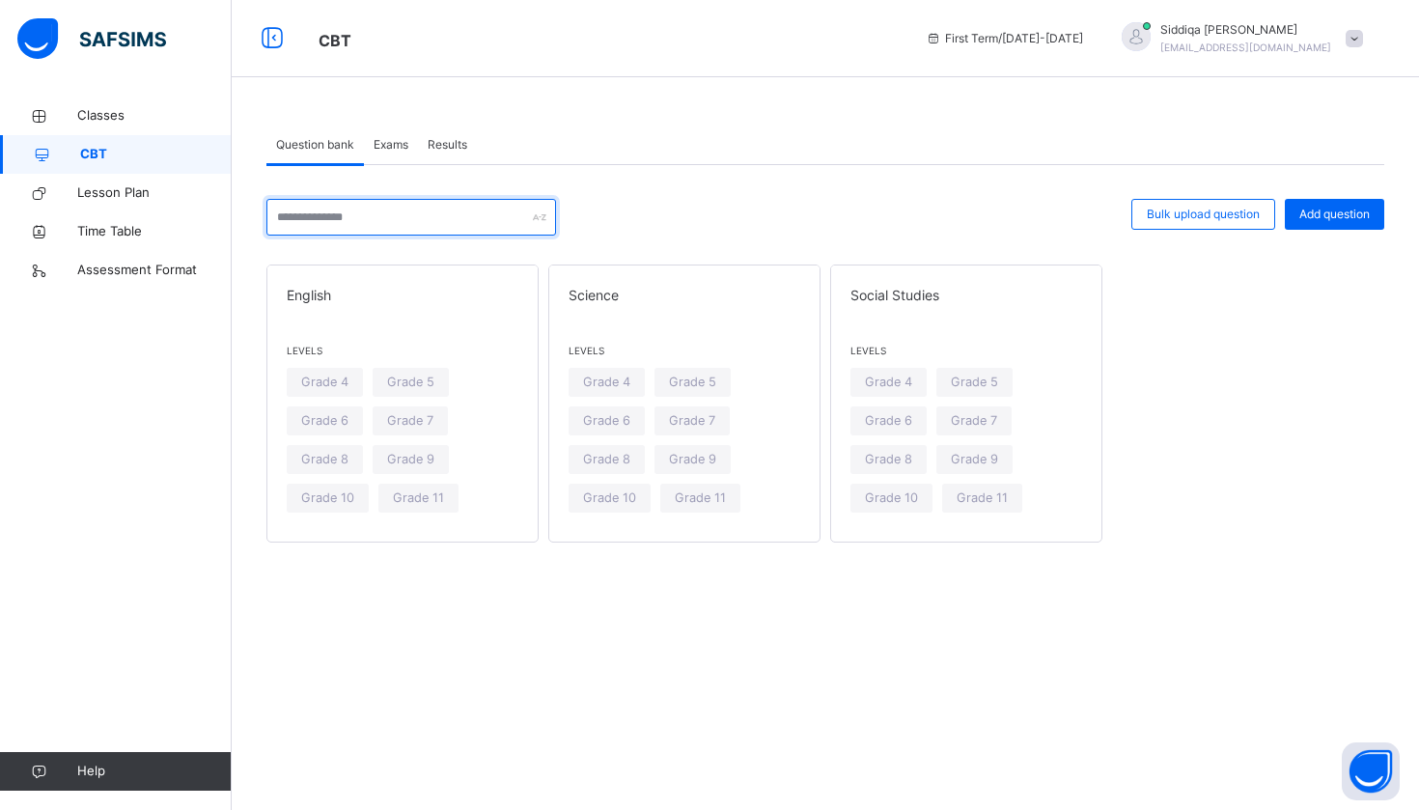
click at [358, 230] on input "text" at bounding box center [411, 217] width 290 height 37
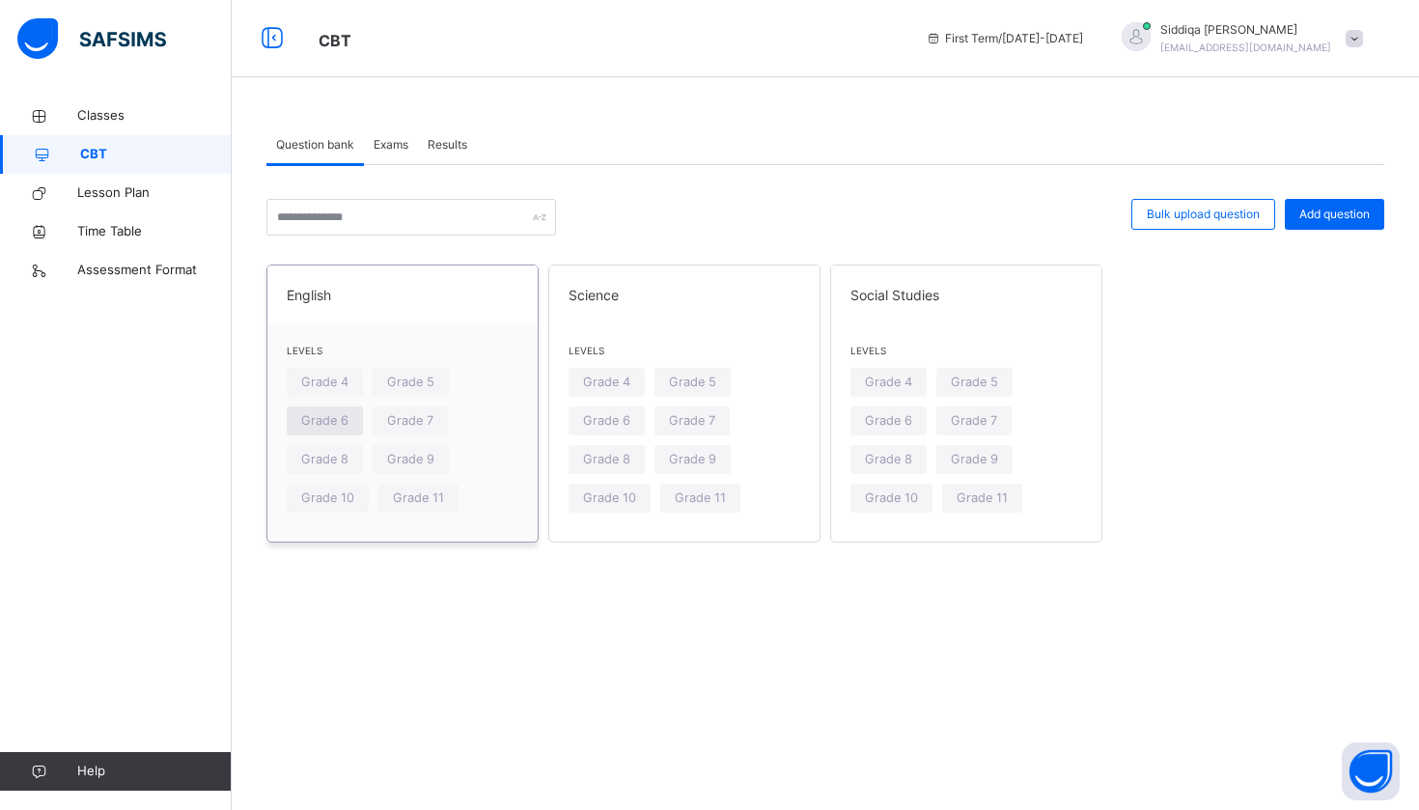
click at [324, 424] on span "Grade 6" at bounding box center [324, 420] width 47 height 18
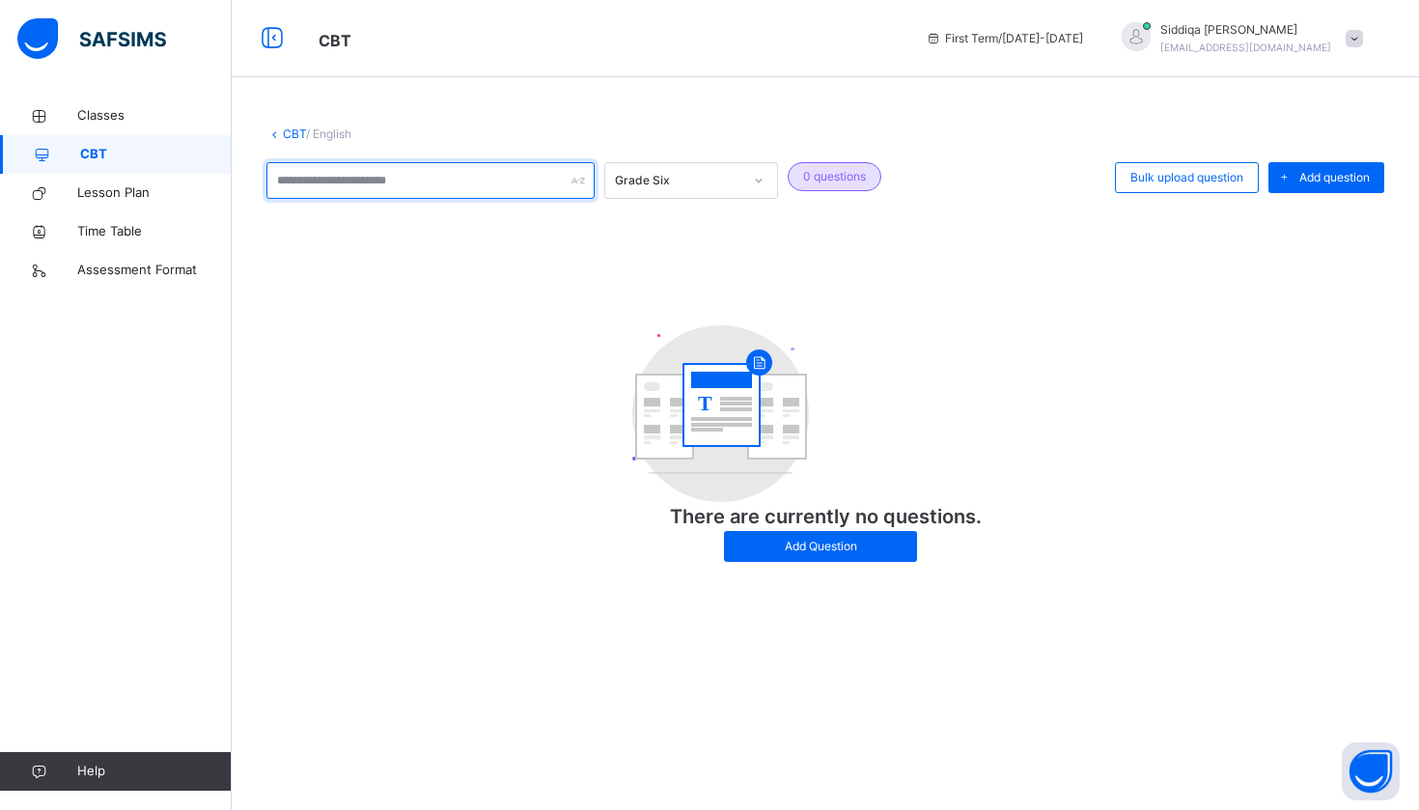
click at [519, 193] on input "text" at bounding box center [430, 180] width 328 height 37
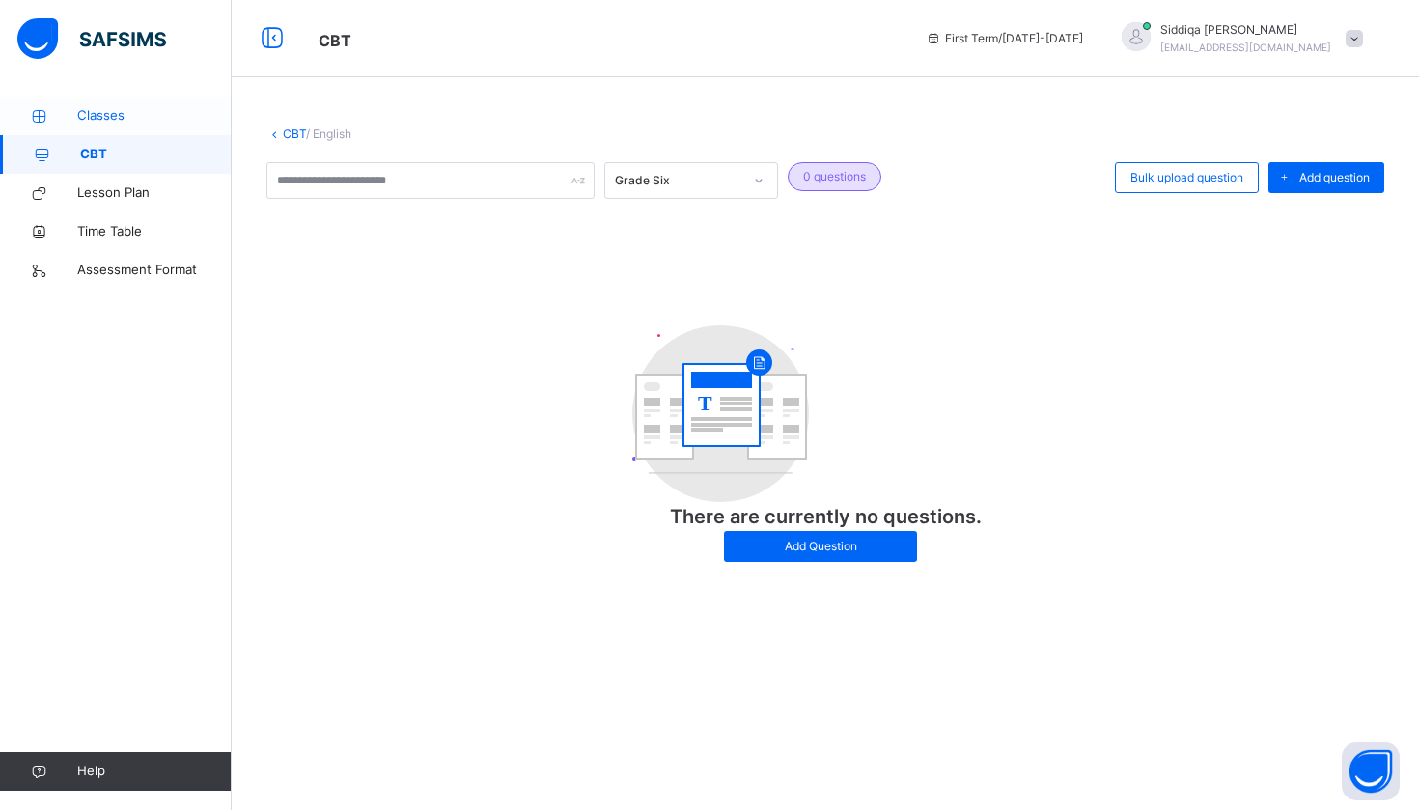
click at [123, 126] on link "Classes" at bounding box center [116, 116] width 232 height 39
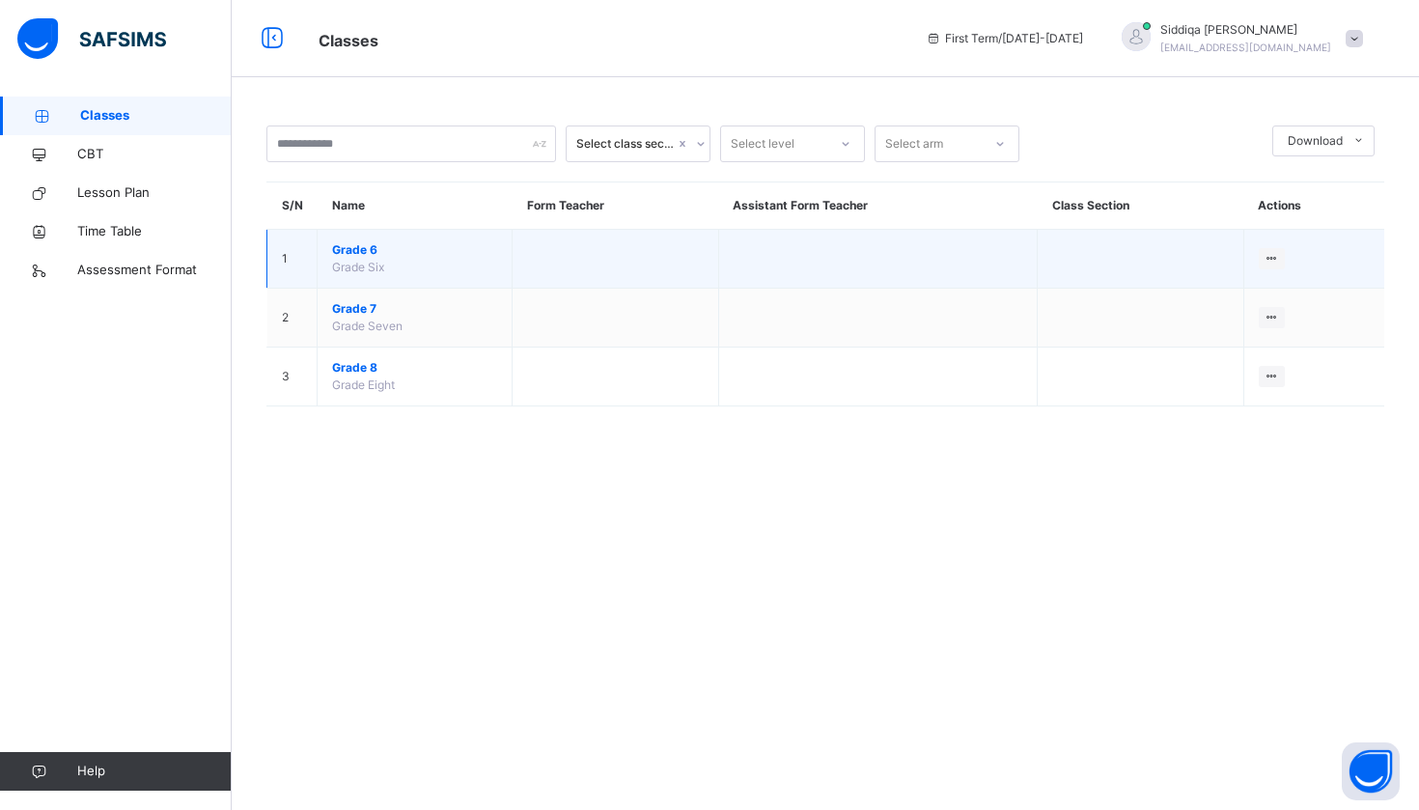
click at [356, 247] on span "Grade 6" at bounding box center [414, 249] width 165 height 17
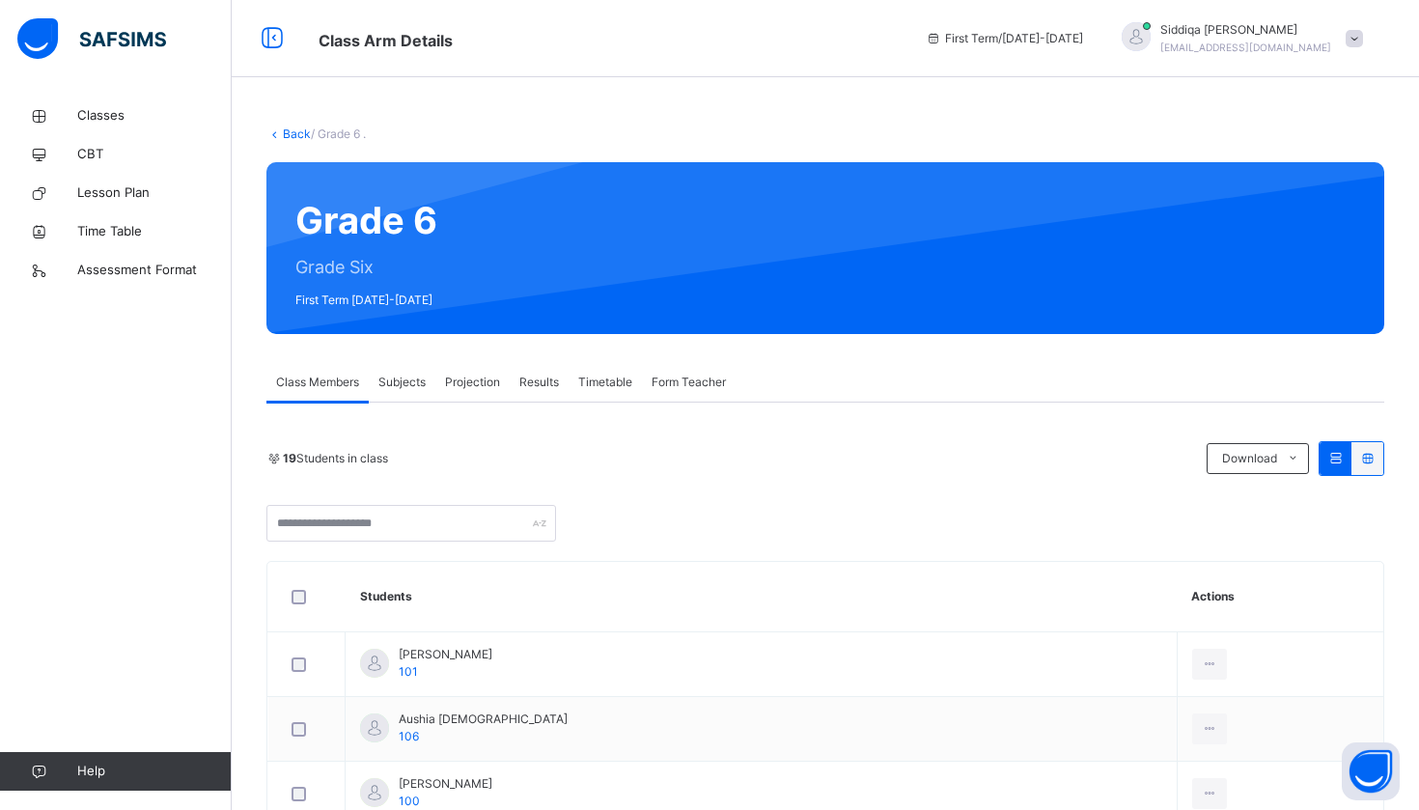
scroll to position [5, 0]
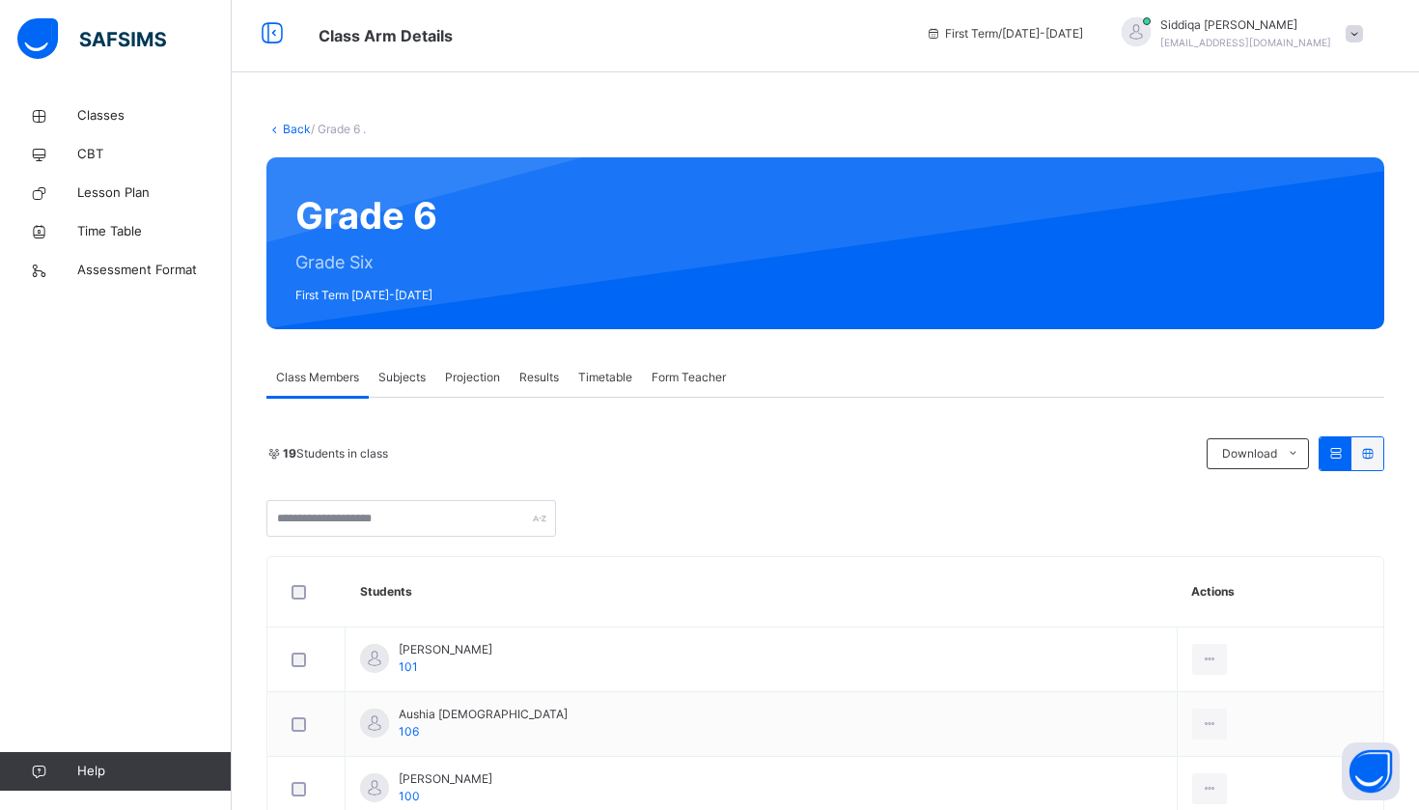
click at [393, 380] on span "Subjects" at bounding box center [401, 377] width 47 height 17
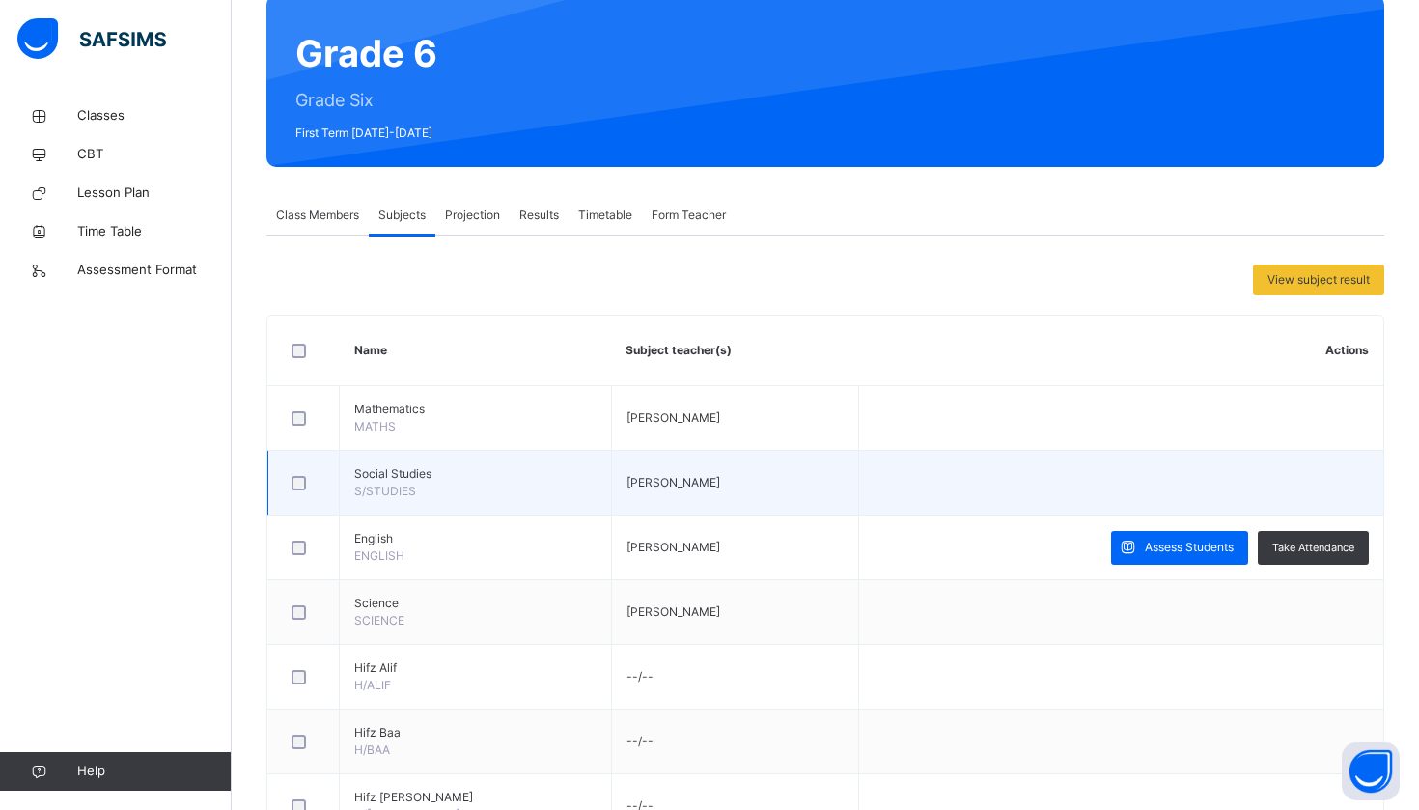
scroll to position [166, 0]
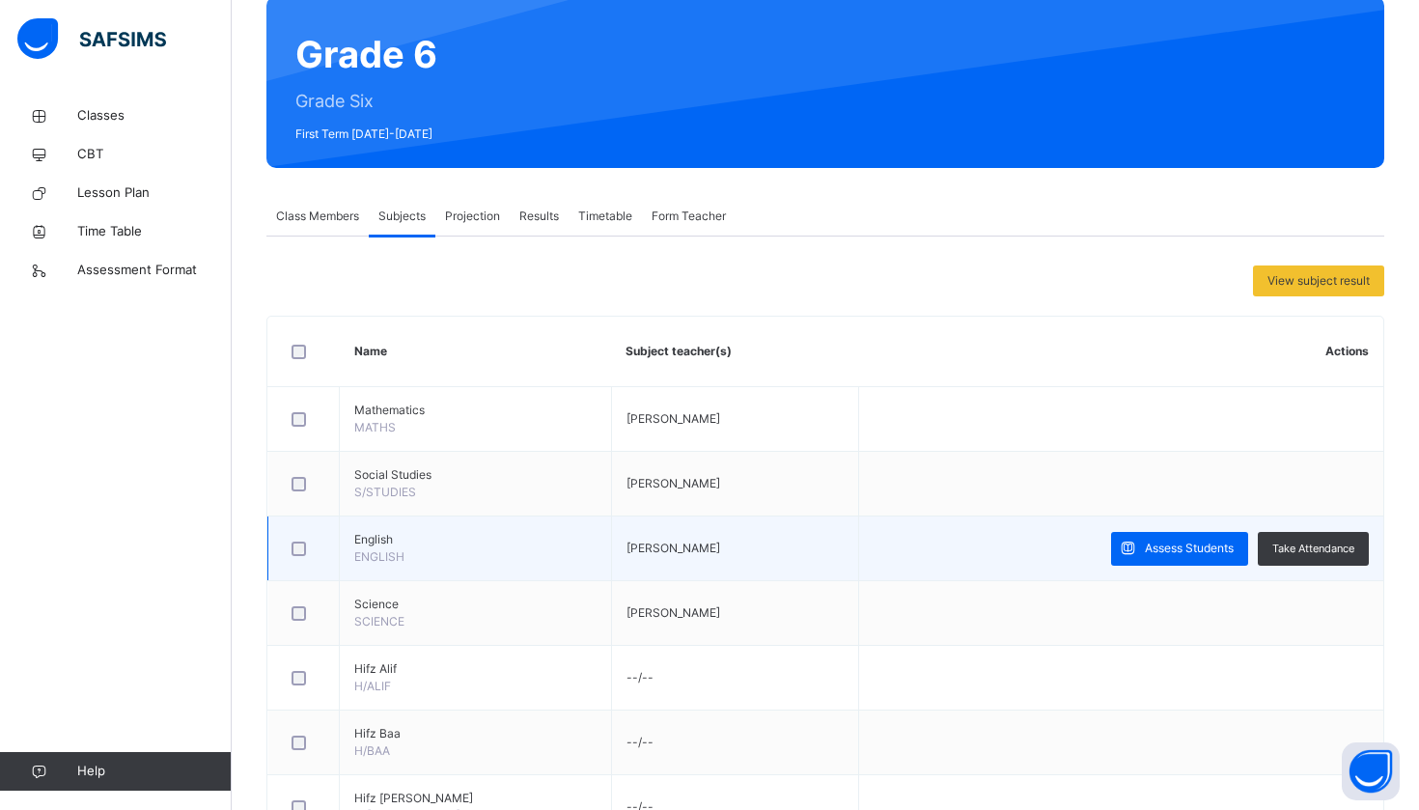
click at [448, 547] on span "English" at bounding box center [475, 539] width 242 height 17
click at [371, 541] on span "English" at bounding box center [475, 539] width 242 height 17
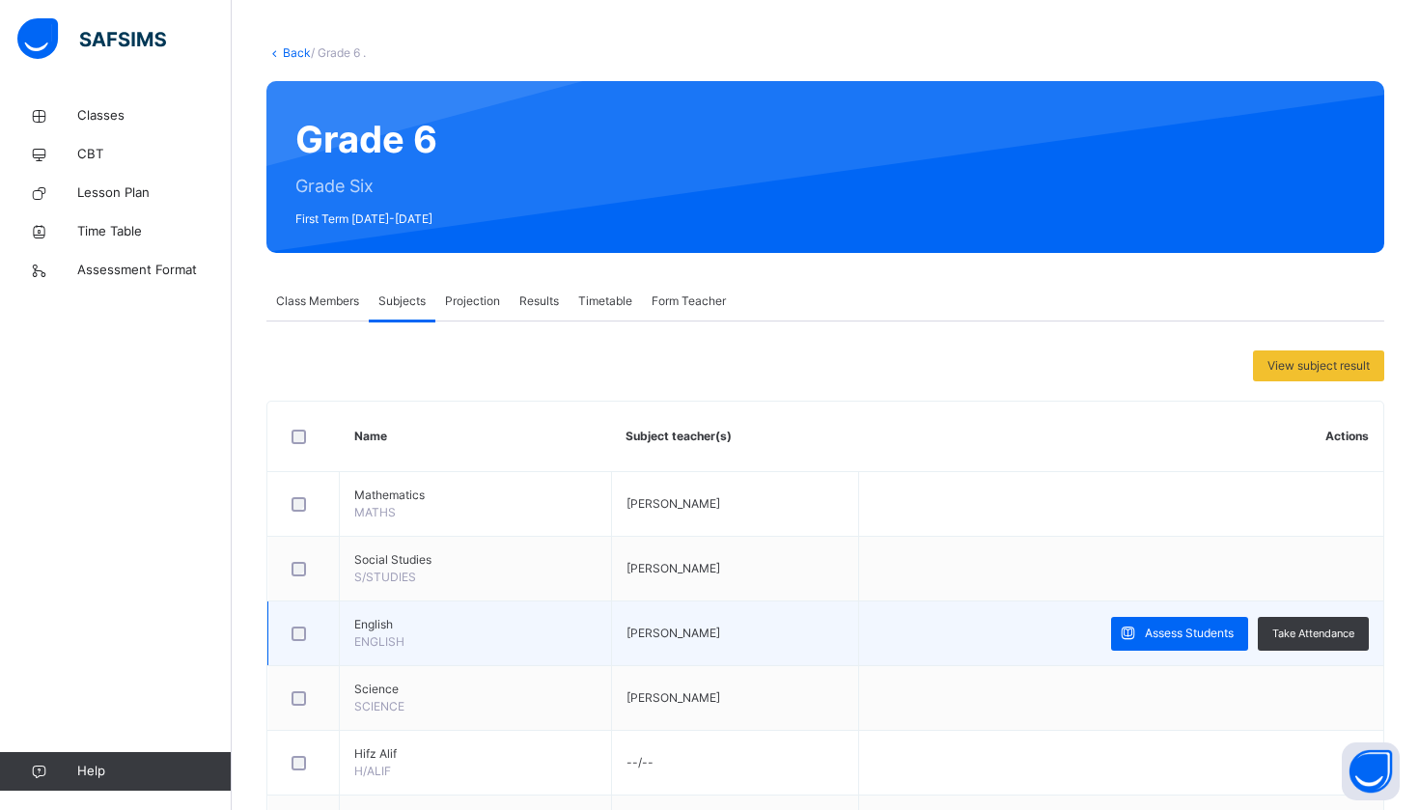
scroll to position [63, 0]
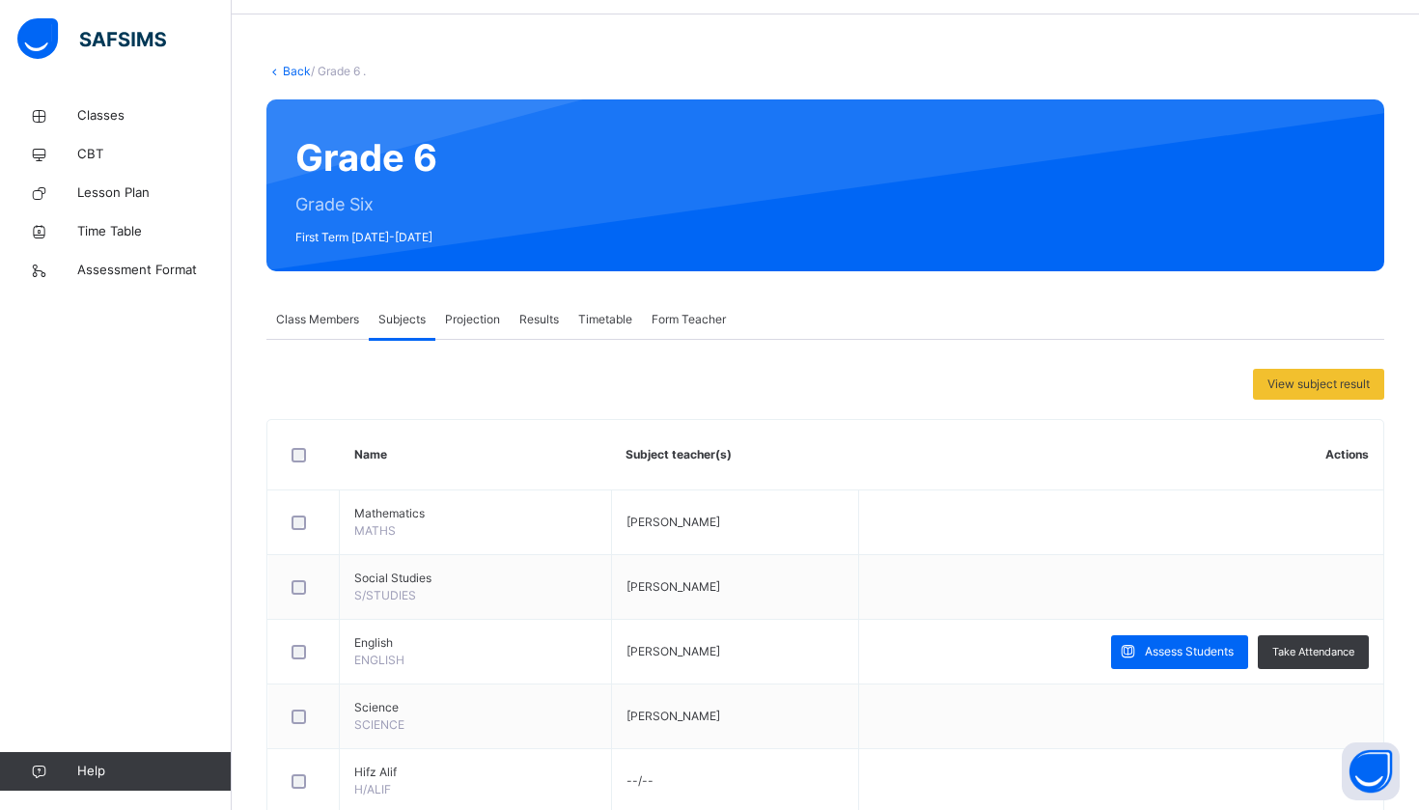
click at [528, 317] on span "Results" at bounding box center [539, 319] width 40 height 17
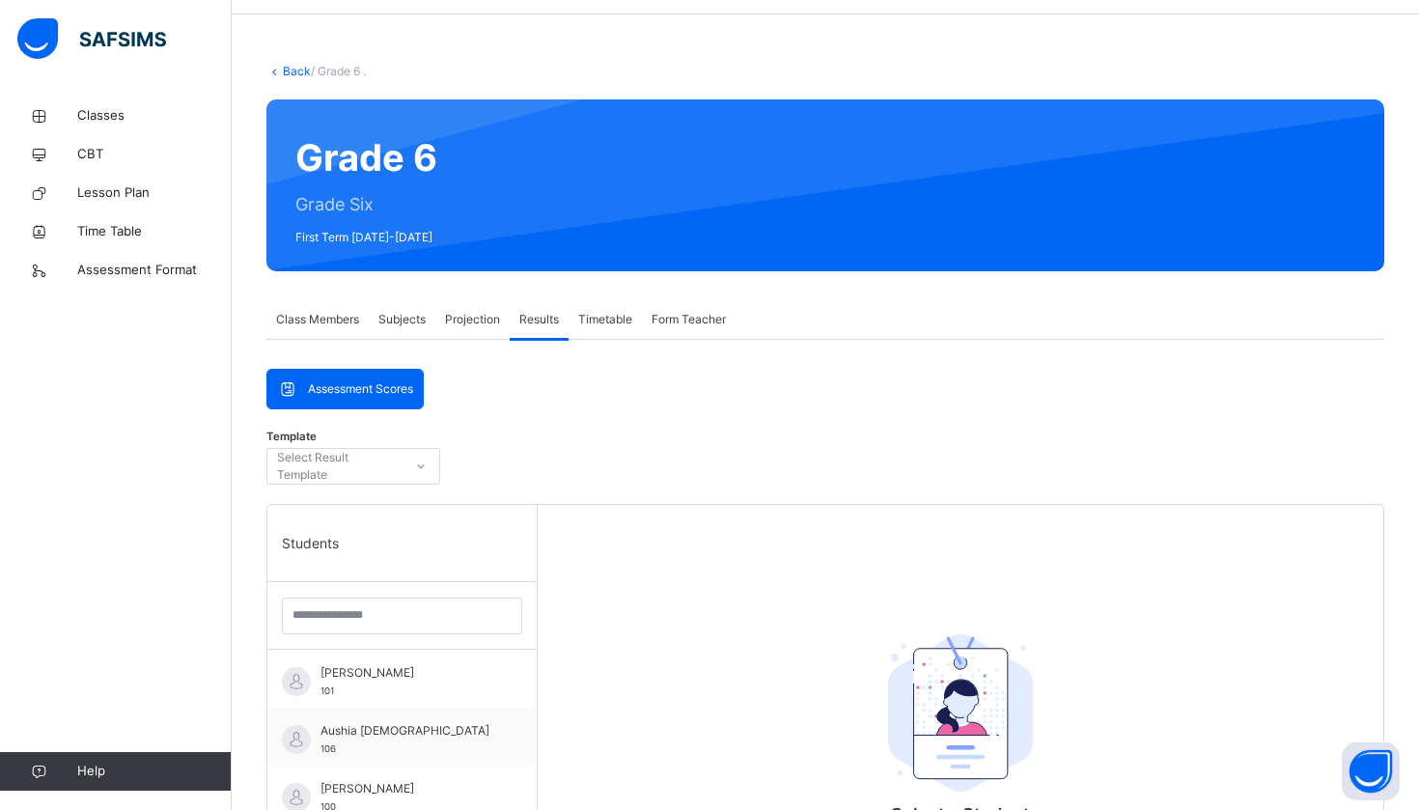
click at [477, 321] on span "Projection" at bounding box center [472, 319] width 55 height 17
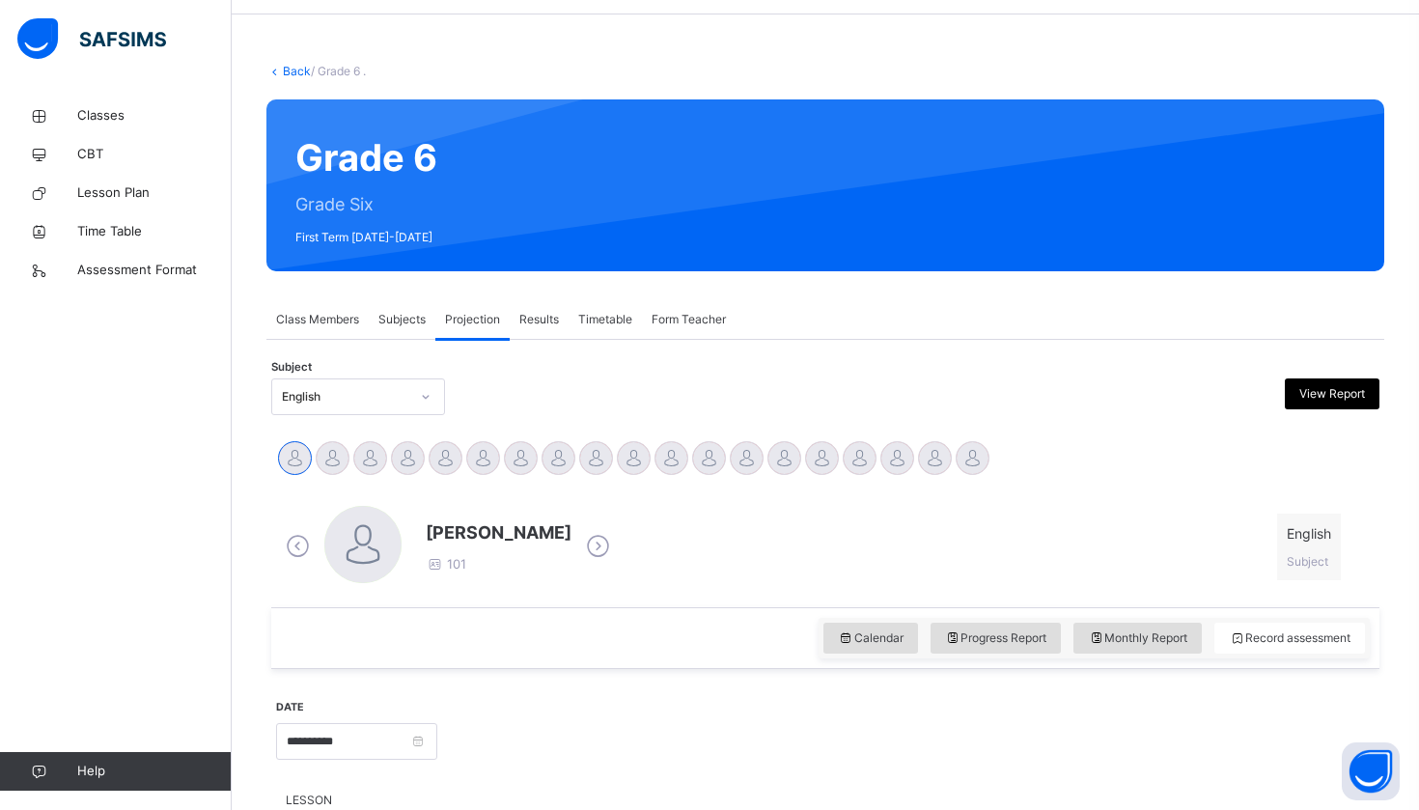
click at [604, 321] on span "Timetable" at bounding box center [605, 319] width 54 height 17
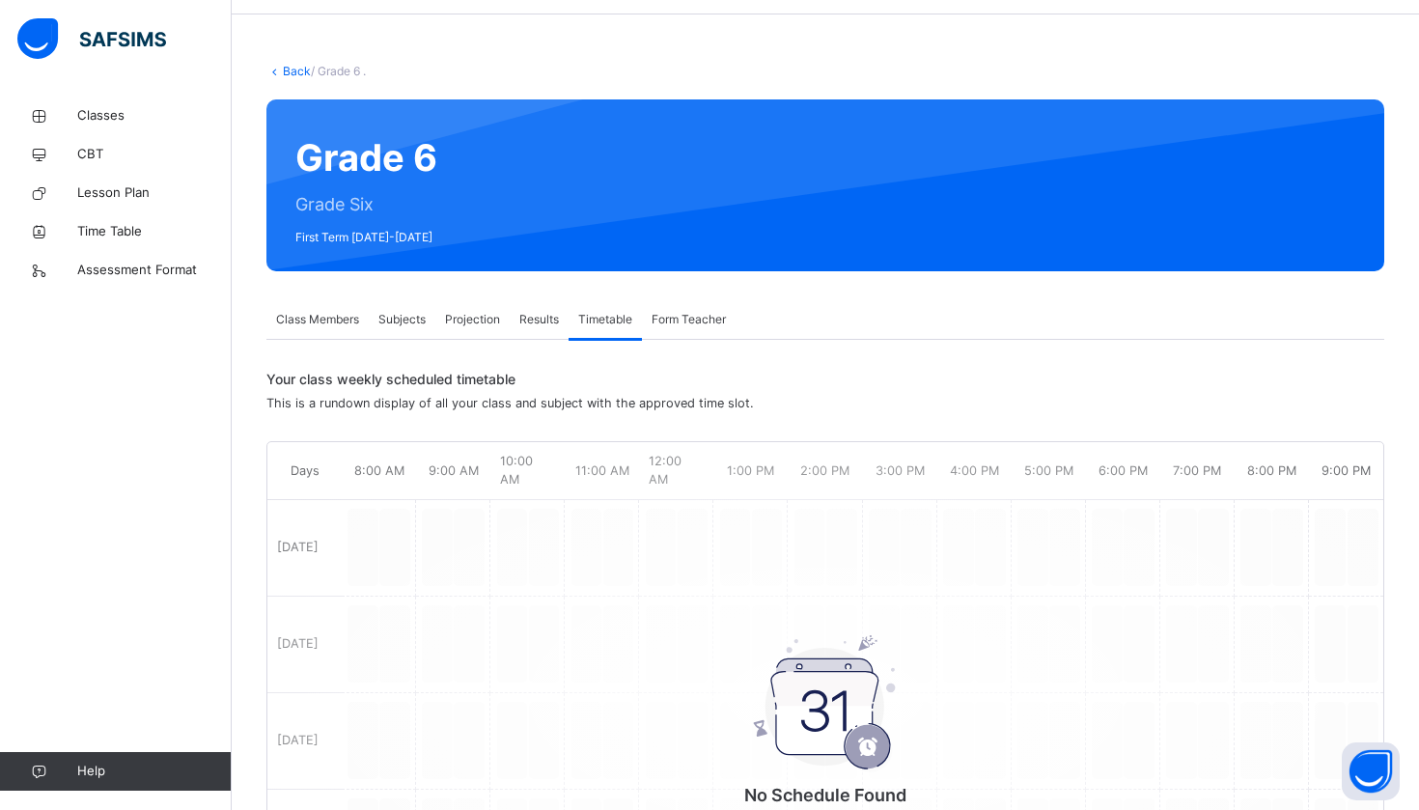
click at [704, 314] on span "Form Teacher" at bounding box center [689, 319] width 74 height 17
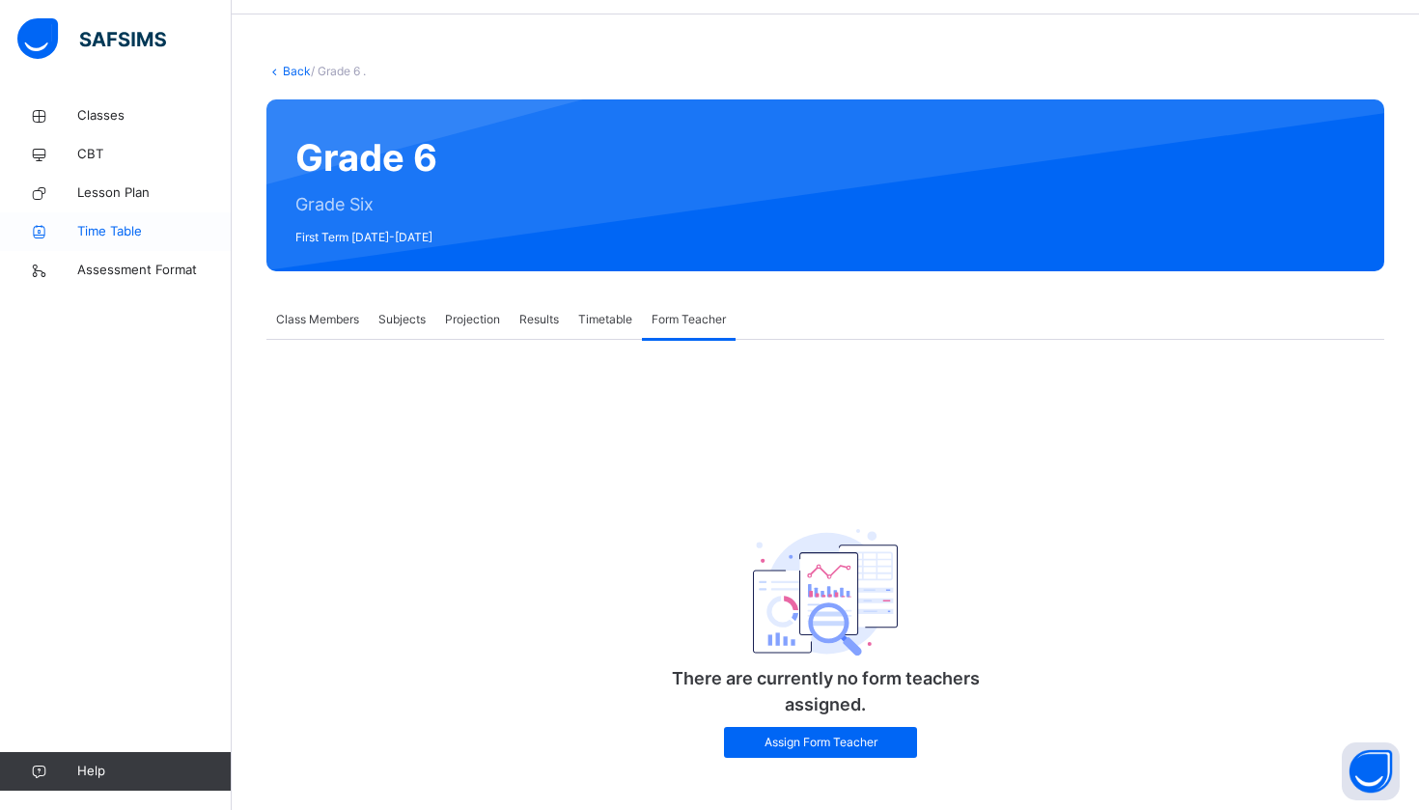
click at [168, 217] on link "Time Table" at bounding box center [116, 231] width 232 height 39
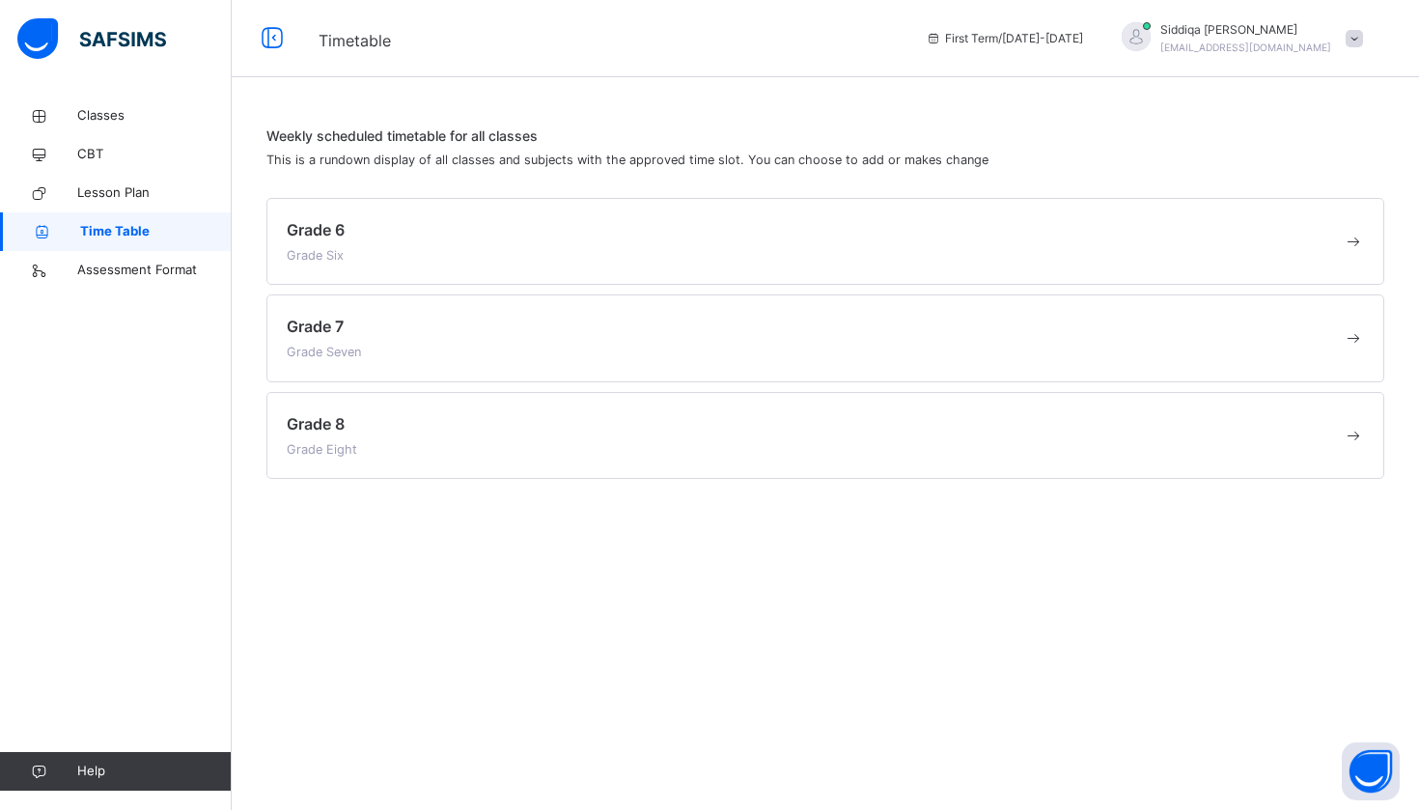
click at [362, 203] on div "Grade 6 Grade Six" at bounding box center [825, 241] width 1118 height 87
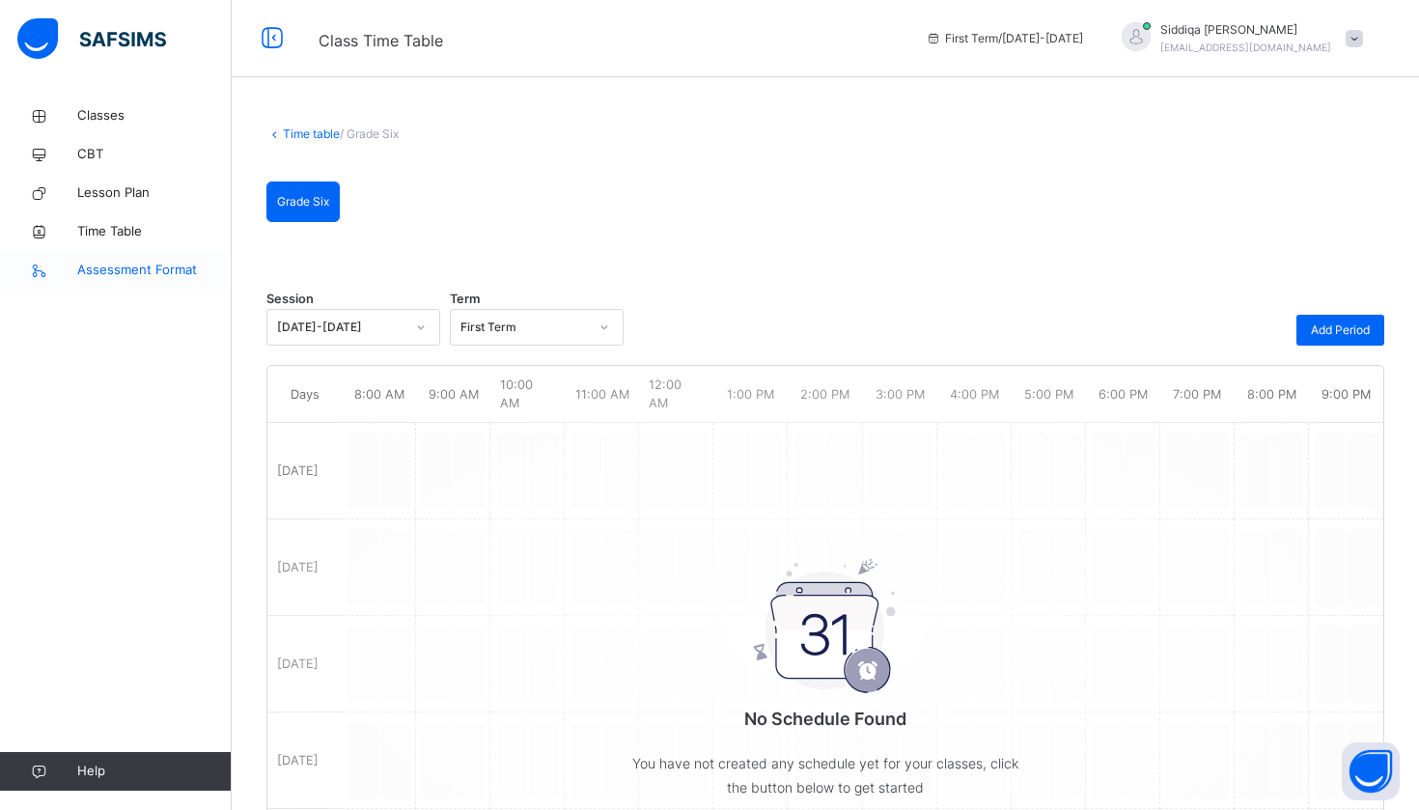
click at [184, 265] on span "Assessment Format" at bounding box center [154, 270] width 154 height 19
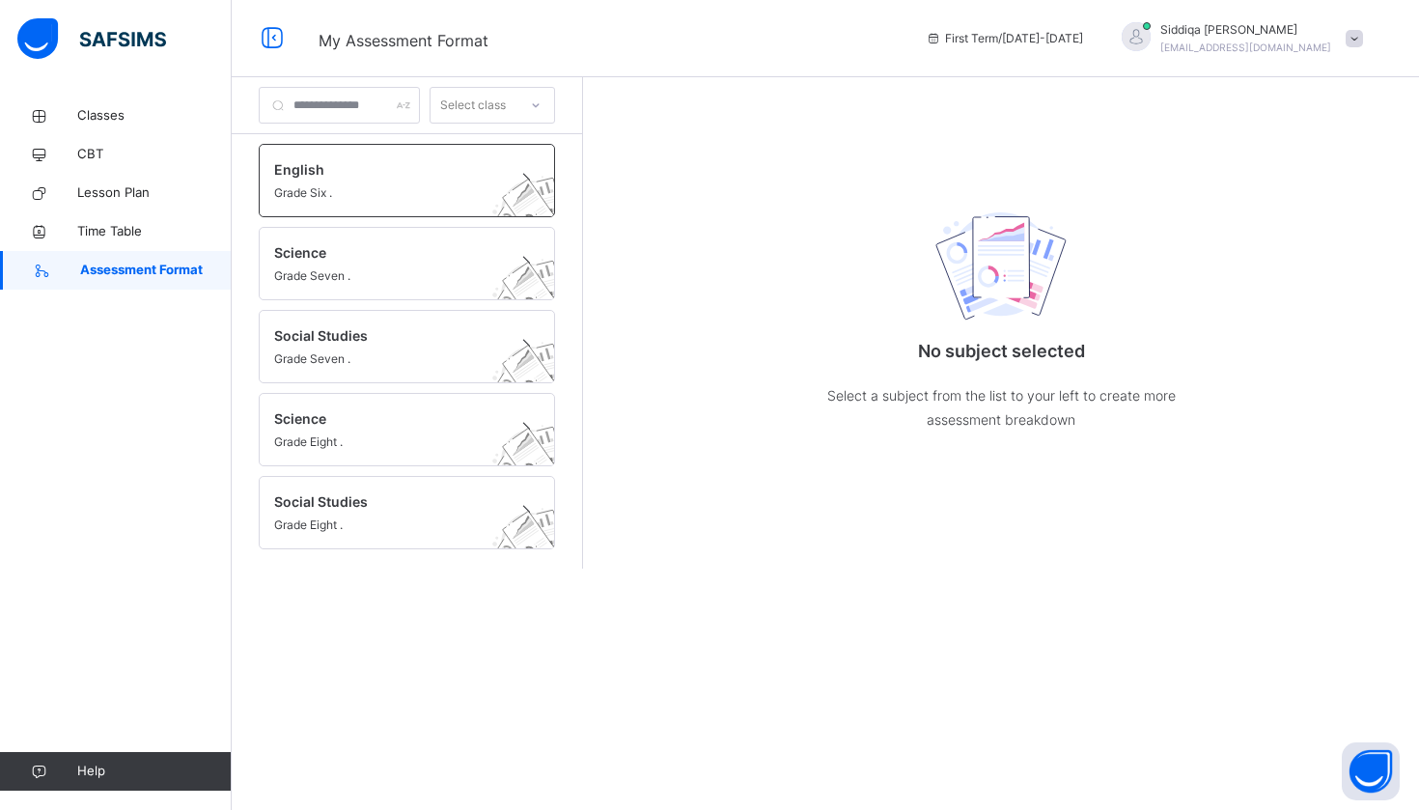
click at [376, 169] on span "English" at bounding box center [388, 169] width 229 height 20
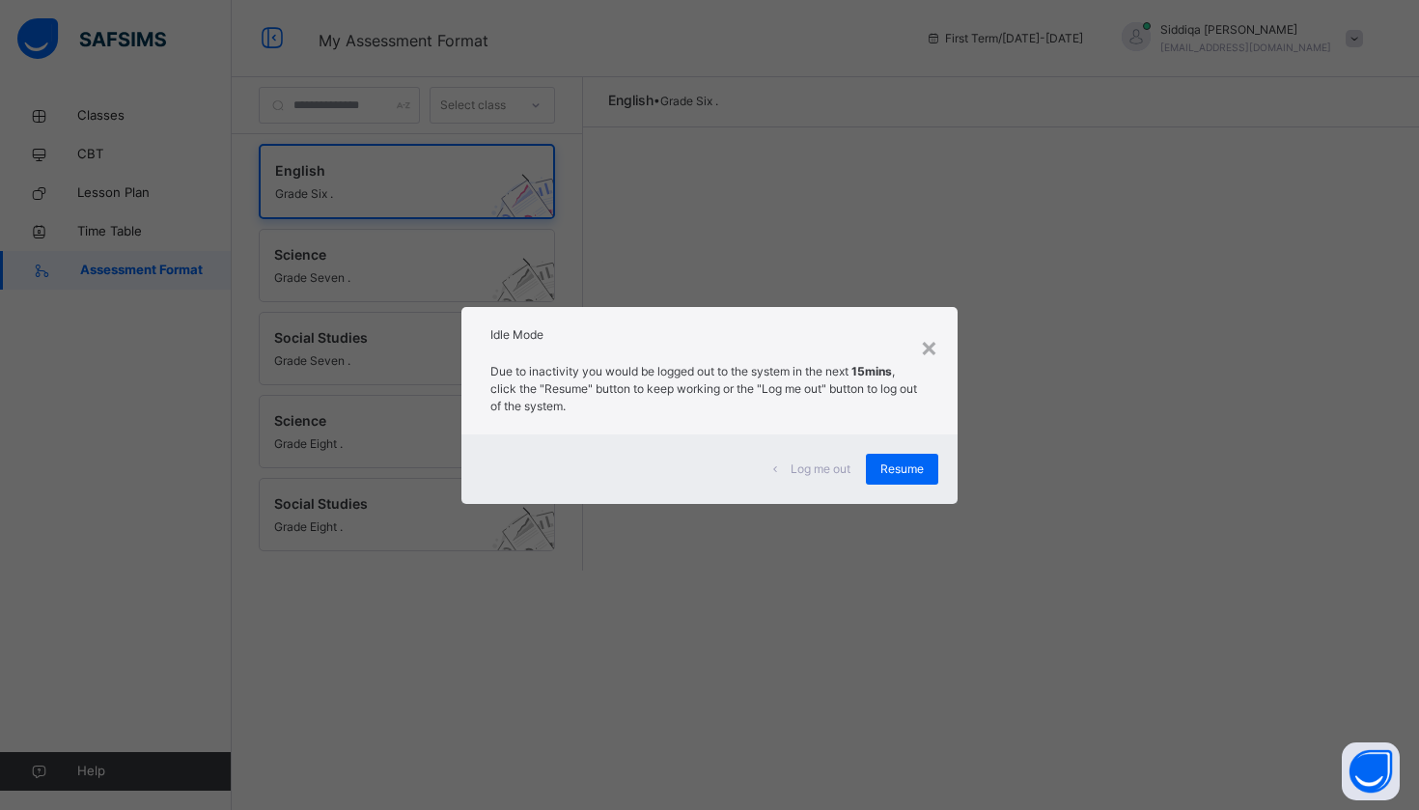
click at [896, 466] on span "Resume" at bounding box center [901, 469] width 43 height 17
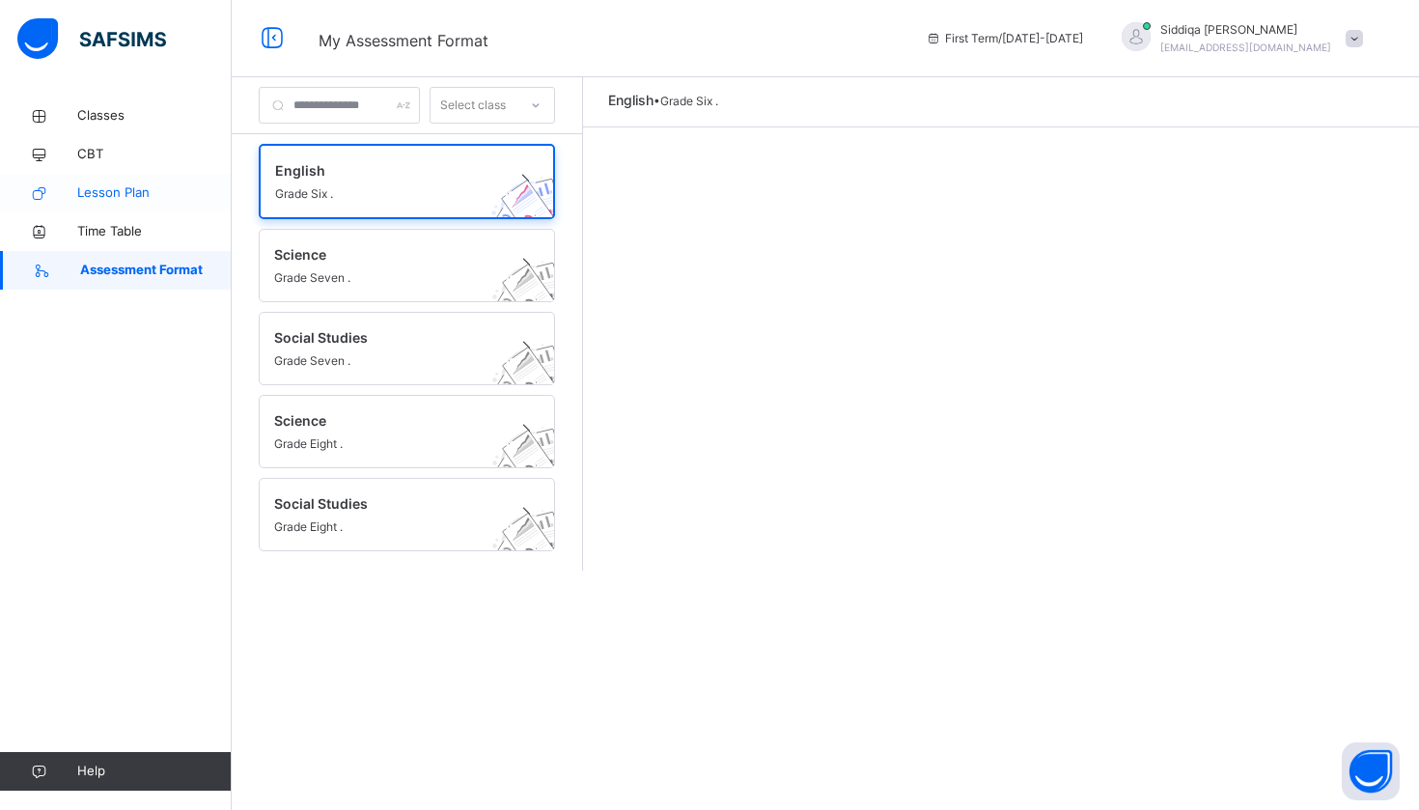
click at [126, 206] on link "Lesson Plan" at bounding box center [116, 193] width 232 height 39
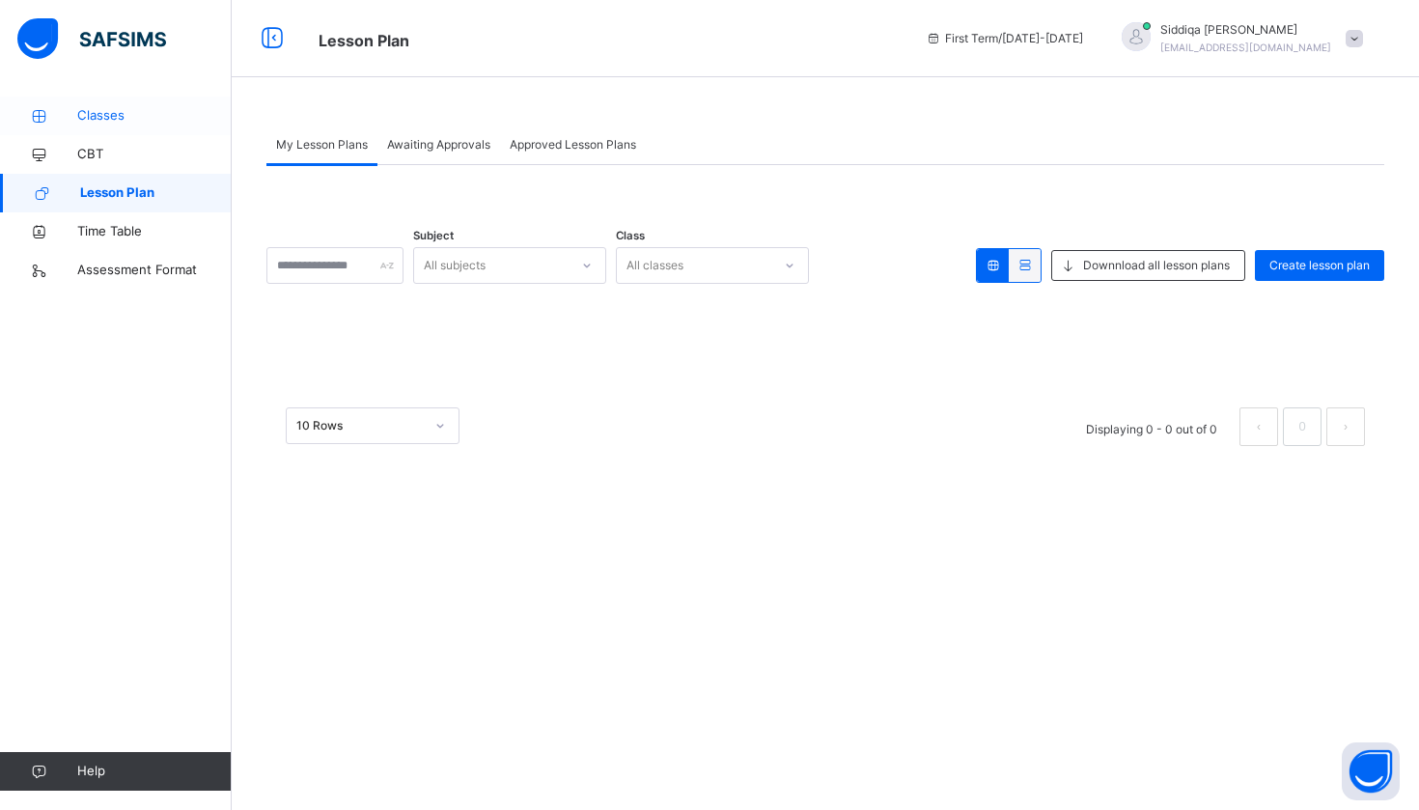
click at [132, 105] on link "Classes" at bounding box center [116, 116] width 232 height 39
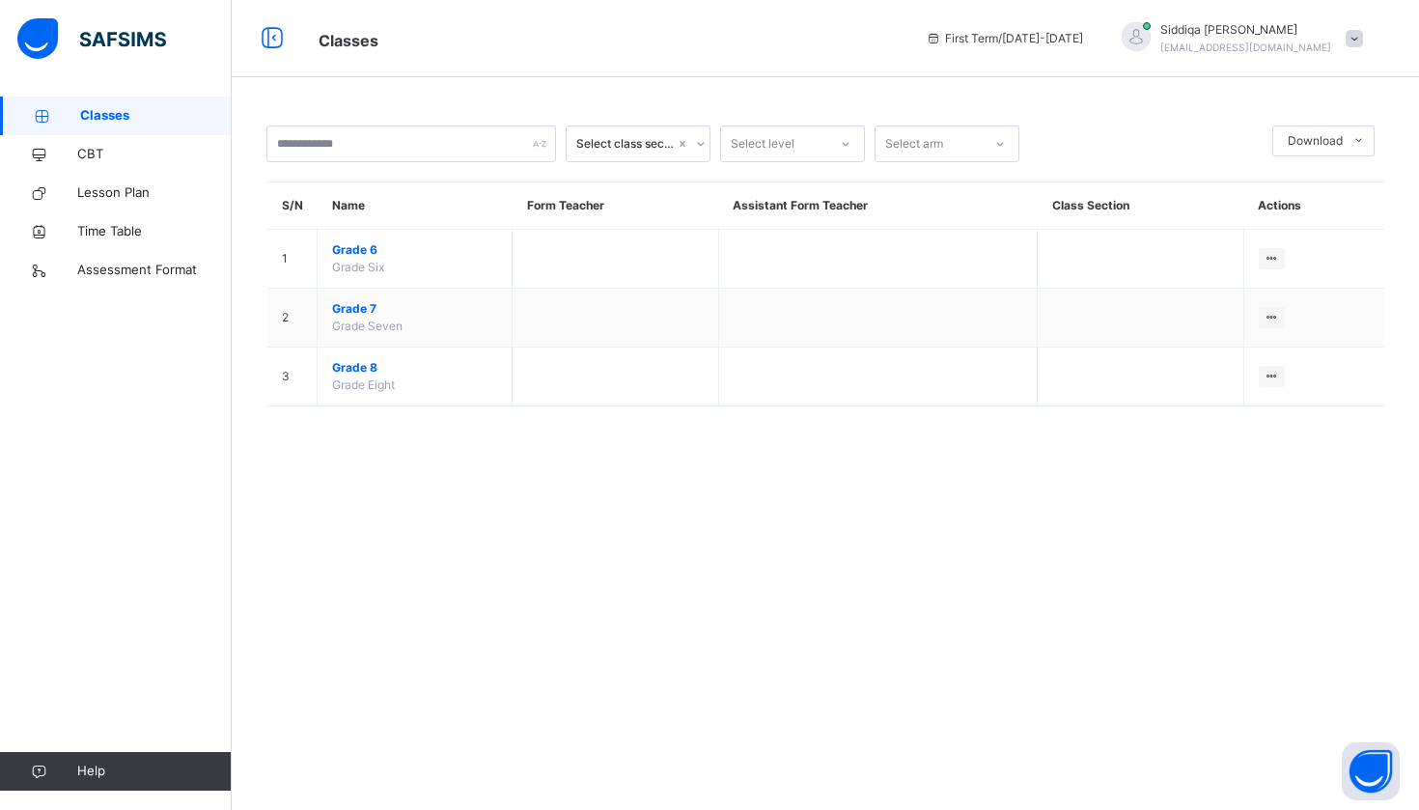
click at [1071, 49] on div "First Term / [DATE]-[DATE]" at bounding box center [1004, 38] width 177 height 77
click at [1231, 38] on span "[PERSON_NAME]" at bounding box center [1245, 29] width 171 height 17
click at [1266, 161] on span "Profile" at bounding box center [1300, 163] width 127 height 26
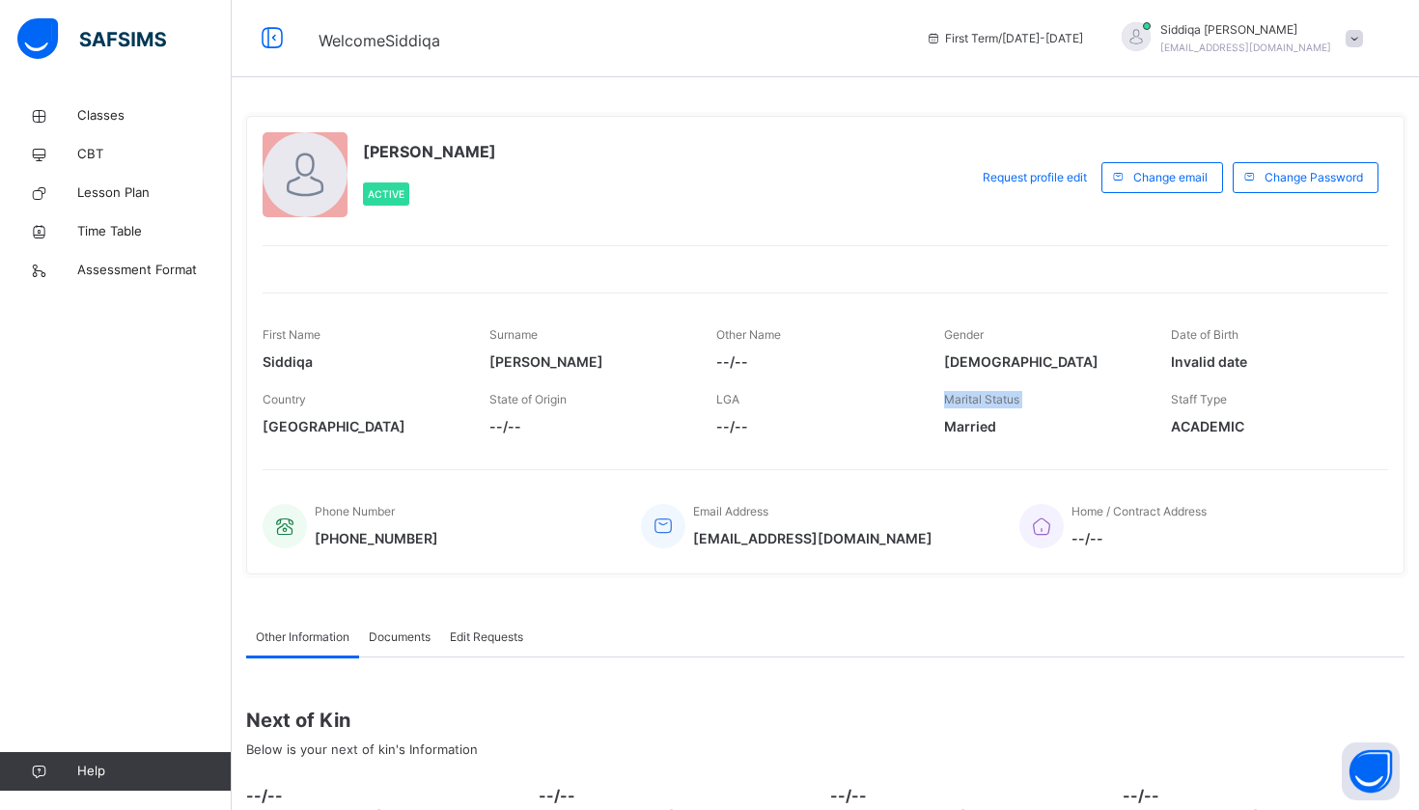
drag, startPoint x: 934, startPoint y: 418, endPoint x: 1027, endPoint y: 389, distance: 98.0
click at [1027, 390] on div "Country [GEOGRAPHIC_DATA] State of Origin --/-- LGA --/-- Marital Status [DEMOG…" at bounding box center [826, 413] width 1126 height 65
click at [198, 121] on span "Classes" at bounding box center [154, 115] width 154 height 19
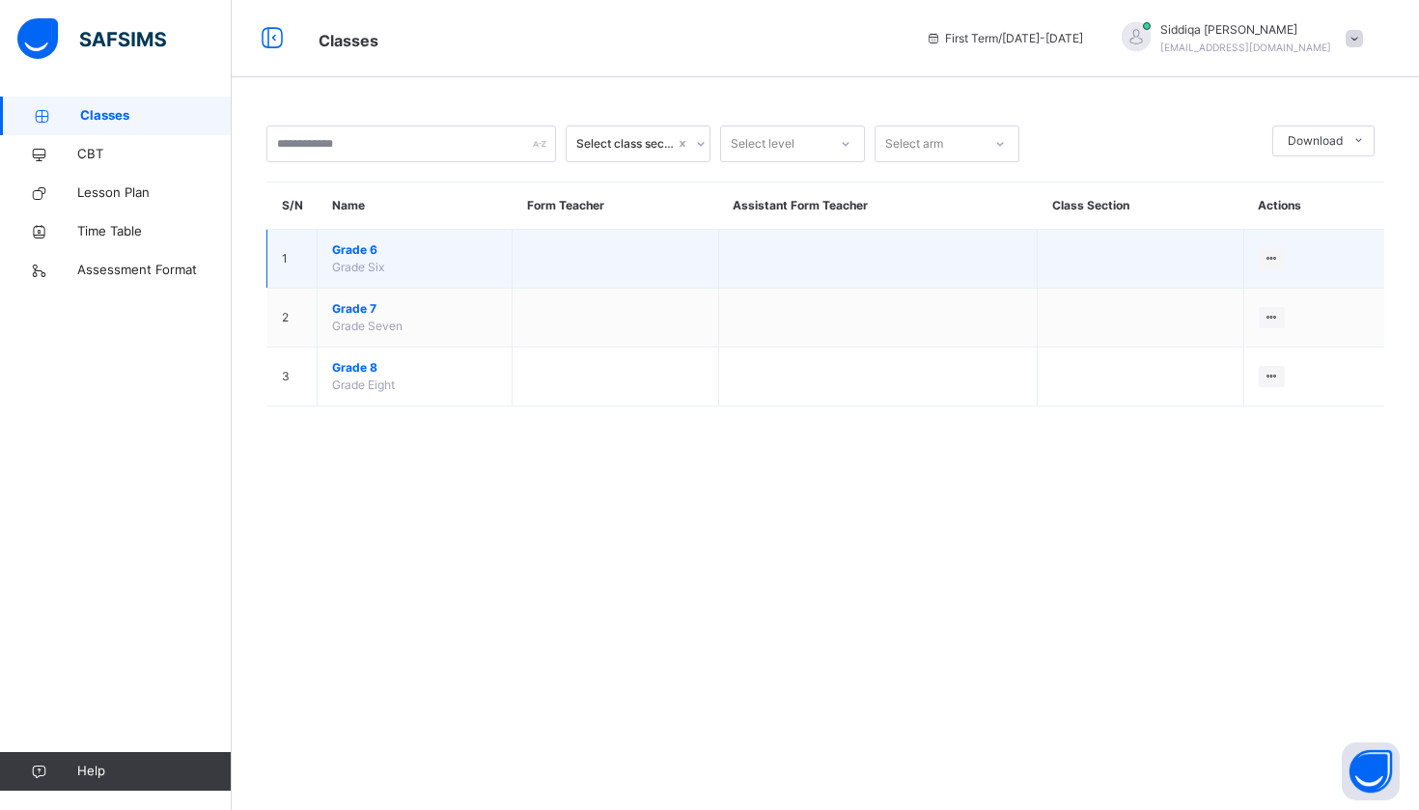
click at [363, 255] on span "Grade 6" at bounding box center [414, 249] width 165 height 17
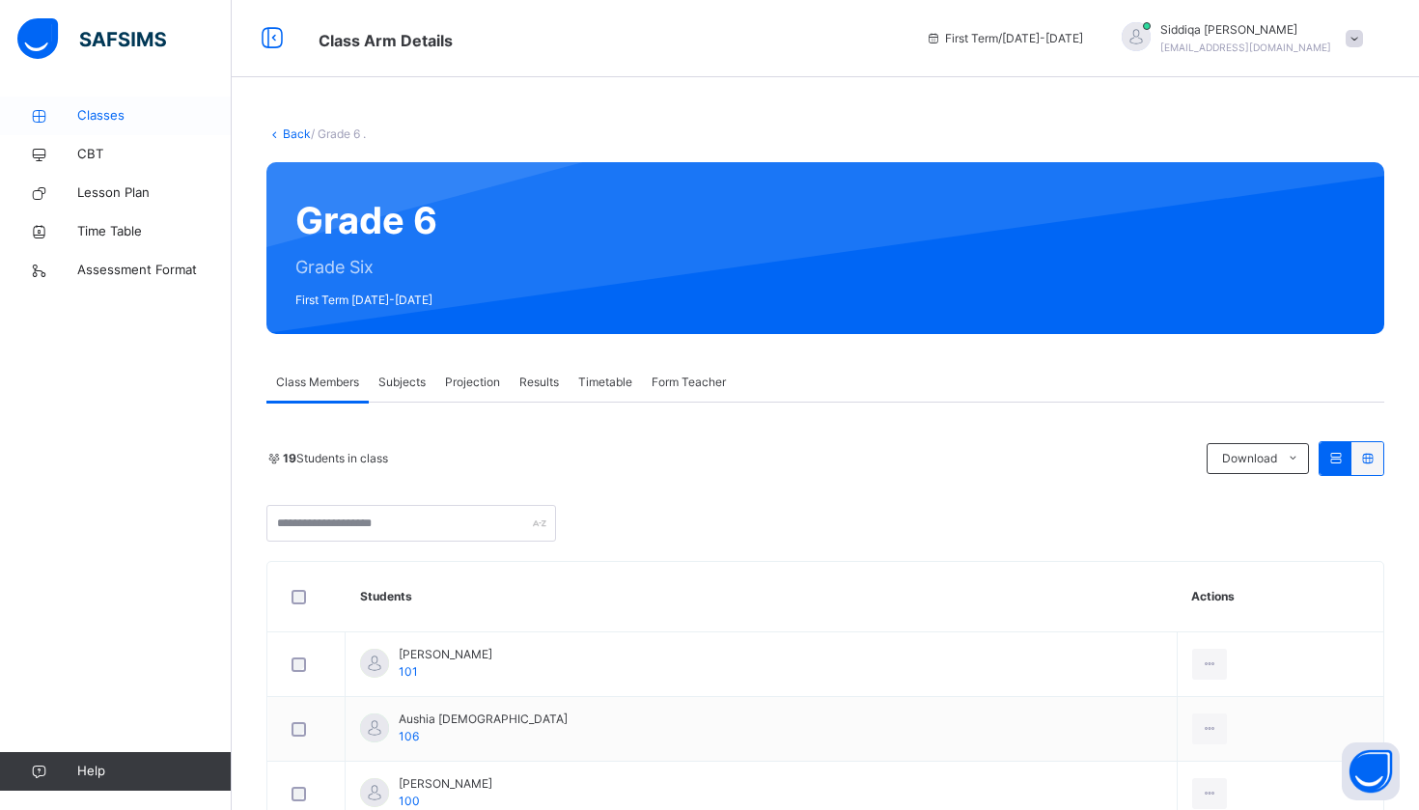
click at [149, 129] on link "Classes" at bounding box center [116, 116] width 232 height 39
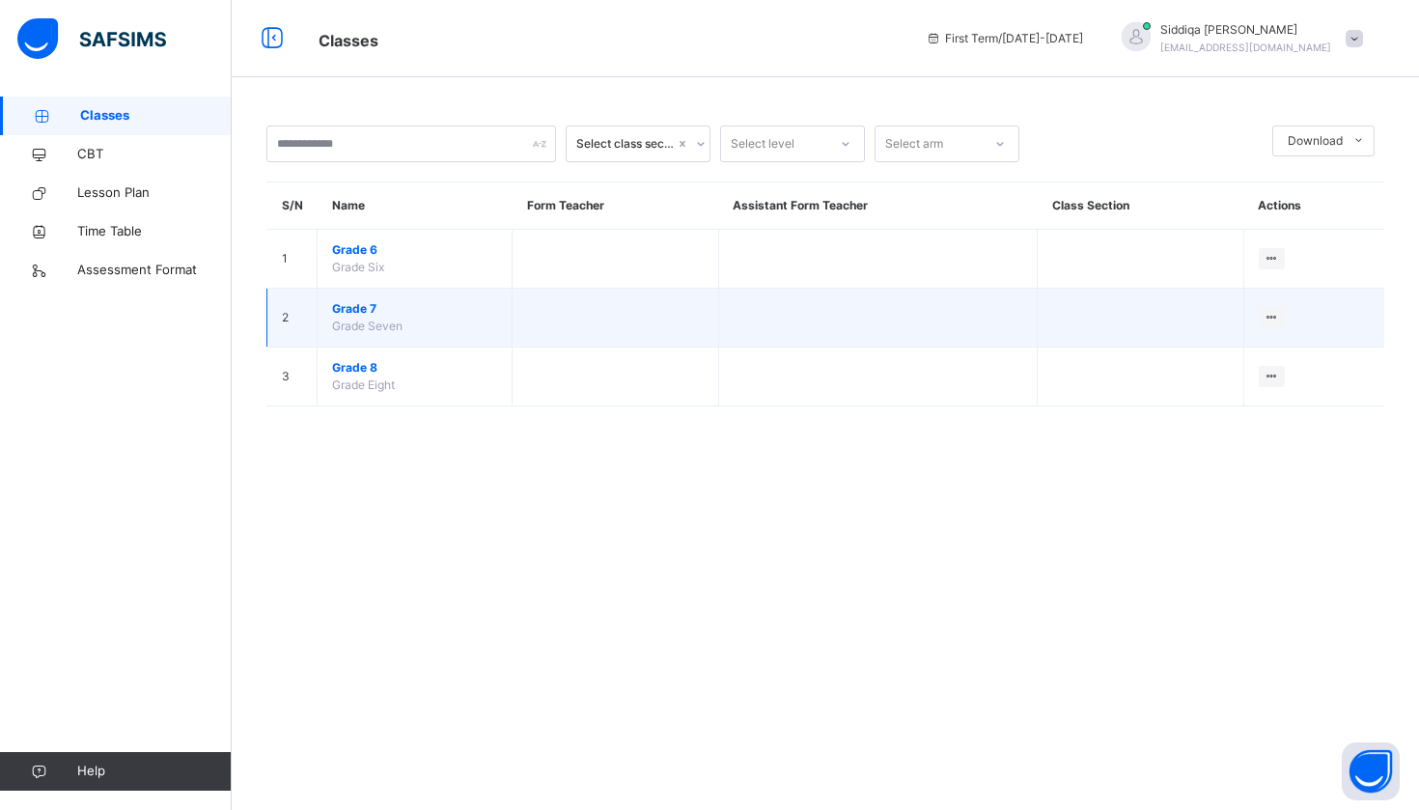
click at [351, 302] on span "Grade 7" at bounding box center [414, 308] width 165 height 17
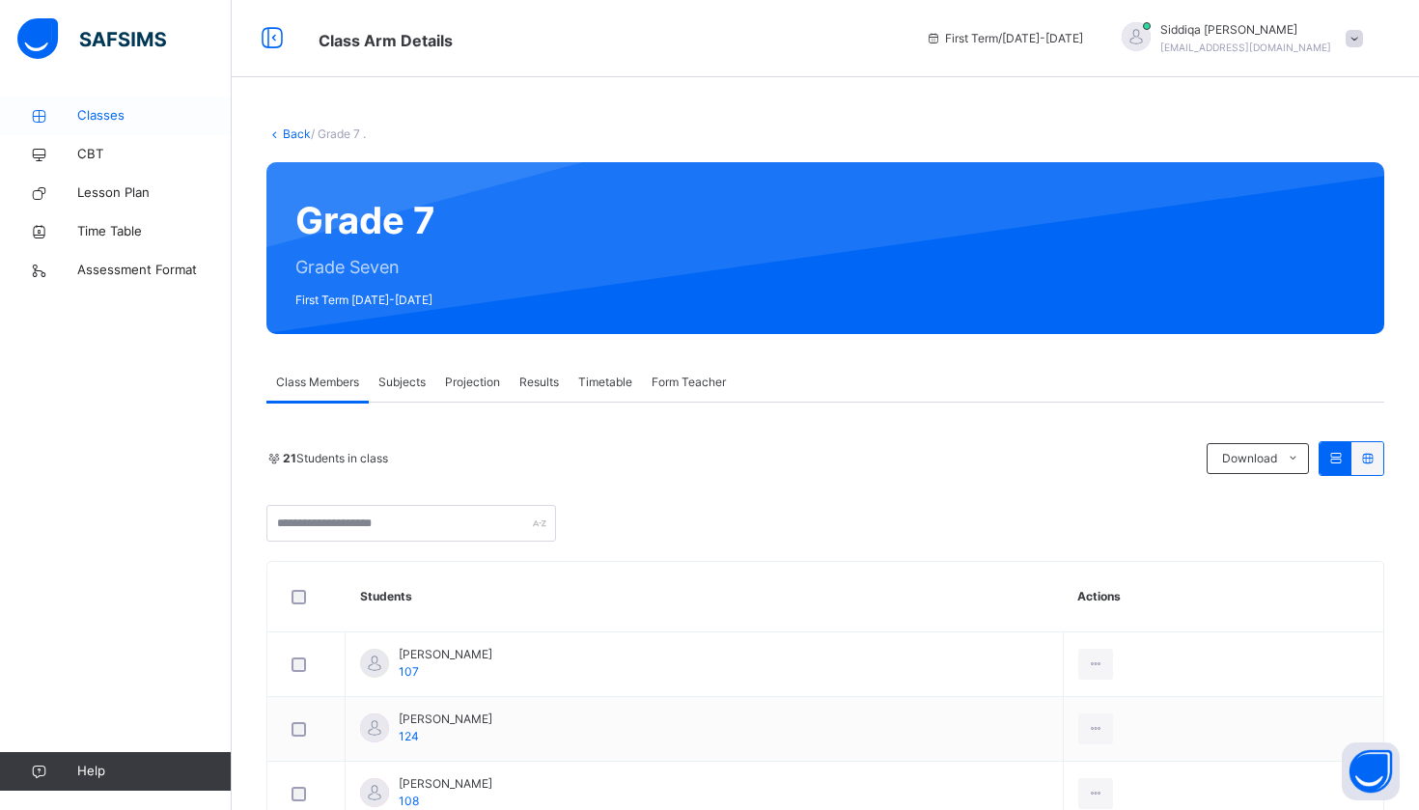
click at [138, 116] on span "Classes" at bounding box center [154, 115] width 154 height 19
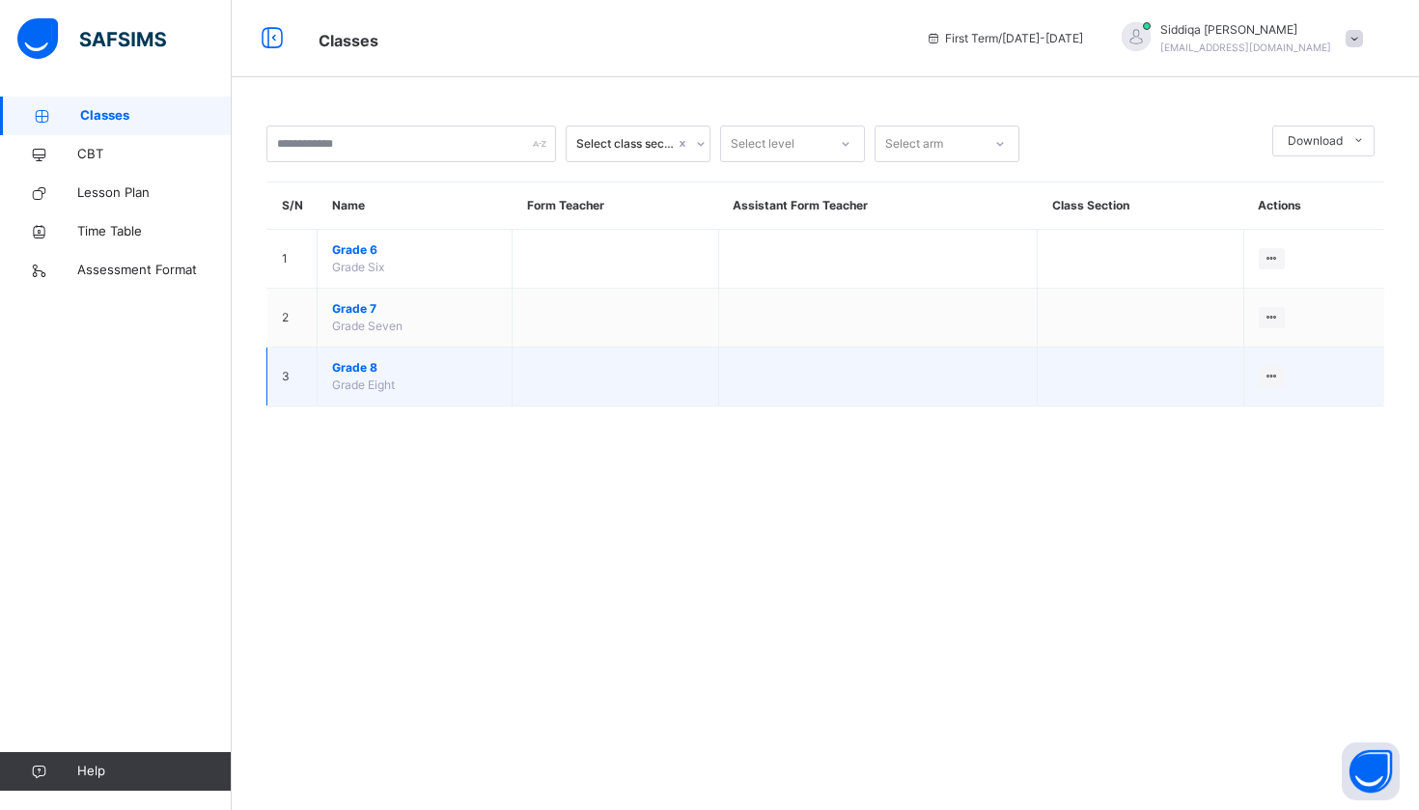
click at [353, 383] on span "Grade Eight" at bounding box center [363, 384] width 63 height 14
click at [349, 374] on span "Grade 8" at bounding box center [414, 367] width 165 height 17
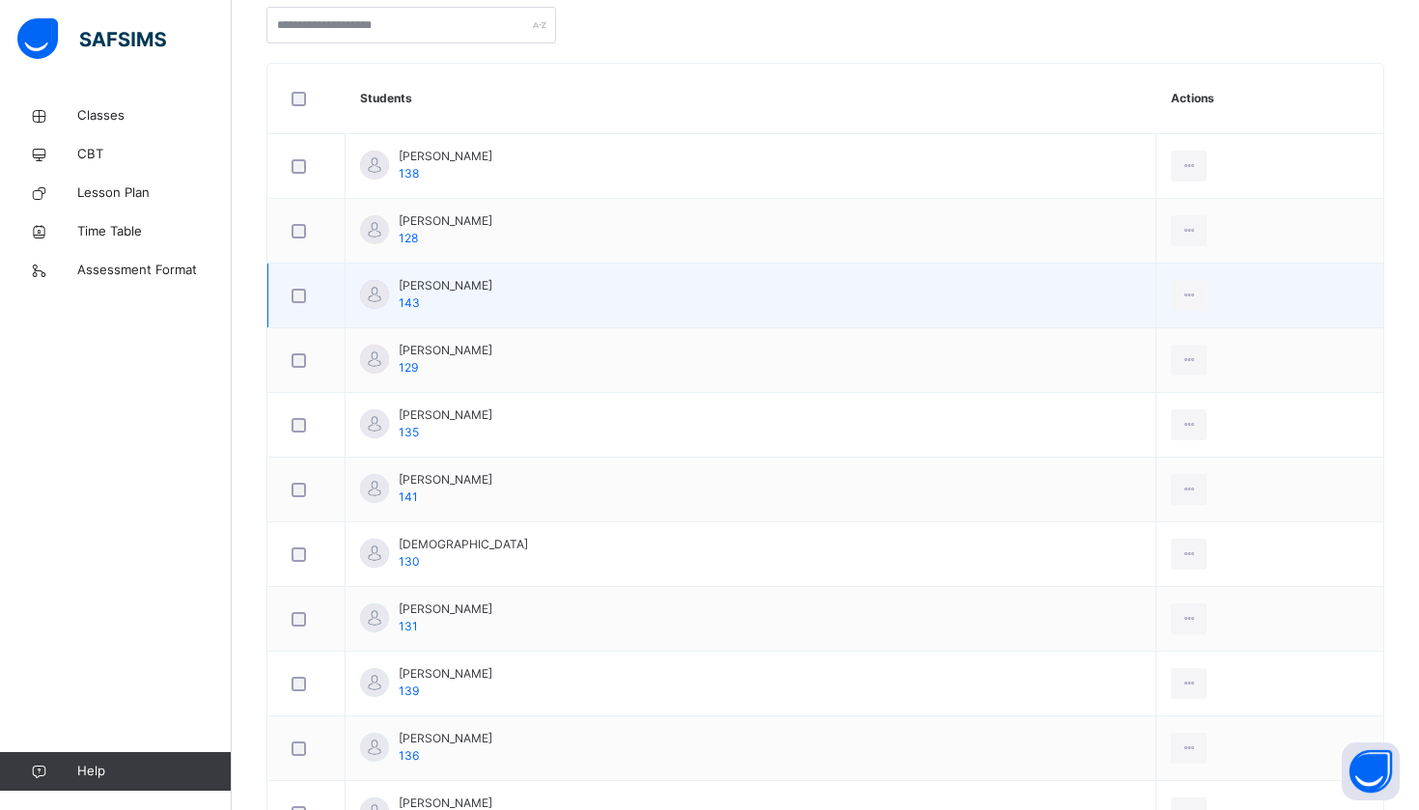
scroll to position [102, 0]
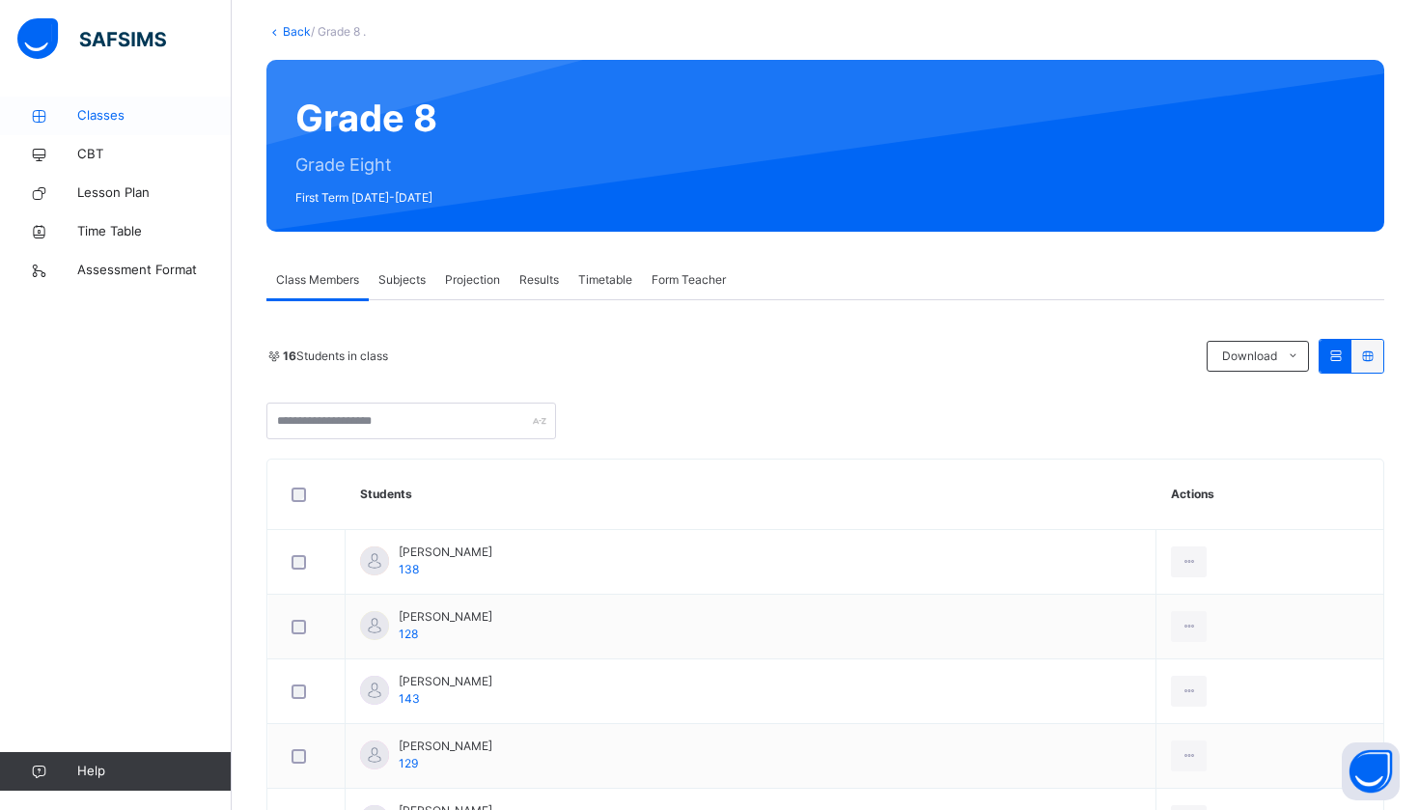
click at [144, 105] on link "Classes" at bounding box center [116, 116] width 232 height 39
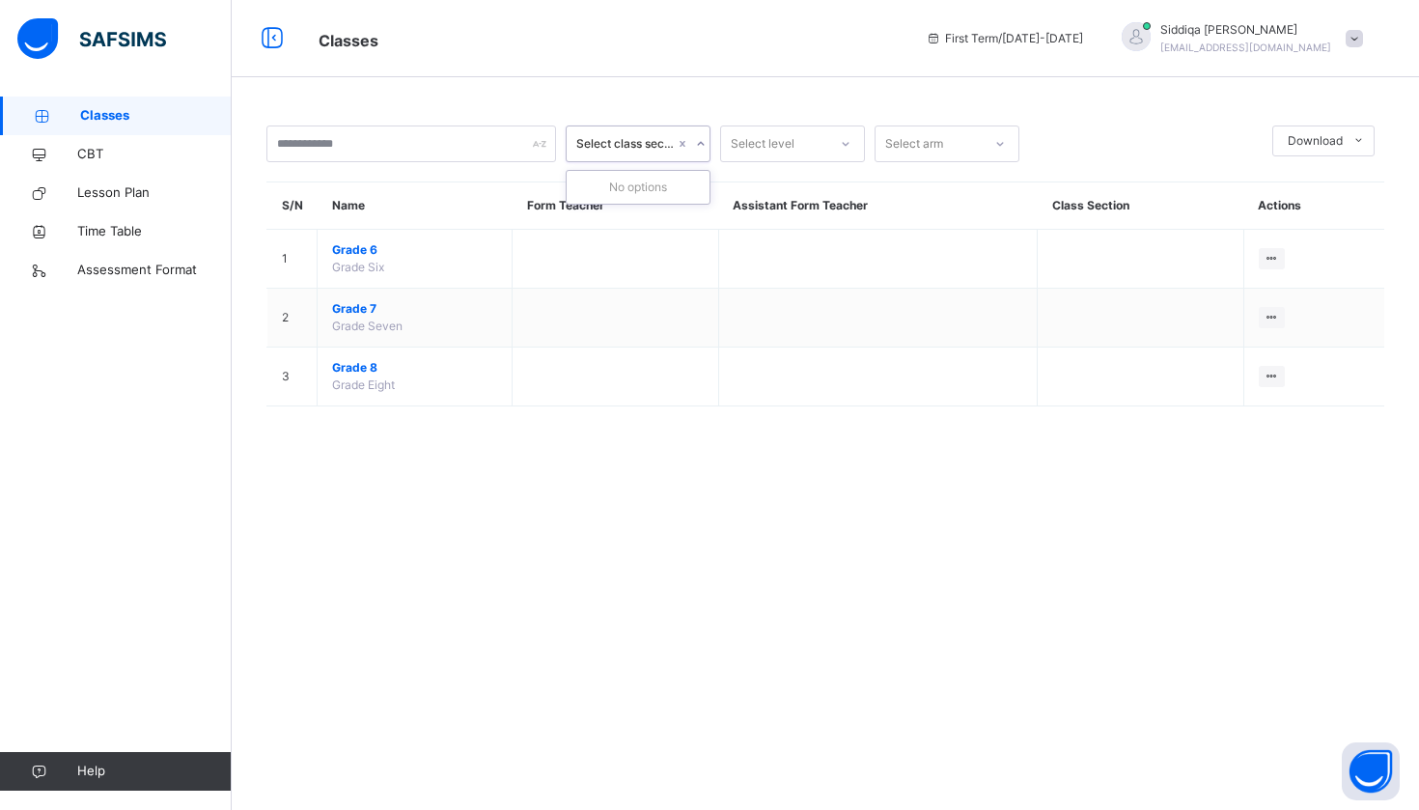
click at [657, 156] on div "Select class section" at bounding box center [620, 144] width 106 height 30
click at [463, 143] on input "text" at bounding box center [411, 144] width 290 height 37
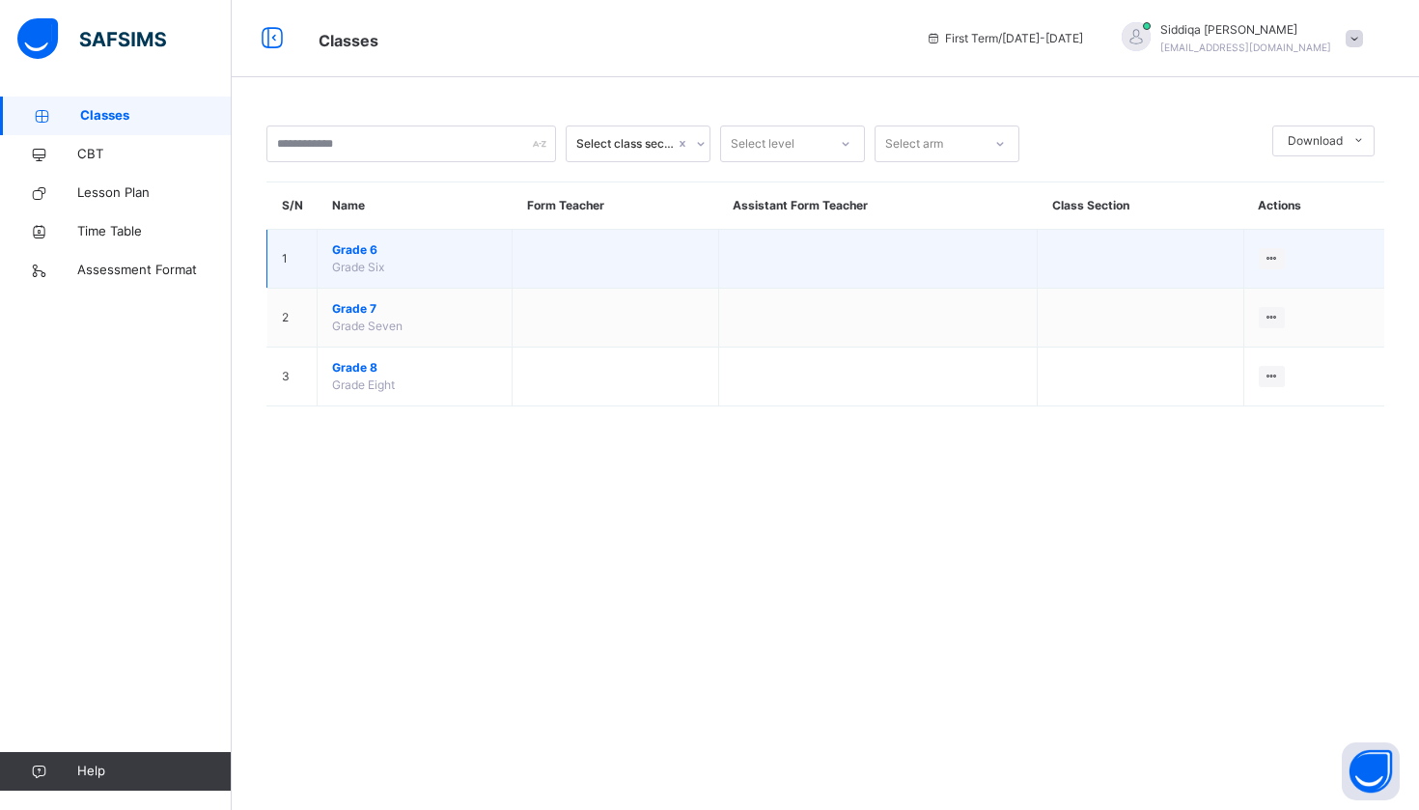
click at [383, 252] on span "Grade 6" at bounding box center [414, 249] width 165 height 17
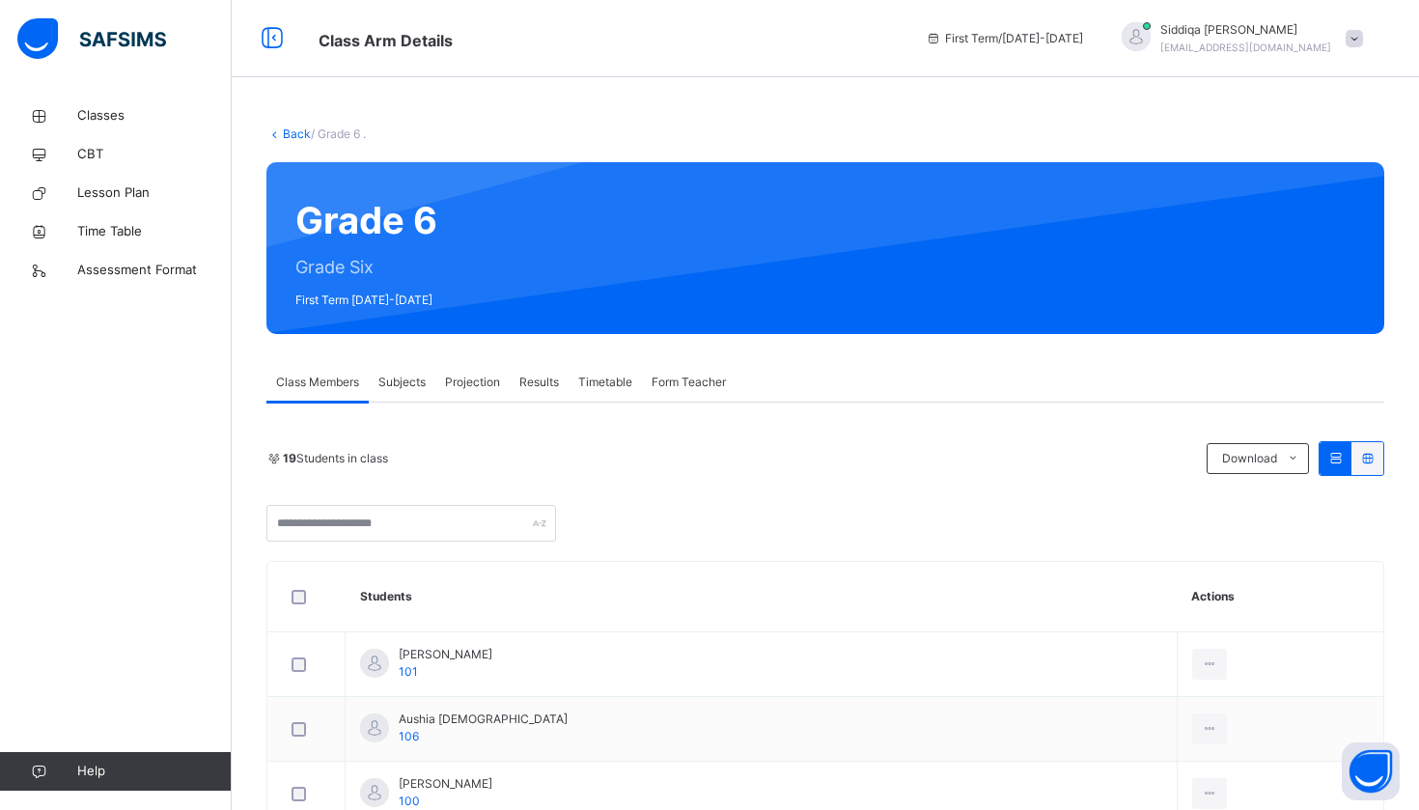
click at [397, 379] on span "Subjects" at bounding box center [401, 382] width 47 height 17
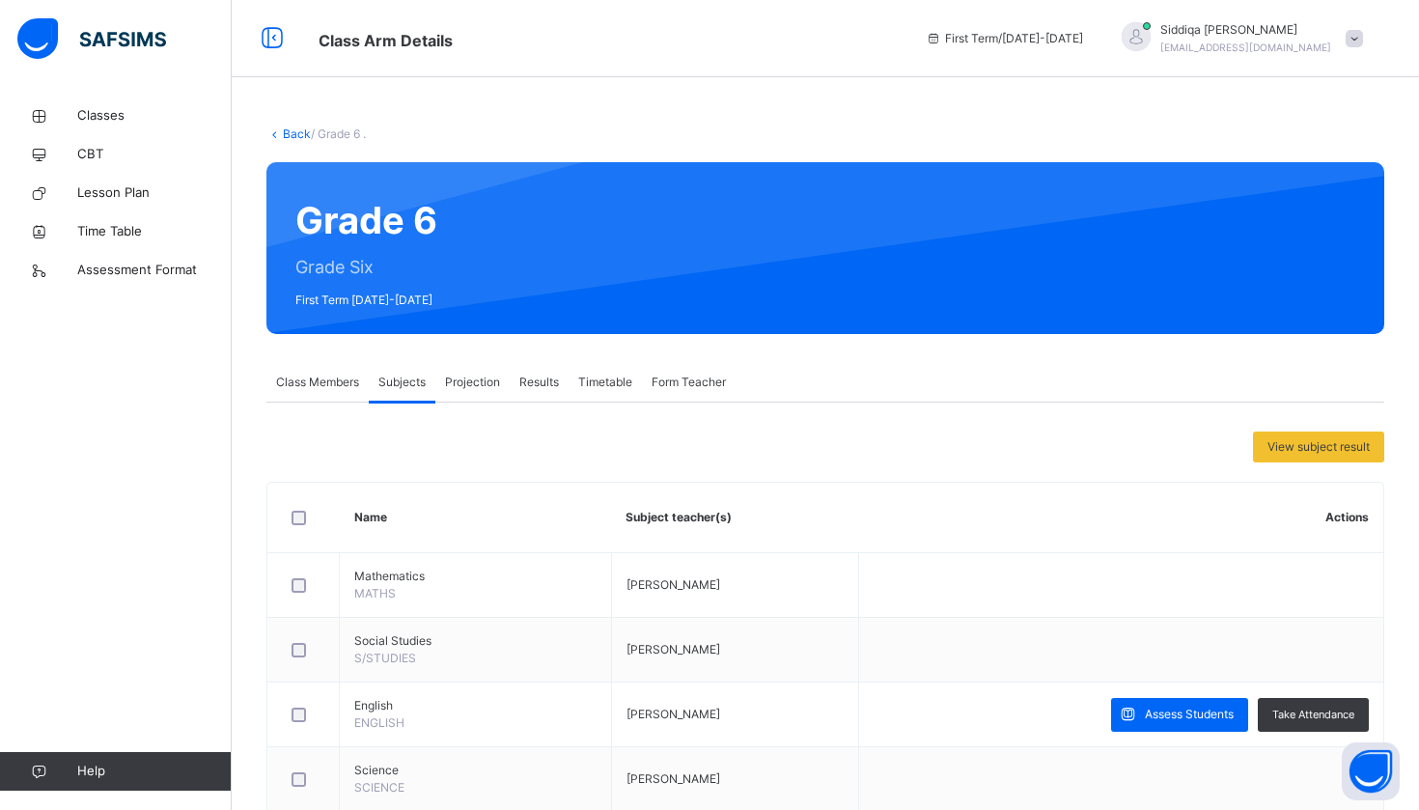
click at [476, 387] on span "Projection" at bounding box center [472, 382] width 55 height 17
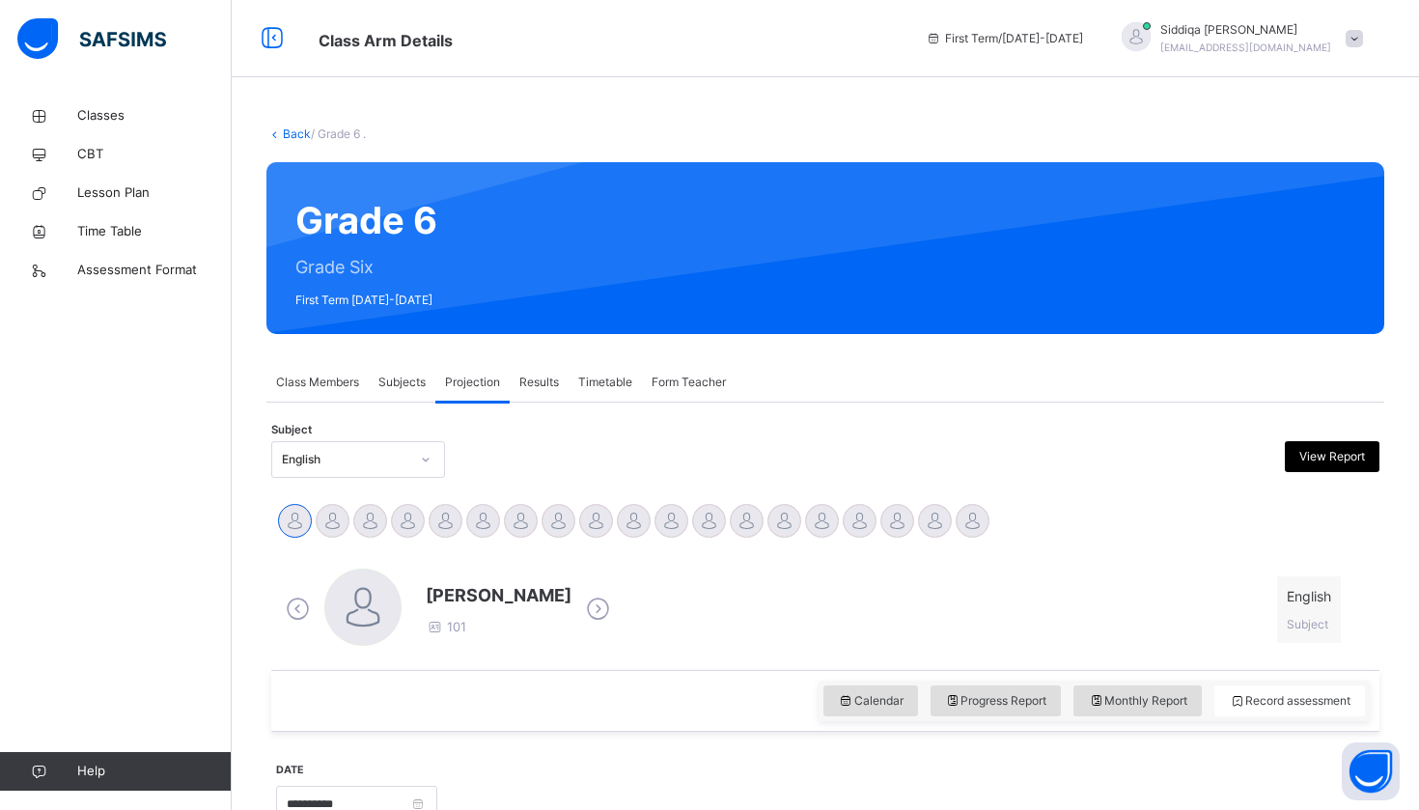
click at [521, 386] on span "Results" at bounding box center [539, 382] width 40 height 17
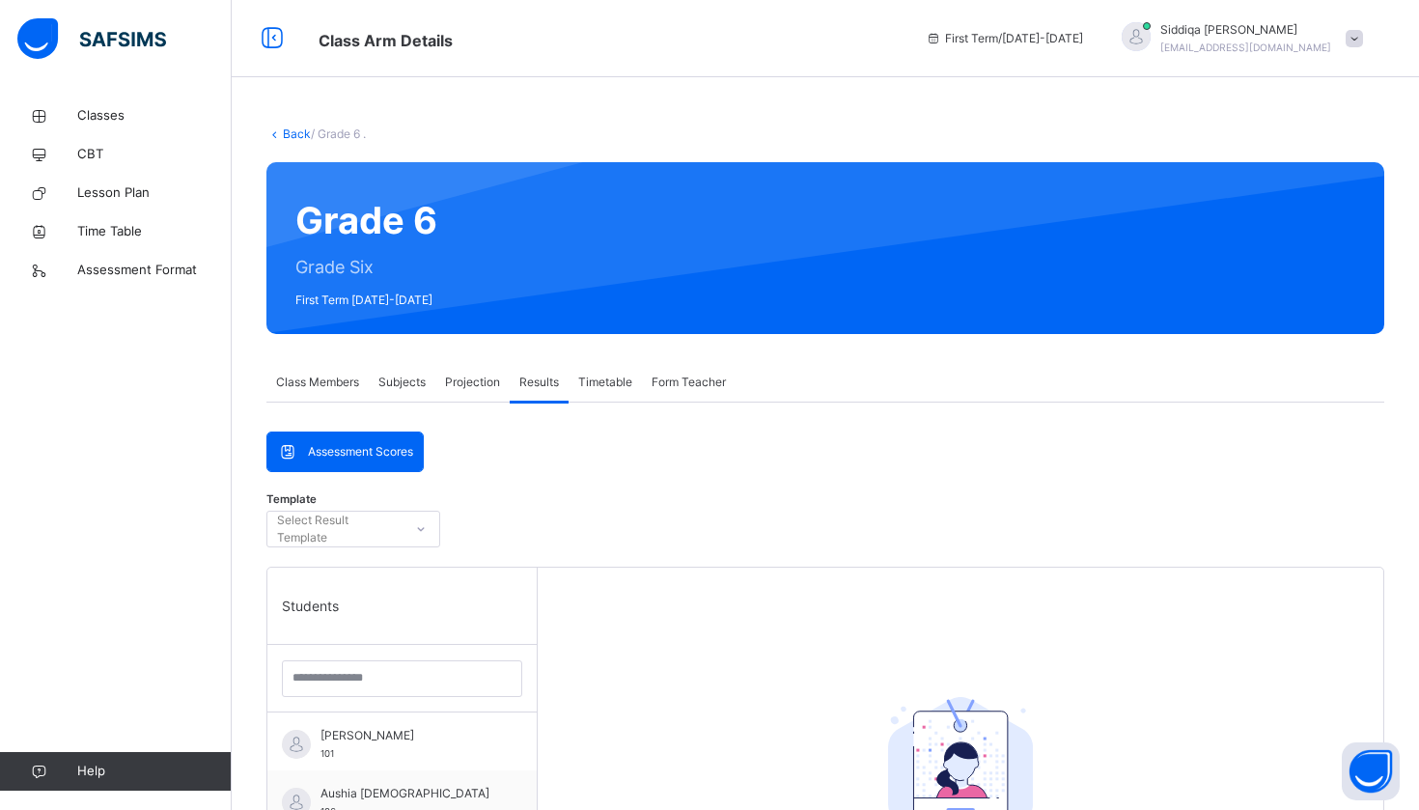
click at [405, 386] on span "Subjects" at bounding box center [401, 382] width 47 height 17
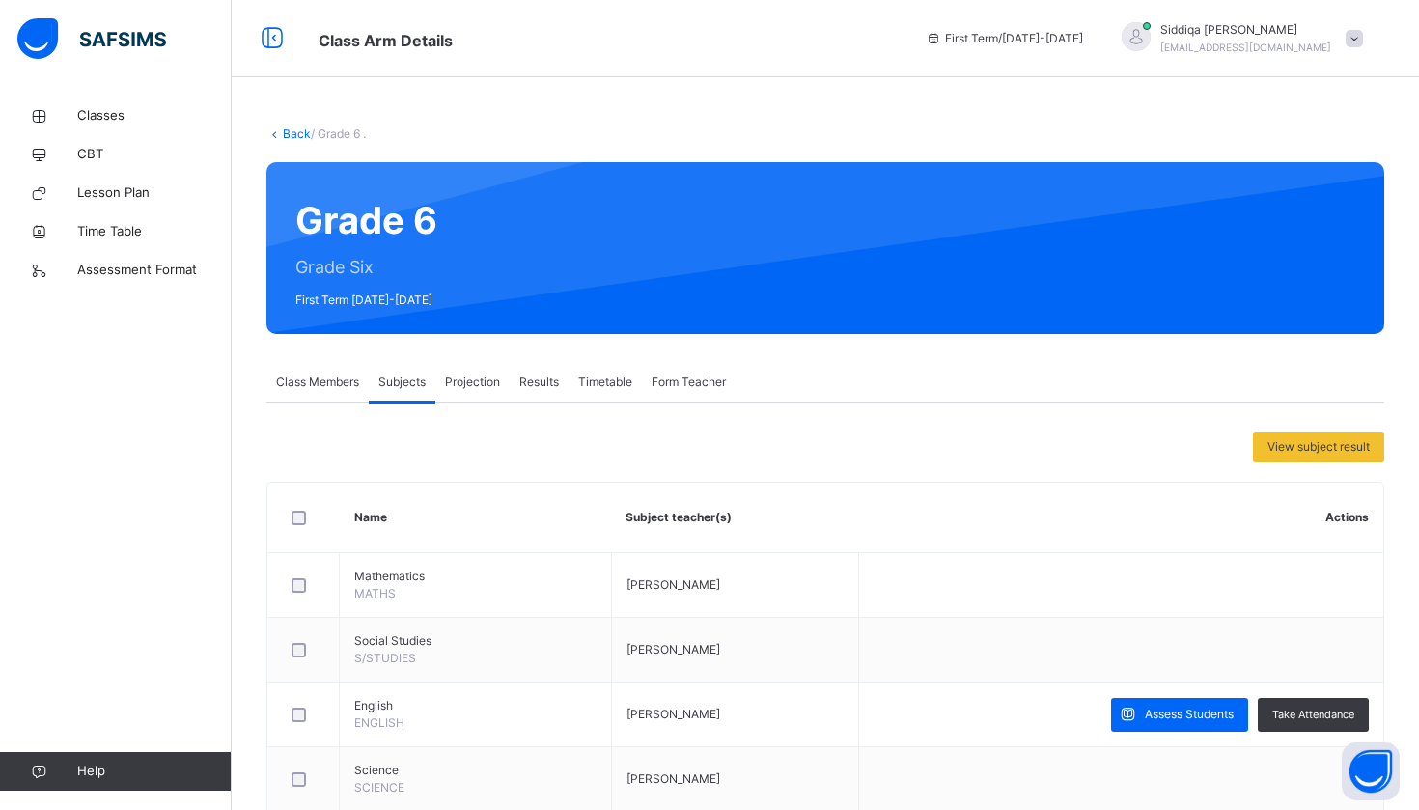
click at [334, 378] on span "Class Members" at bounding box center [317, 382] width 83 height 17
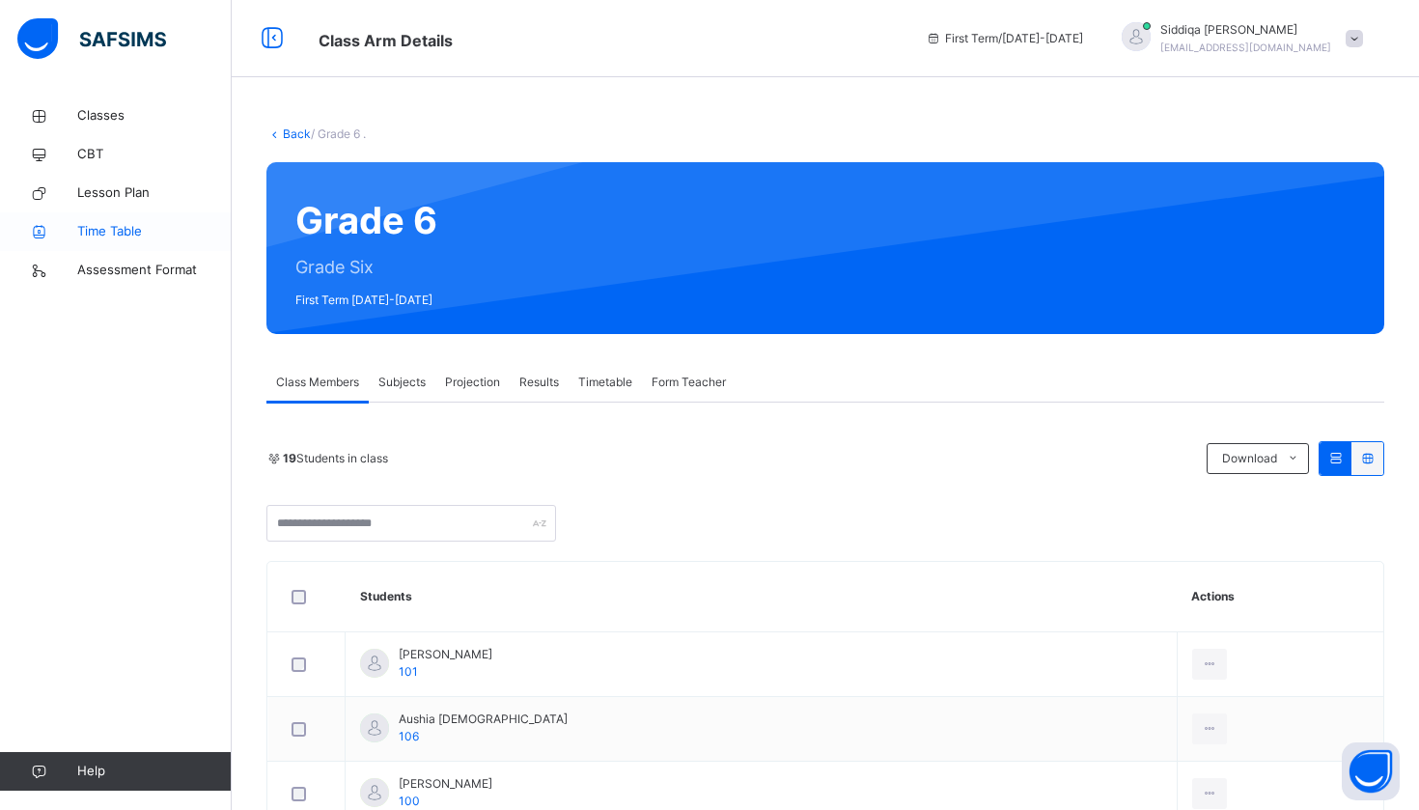
click at [152, 229] on span "Time Table" at bounding box center [154, 231] width 154 height 19
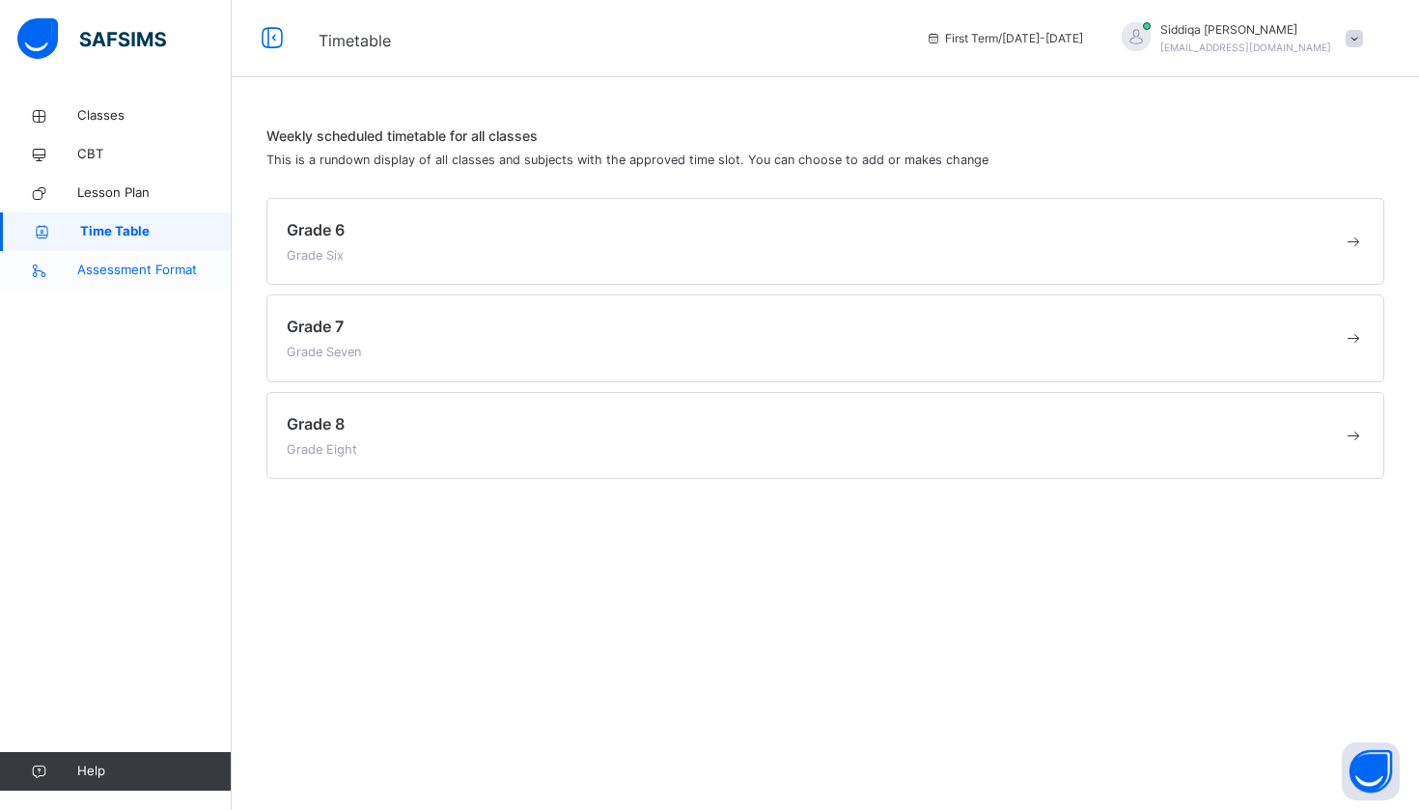
click at [132, 283] on link "Assessment Format" at bounding box center [116, 270] width 232 height 39
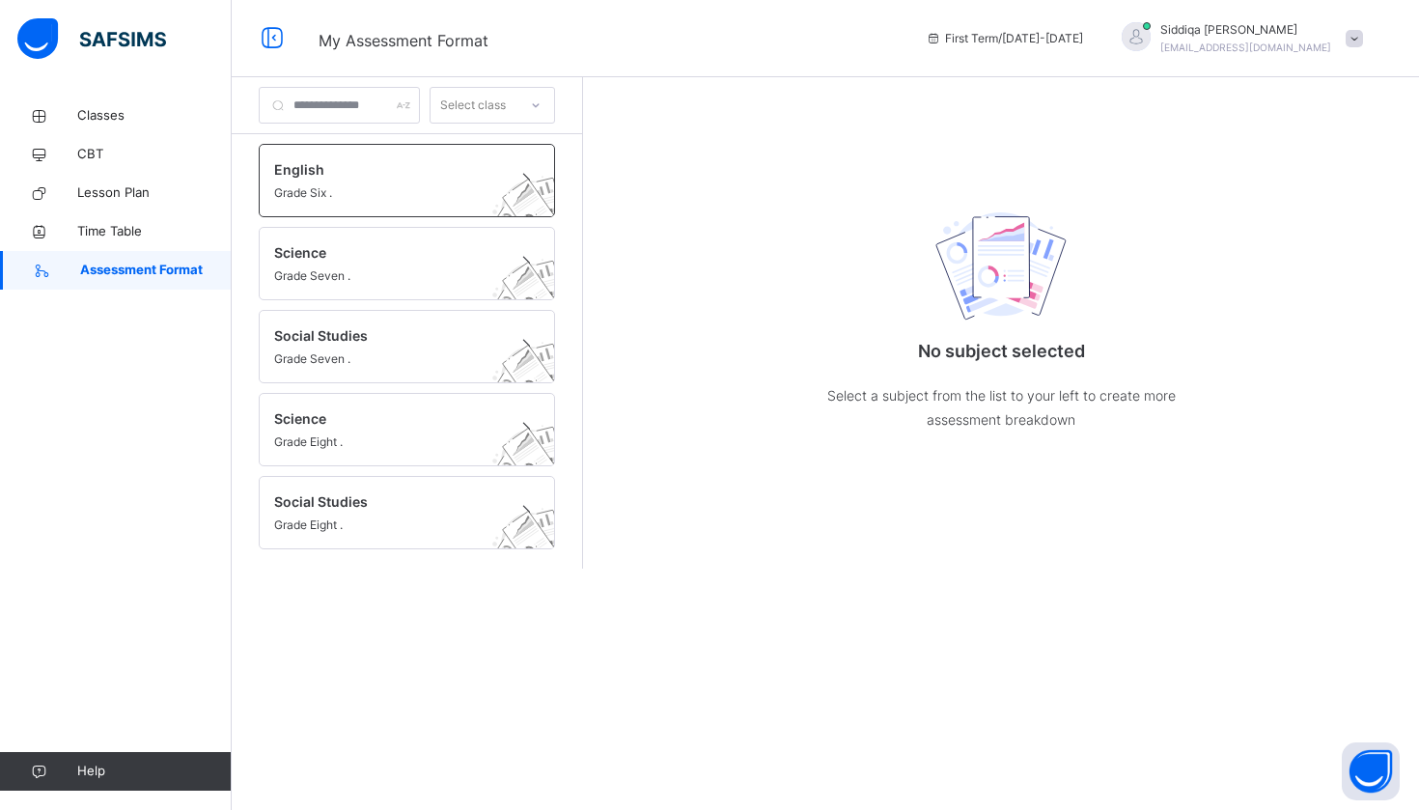
click at [336, 174] on span "English" at bounding box center [388, 169] width 229 height 20
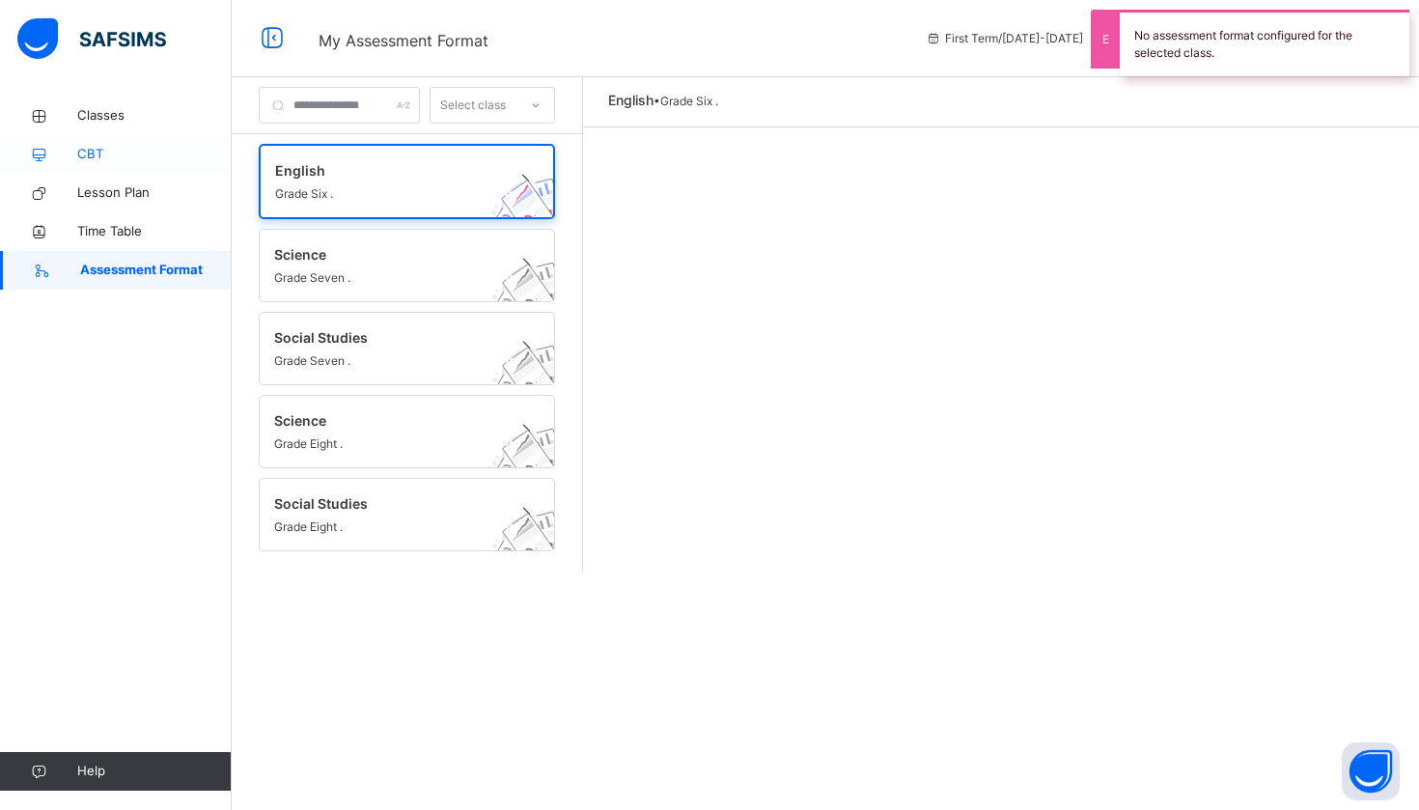
click at [145, 159] on span "CBT" at bounding box center [154, 154] width 154 height 19
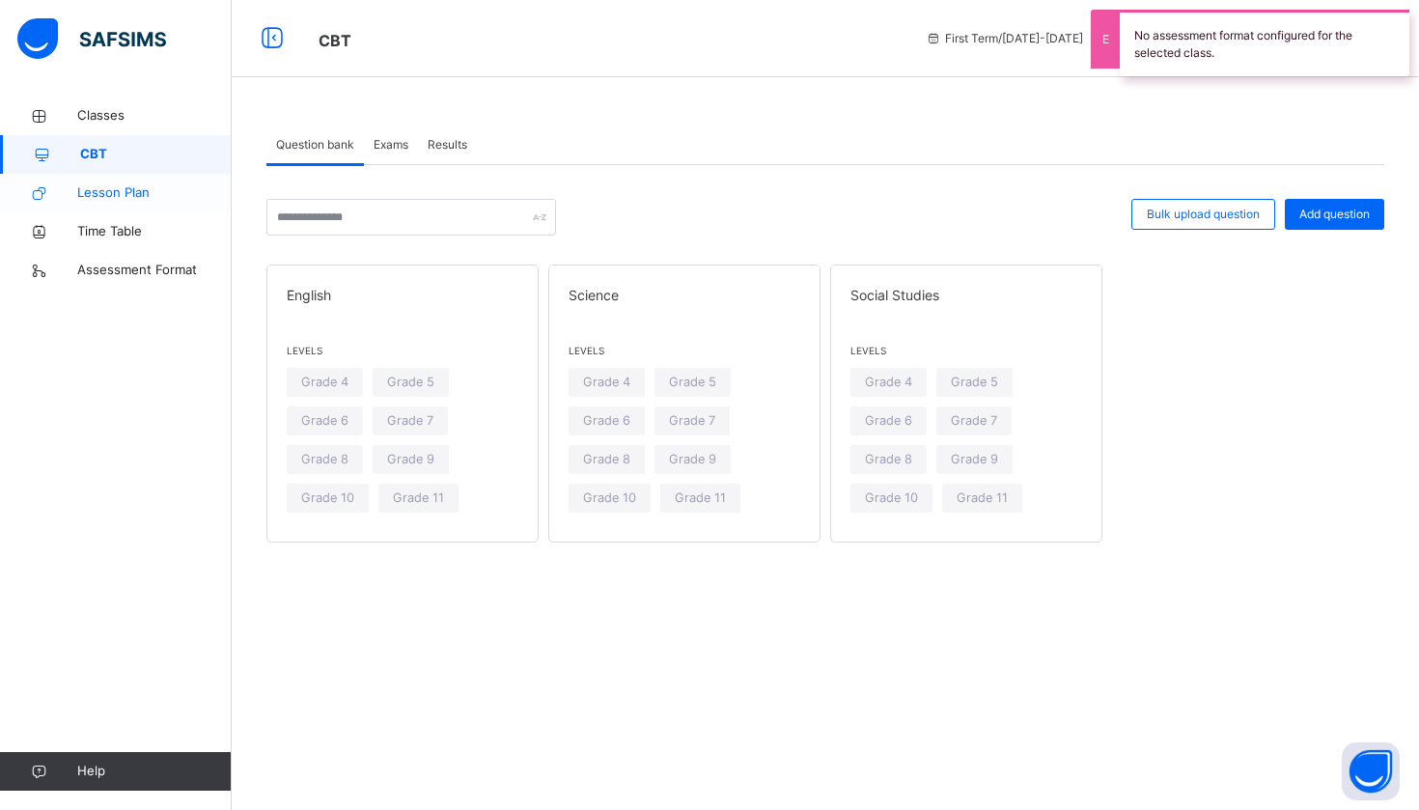
click at [158, 194] on span "Lesson Plan" at bounding box center [154, 192] width 154 height 19
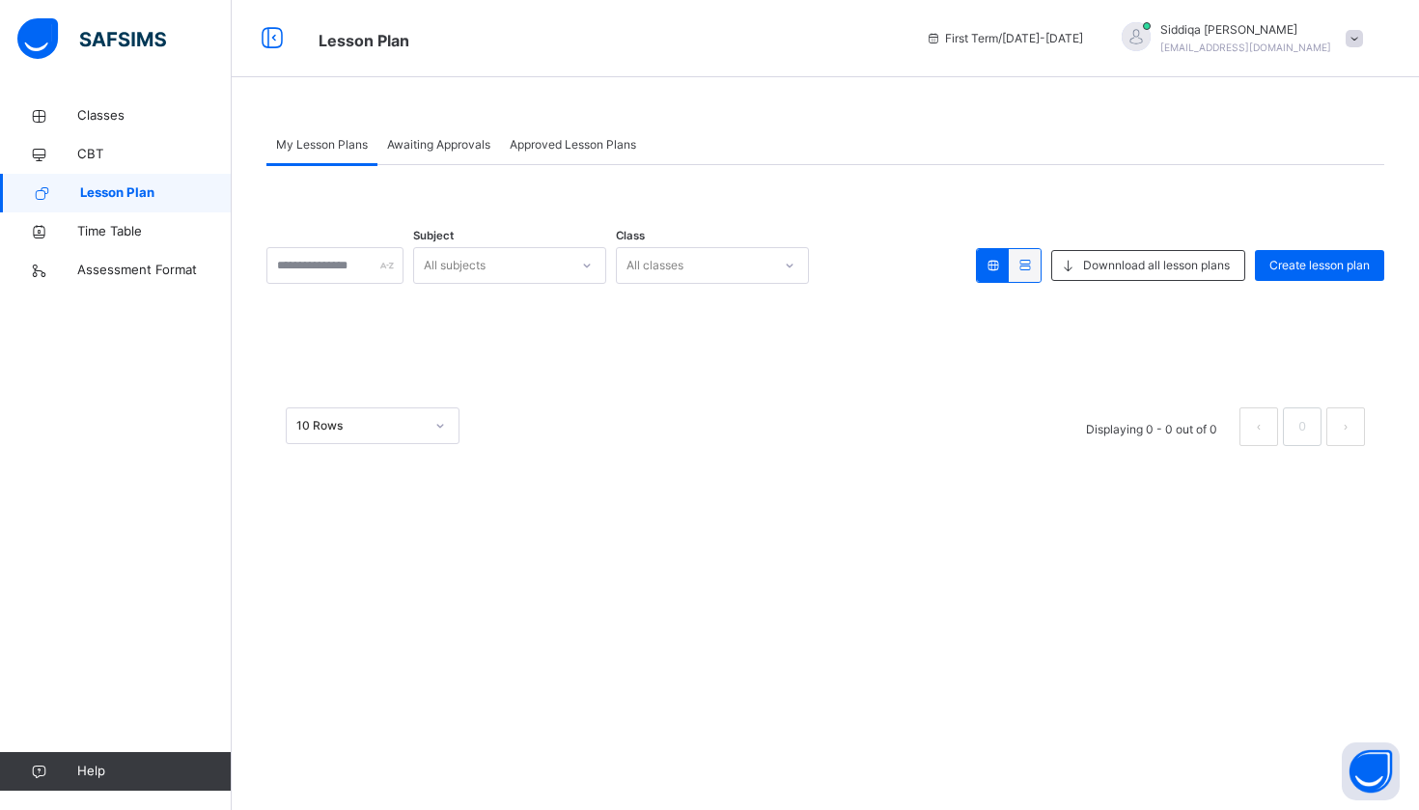
click at [436, 151] on span "Awaiting Approvals" at bounding box center [438, 144] width 103 height 17
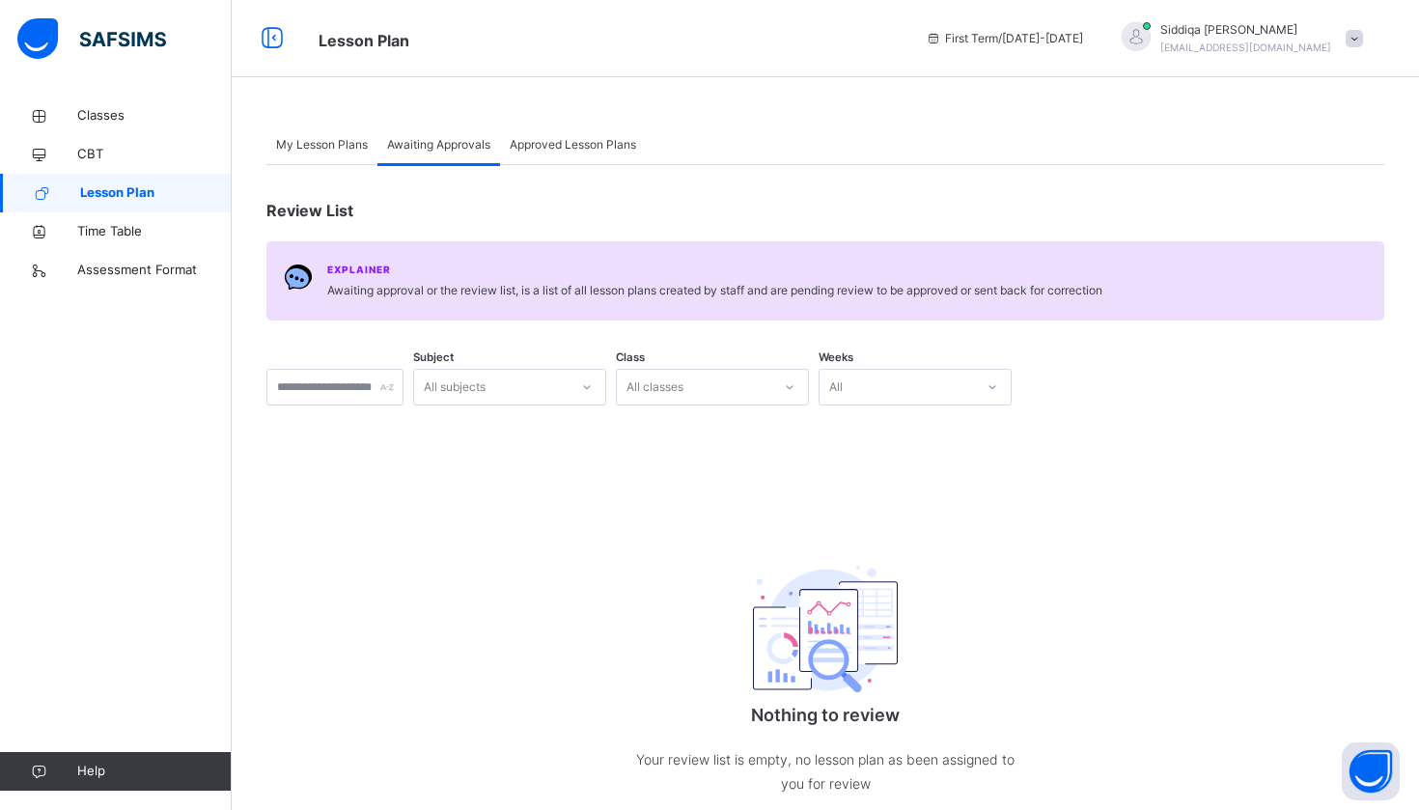
click at [332, 160] on div "My Lesson Plans" at bounding box center [321, 145] width 111 height 39
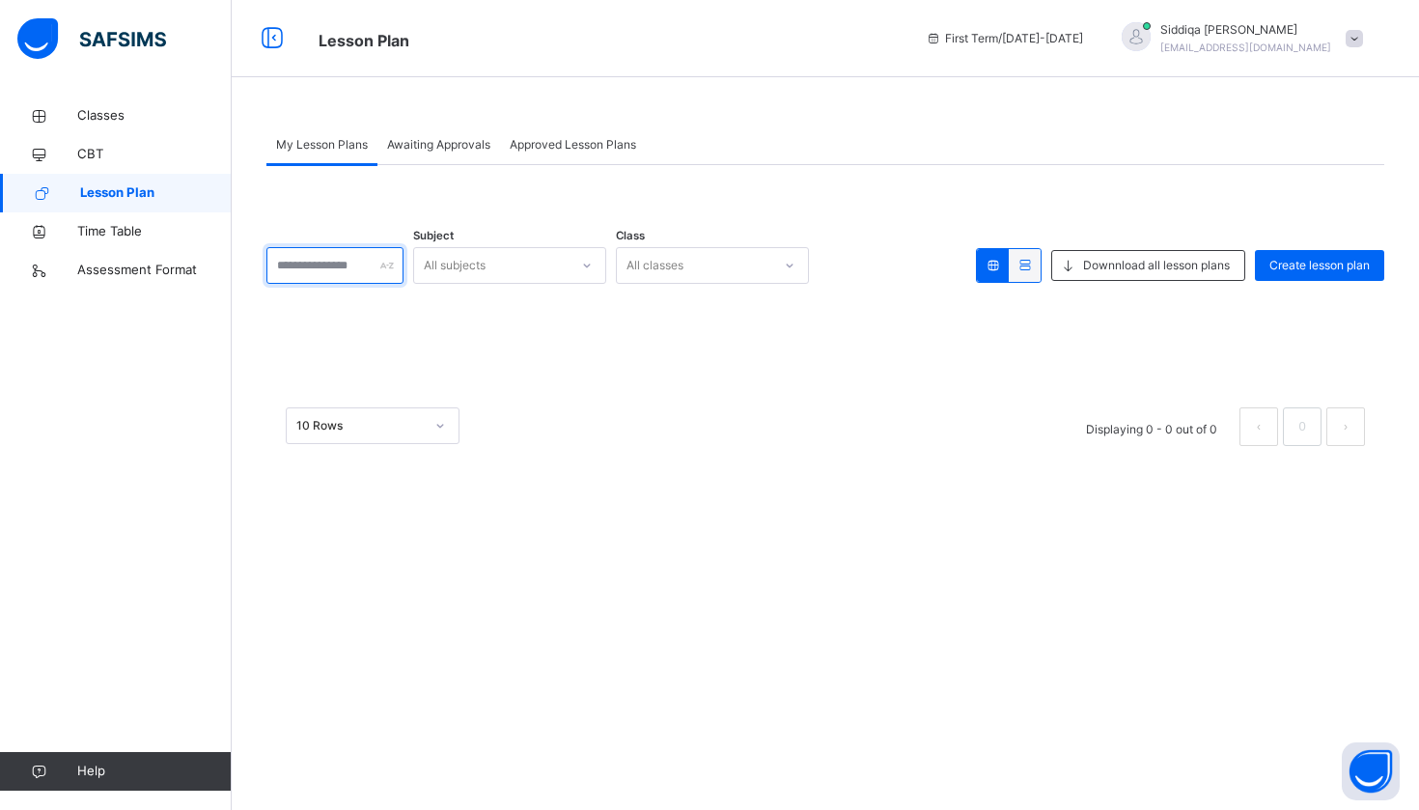
click at [391, 269] on input "text" at bounding box center [334, 265] width 137 height 37
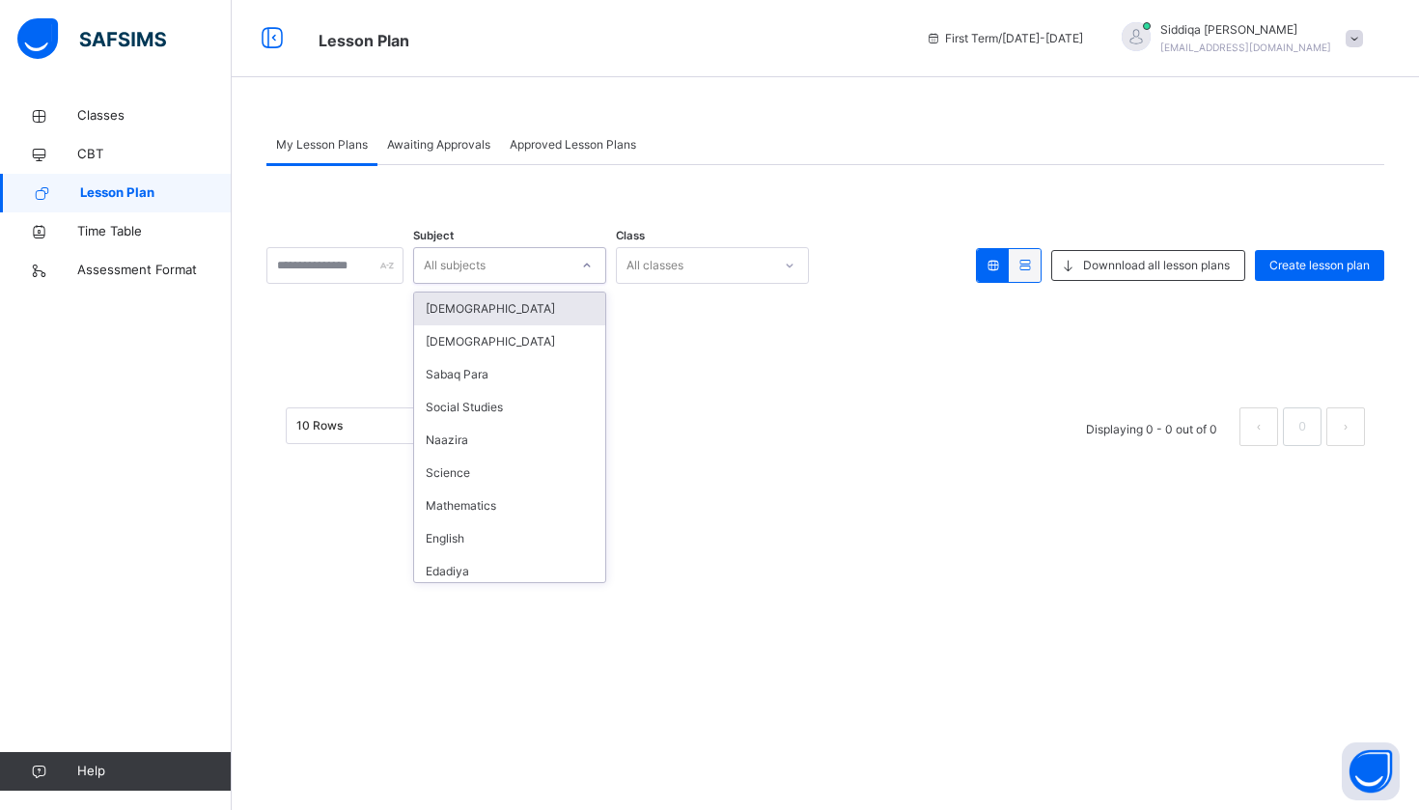
click at [486, 261] on div "All subjects" at bounding box center [455, 265] width 62 height 37
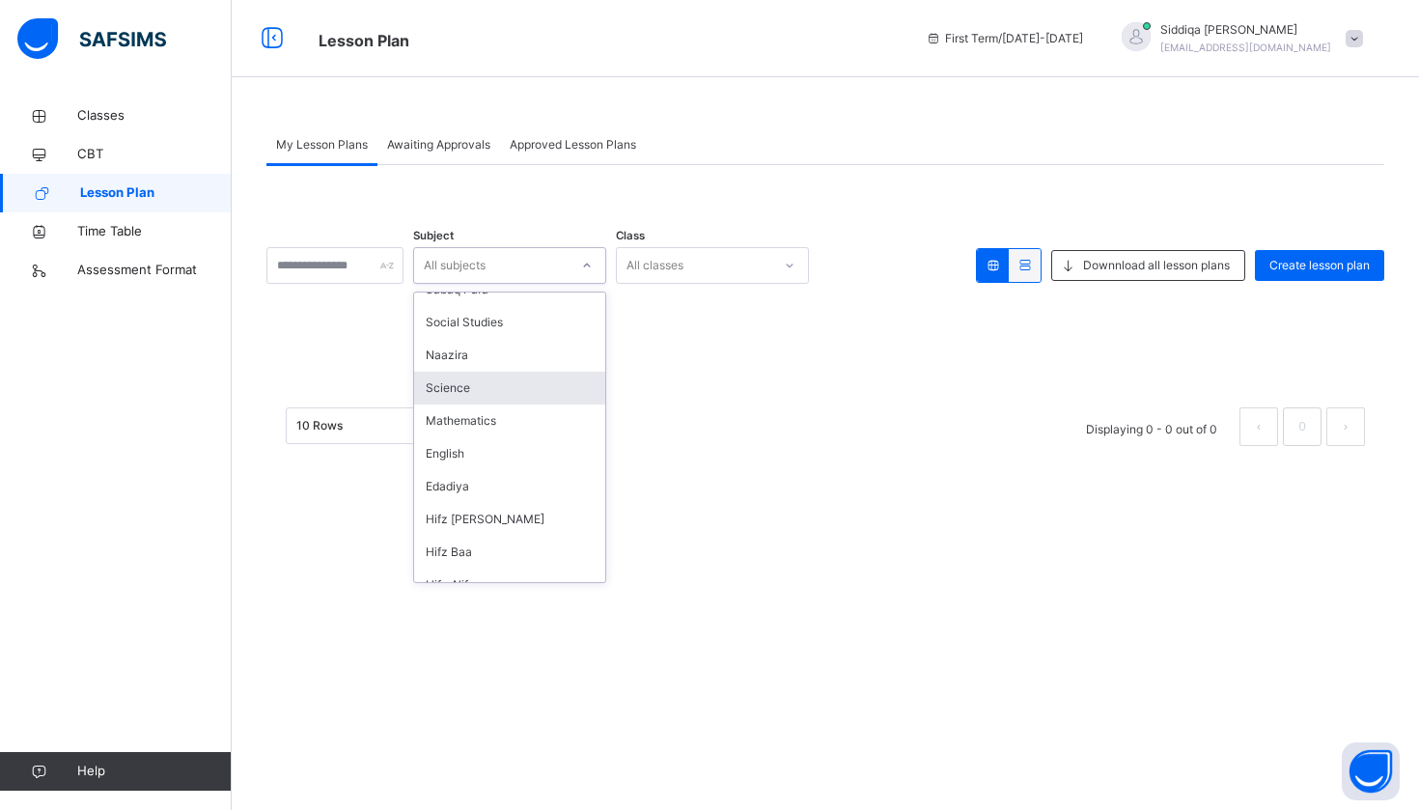
scroll to position [81, 0]
click at [572, 454] on div "English" at bounding box center [509, 457] width 191 height 33
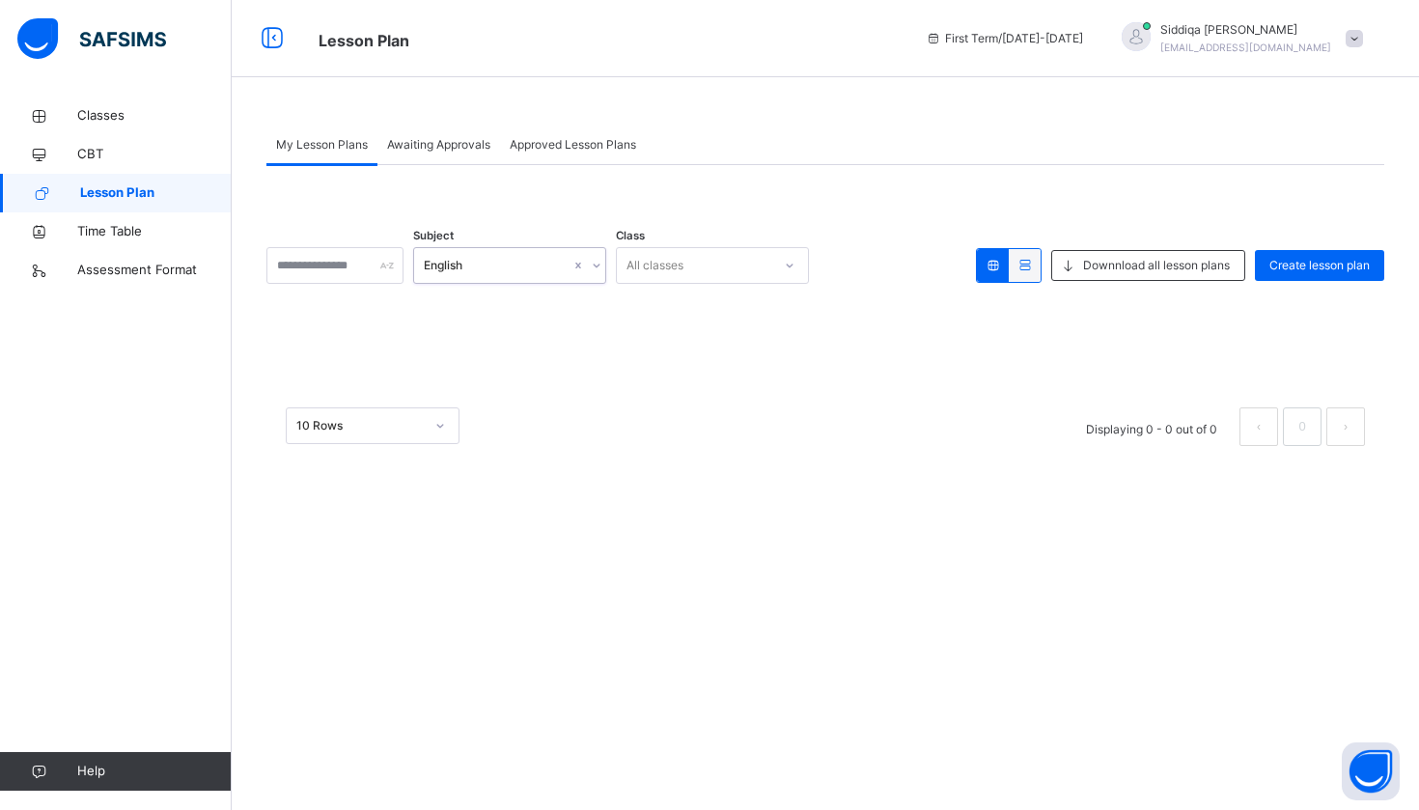
click at [684, 278] on div "All classes" at bounding box center [655, 265] width 57 height 37
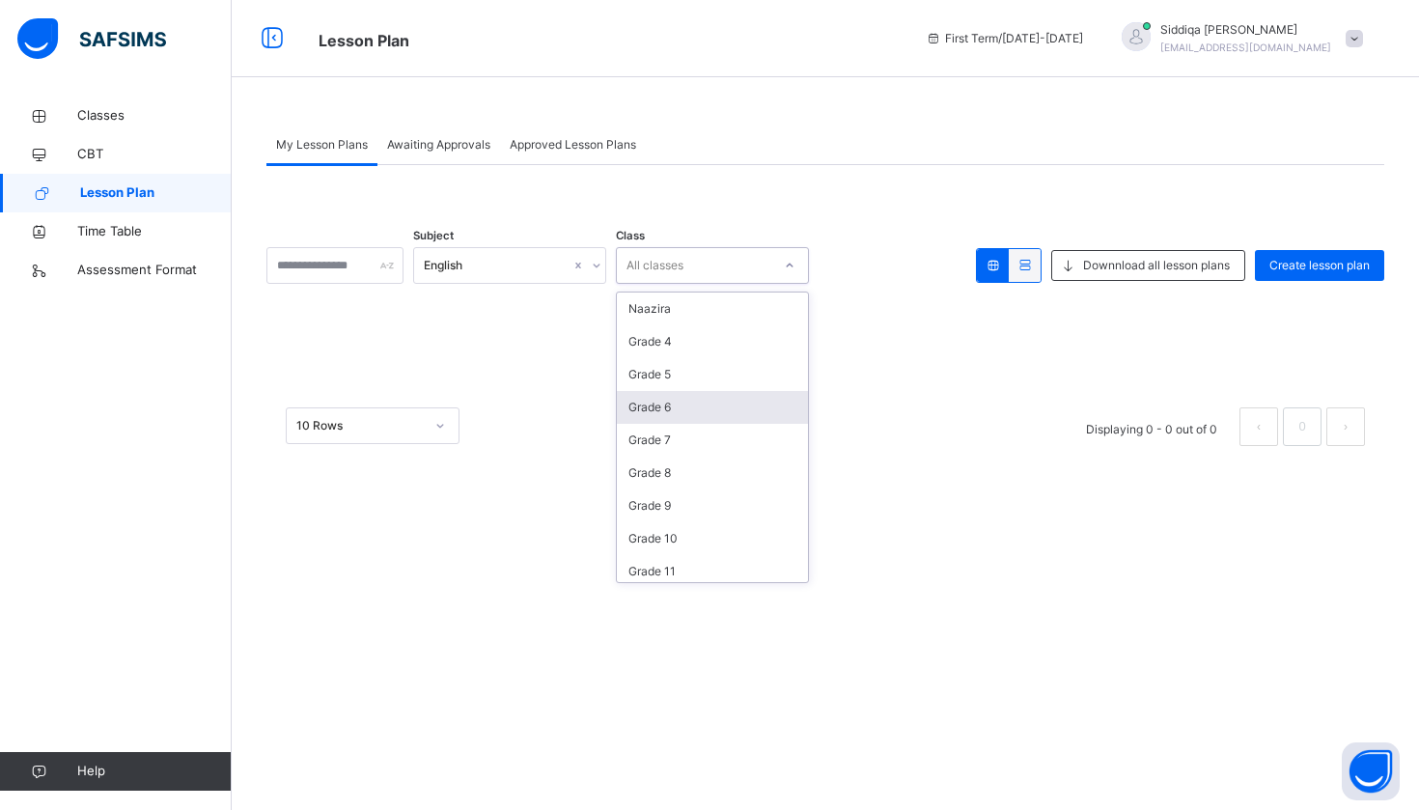
click at [721, 414] on div "Grade 6" at bounding box center [712, 407] width 191 height 33
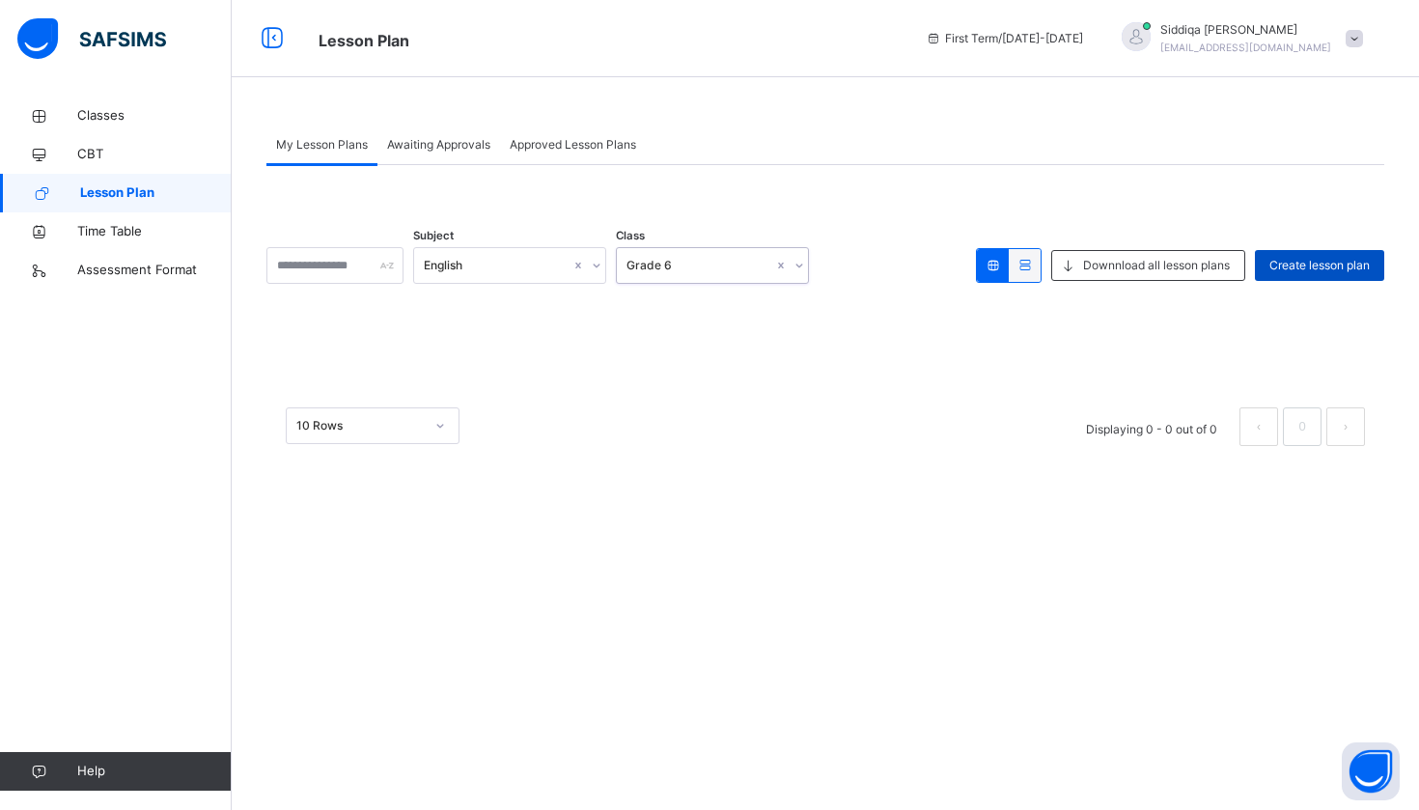
click at [1369, 253] on div "Create lesson plan" at bounding box center [1319, 265] width 129 height 31
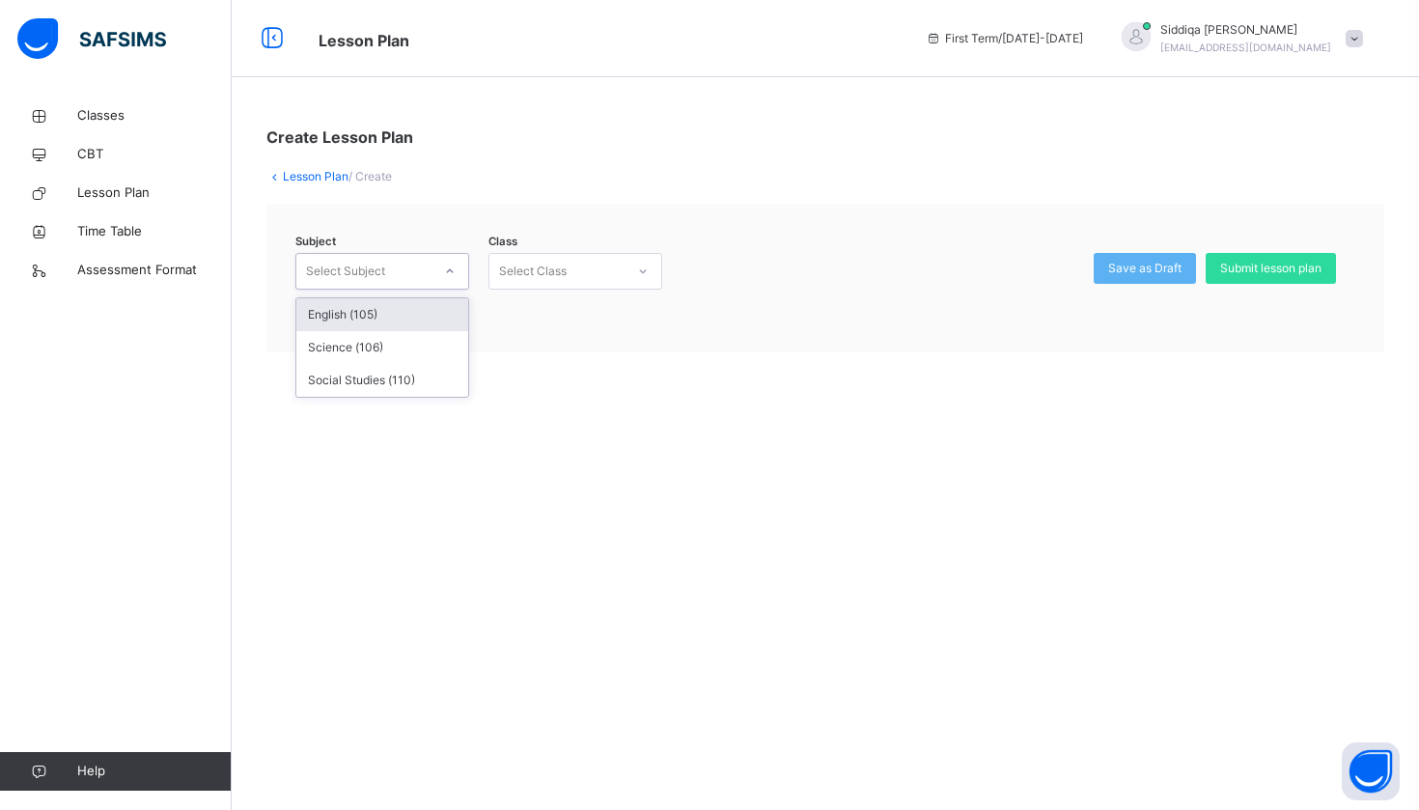
click at [356, 262] on div "Select Subject" at bounding box center [345, 271] width 79 height 37
click at [394, 315] on div "English (105)" at bounding box center [382, 314] width 172 height 33
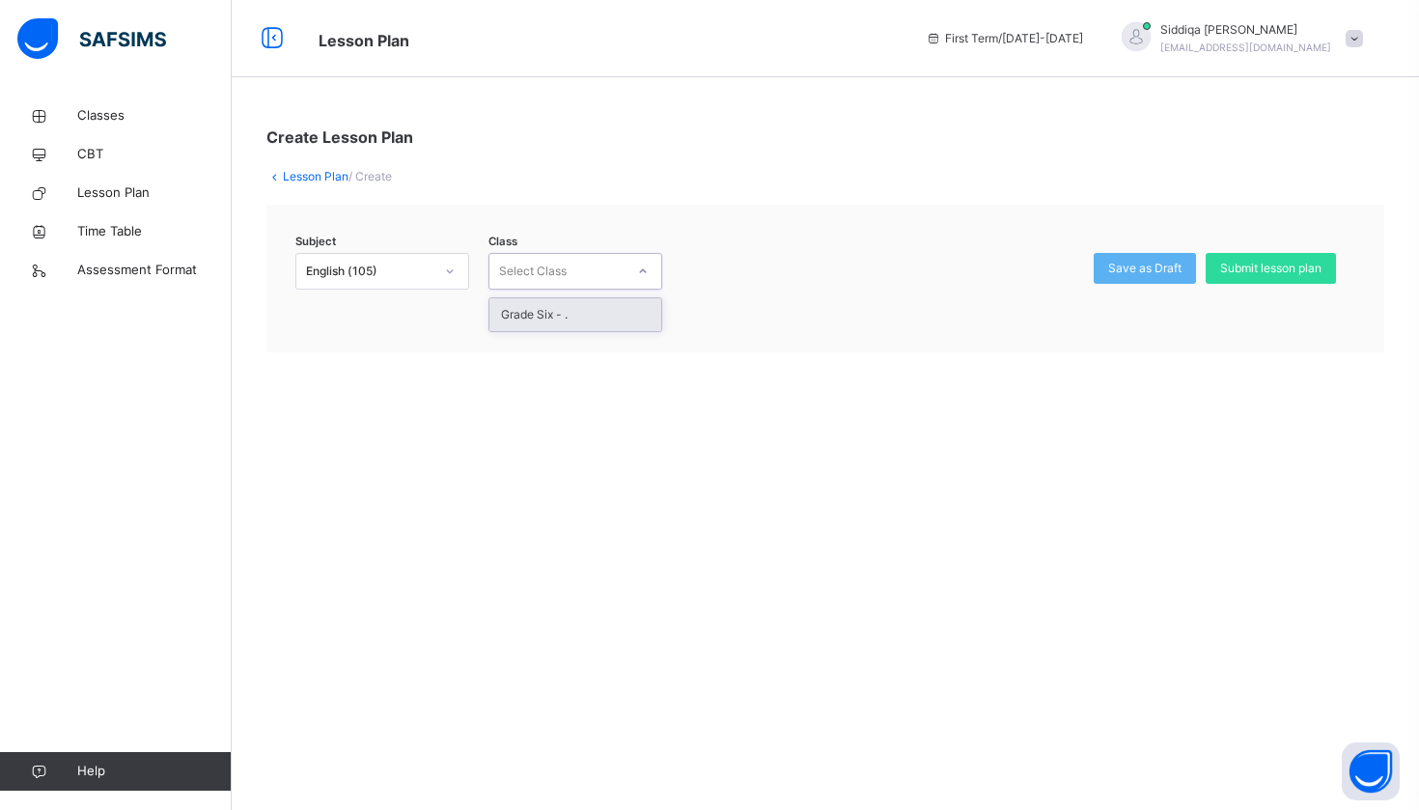
click at [551, 258] on div "Select Class" at bounding box center [533, 271] width 68 height 37
click at [561, 313] on div "Grade Six - ." at bounding box center [575, 314] width 172 height 33
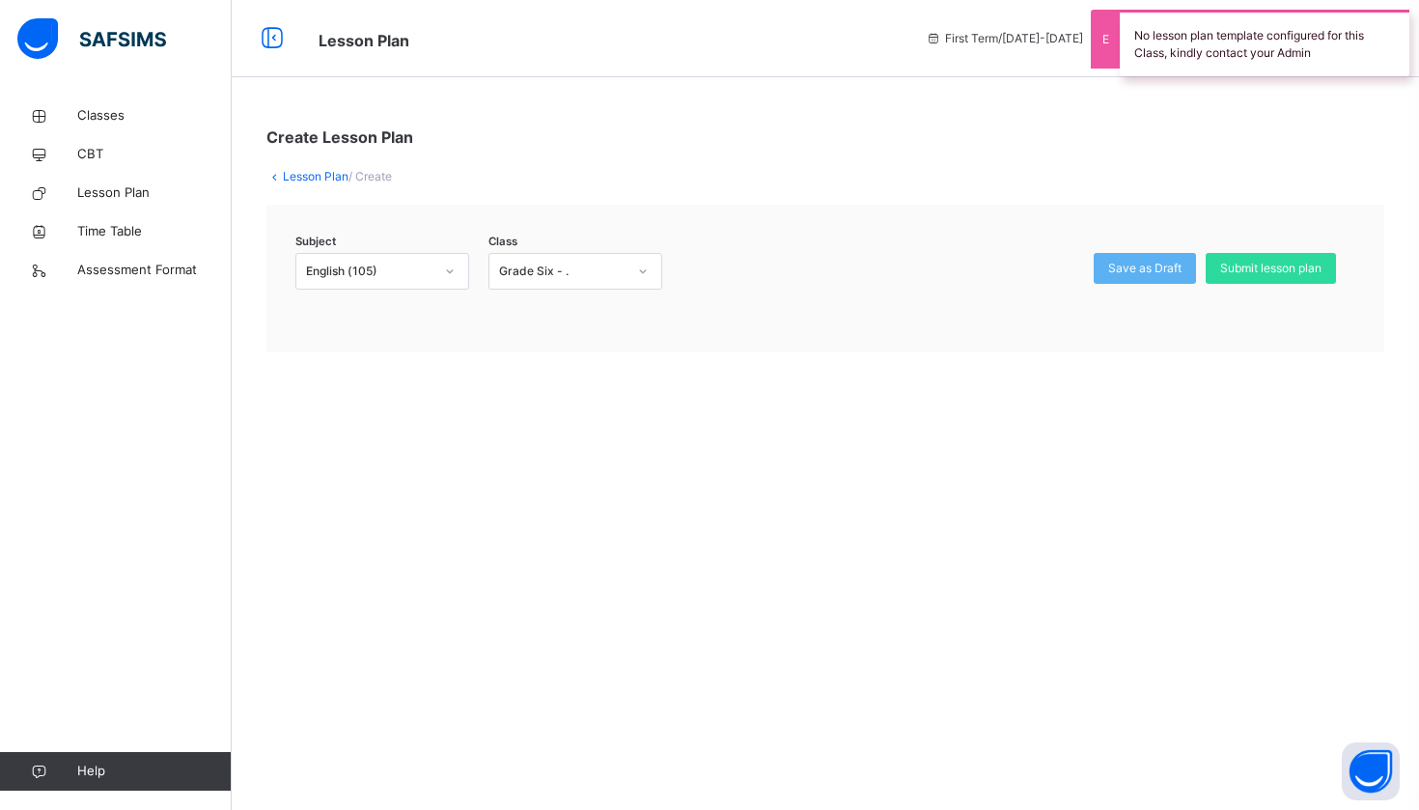
click at [296, 173] on link "Lesson Plan" at bounding box center [316, 176] width 66 height 14
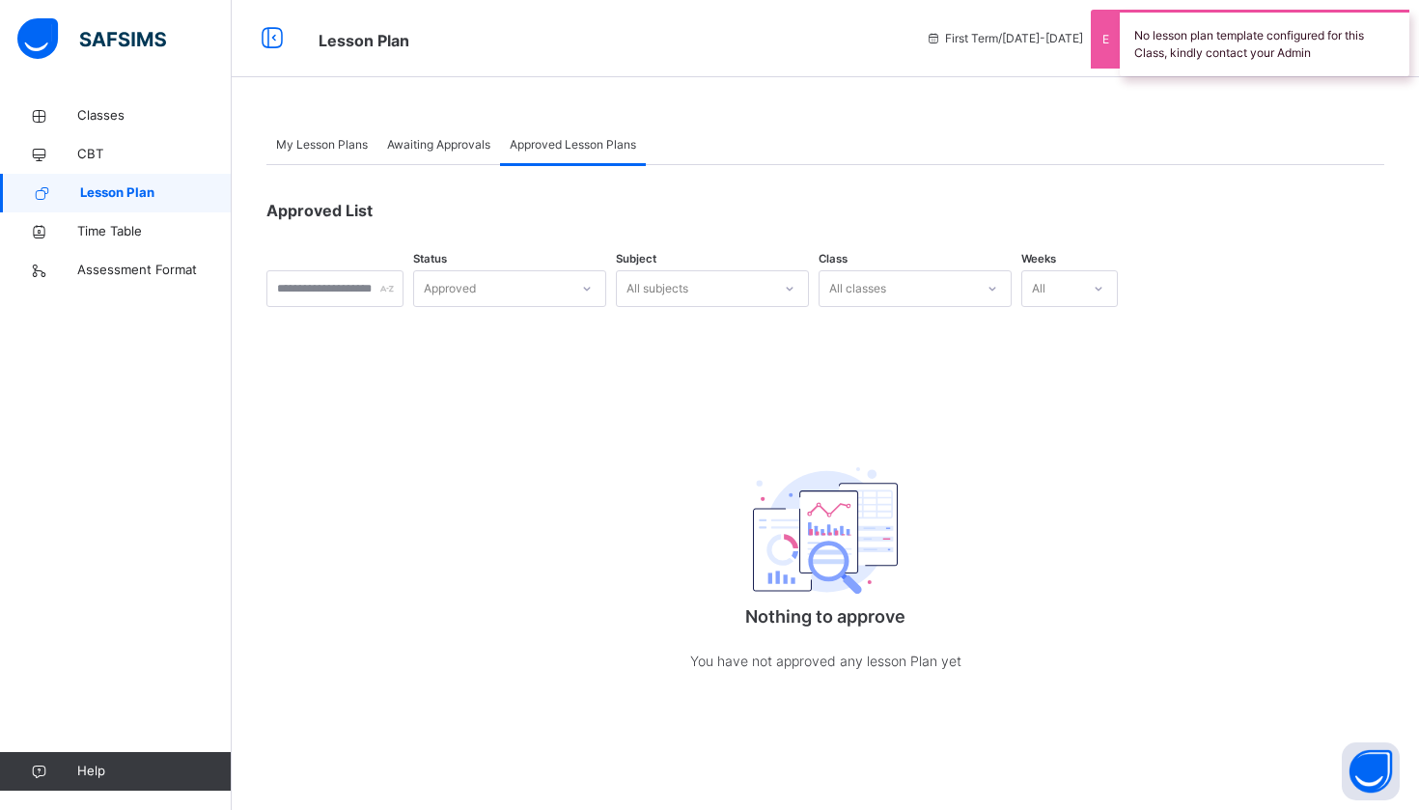
click at [394, 147] on span "Awaiting Approvals" at bounding box center [438, 144] width 103 height 17
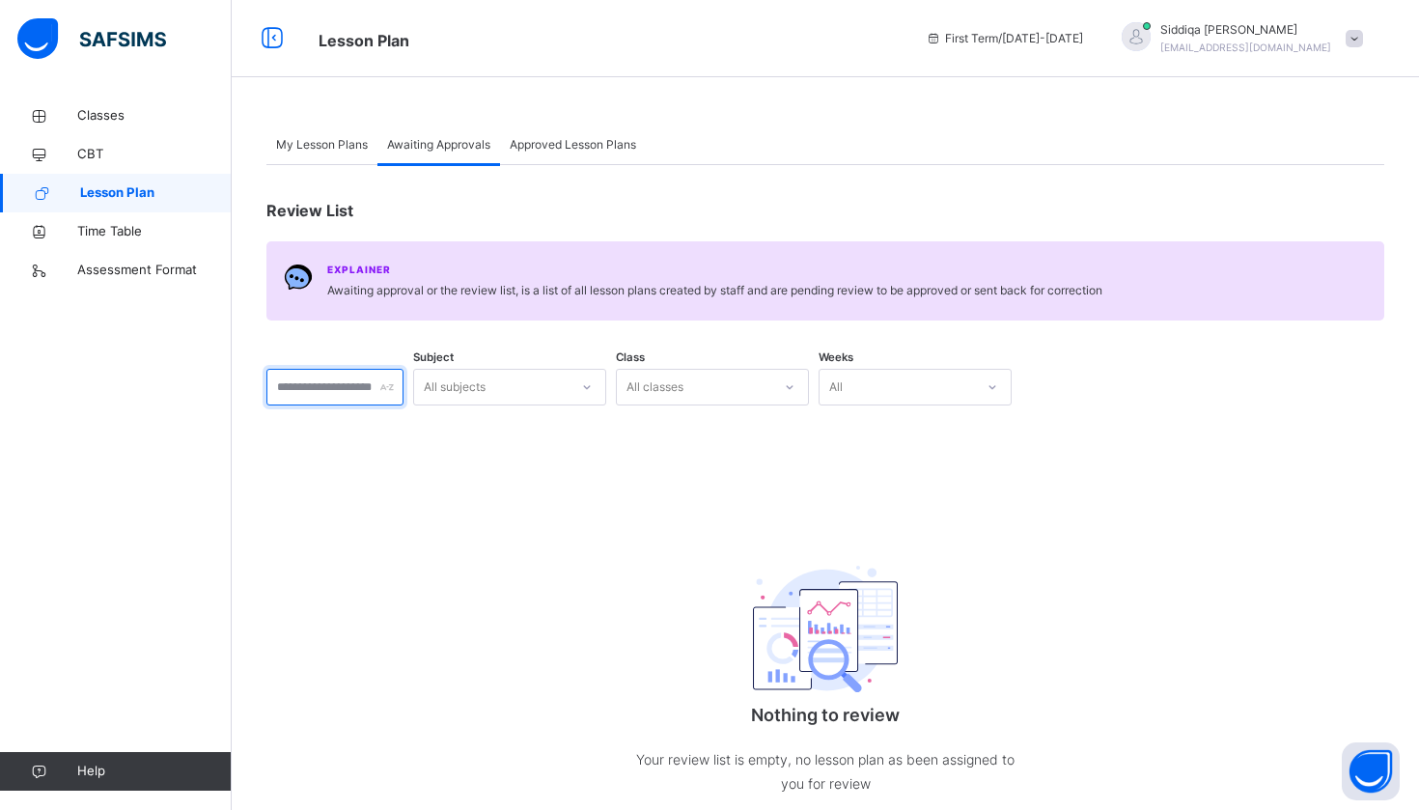
click at [404, 395] on input "text" at bounding box center [334, 387] width 137 height 37
click at [568, 383] on div "All subjects" at bounding box center [491, 388] width 154 height 30
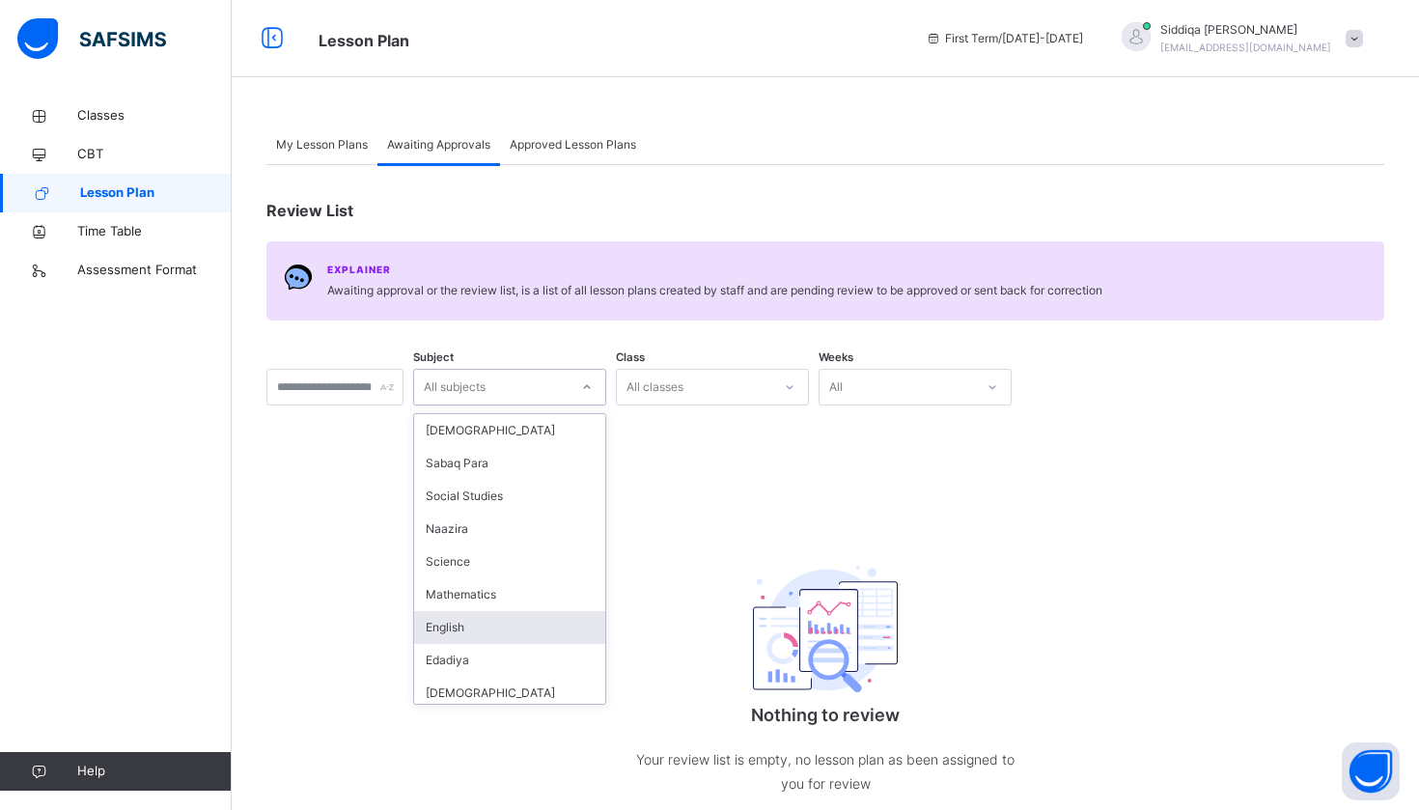
click at [538, 611] on div "English" at bounding box center [509, 627] width 191 height 33
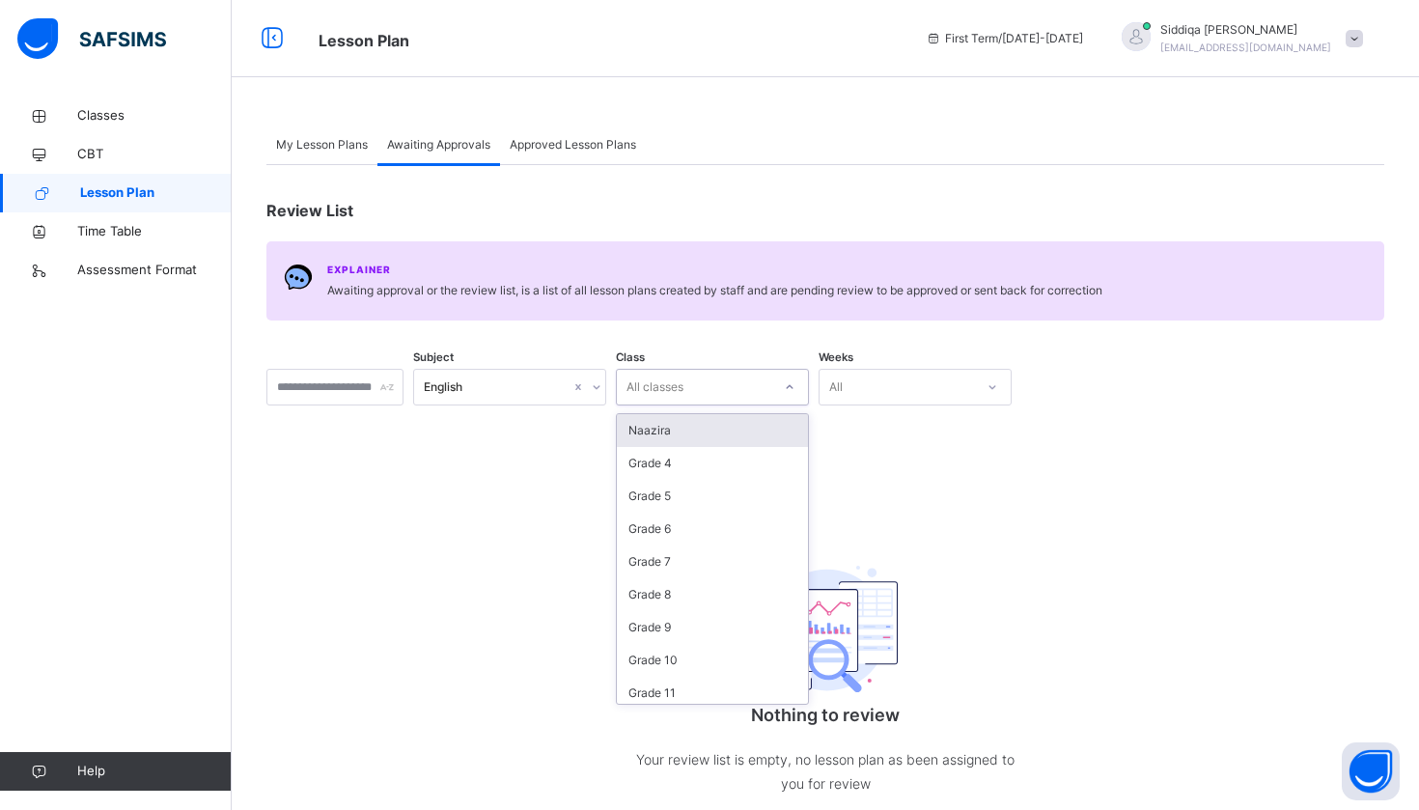
click at [771, 393] on div "All classes" at bounding box center [694, 388] width 154 height 30
click at [762, 514] on div "Grade 6" at bounding box center [712, 529] width 191 height 33
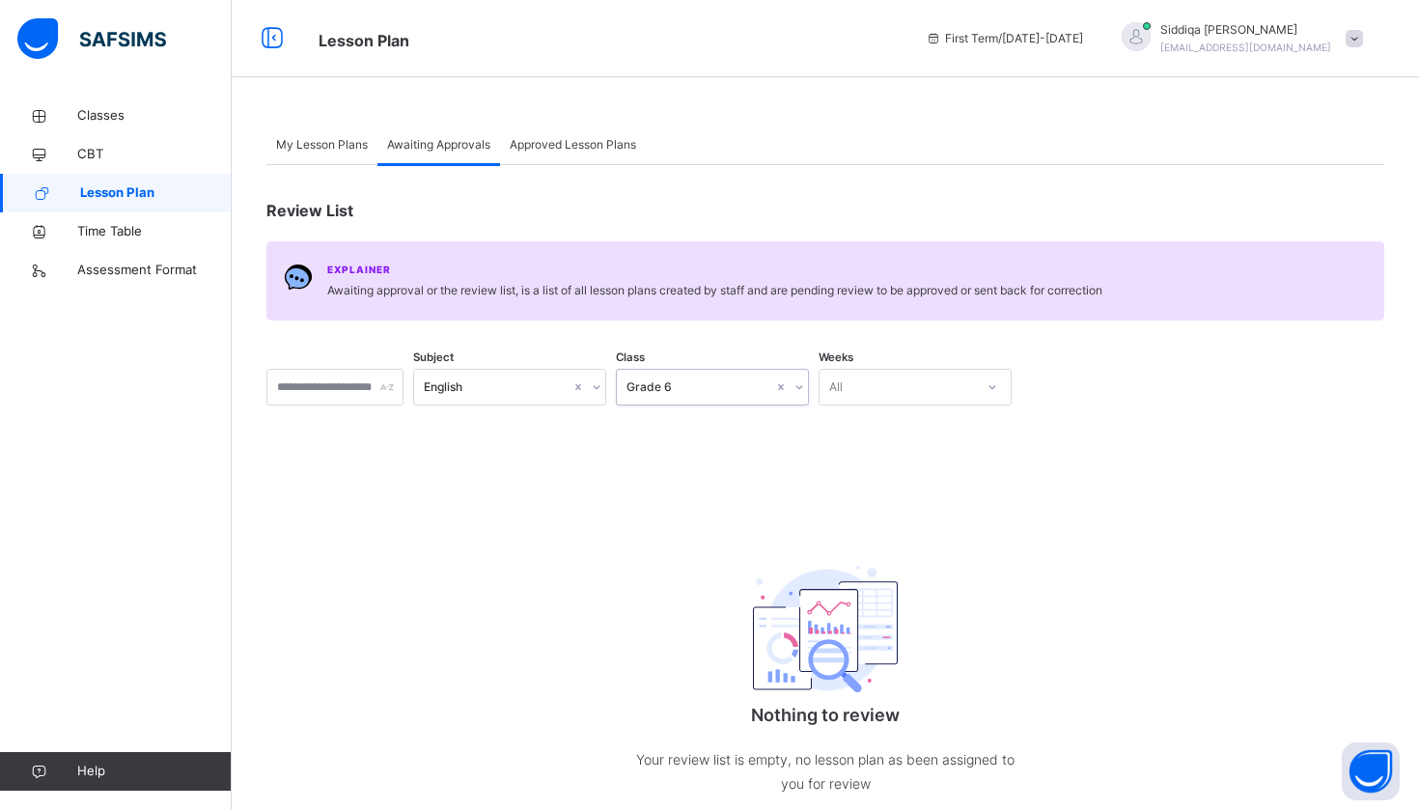
click at [953, 387] on div "All" at bounding box center [897, 388] width 154 height 30
click at [956, 431] on div "No options" at bounding box center [915, 430] width 191 height 33
click at [927, 397] on div "All" at bounding box center [897, 388] width 154 height 30
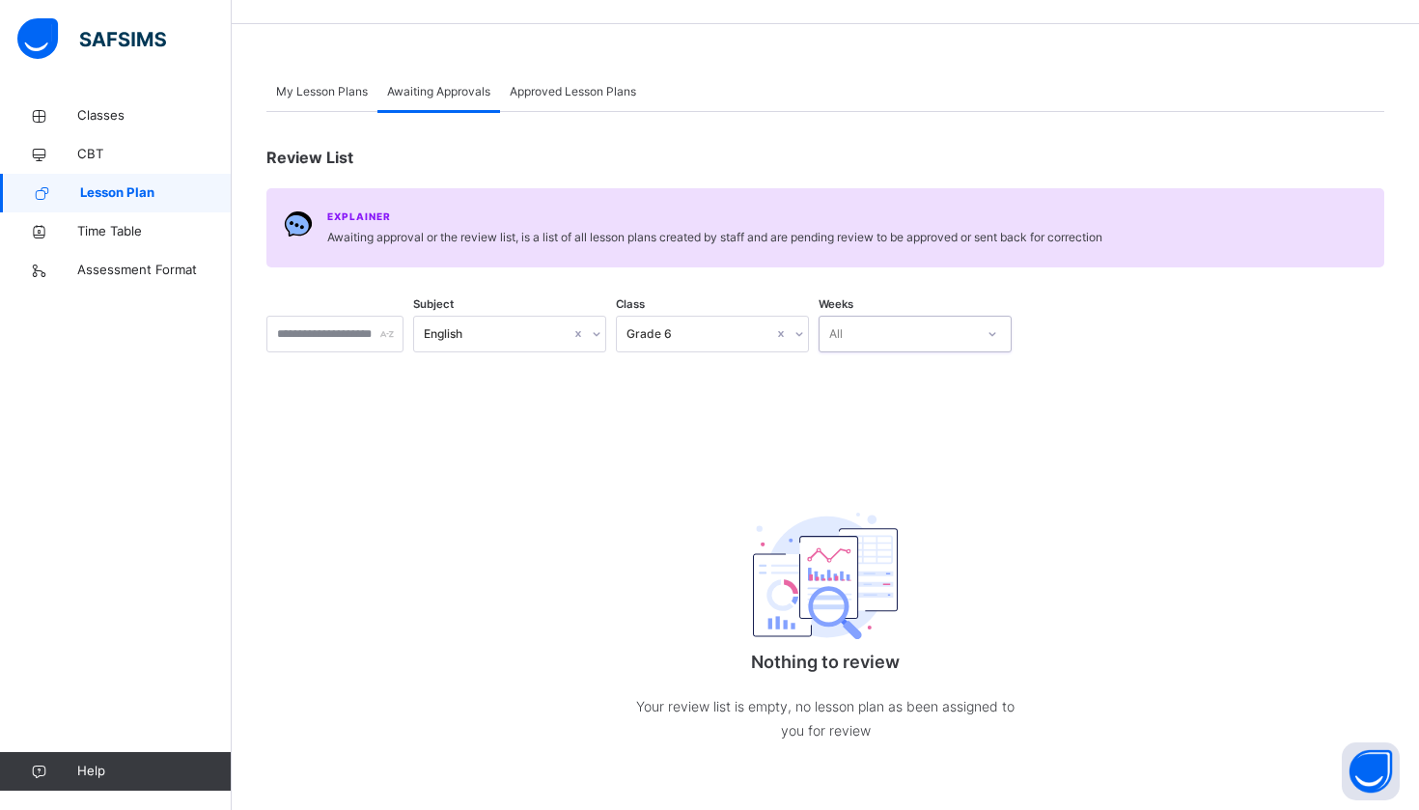
scroll to position [53, 0]
click at [778, 640] on div "Nothing to review Your review list is empty, no lesson plan as been assigned to…" at bounding box center [825, 621] width 386 height 322
click at [591, 79] on div "Approved Lesson Plans" at bounding box center [573, 91] width 146 height 39
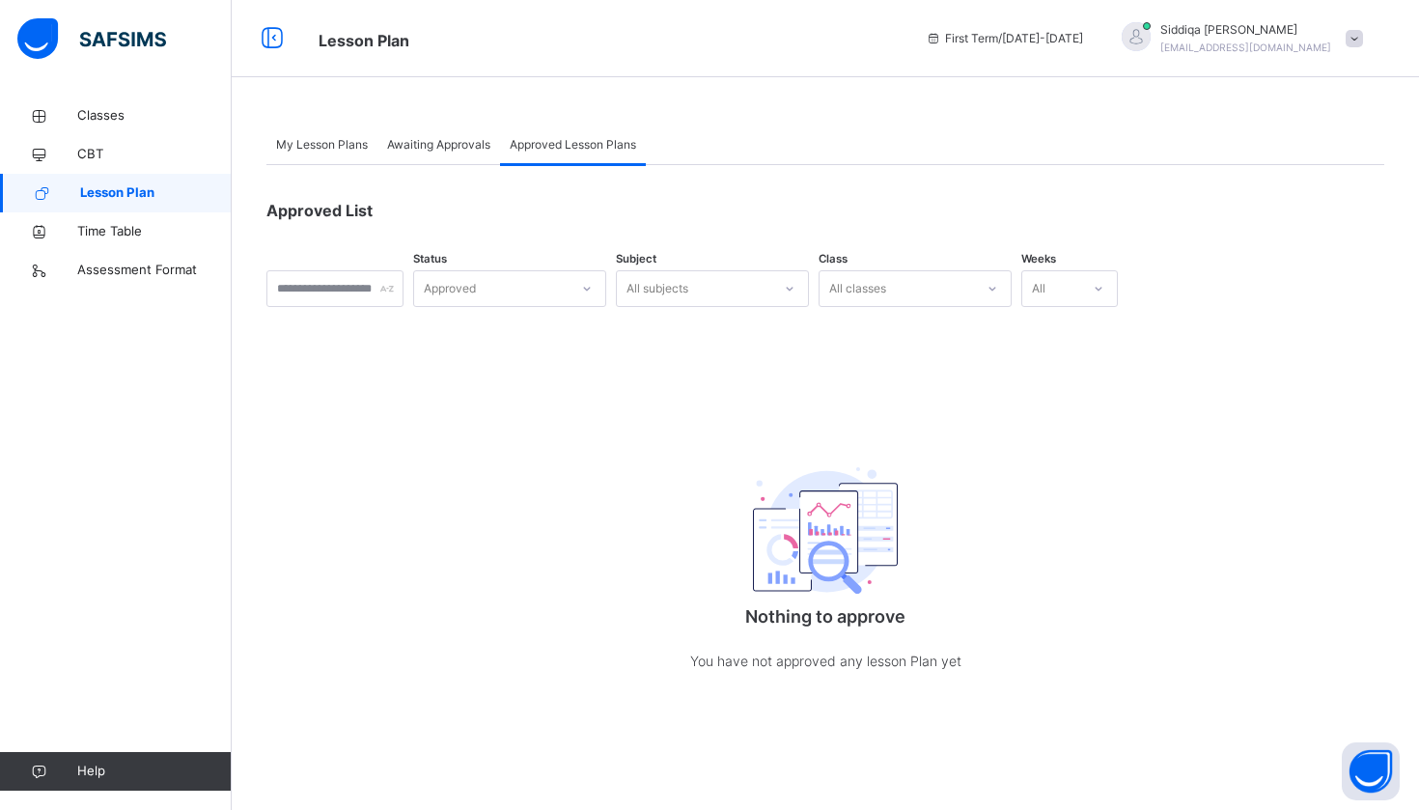
click at [353, 154] on div "My Lesson Plans" at bounding box center [321, 145] width 111 height 39
